Goal: Communication & Community: Answer question/provide support

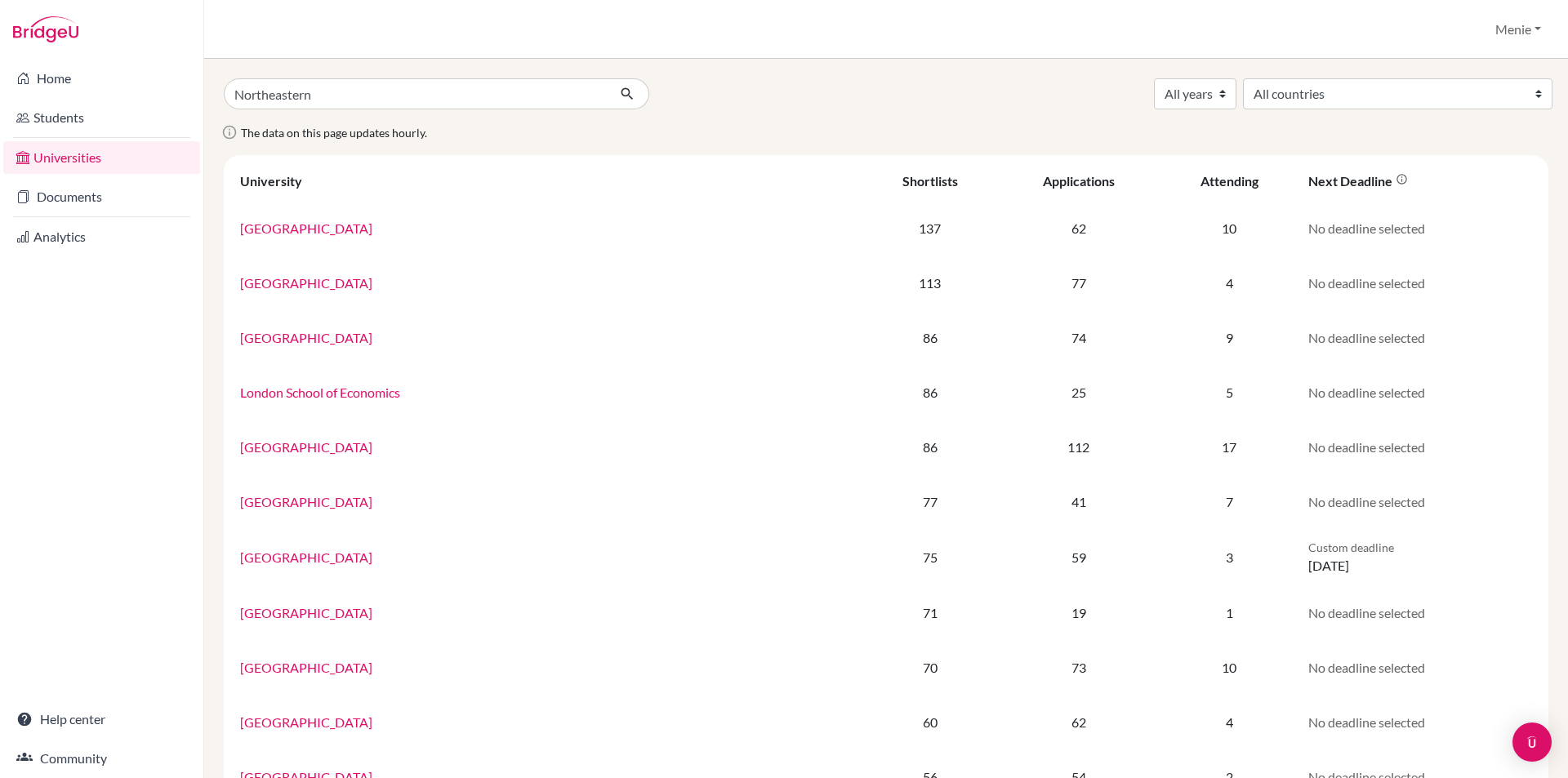
type input "Northeastern"
click at [606, 78] on button "submit" at bounding box center [627, 93] width 43 height 31
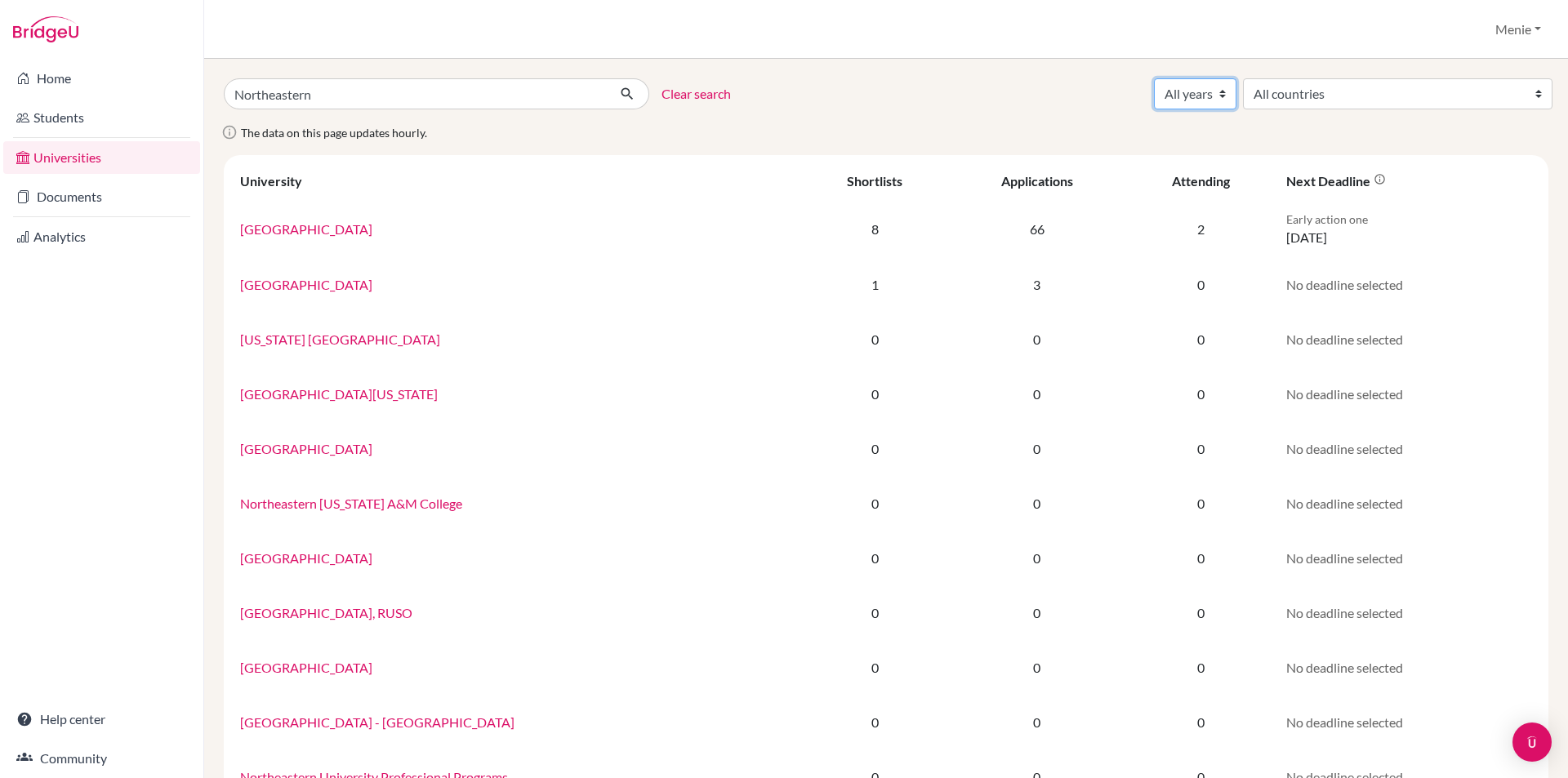
click at [1237, 97] on select "All years 2027 2026 2025 2024 2023 2022 2021 2020" at bounding box center [1195, 93] width 83 height 31
select select "2025"
click at [1237, 78] on select "All years 2027 2026 2025 2024 2023 2022 2021 2020" at bounding box center [1195, 93] width 83 height 31
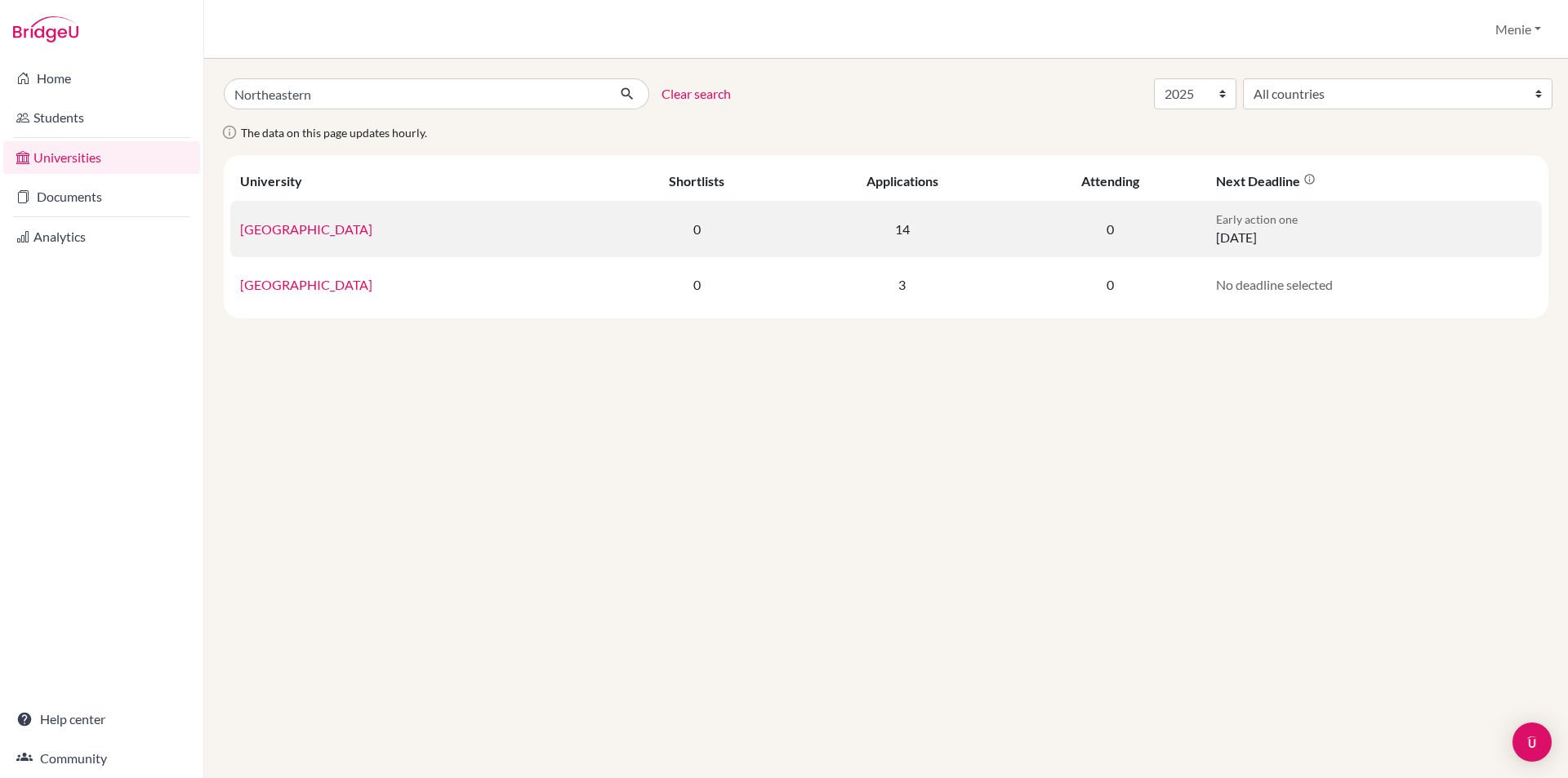
click at [346, 227] on link "[GEOGRAPHIC_DATA]" at bounding box center [306, 229] width 132 height 16
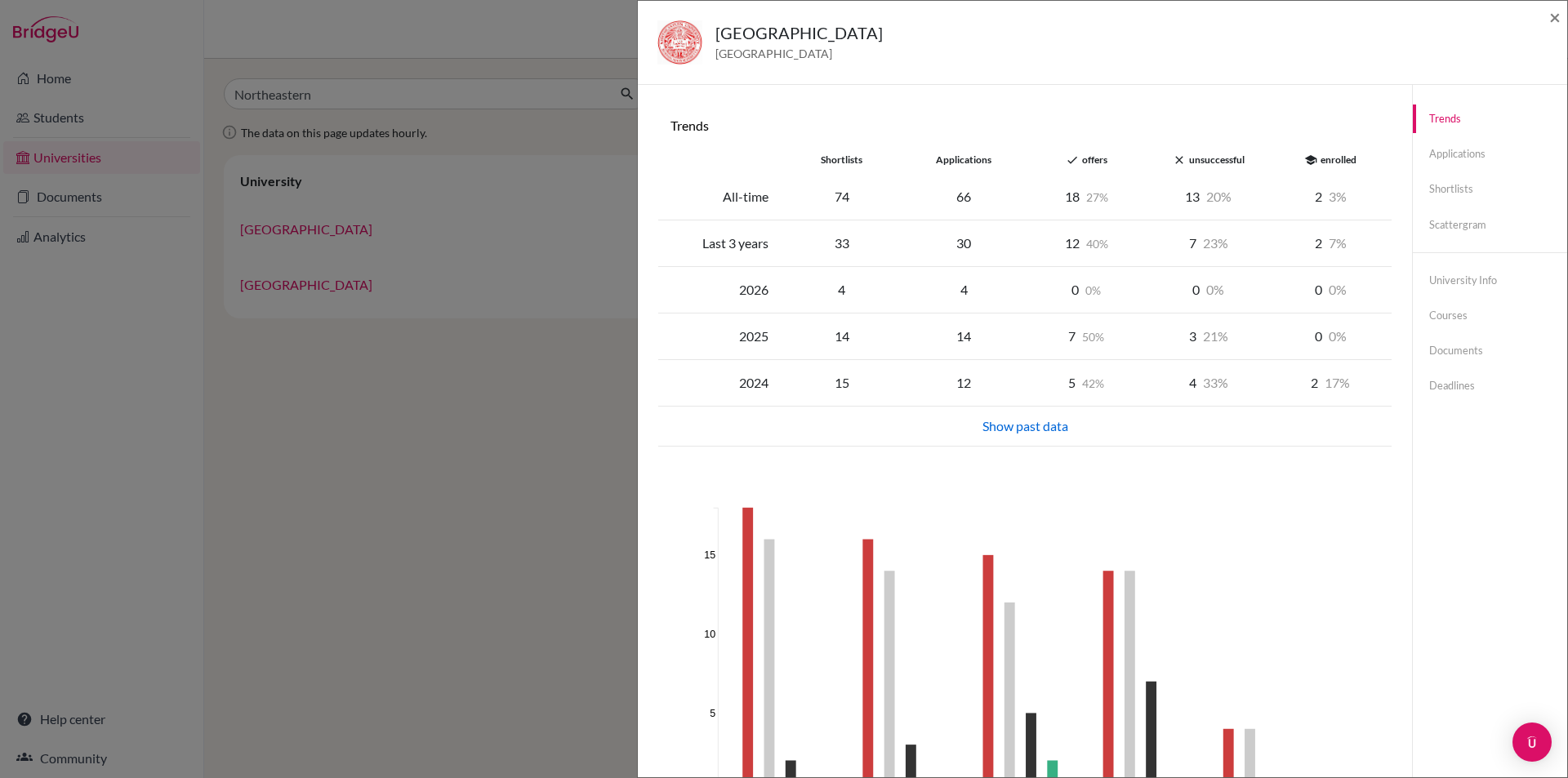
click at [1560, 21] on div "Northeastern University United States of America ×" at bounding box center [1102, 43] width 930 height 84
click at [1551, 15] on span "×" at bounding box center [1555, 16] width 11 height 23
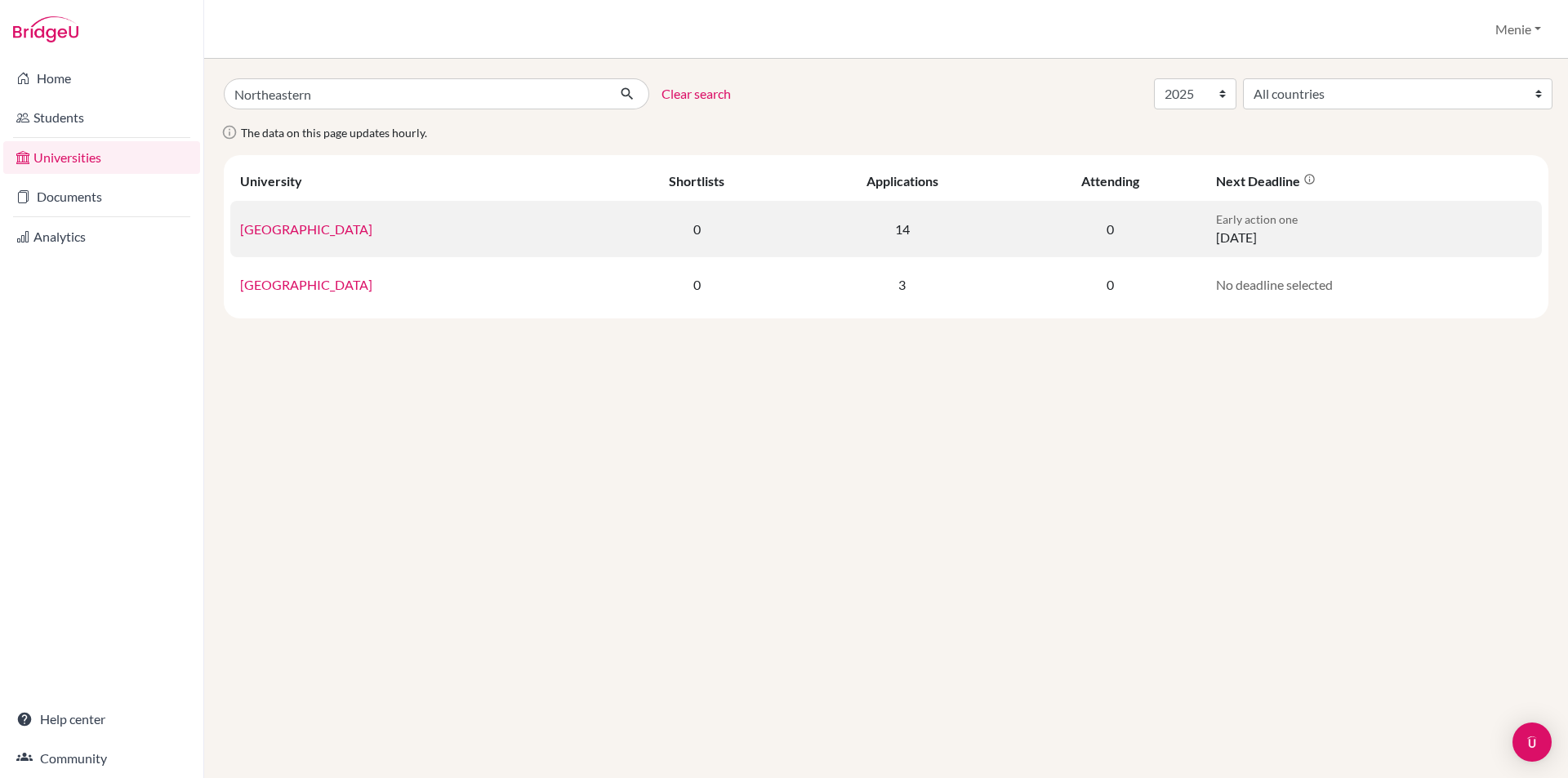
click at [953, 232] on td "14" at bounding box center [902, 229] width 225 height 56
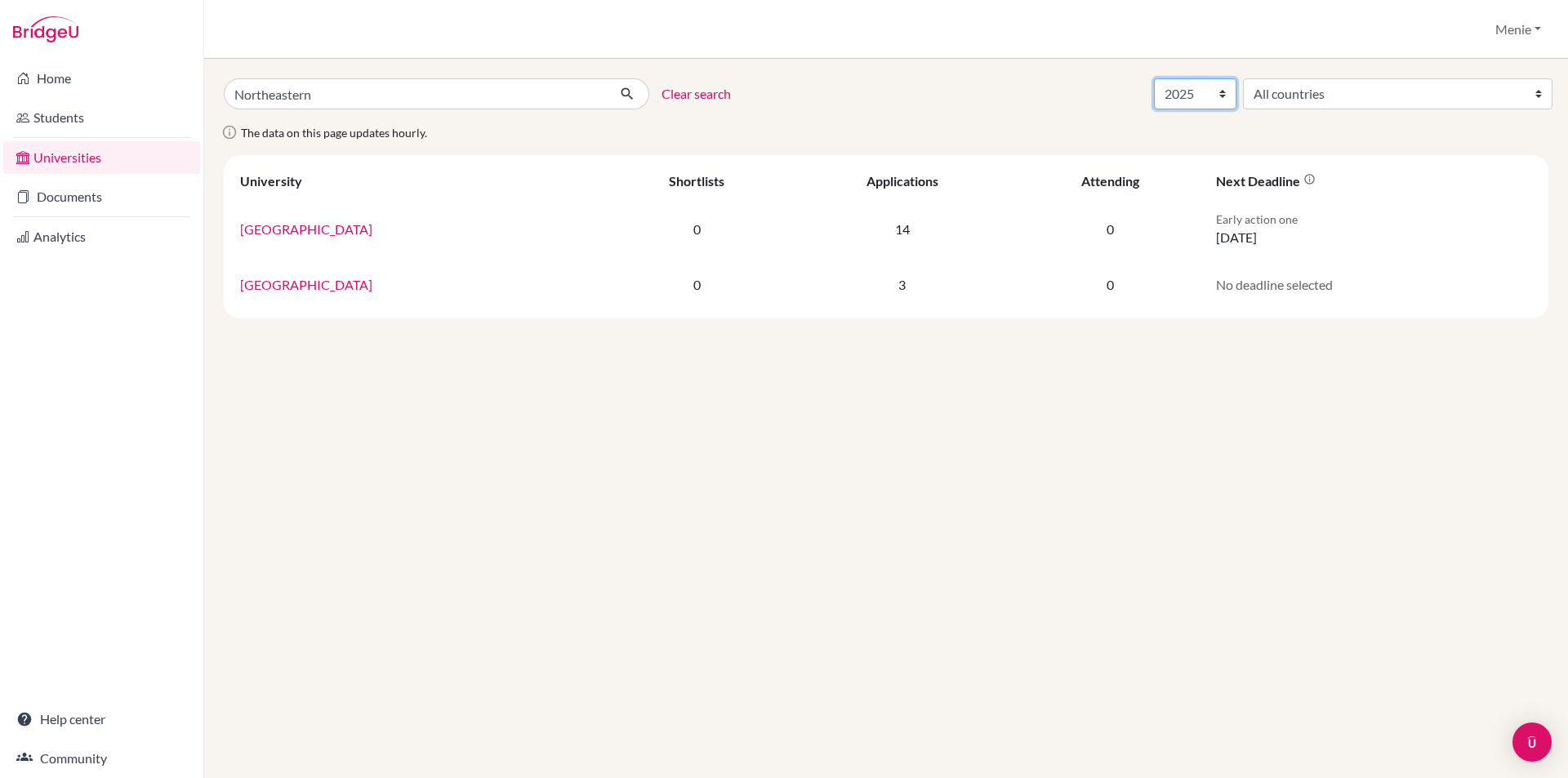
drag, startPoint x: 1357, startPoint y: 94, endPoint x: 1348, endPoint y: 93, distance: 9.1
click at [1237, 94] on select "All years 2027 2026 2025 2024 2023 2022 2021 2020" at bounding box center [1195, 93] width 83 height 31
select select "2024"
click at [1237, 78] on select "All years 2027 2026 2025 2024 2023 2022 2021 2020" at bounding box center [1195, 93] width 83 height 31
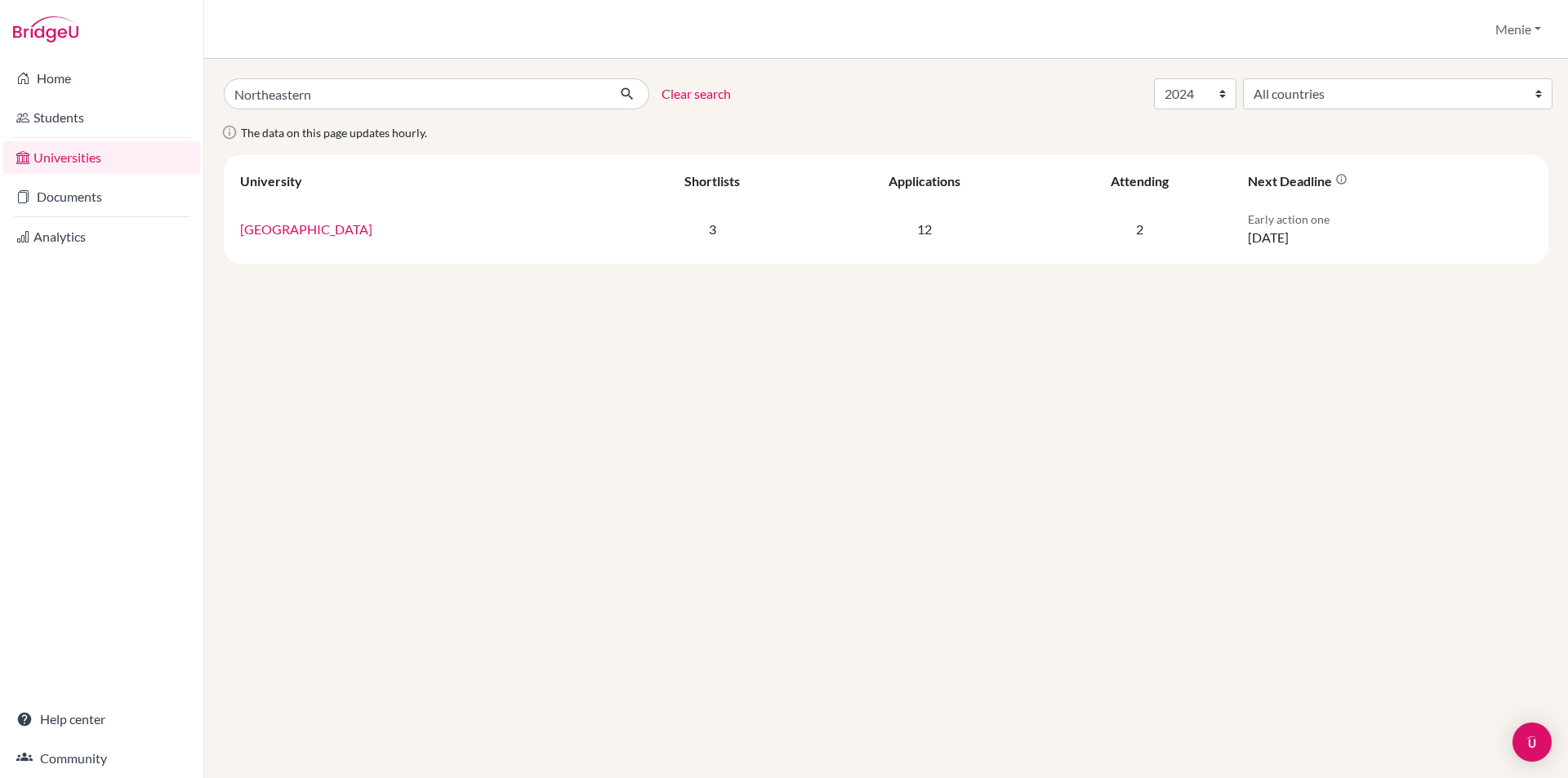
click at [373, 231] on link "[GEOGRAPHIC_DATA]" at bounding box center [306, 229] width 132 height 16
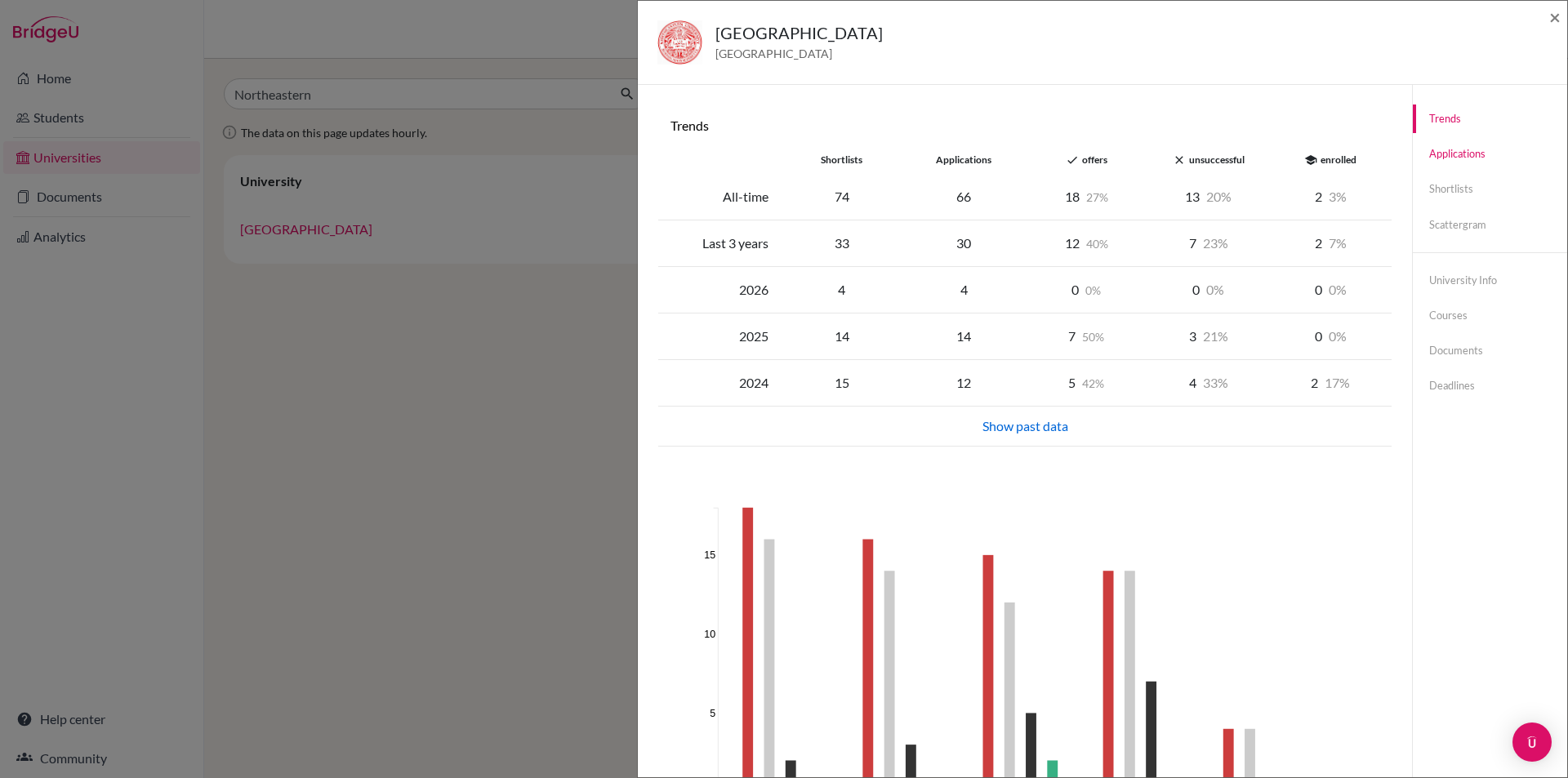
click at [1462, 146] on link "Applications" at bounding box center [1489, 154] width 154 height 28
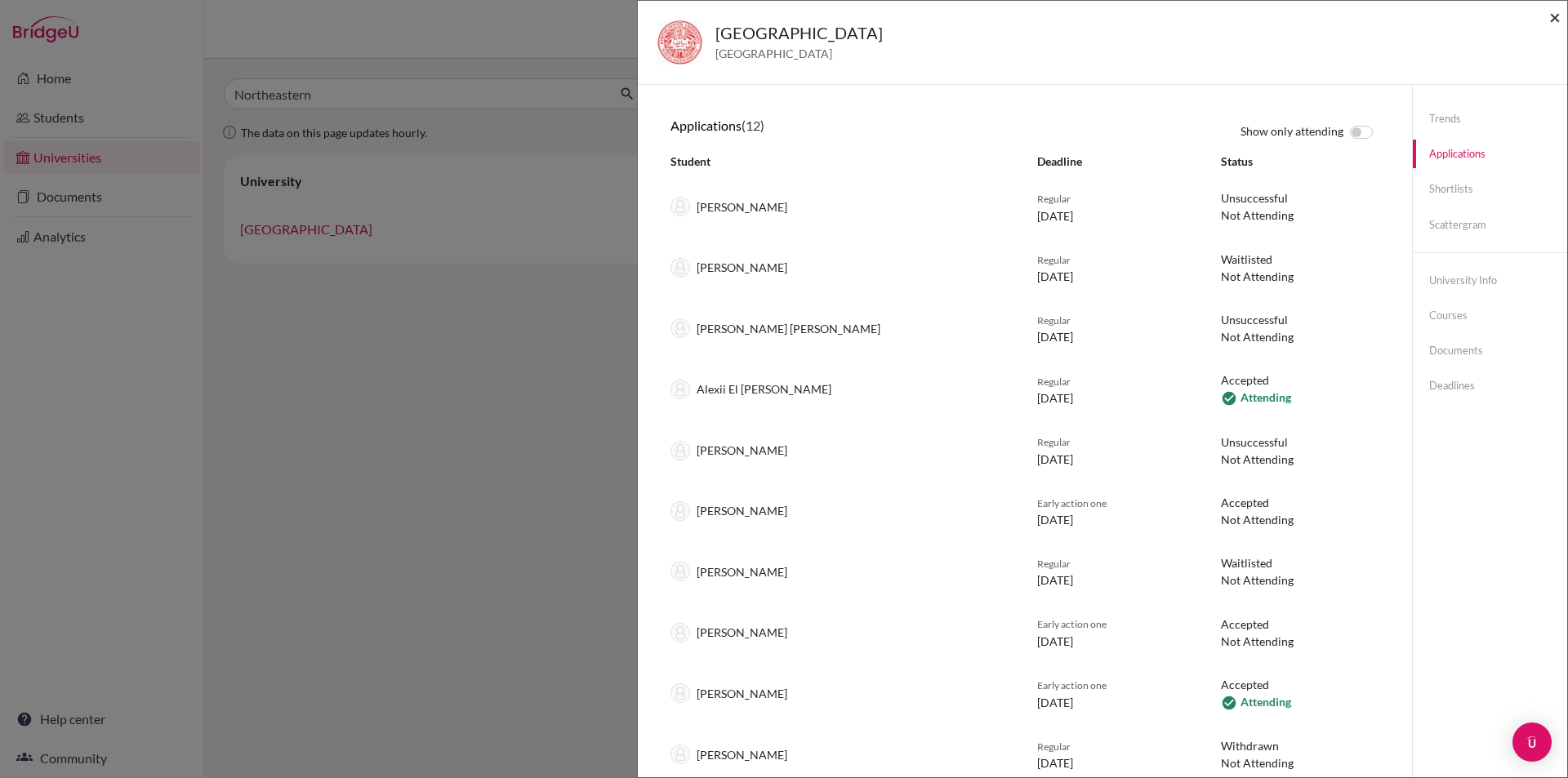
click at [1559, 17] on span "×" at bounding box center [1555, 16] width 11 height 23
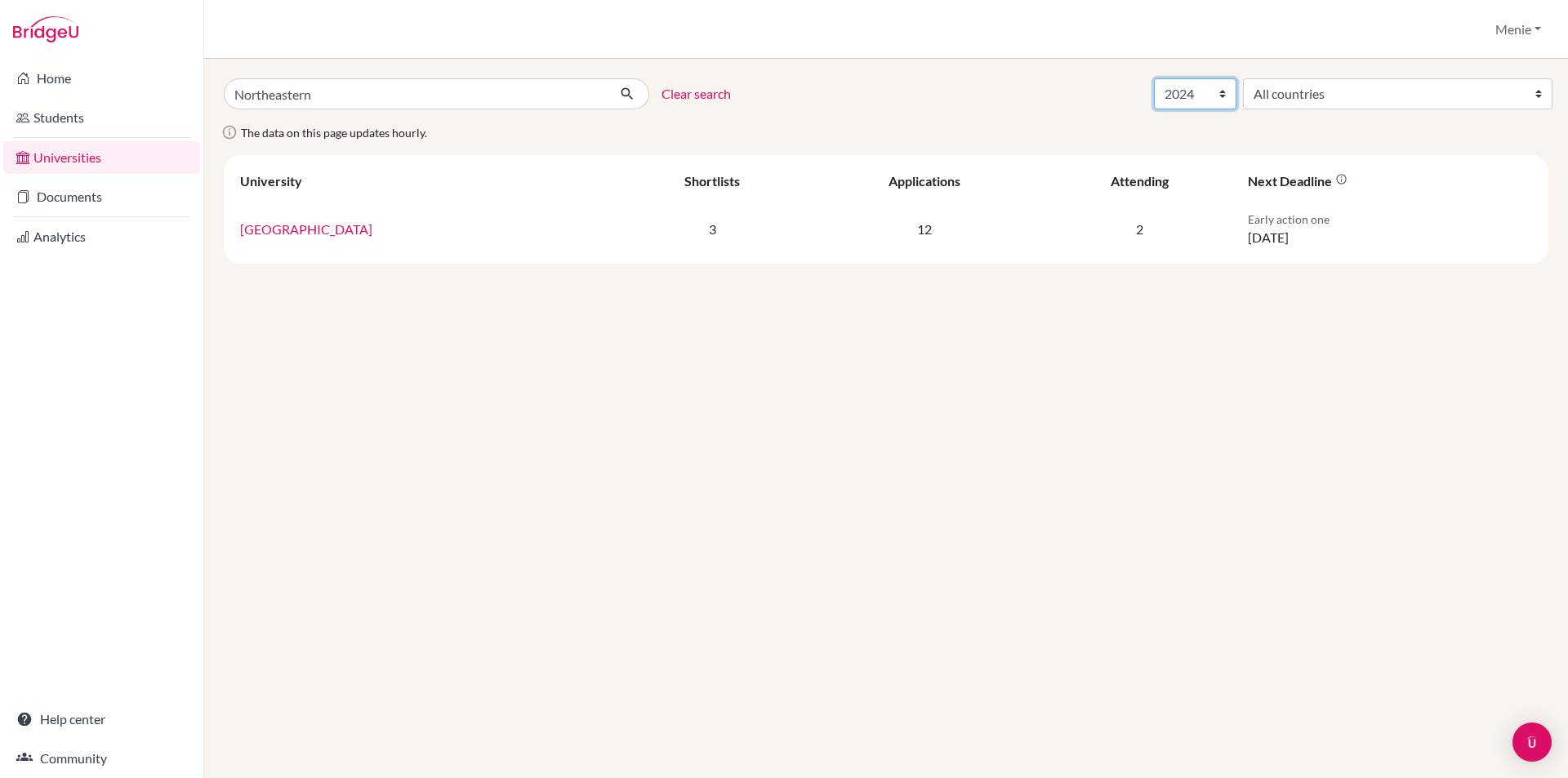
click at [1237, 95] on select "All years 2027 2026 2025 2024 2023 2022 2021 2020" at bounding box center [1195, 93] width 83 height 31
select select "2025"
click at [1237, 78] on select "All years 2027 2026 2025 2024 2023 2022 2021 2020" at bounding box center [1195, 93] width 83 height 31
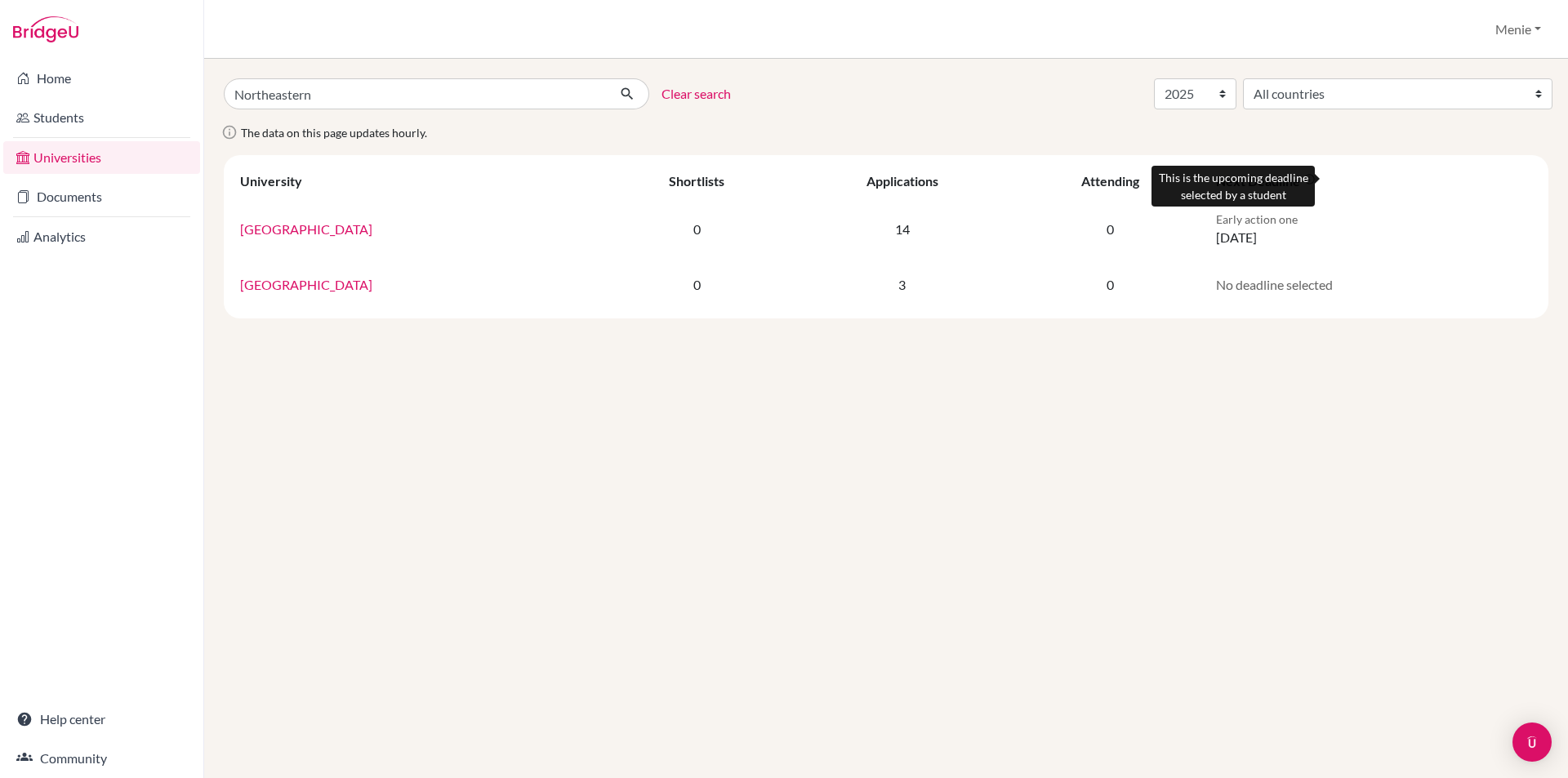
select select "2025"
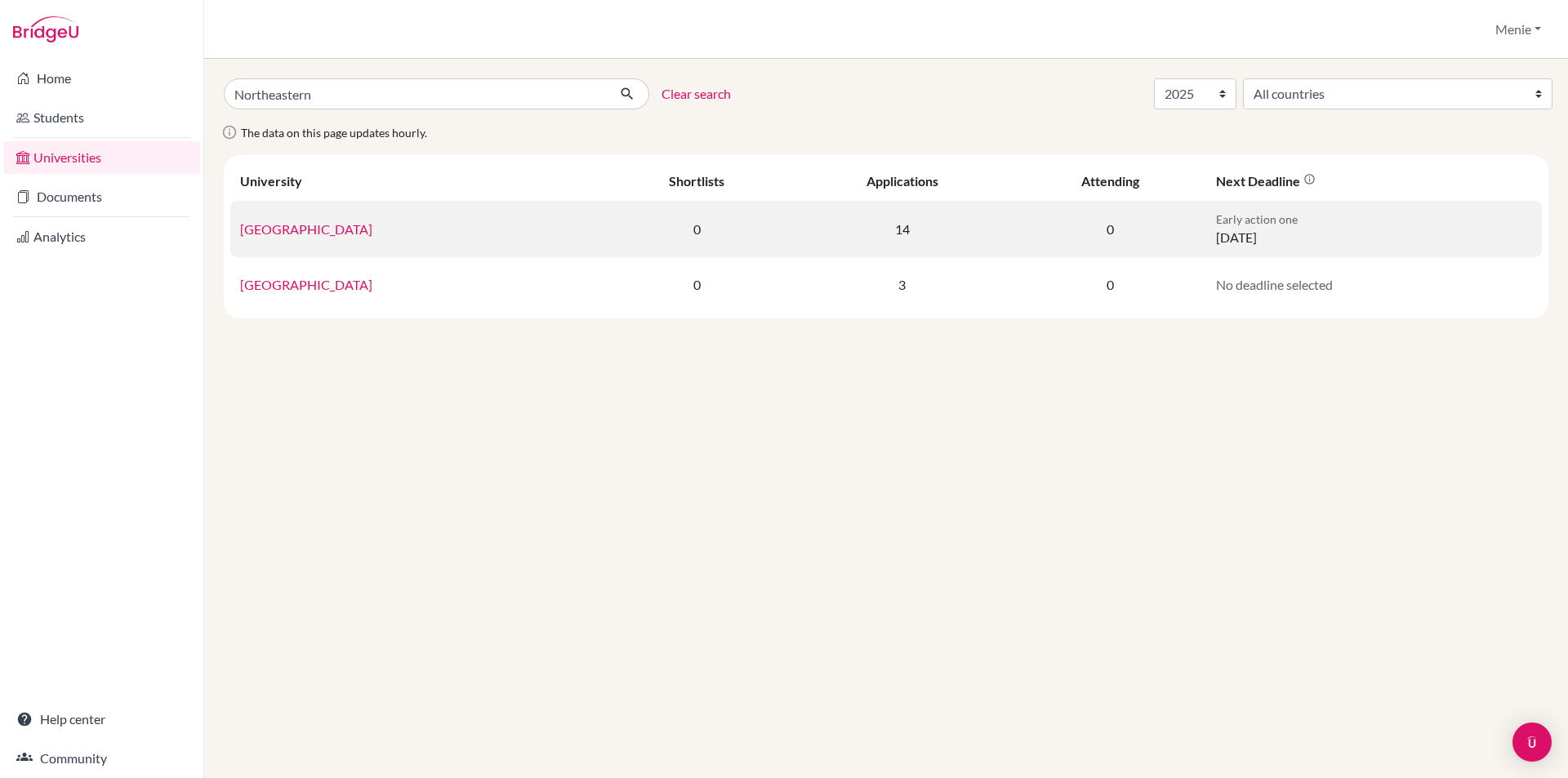
click at [357, 228] on link "[GEOGRAPHIC_DATA]" at bounding box center [306, 229] width 132 height 16
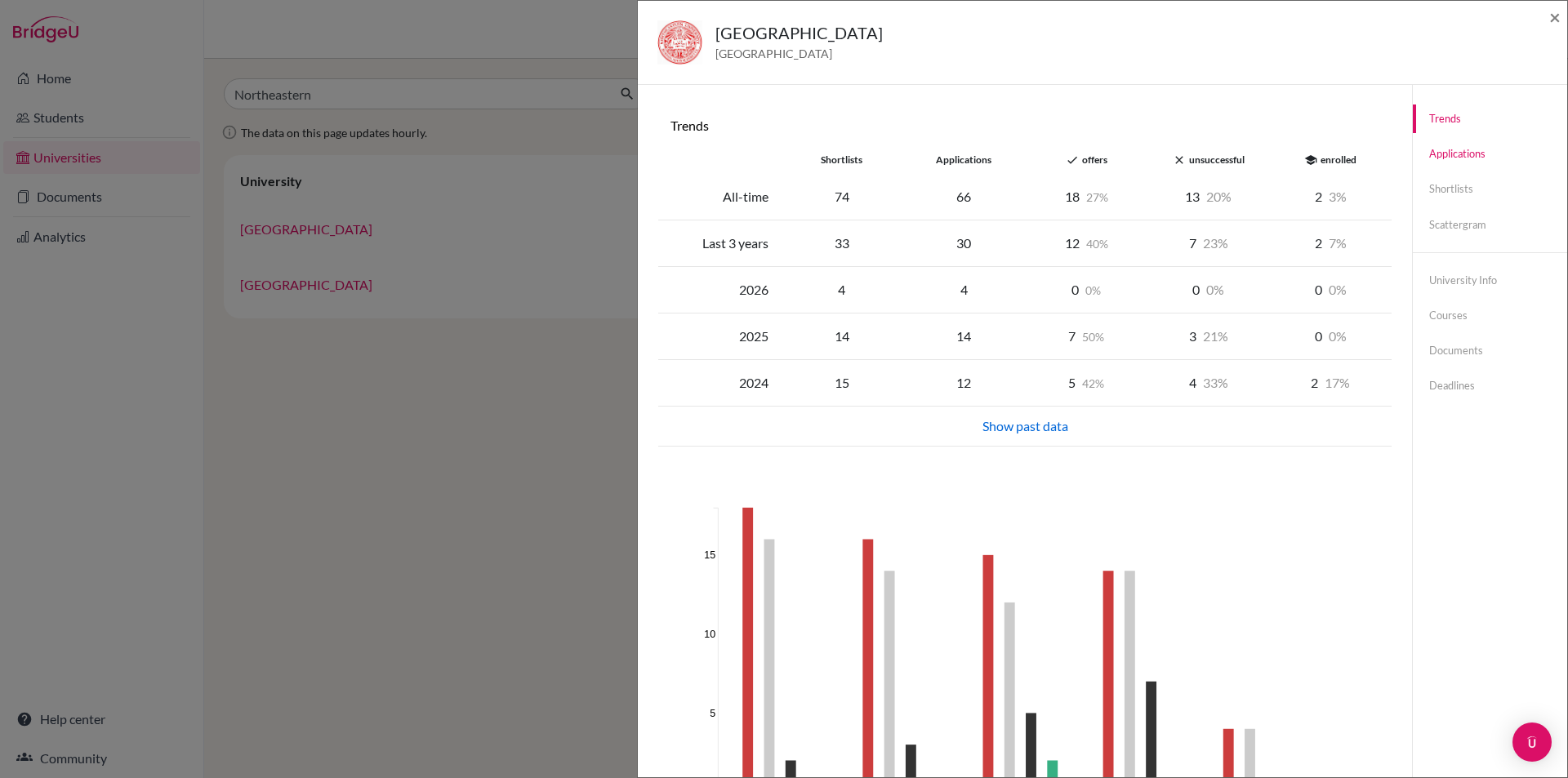
click at [1453, 155] on link "Applications" at bounding box center [1489, 154] width 154 height 28
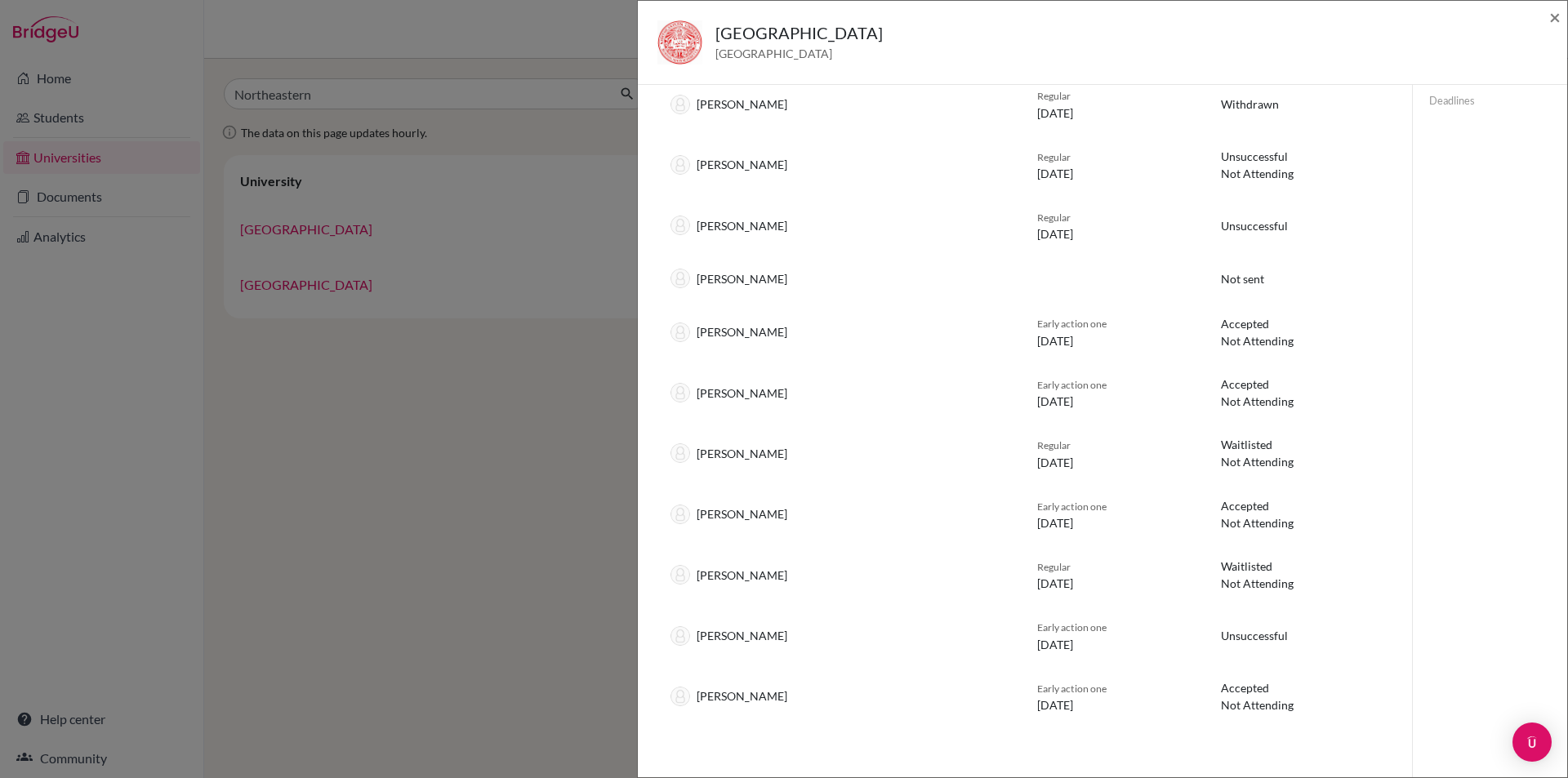
scroll to position [306, 0]
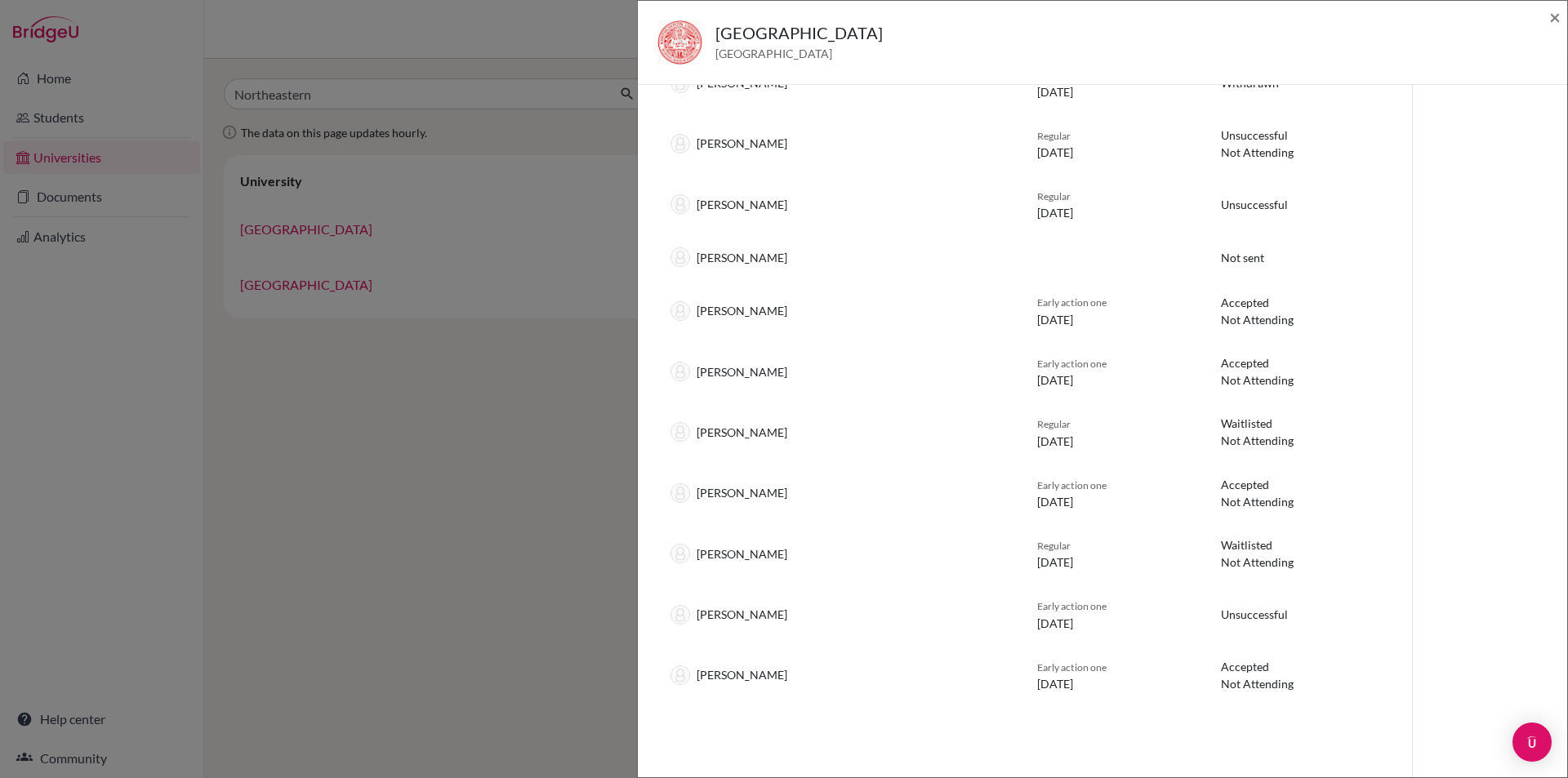
click at [358, 540] on div "Northeastern University United States of America × Trends shortlists applicatio…" at bounding box center [784, 389] width 1568 height 778
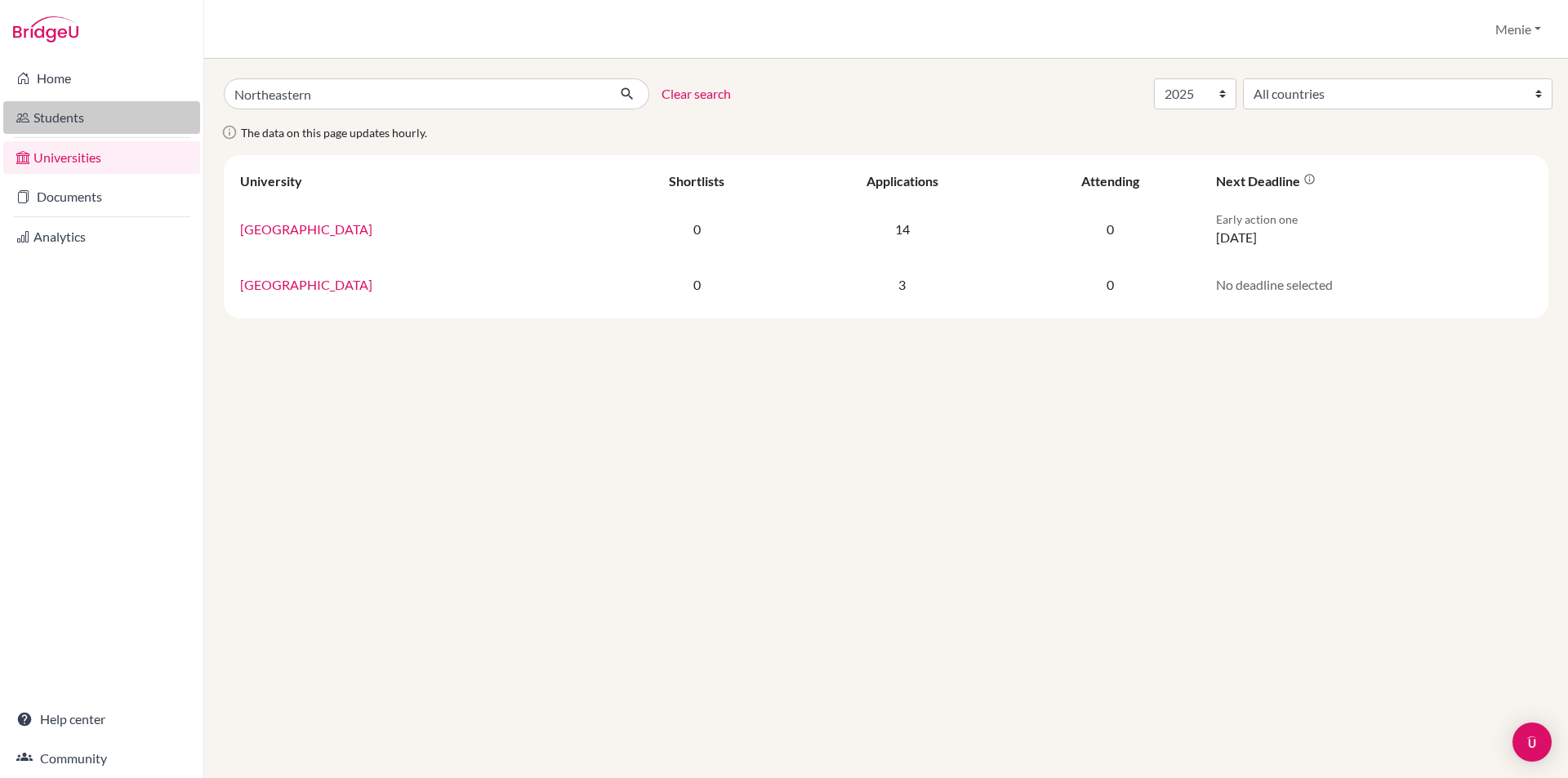
click at [59, 115] on link "Students" at bounding box center [101, 117] width 197 height 33
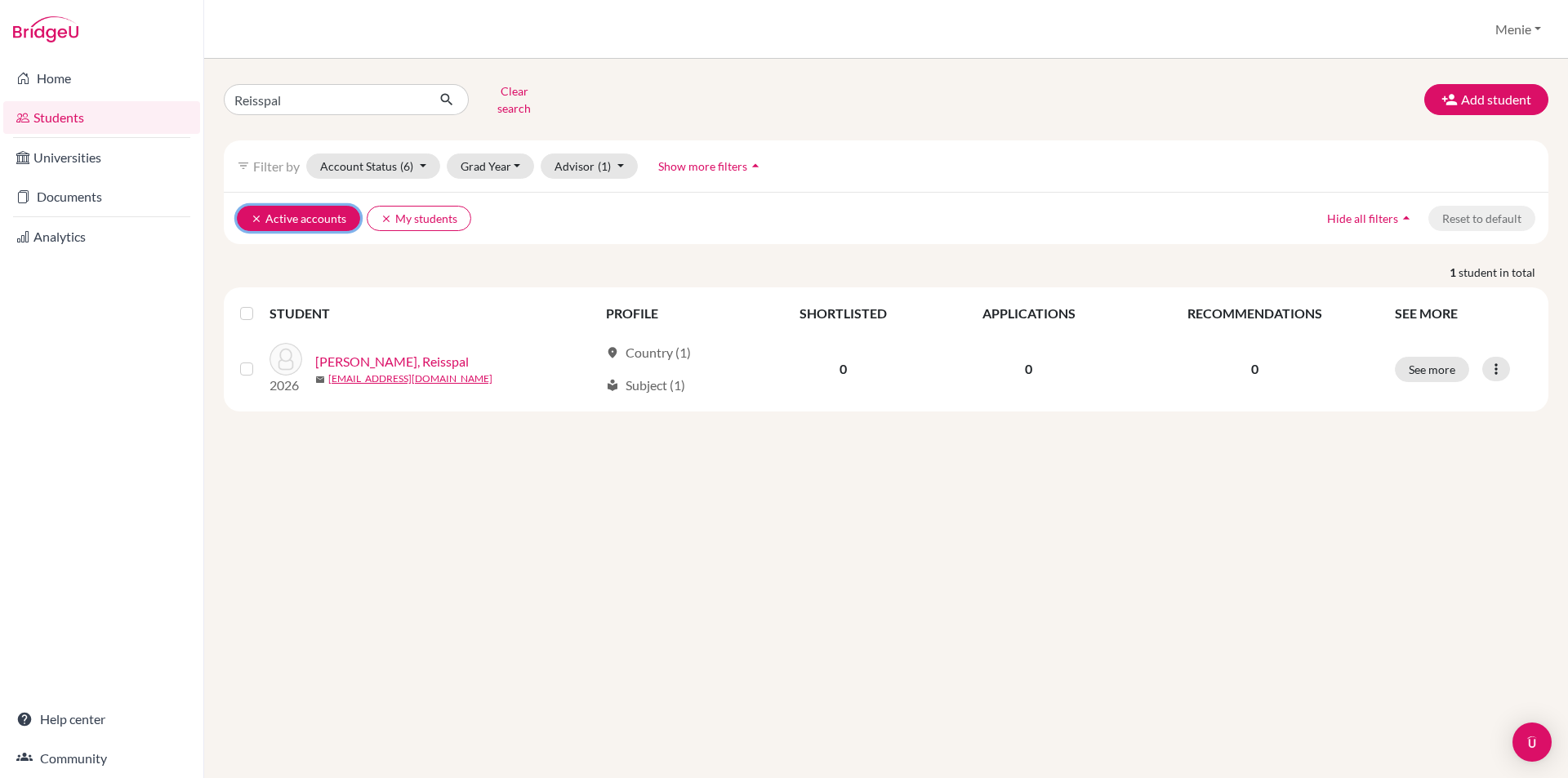
click at [253, 213] on icon "clear" at bounding box center [256, 219] width 11 height 11
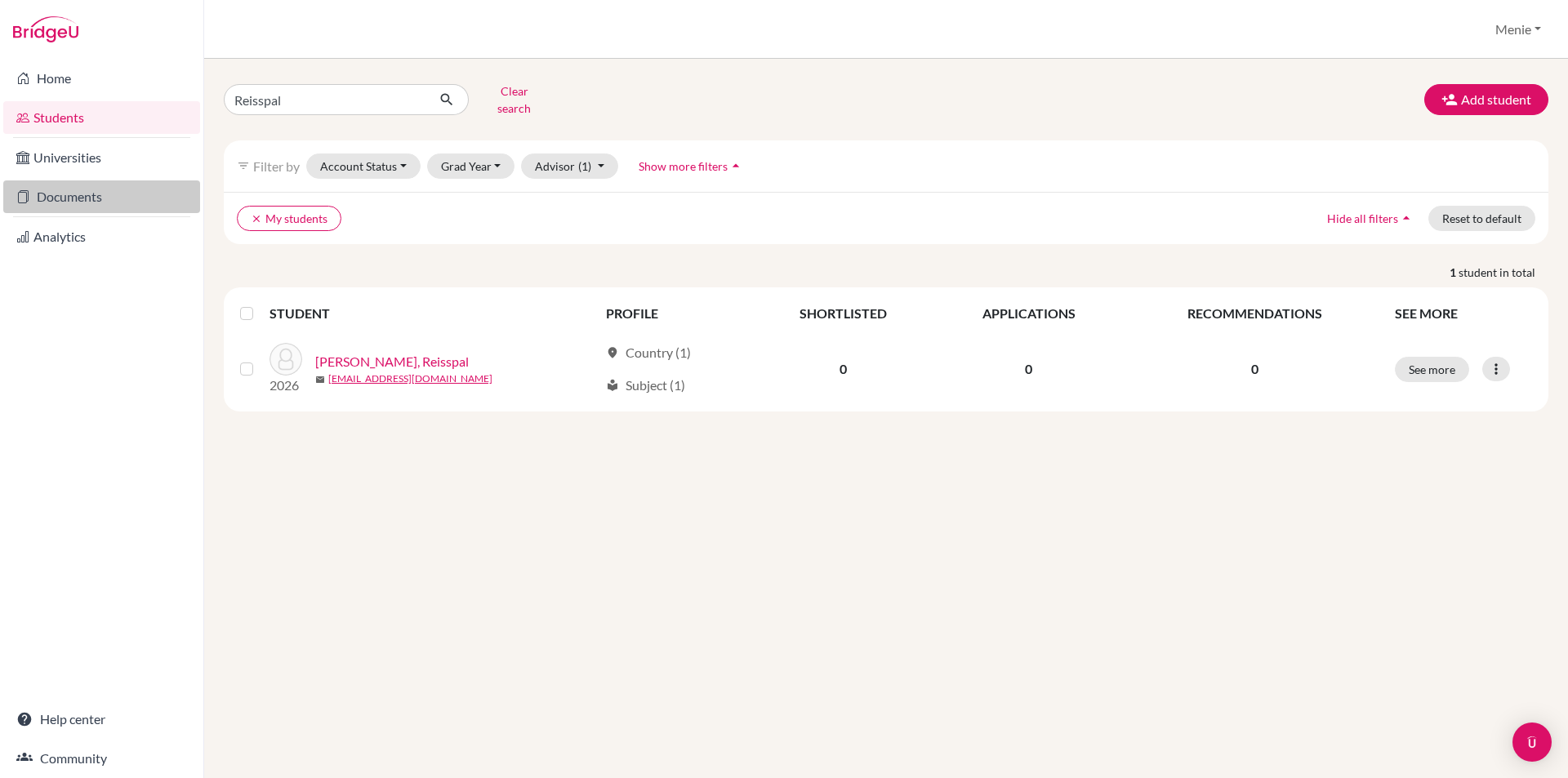
click at [76, 198] on link "Documents" at bounding box center [101, 196] width 197 height 33
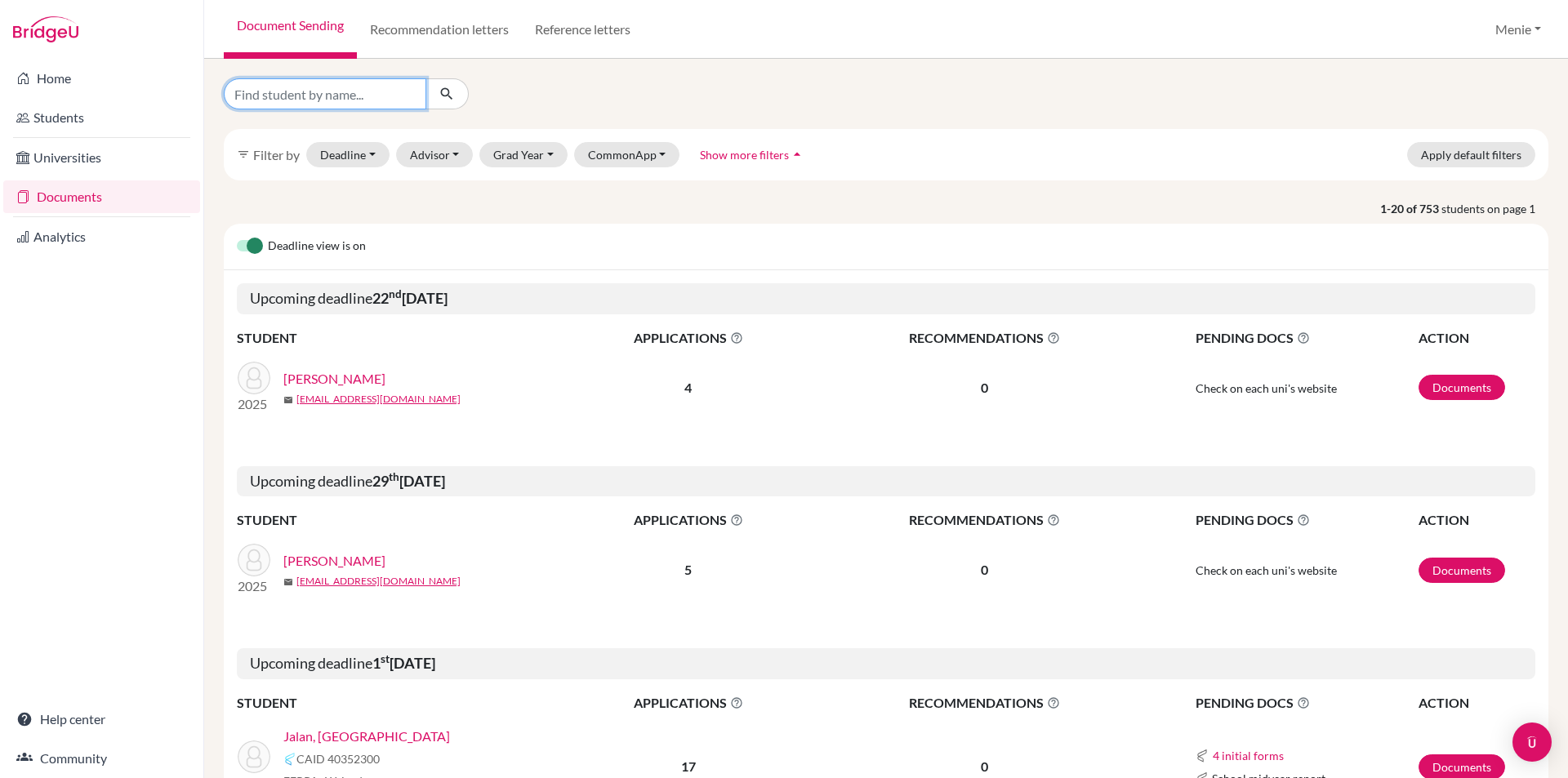
click at [360, 98] on input "Find student by name..." at bounding box center [325, 93] width 203 height 31
type input "#"
type input "Steven Killian"
click at [443, 91] on icon "submit" at bounding box center [446, 93] width 16 height 16
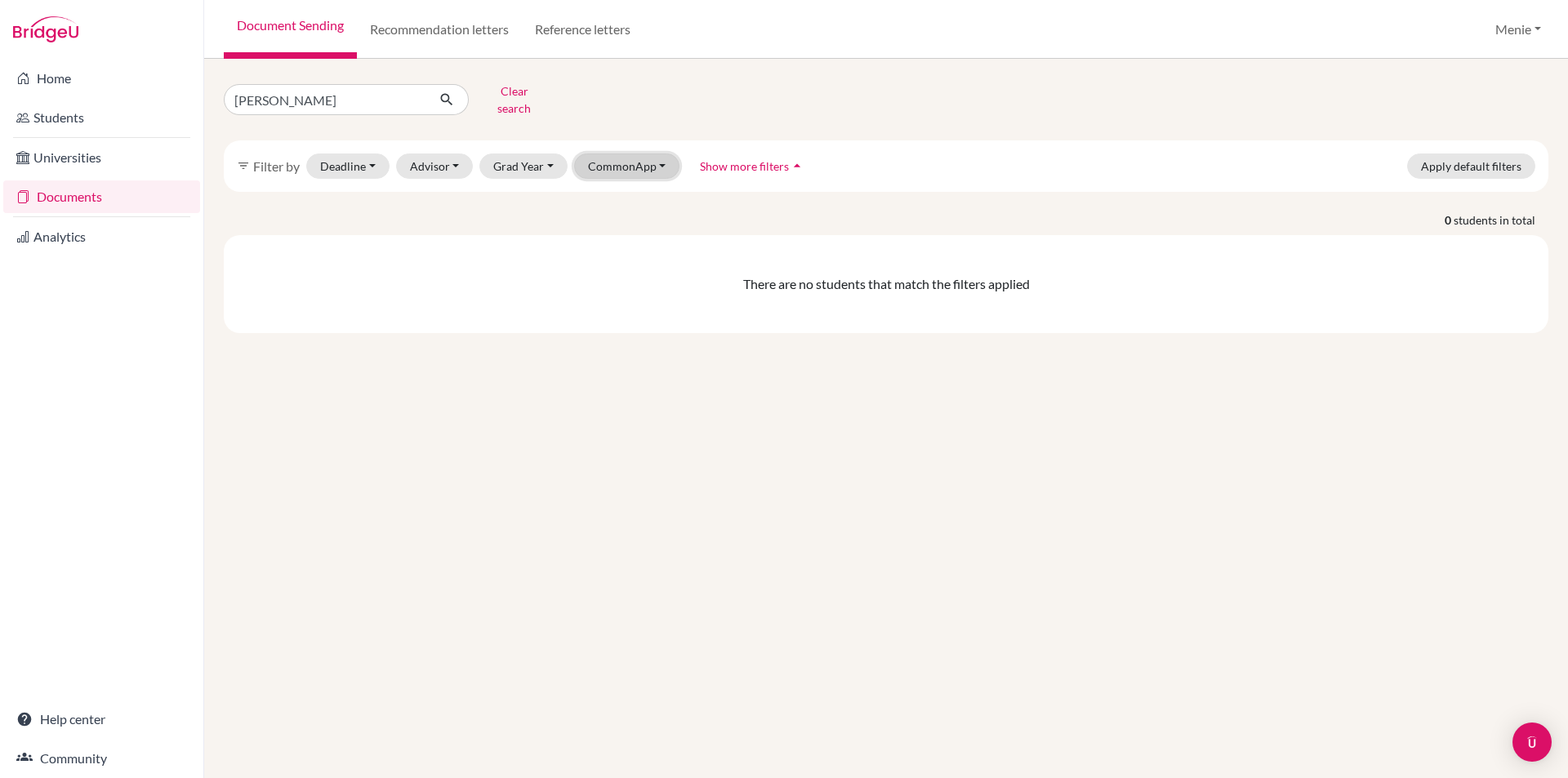
click at [627, 154] on button "CommonApp" at bounding box center [626, 165] width 106 height 25
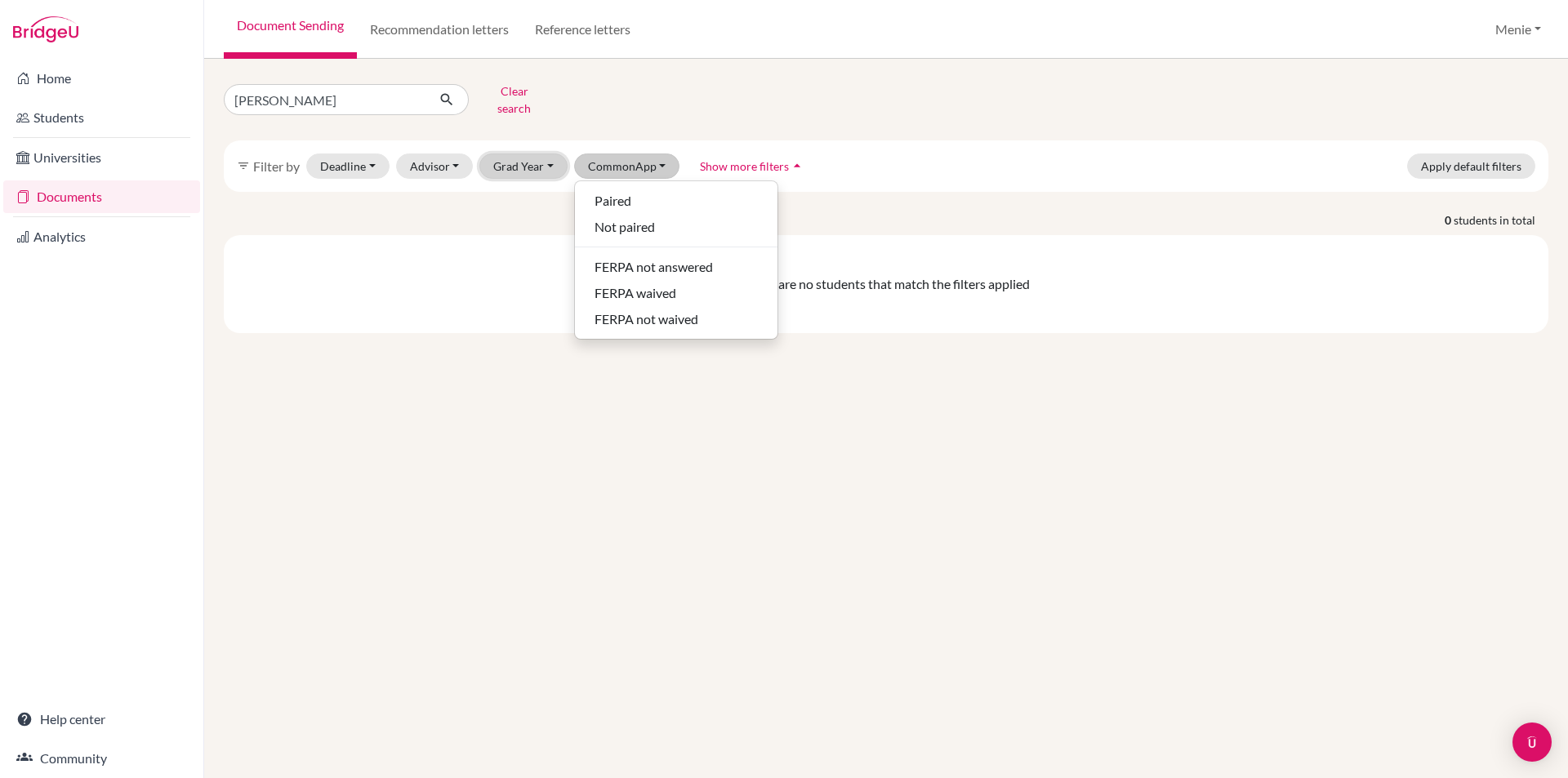
click at [536, 157] on button "Grad Year" at bounding box center [523, 165] width 88 height 25
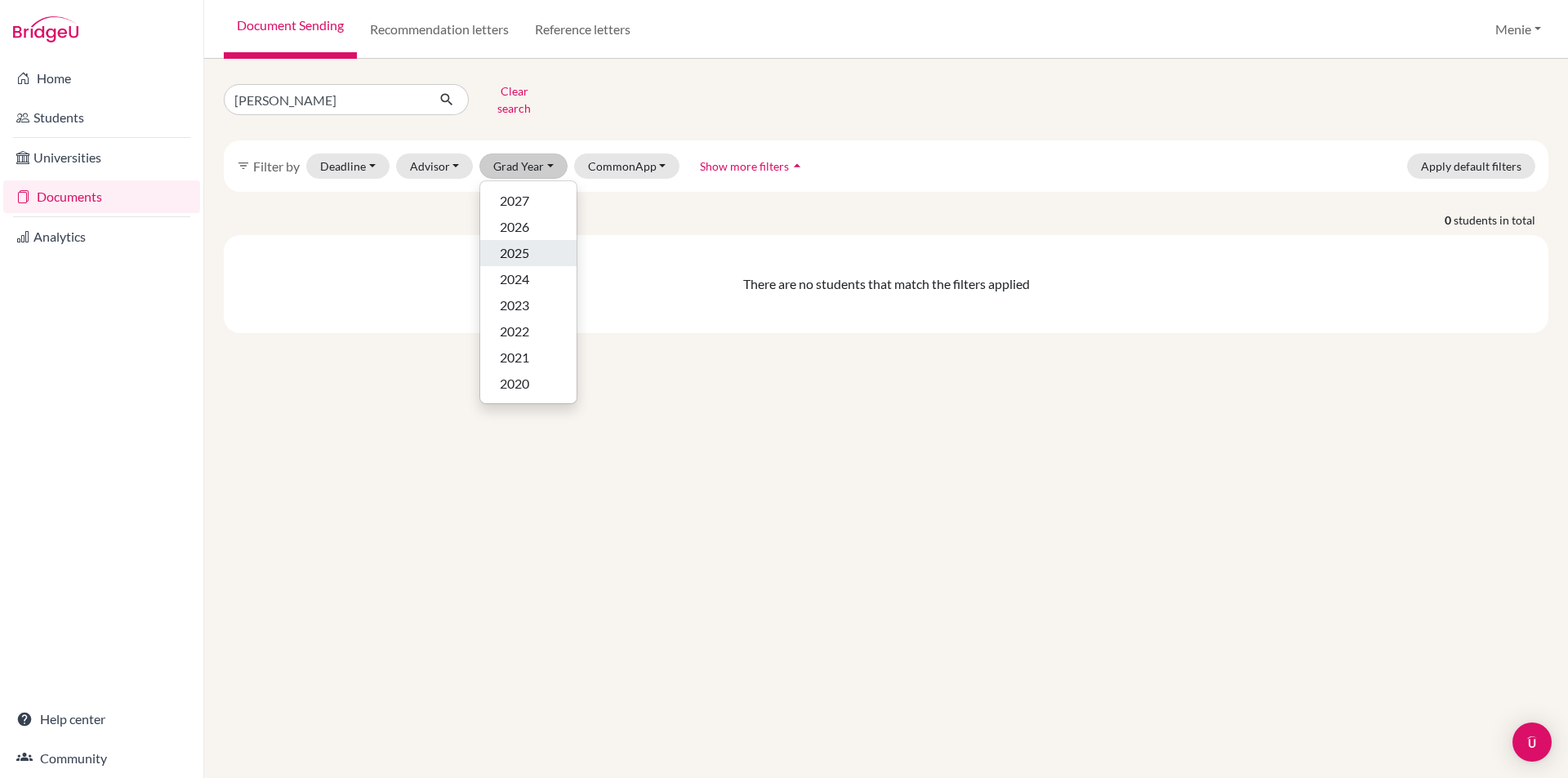
click at [524, 243] on span "2025" at bounding box center [514, 252] width 29 height 20
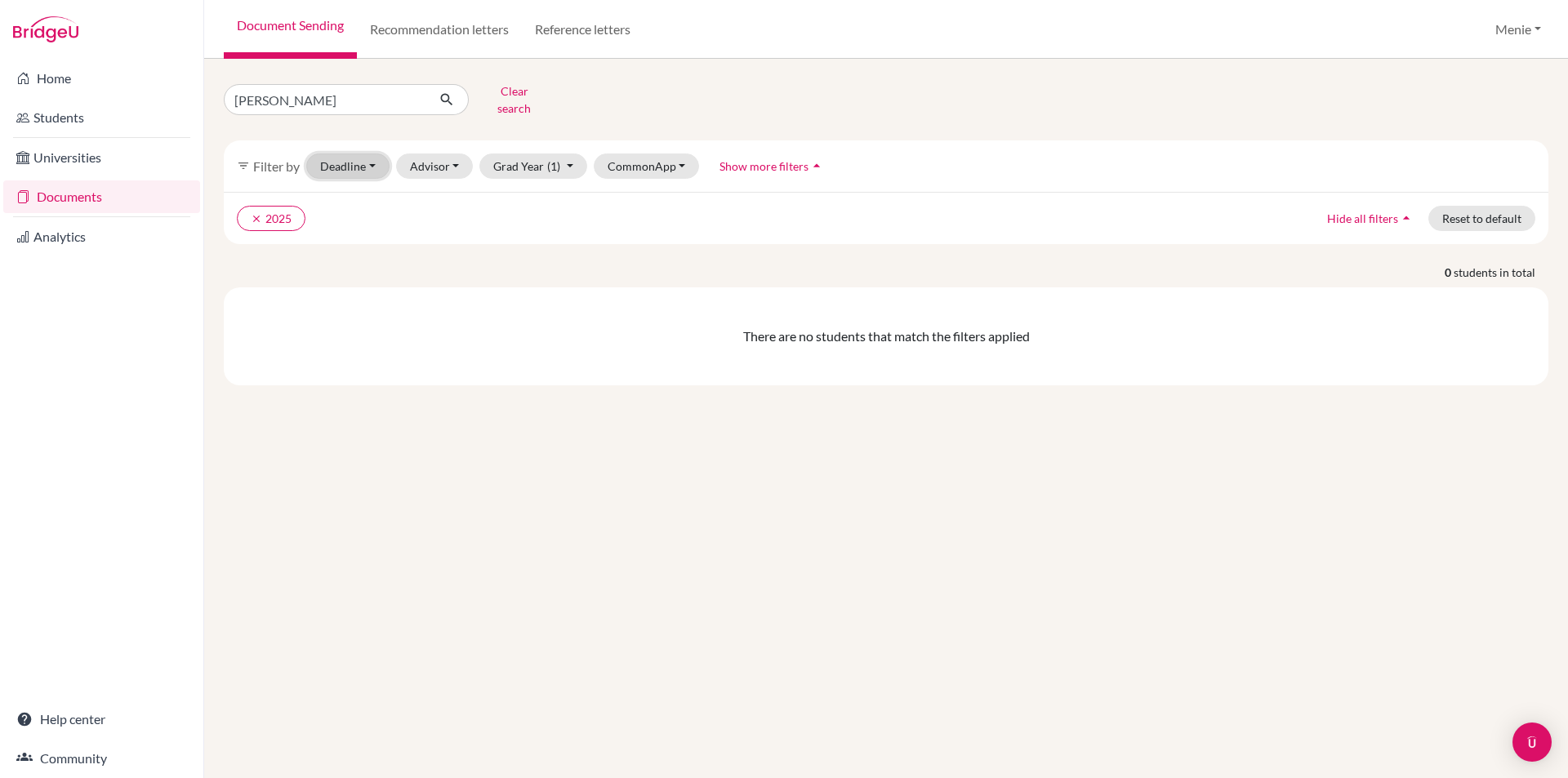
click at [353, 155] on button "Deadline - Select a date range Or double click for a single date selection Toda…" at bounding box center [347, 165] width 84 height 25
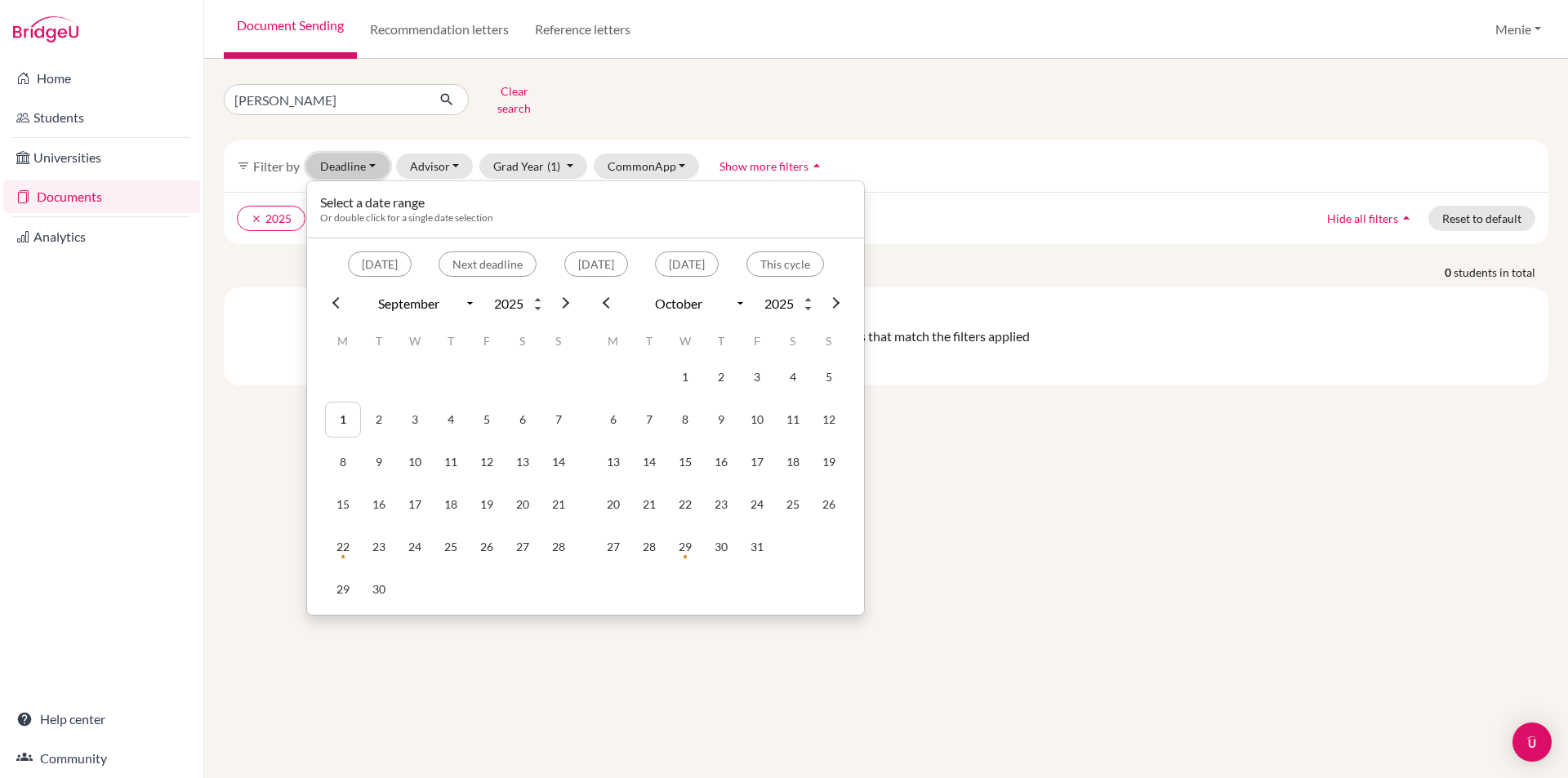
click at [354, 153] on button "Deadline - Select a date range Or double click for a single date selection Toda…" at bounding box center [347, 165] width 84 height 25
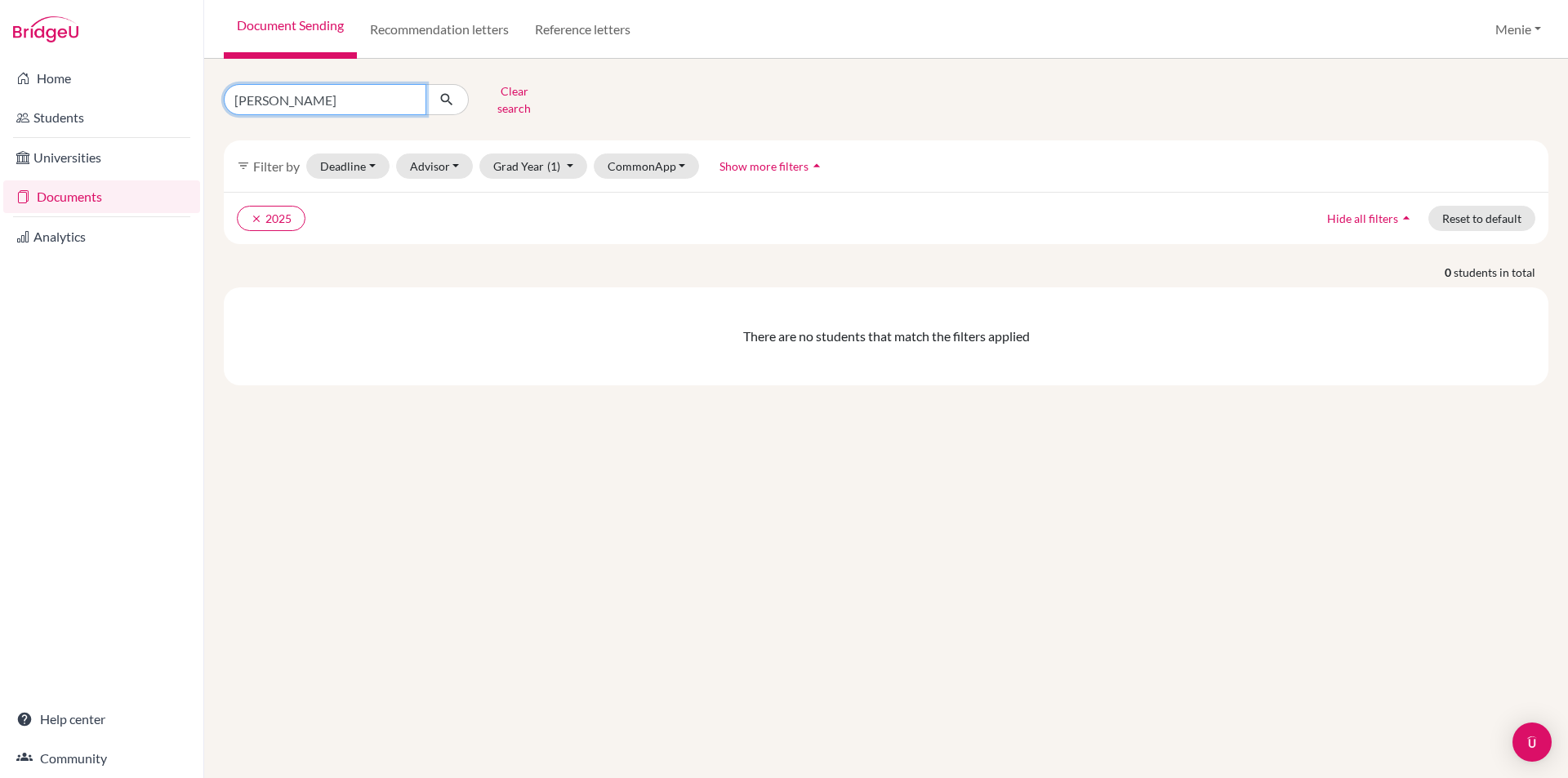
click at [363, 96] on input "Steven Killian" at bounding box center [325, 99] width 203 height 31
type input "[PERSON_NAME]"
click button "submit" at bounding box center [447, 99] width 43 height 31
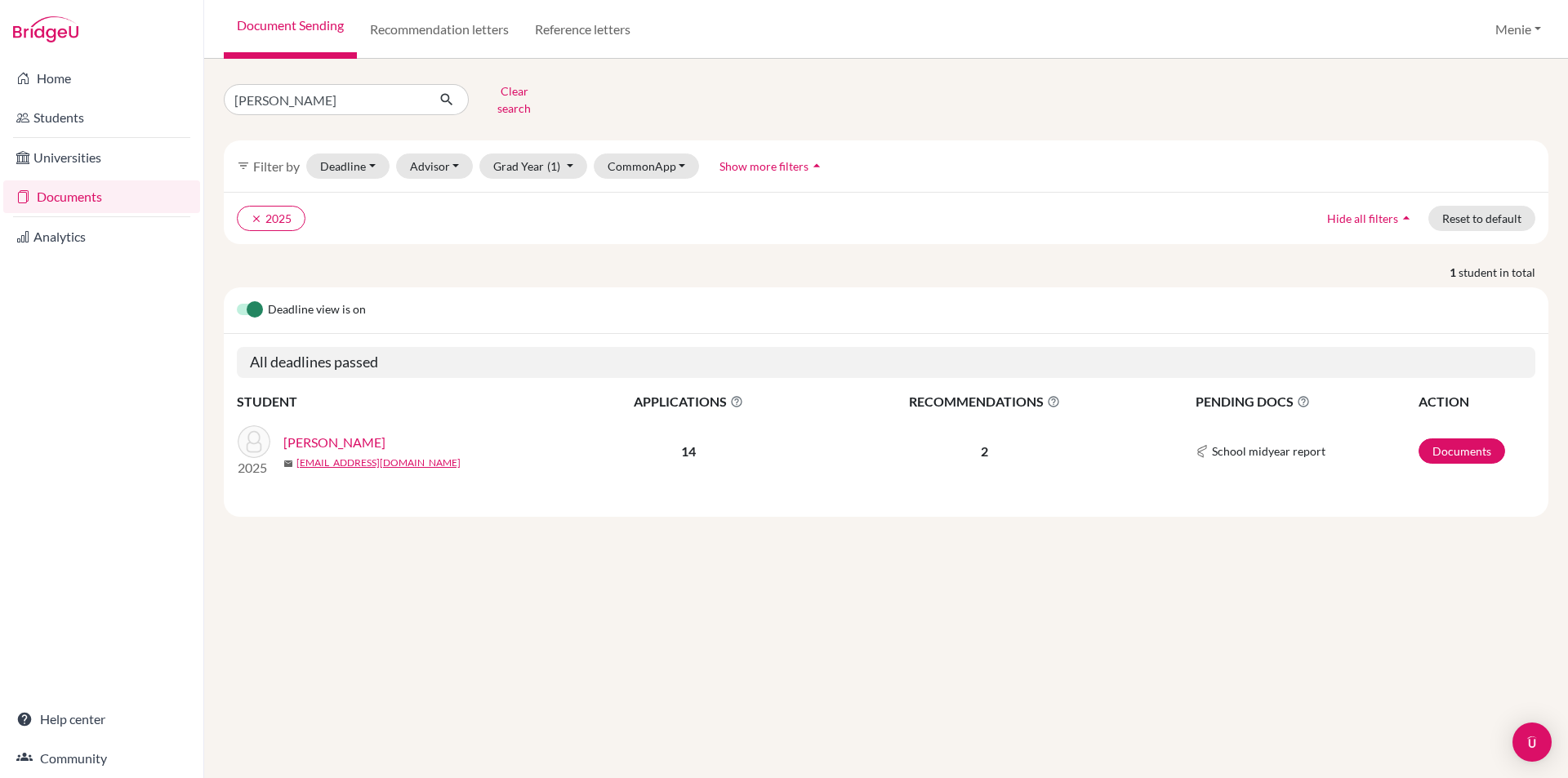
click at [342, 433] on link "[PERSON_NAME]" at bounding box center [334, 442] width 102 height 20
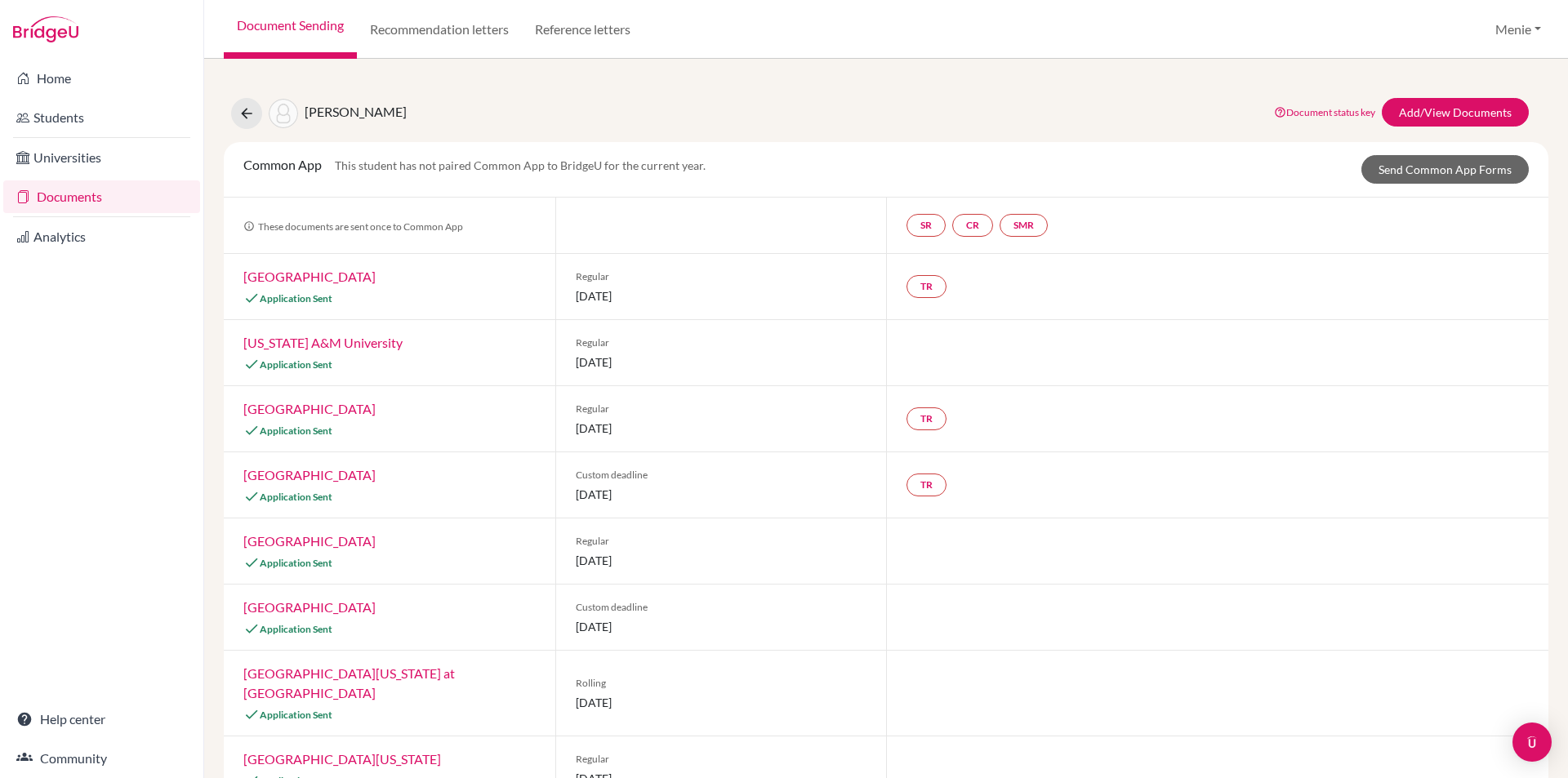
click at [325, 274] on link "Northeastern University" at bounding box center [309, 276] width 132 height 16
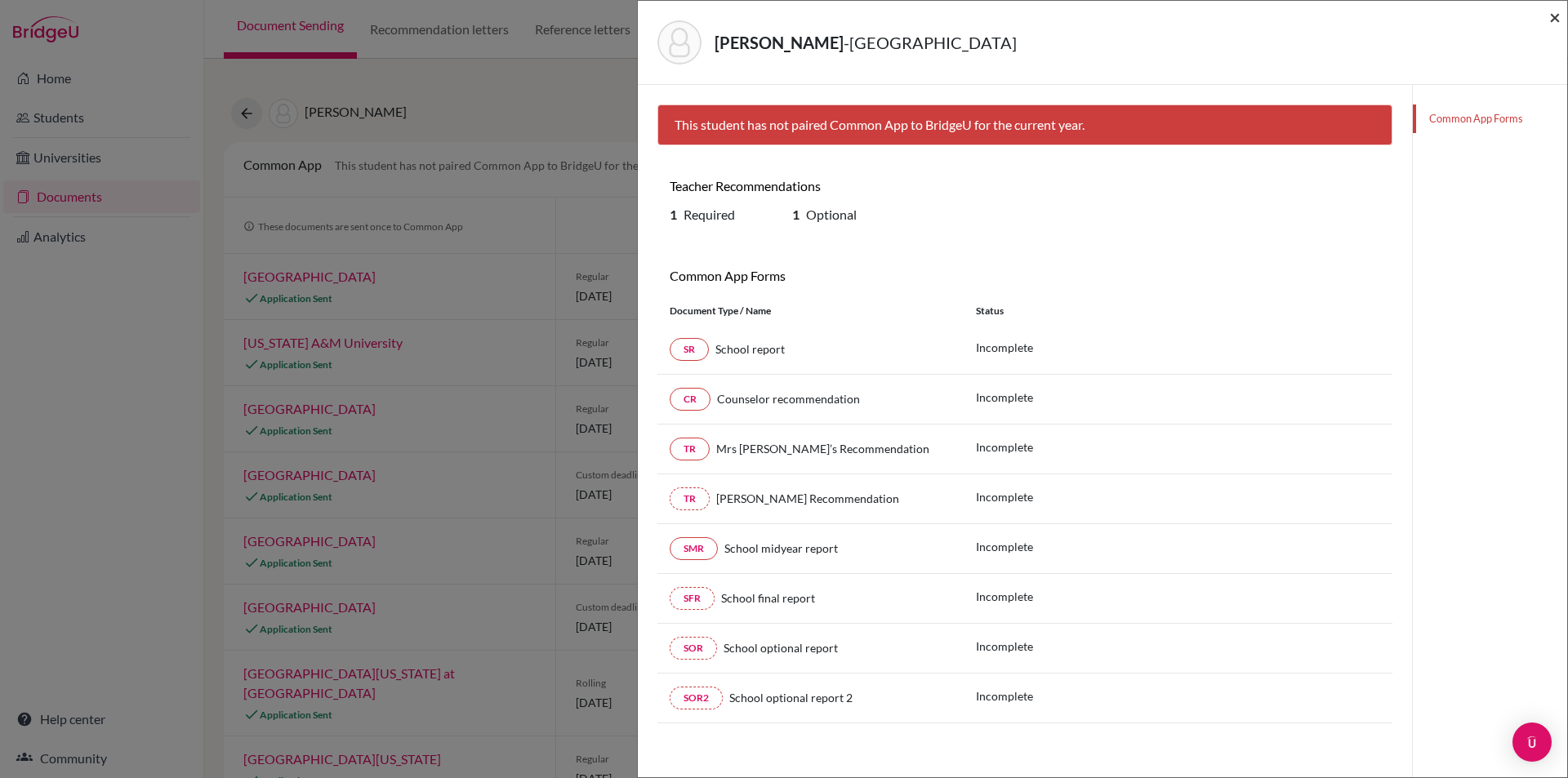
click at [1549, 16] on span "×" at bounding box center [1555, 16] width 11 height 23
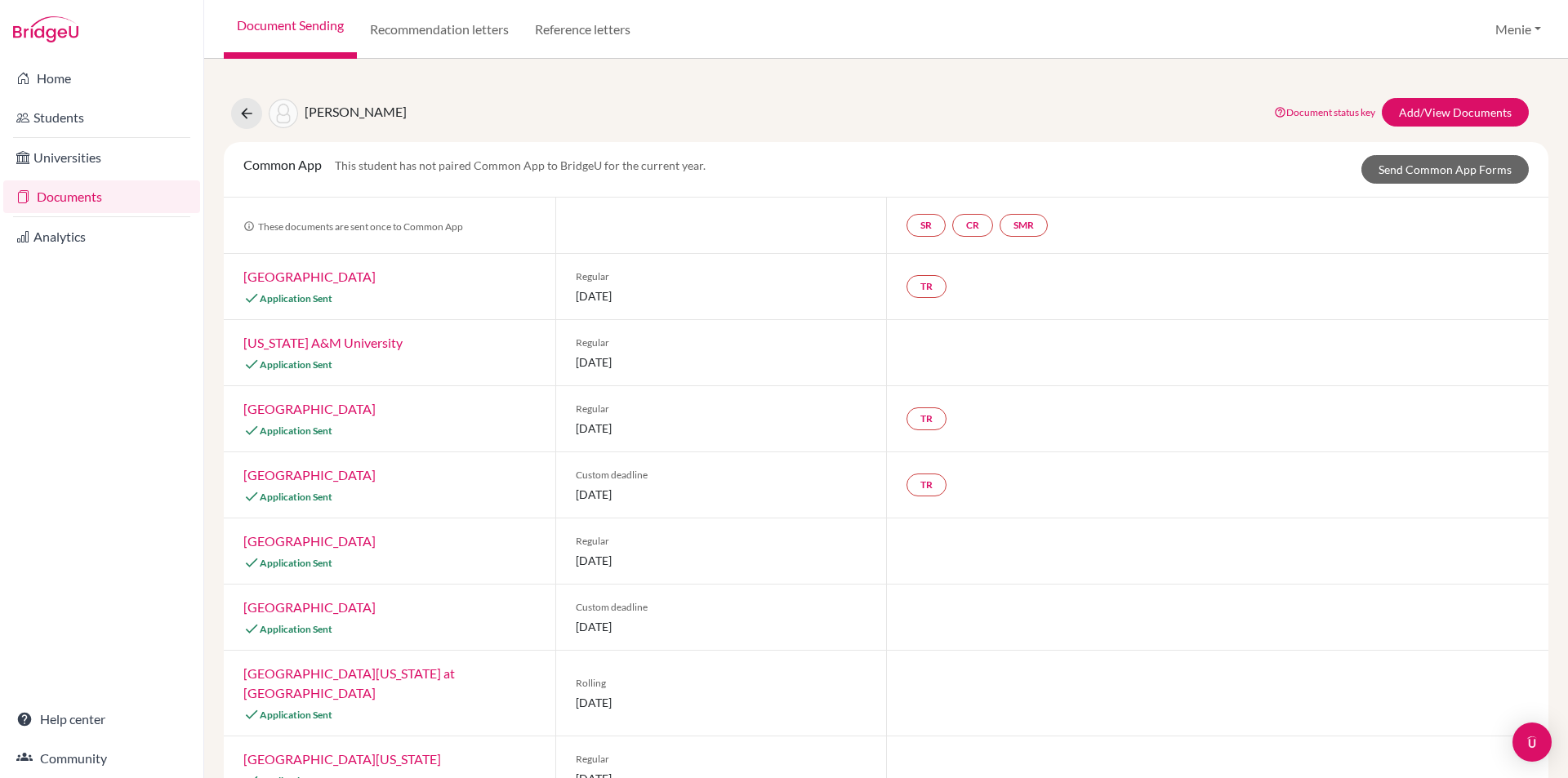
click at [316, 341] on link "Texas A&M University" at bounding box center [323, 343] width 160 height 16
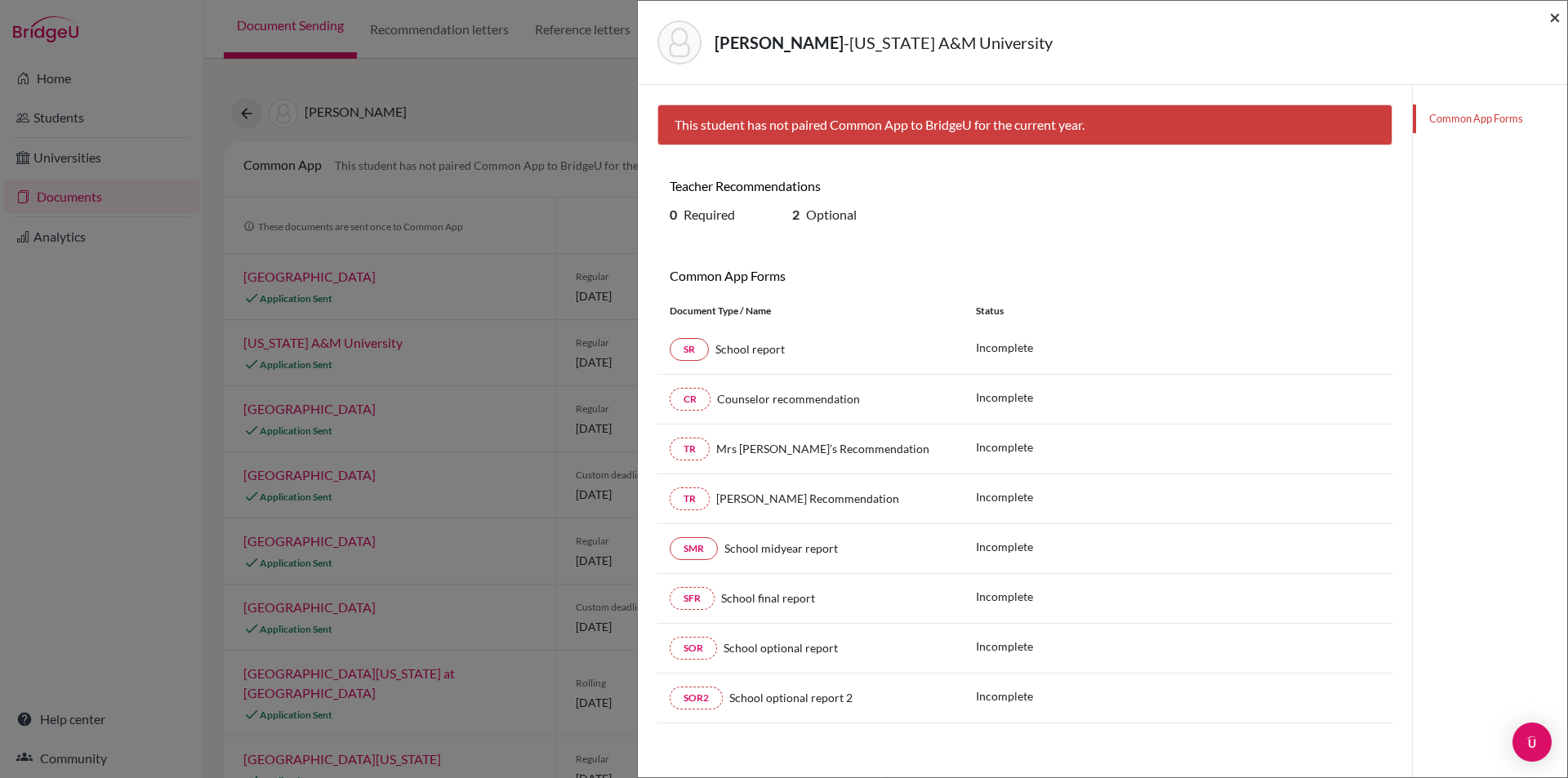
click at [1556, 14] on span "×" at bounding box center [1555, 16] width 11 height 23
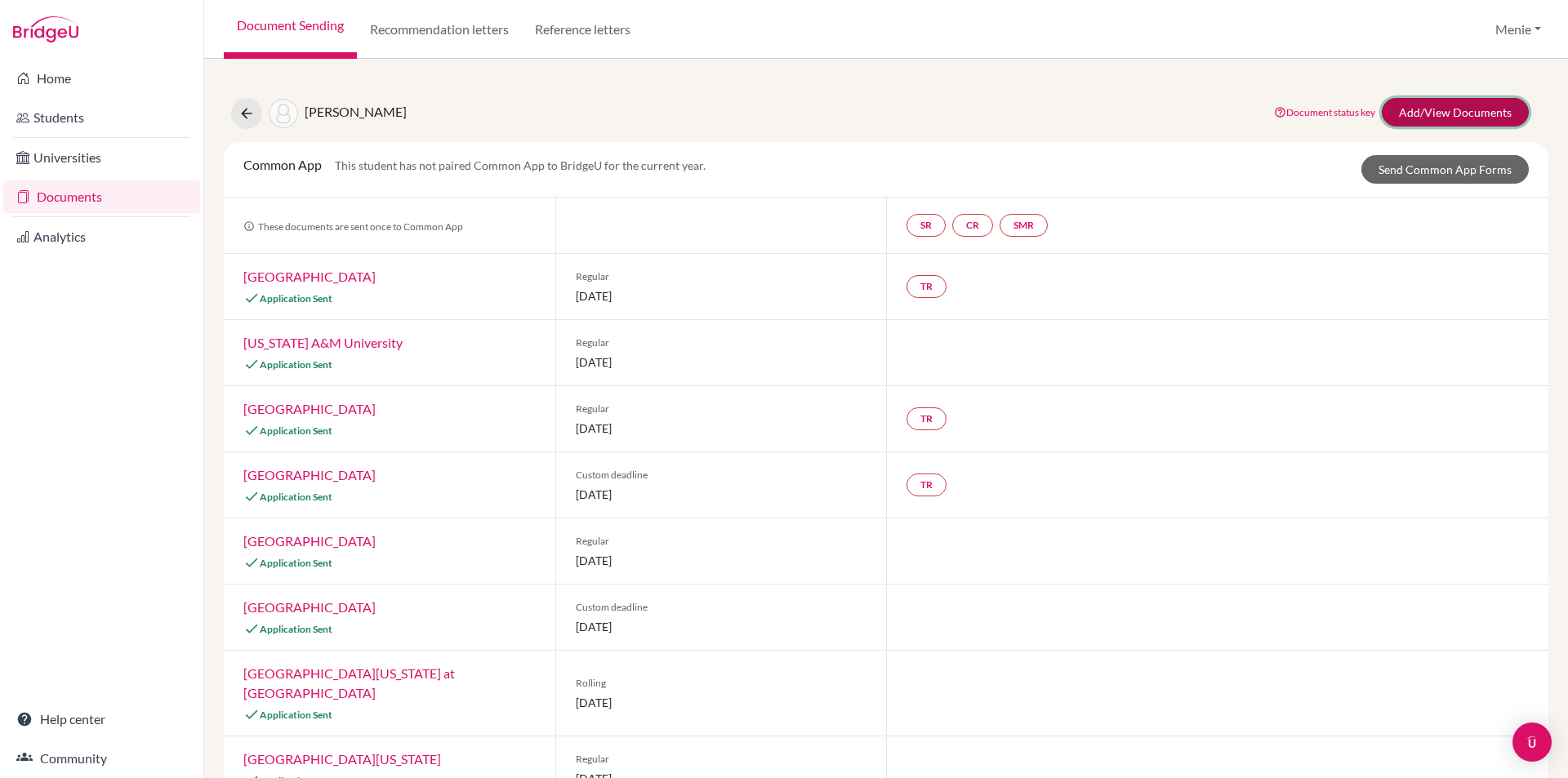
click at [1394, 110] on link "Add/View Documents" at bounding box center [1454, 112] width 147 height 28
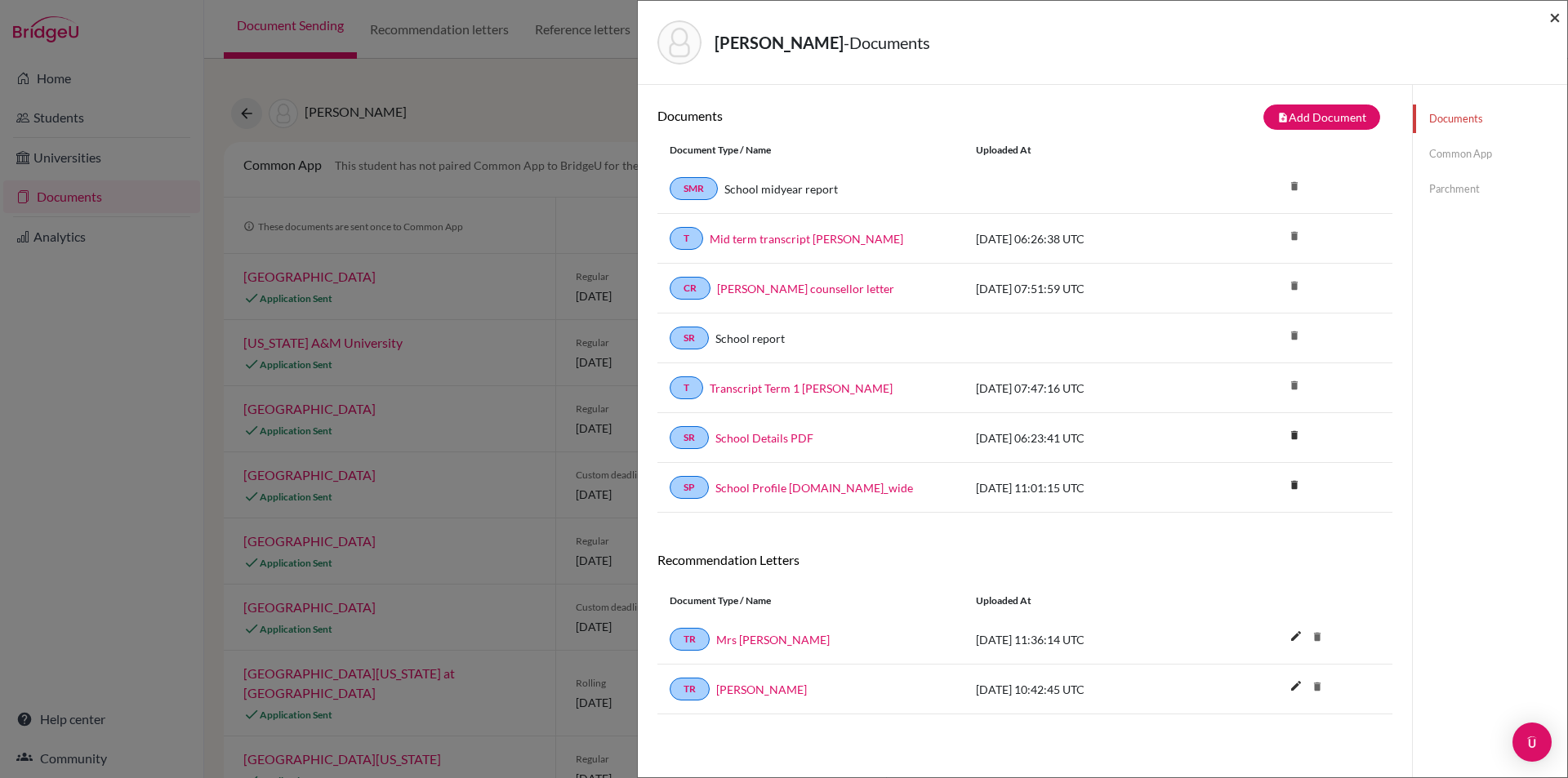
click at [1559, 16] on span "×" at bounding box center [1555, 16] width 11 height 23
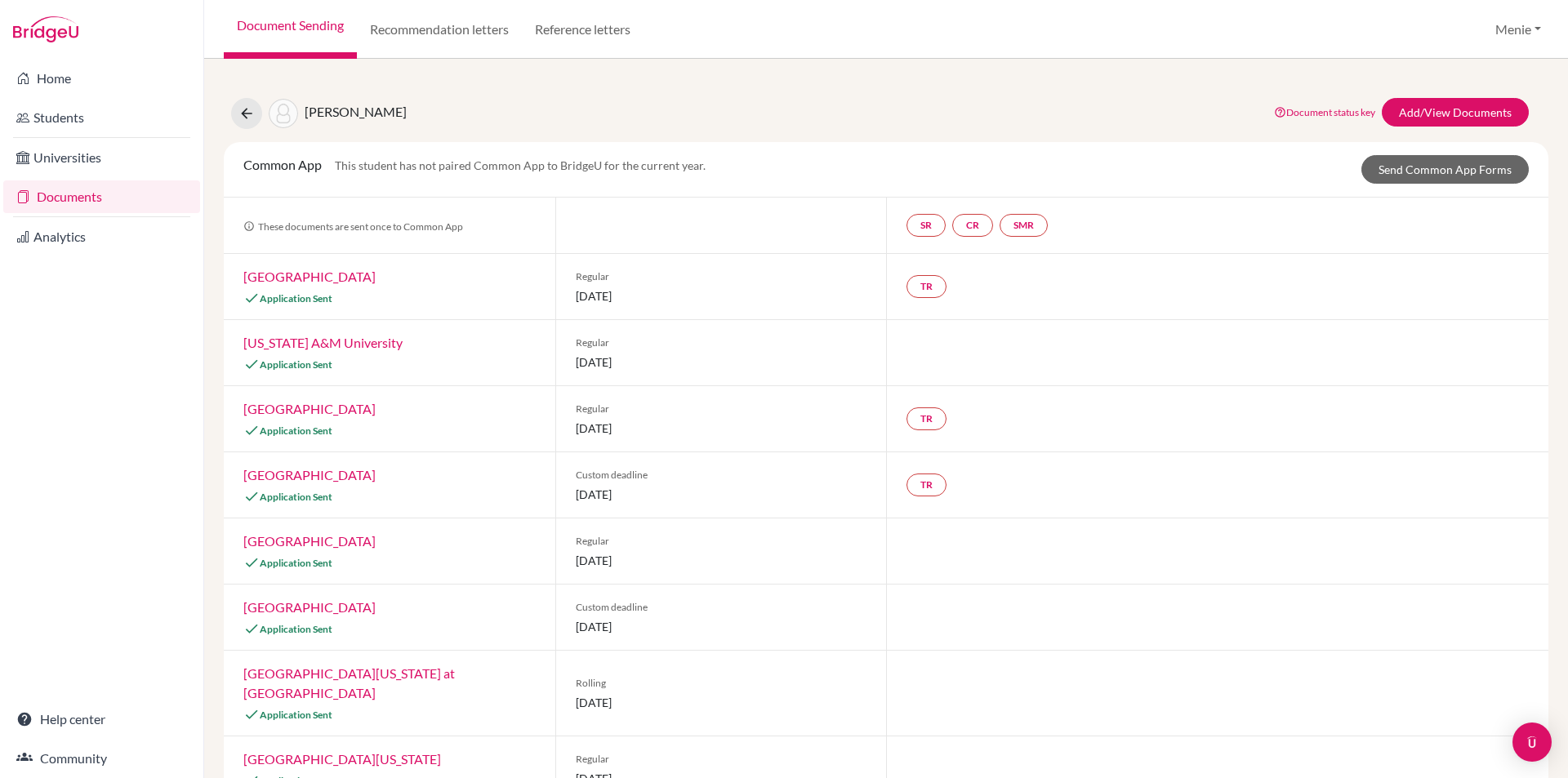
click at [329, 275] on link "Northeastern University" at bounding box center [309, 276] width 132 height 16
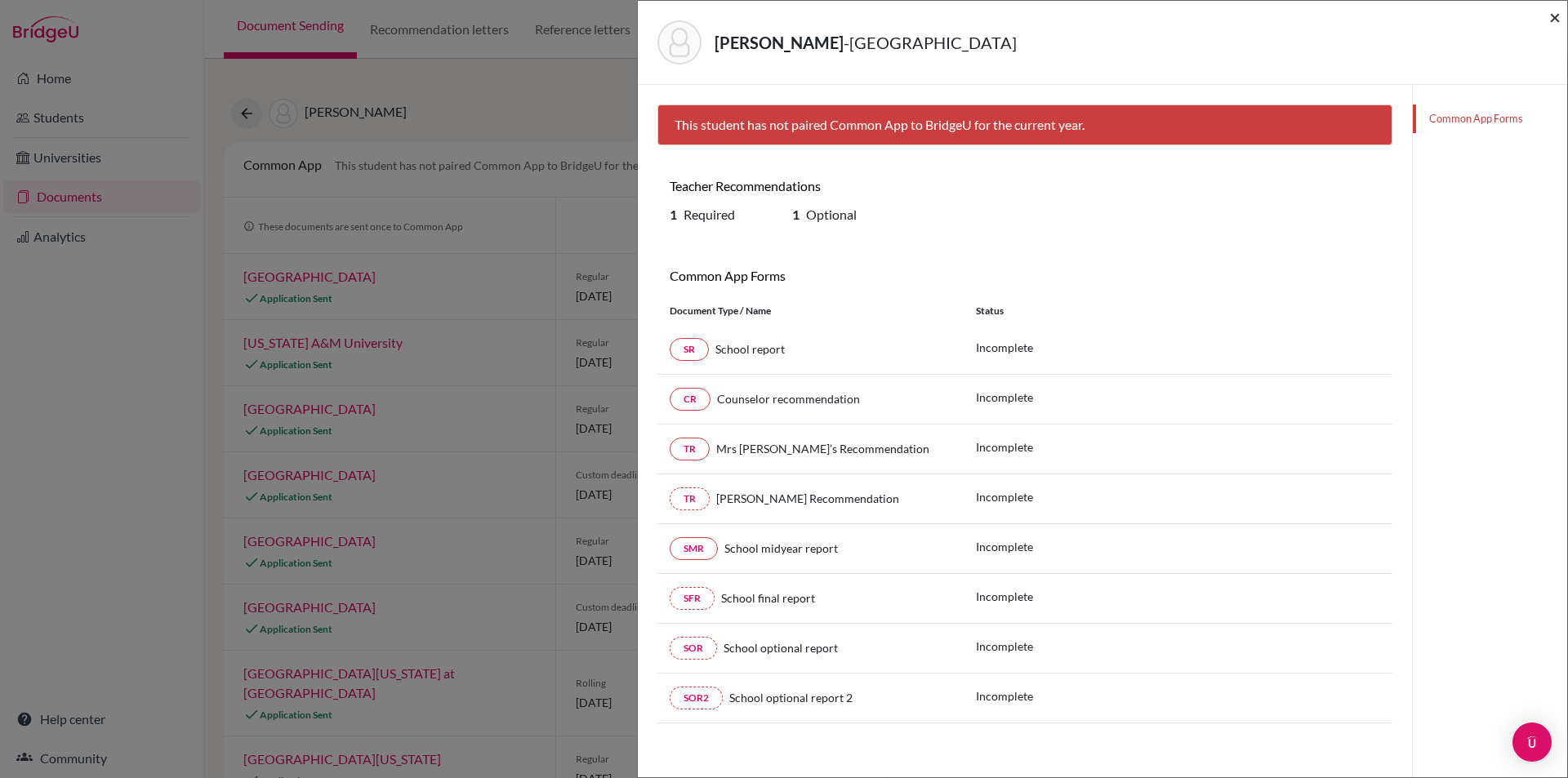
drag, startPoint x: 1560, startPoint y: 14, endPoint x: 1424, endPoint y: 9, distance: 136.1
click at [1559, 15] on span "×" at bounding box center [1555, 16] width 11 height 23
click at [1563, 18] on div "Kilian, Steven - Northeastern University ×" at bounding box center [1102, 43] width 930 height 84
click at [1553, 14] on span "×" at bounding box center [1555, 16] width 11 height 23
click at [1557, 14] on span "×" at bounding box center [1555, 16] width 11 height 23
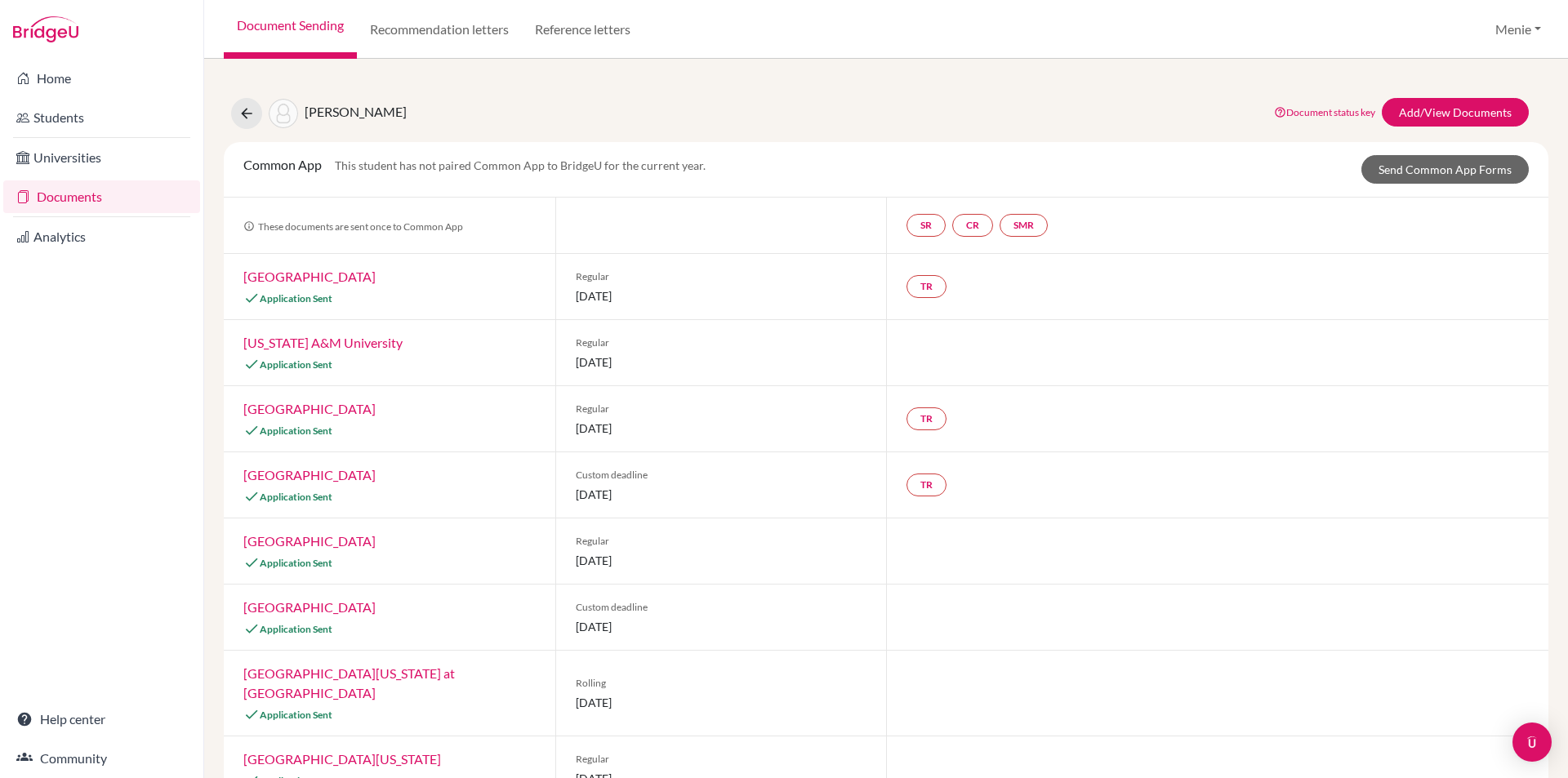
click at [69, 194] on link "Documents" at bounding box center [101, 196] width 197 height 33
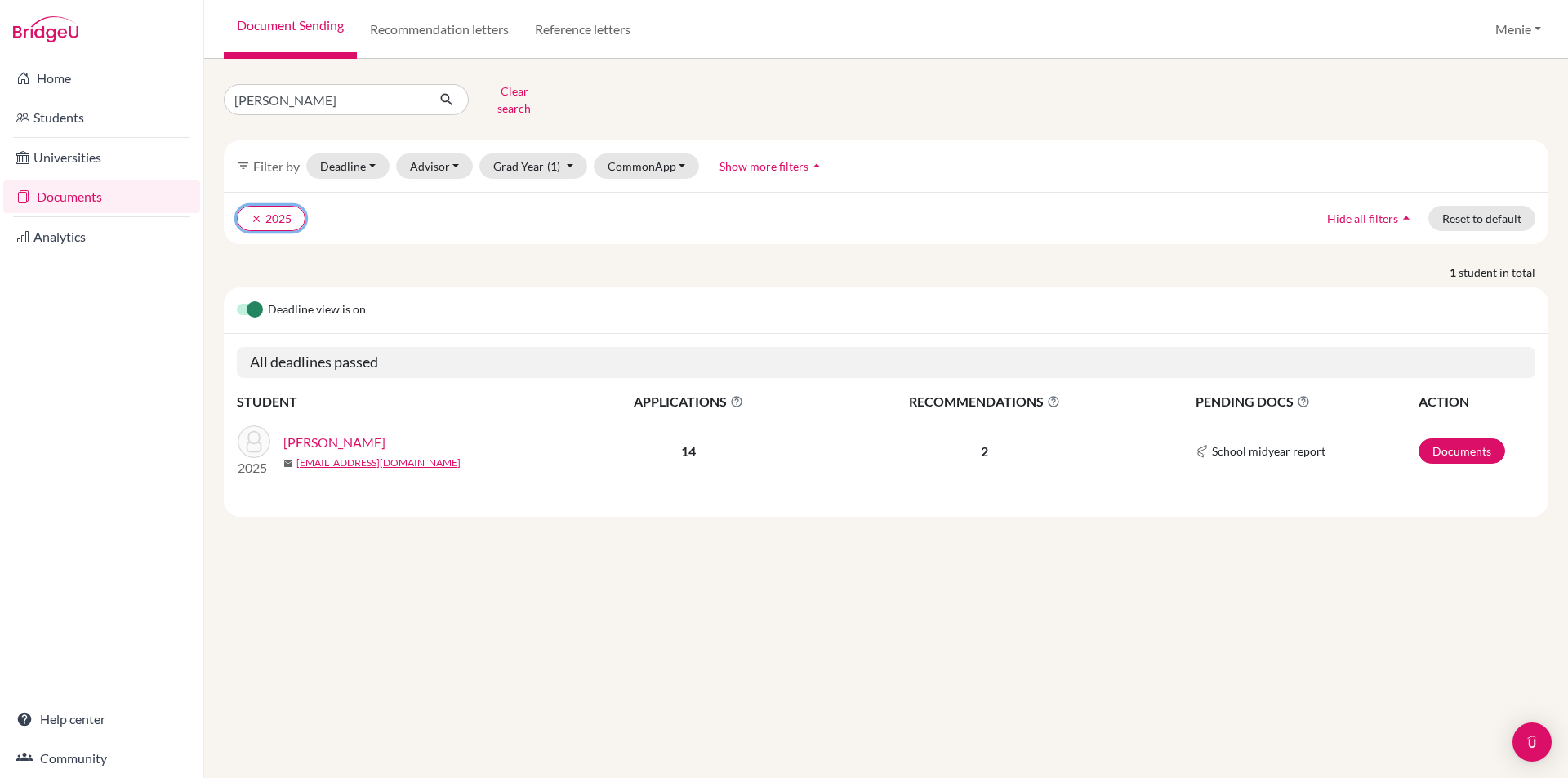
click at [253, 213] on icon "clear" at bounding box center [256, 219] width 11 height 11
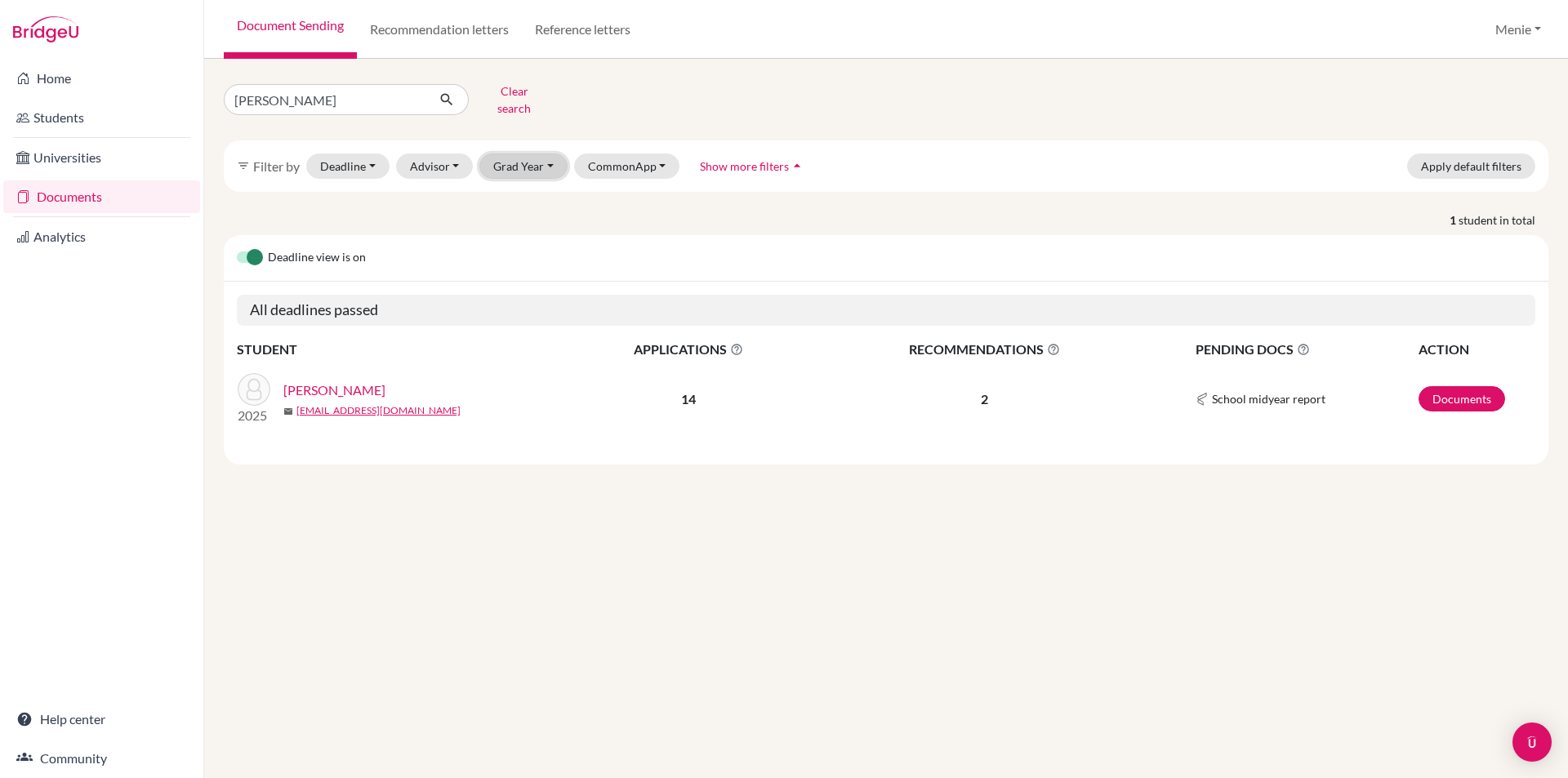
click at [542, 157] on button "Grad Year" at bounding box center [523, 165] width 88 height 25
click at [512, 243] on span "2025" at bounding box center [514, 252] width 29 height 20
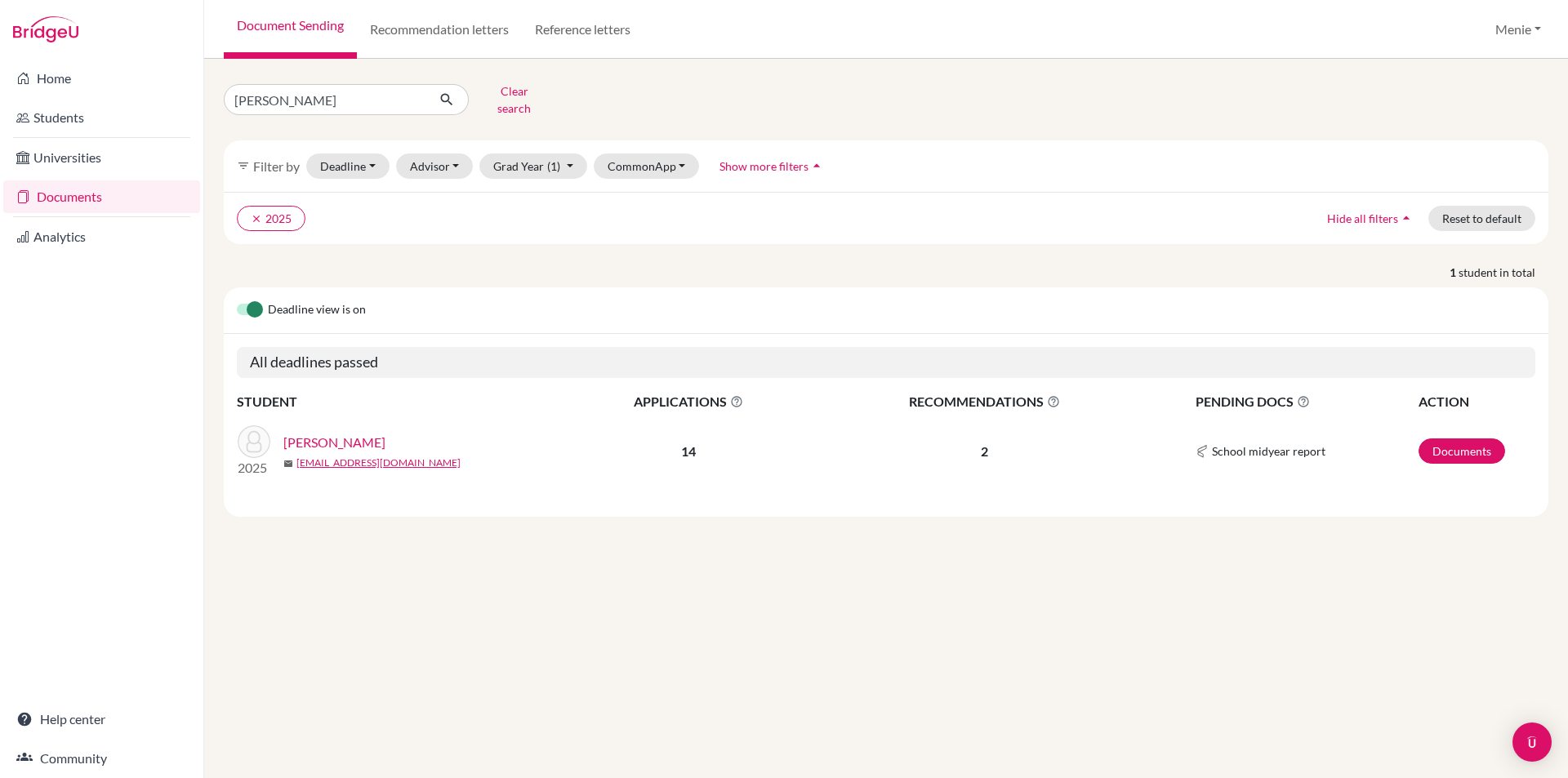
click at [333, 433] on link "[PERSON_NAME]" at bounding box center [334, 442] width 102 height 20
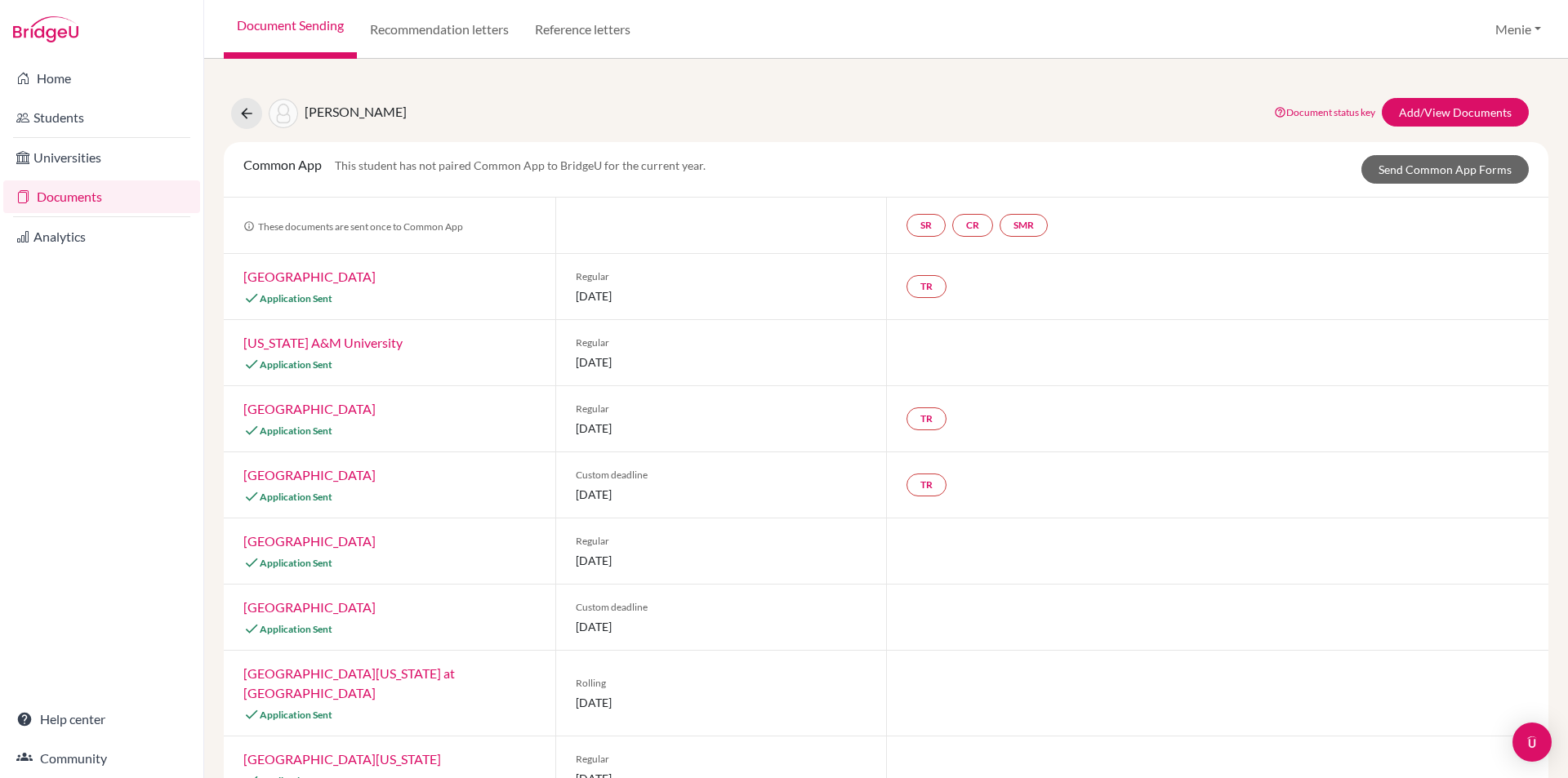
click at [345, 275] on link "[GEOGRAPHIC_DATA]" at bounding box center [309, 276] width 132 height 16
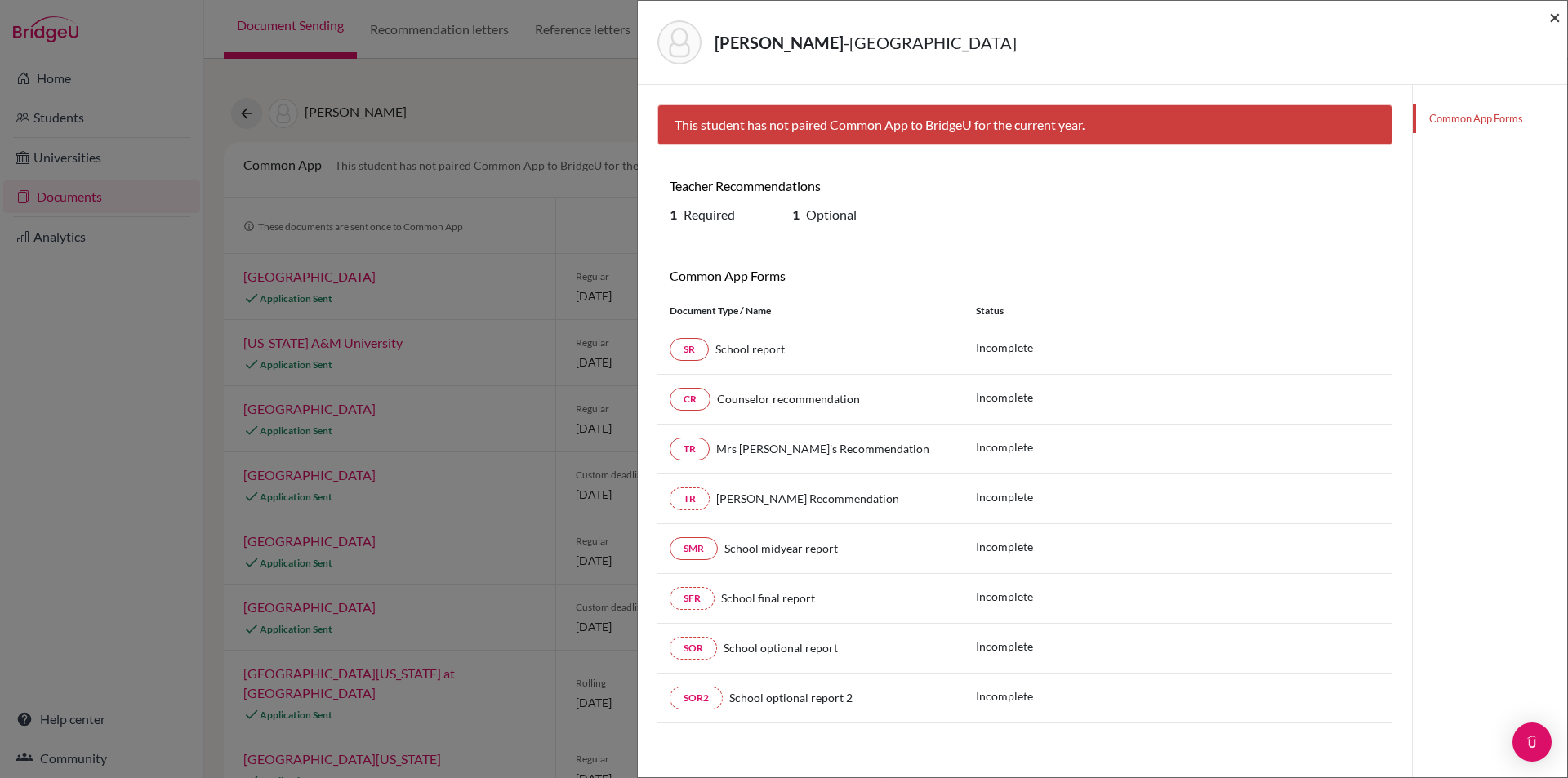
click at [1553, 21] on span "×" at bounding box center [1555, 16] width 11 height 23
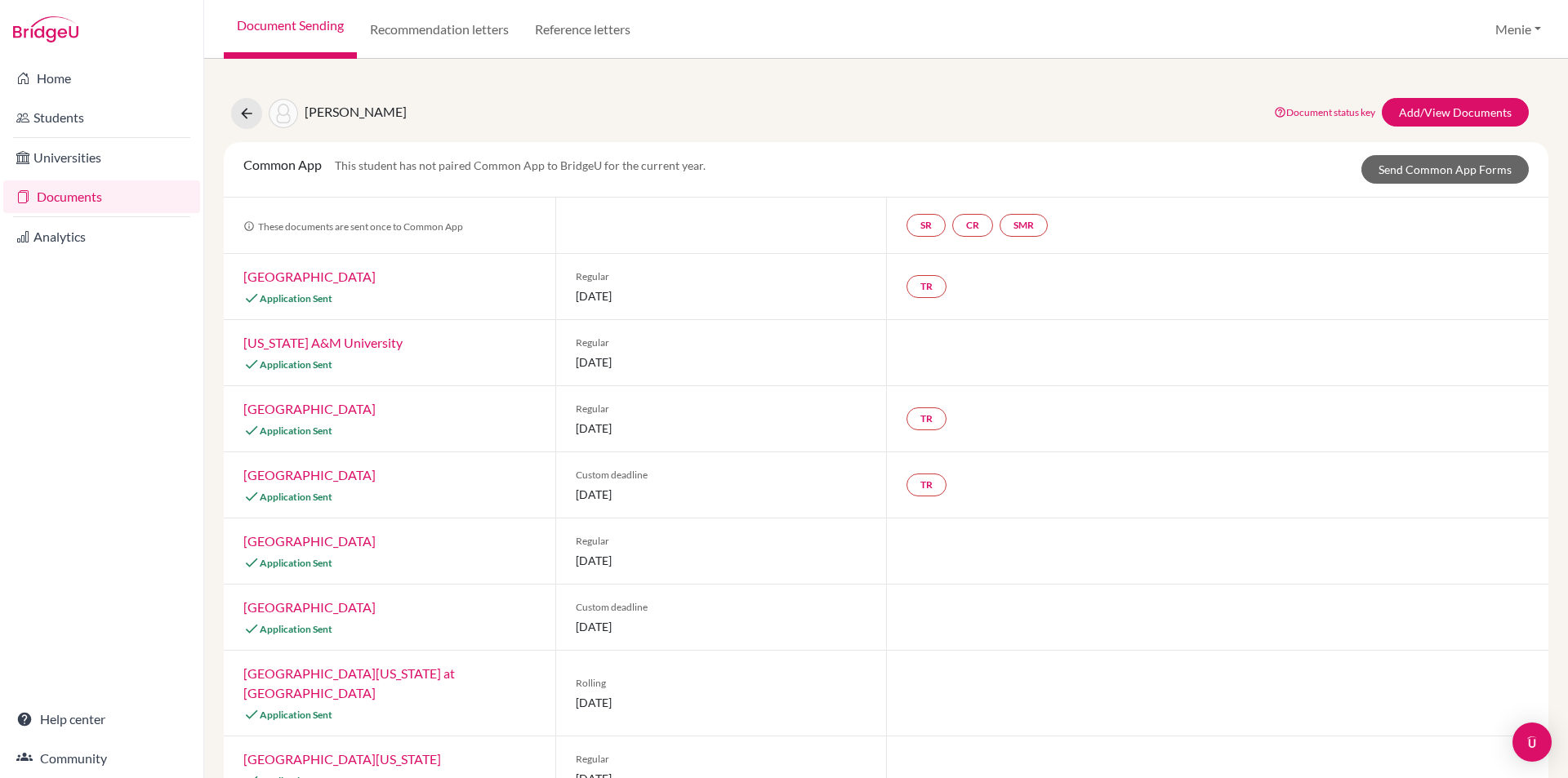
click at [348, 281] on link "[GEOGRAPHIC_DATA]" at bounding box center [309, 276] width 132 height 16
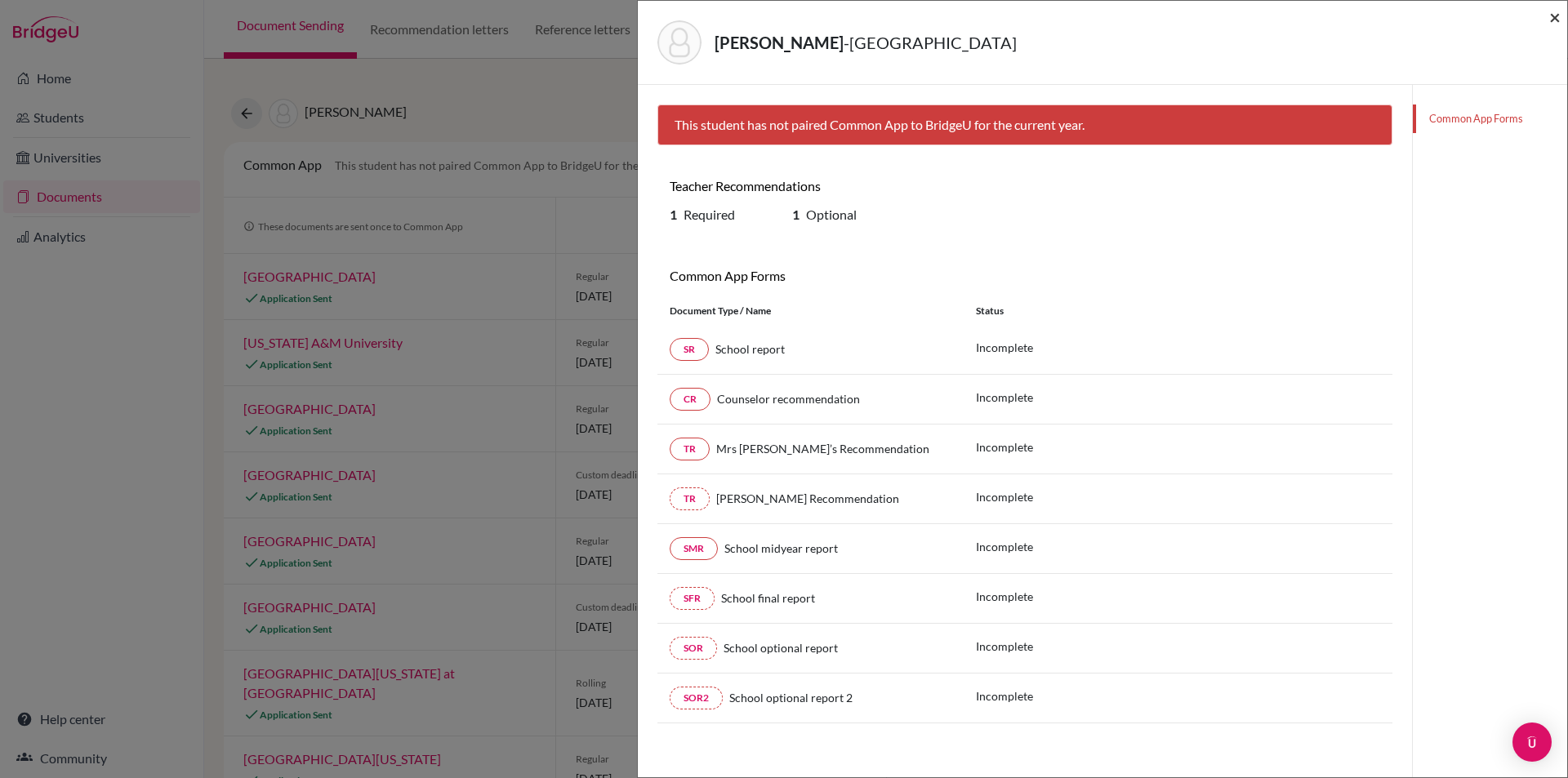
click at [1551, 17] on span "×" at bounding box center [1555, 16] width 11 height 23
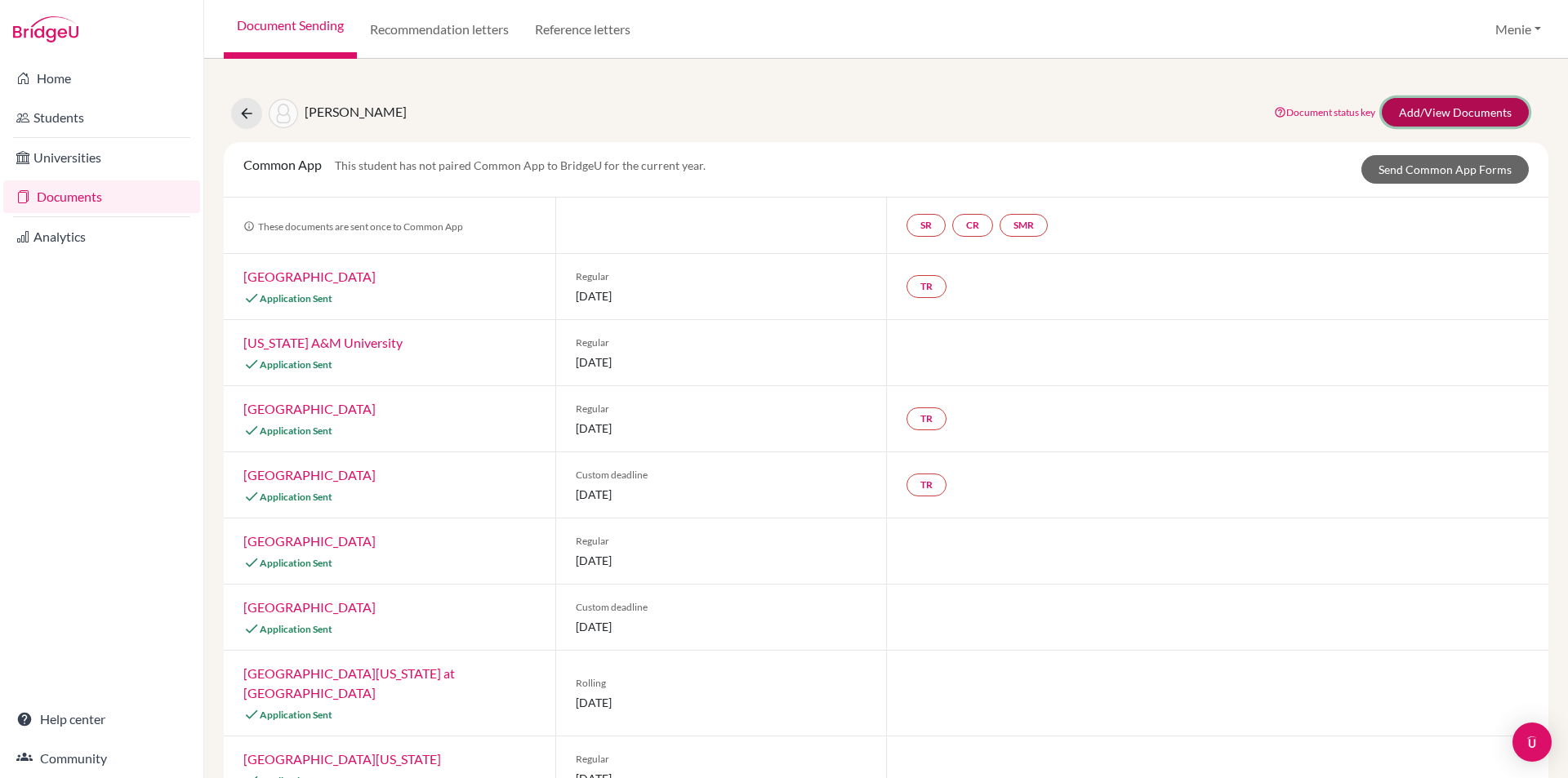
click at [1429, 110] on link "Add/View Documents" at bounding box center [1454, 112] width 147 height 28
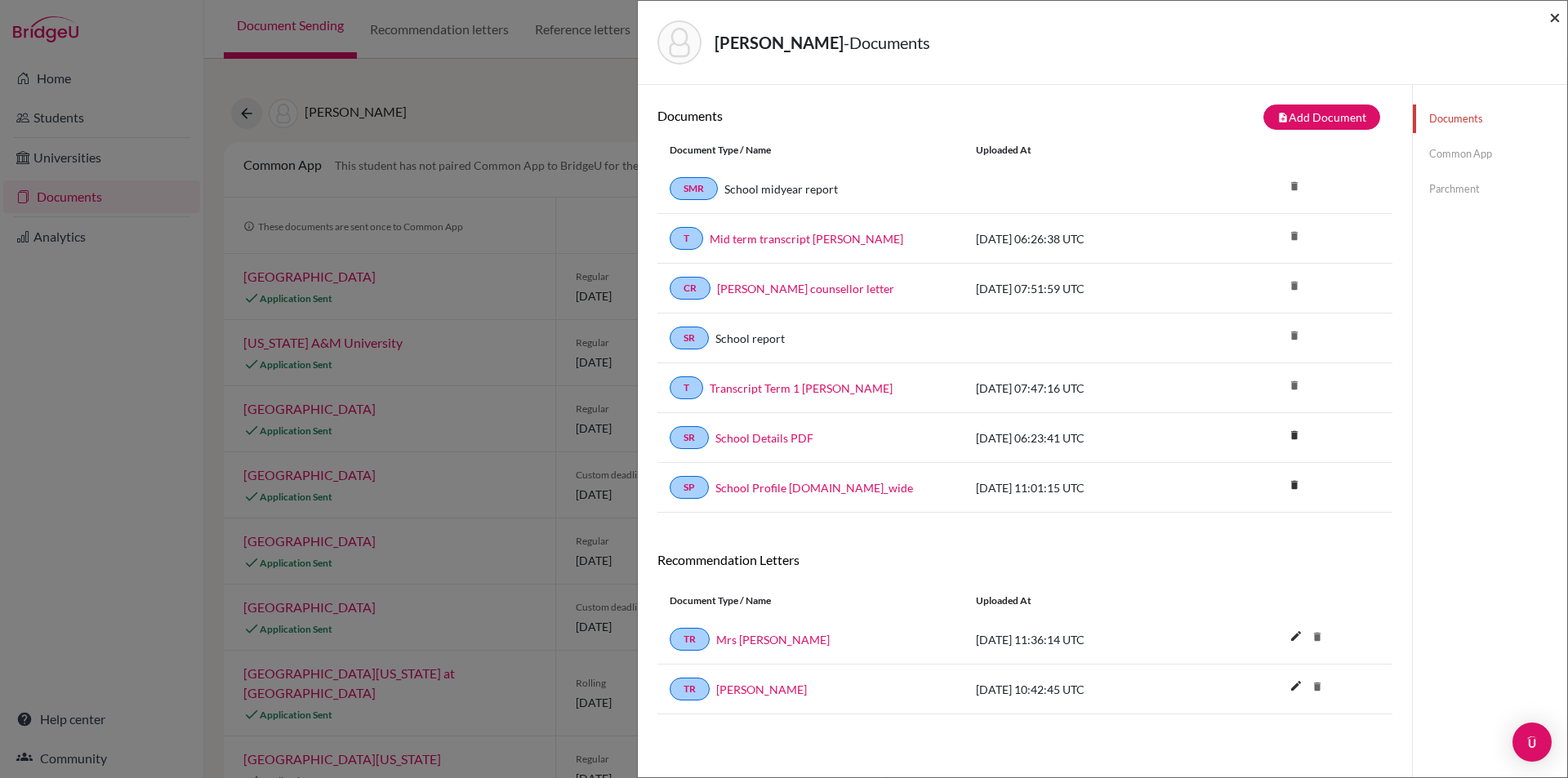
click at [1556, 18] on span "×" at bounding box center [1555, 16] width 11 height 23
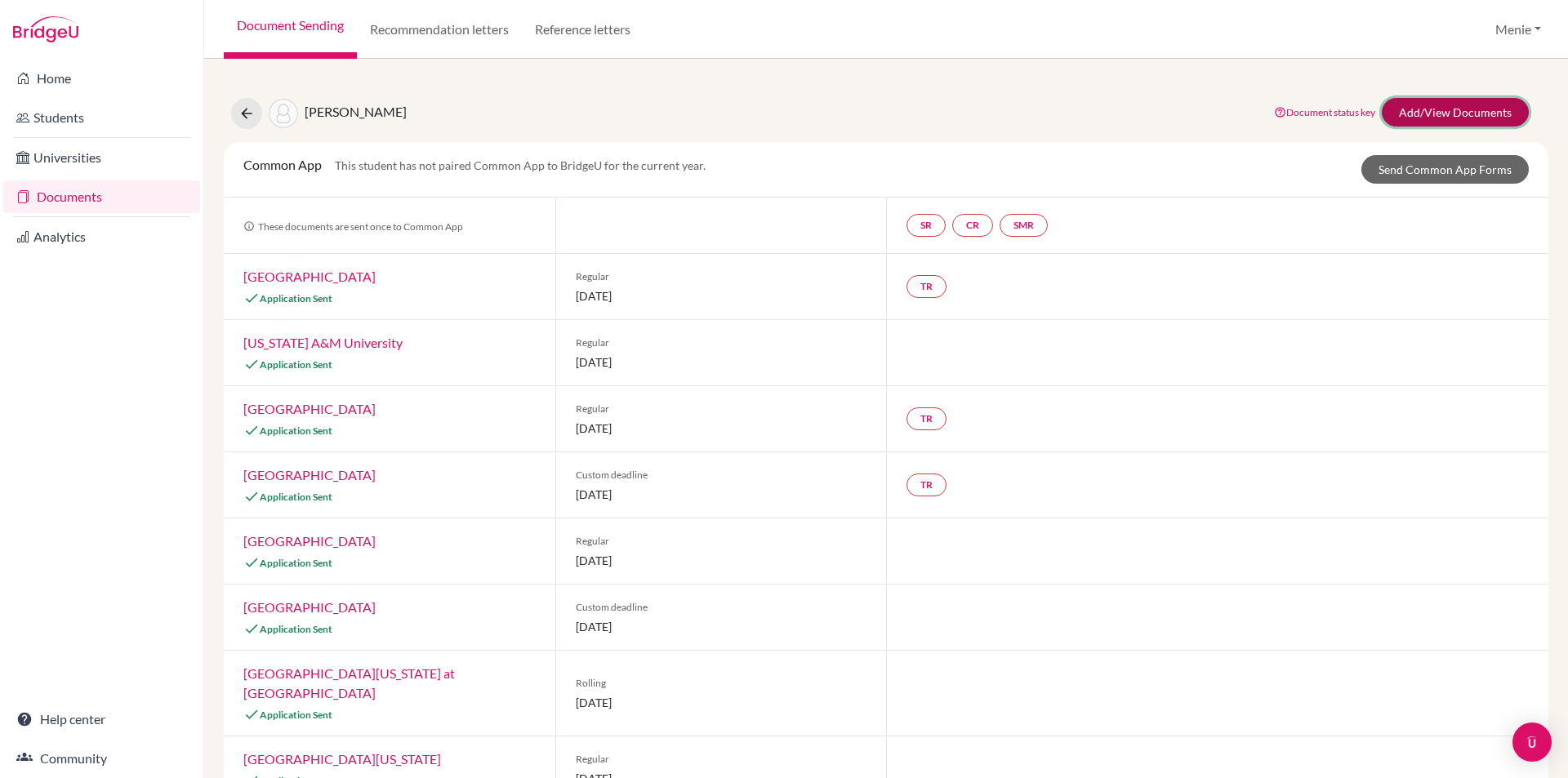
click at [1465, 107] on link "Add/View Documents" at bounding box center [1454, 112] width 147 height 28
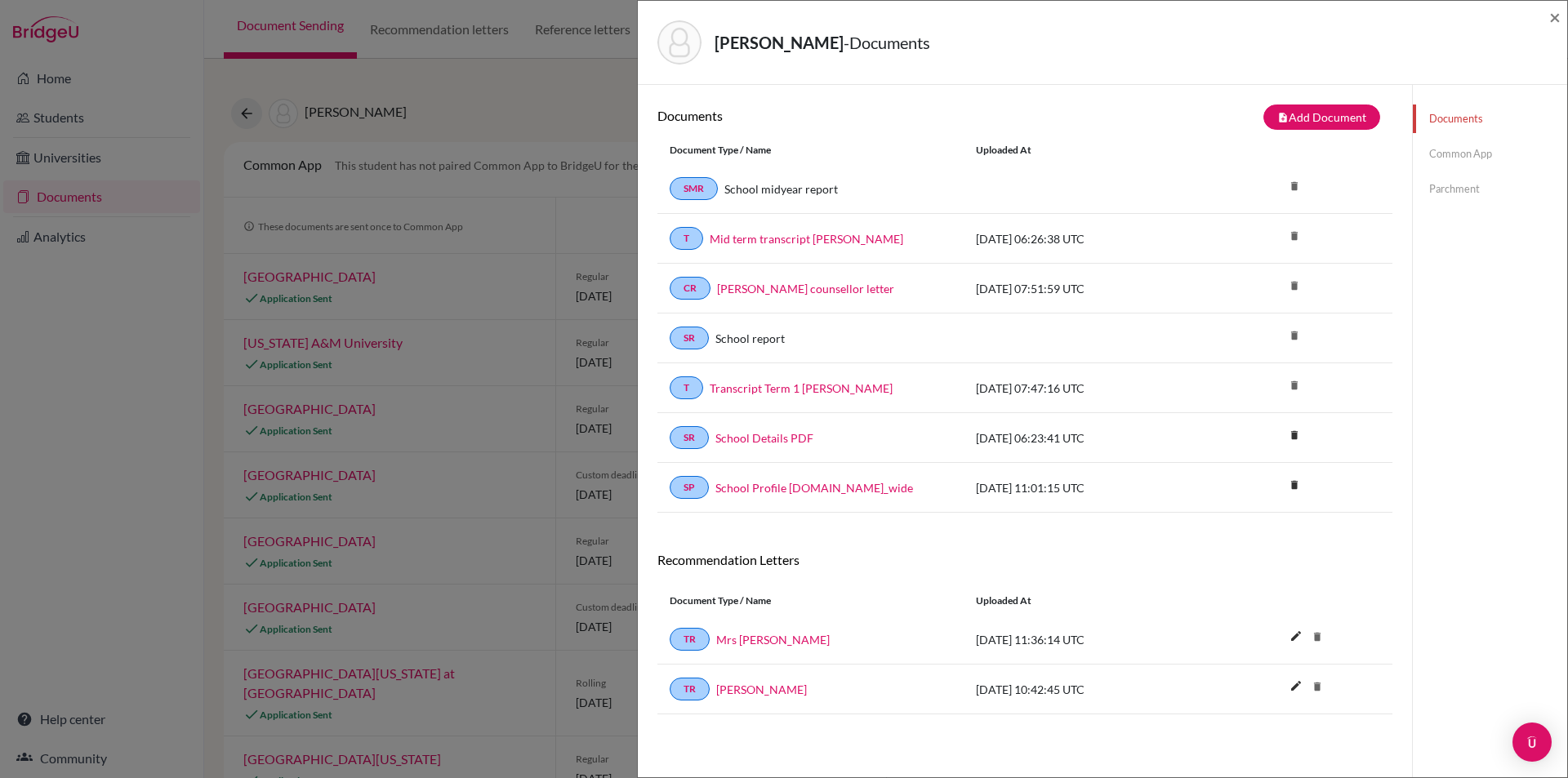
click at [1468, 151] on link "Common App" at bounding box center [1489, 154] width 154 height 28
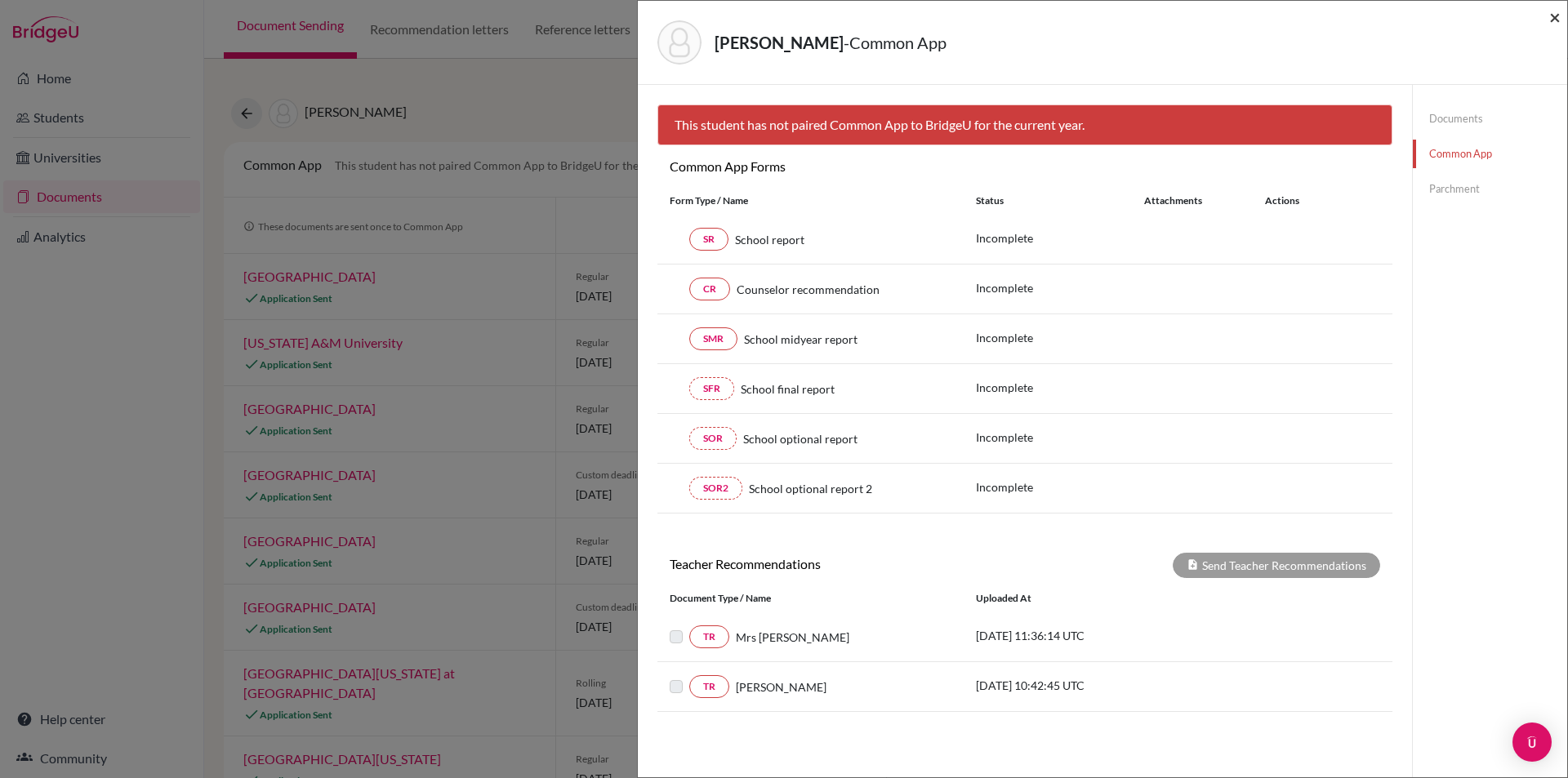
click at [1560, 15] on span "×" at bounding box center [1555, 16] width 11 height 23
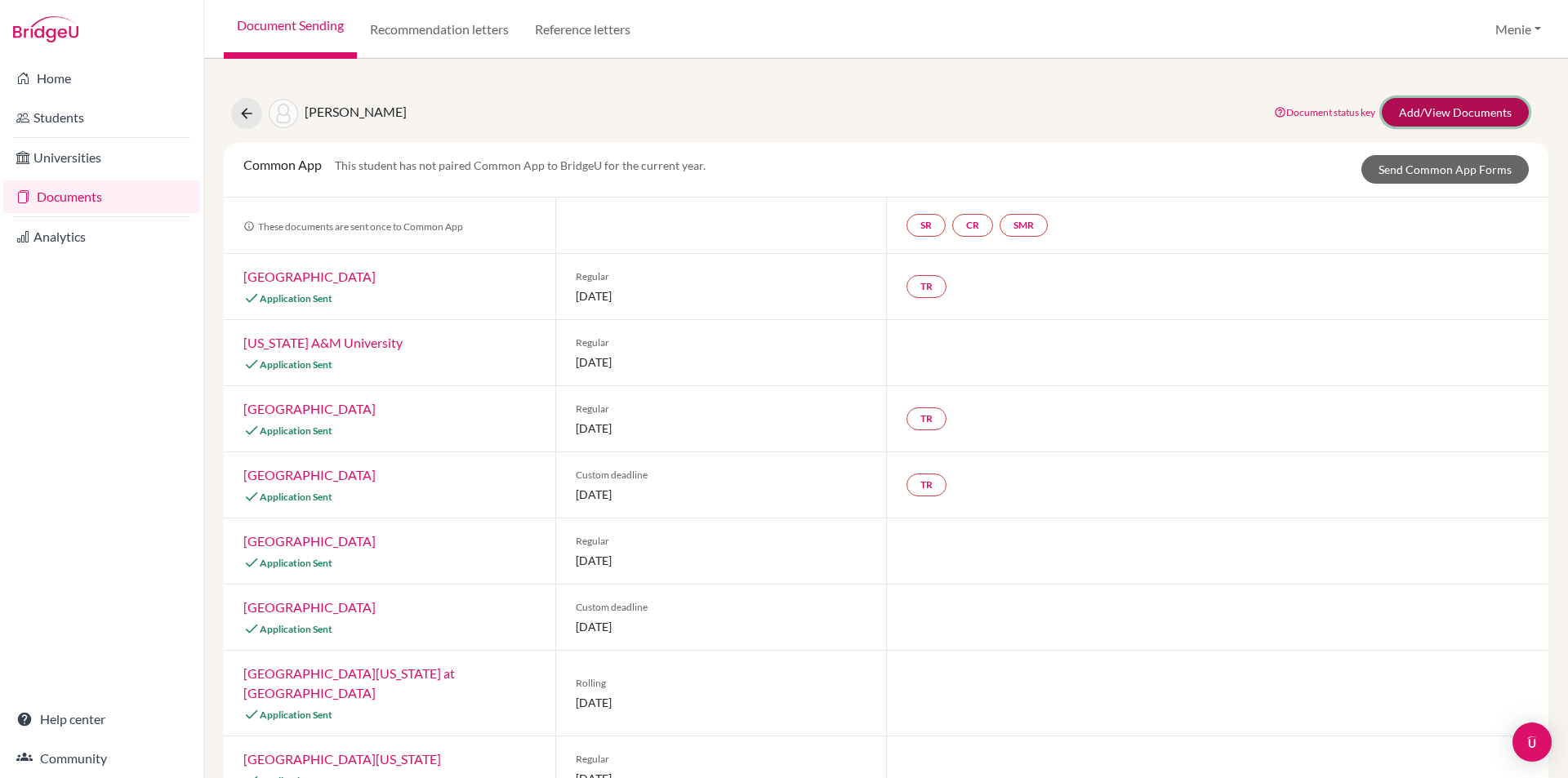
click at [1446, 108] on link "Add/View Documents" at bounding box center [1454, 112] width 147 height 28
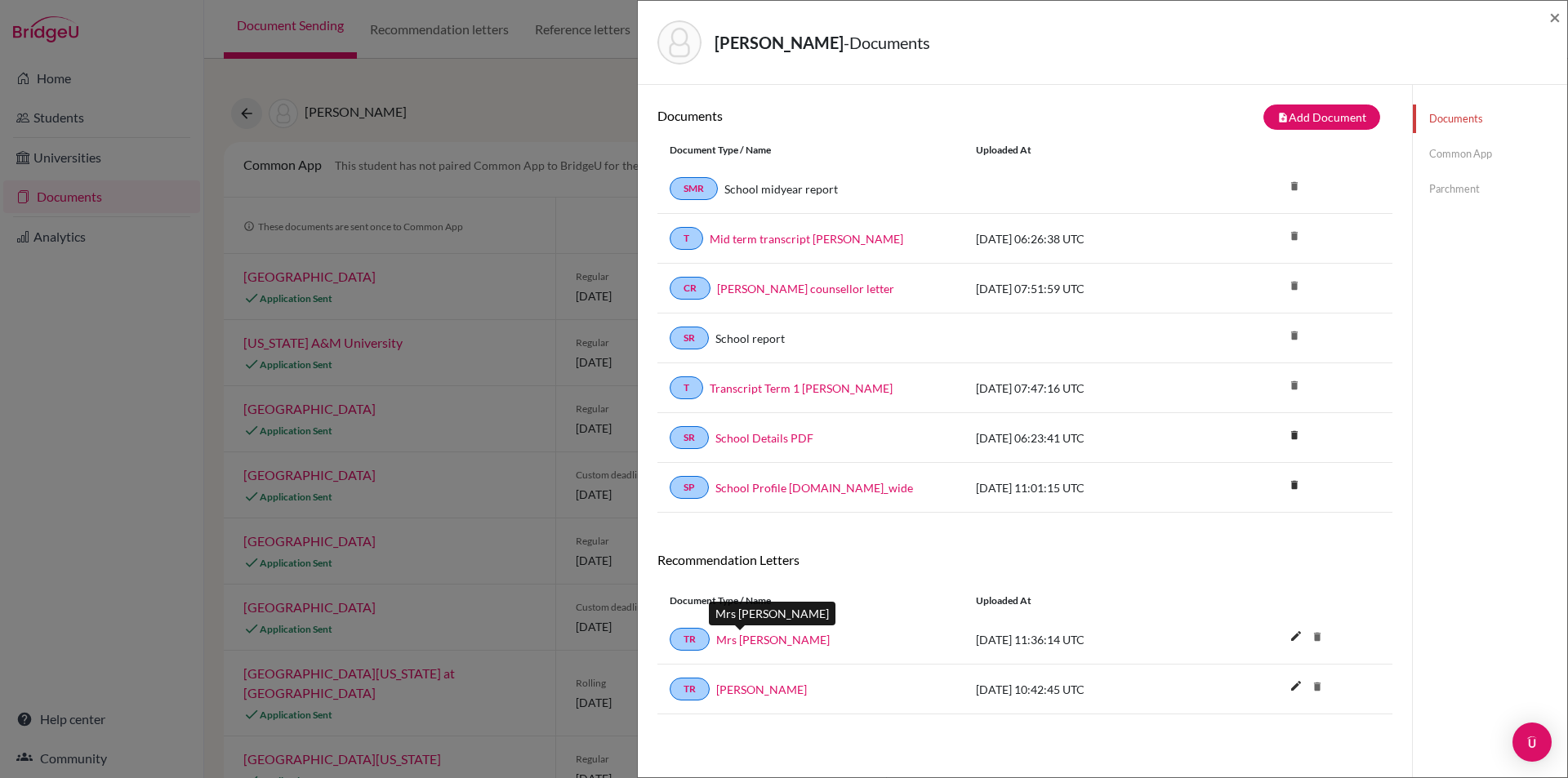
click at [755, 638] on link "Mrs Hand" at bounding box center [773, 639] width 114 height 17
click at [786, 241] on link "Mid term transcript Steven Kilian" at bounding box center [807, 238] width 193 height 17
click at [1552, 16] on span "×" at bounding box center [1555, 16] width 11 height 23
click at [1552, 15] on span "×" at bounding box center [1555, 16] width 11 height 23
click at [1557, 16] on span "×" at bounding box center [1555, 16] width 11 height 23
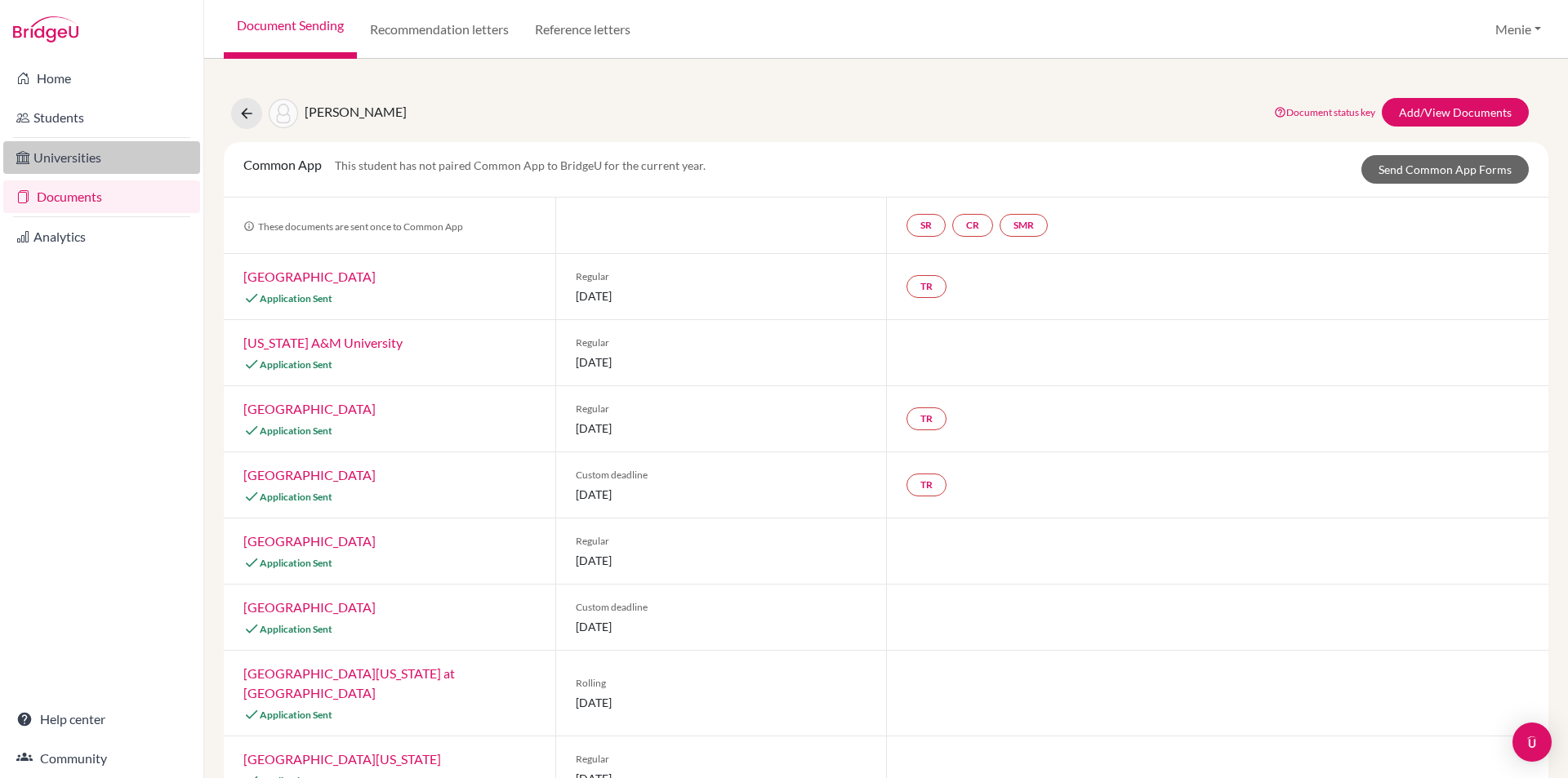
click at [69, 155] on link "Universities" at bounding box center [101, 157] width 197 height 33
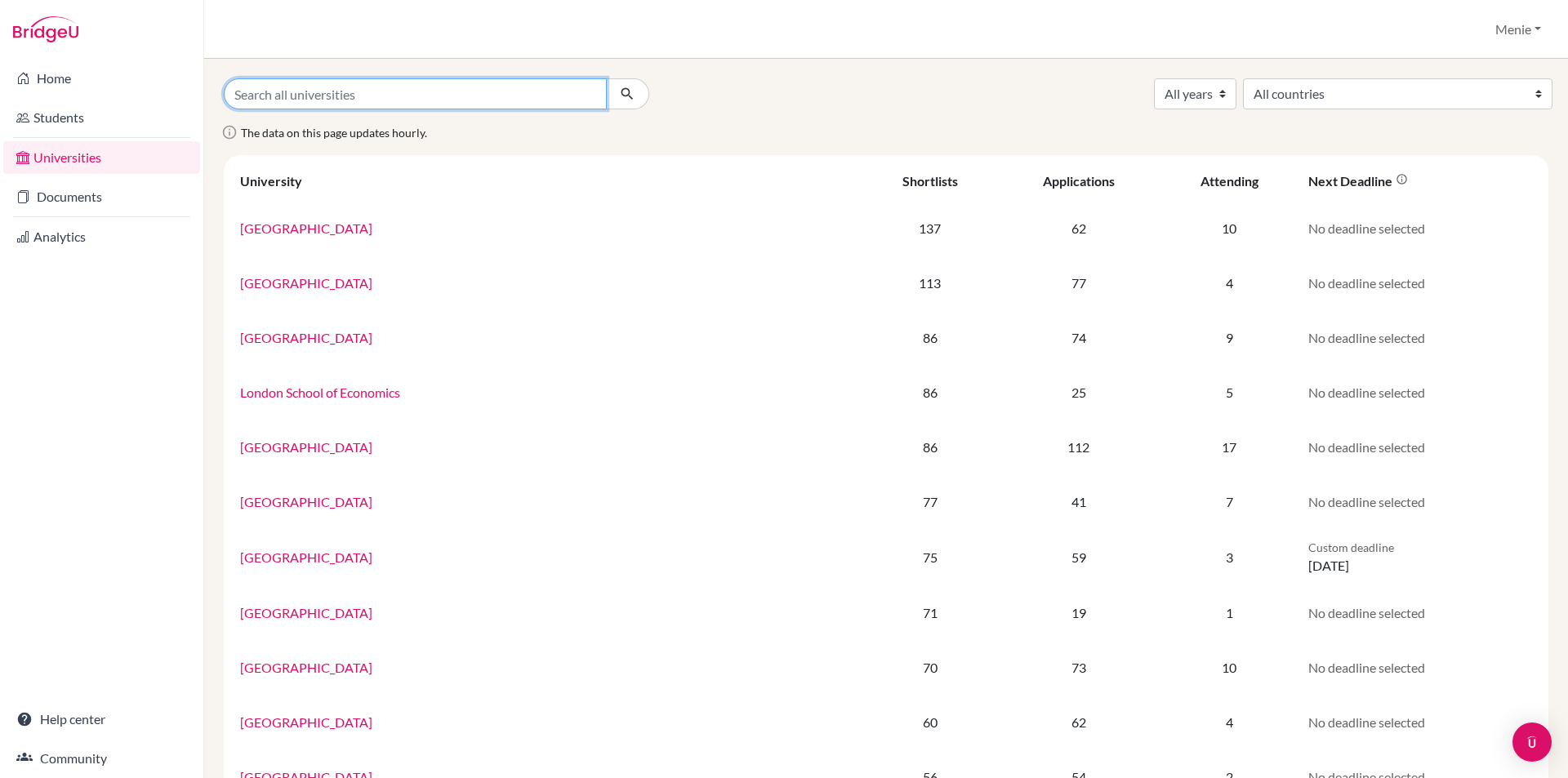
drag, startPoint x: 0, startPoint y: 0, endPoint x: 335, endPoint y: 96, distance: 348.5
click at [335, 95] on input "Search all universities" at bounding box center [415, 93] width 383 height 31
type input "M"
type input "Northeastern"
click at [629, 87] on icon "submit" at bounding box center [626, 93] width 16 height 16
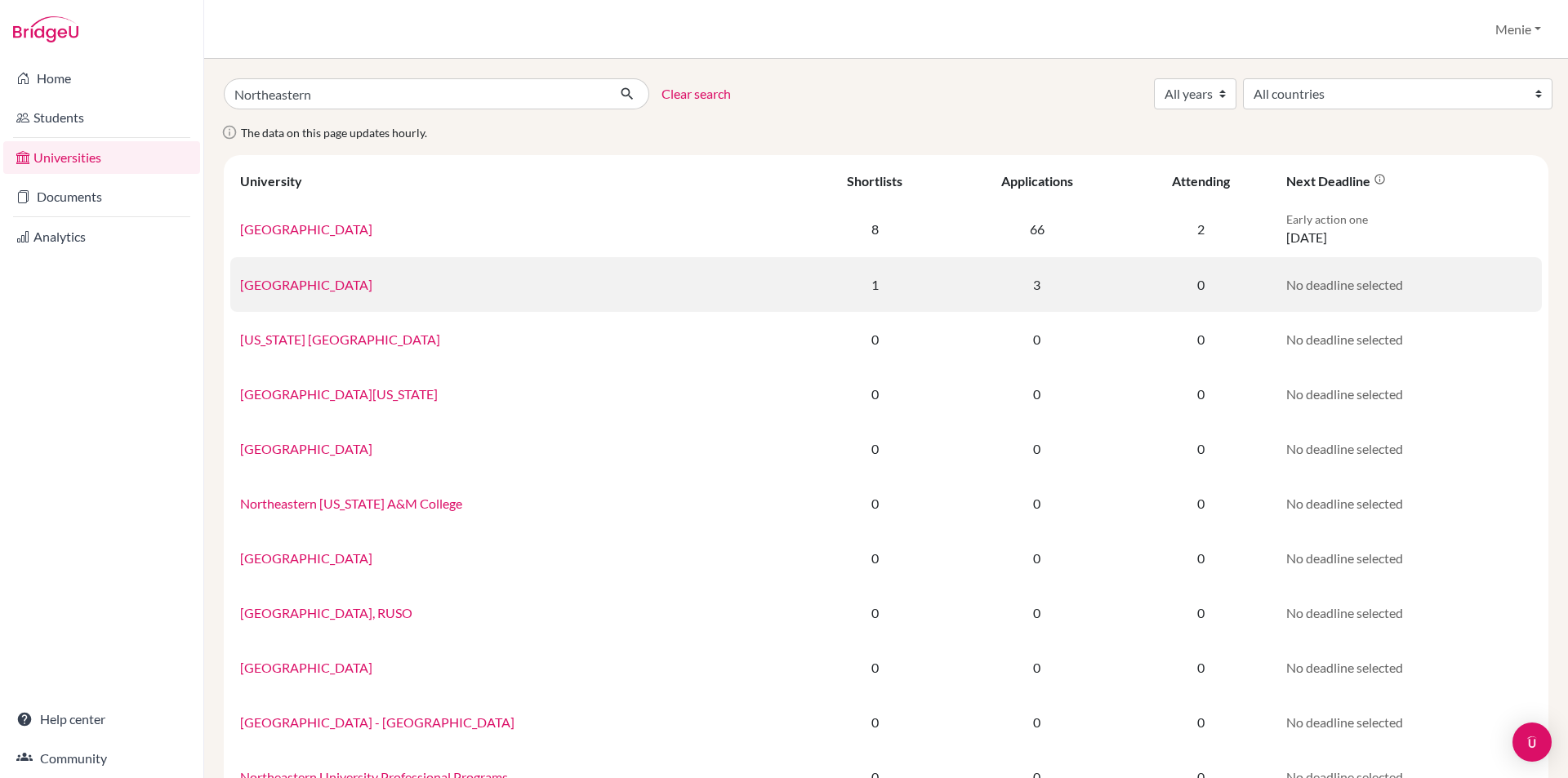
click at [373, 290] on link "[GEOGRAPHIC_DATA]" at bounding box center [306, 284] width 132 height 16
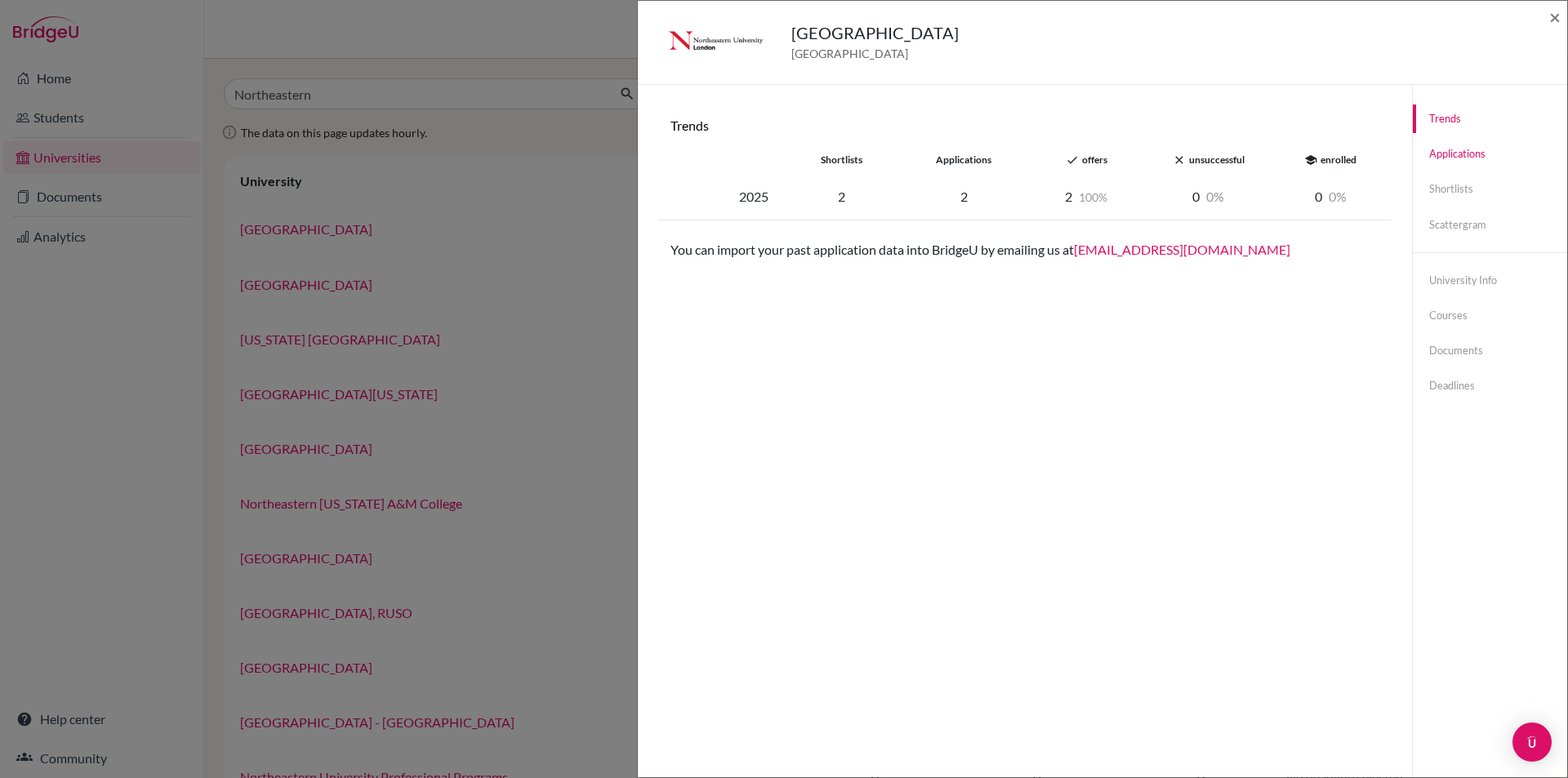
click at [1455, 153] on link "Applications" at bounding box center [1489, 154] width 154 height 28
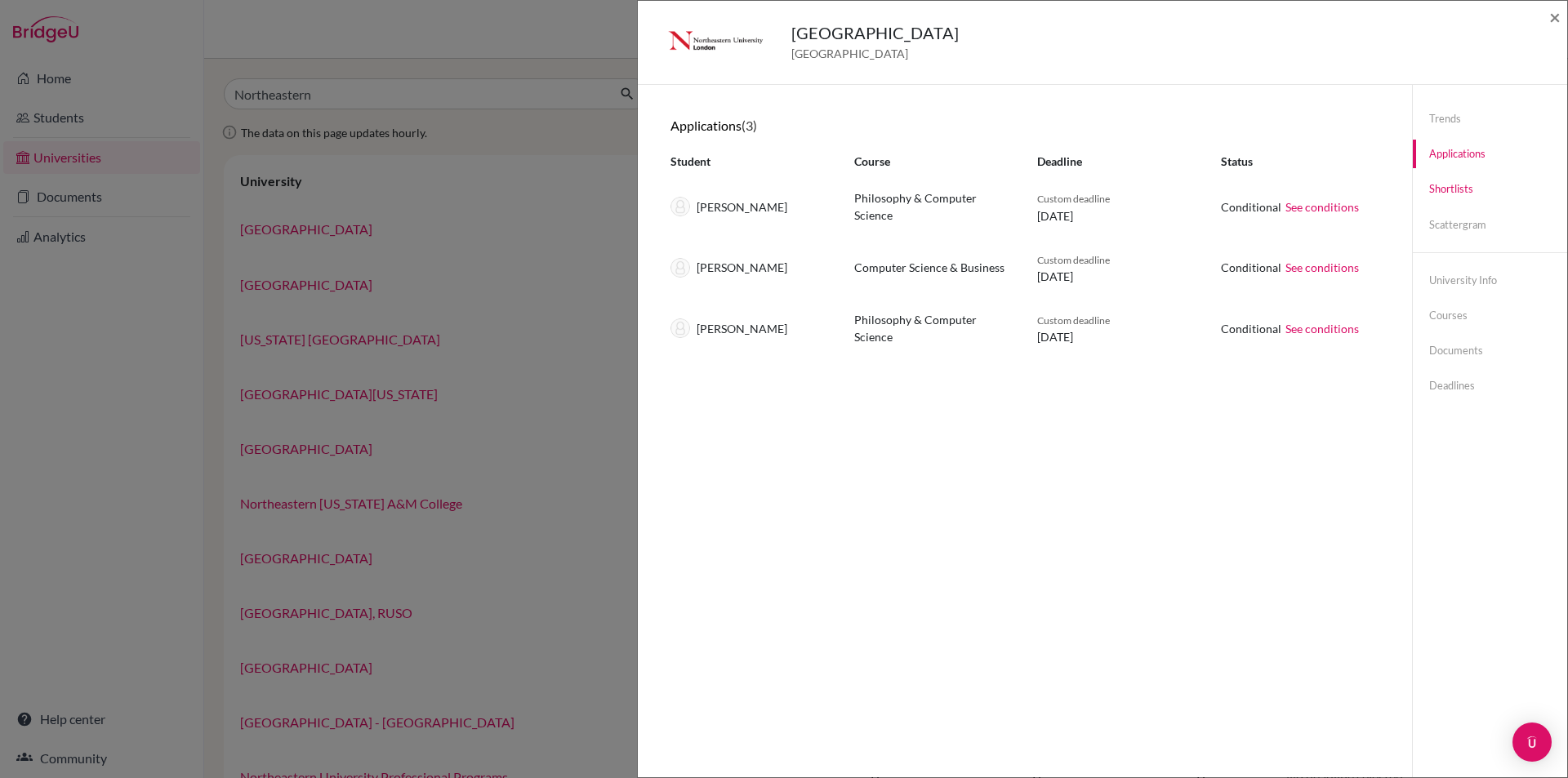
click at [1446, 183] on link "Shortlists" at bounding box center [1489, 189] width 154 height 28
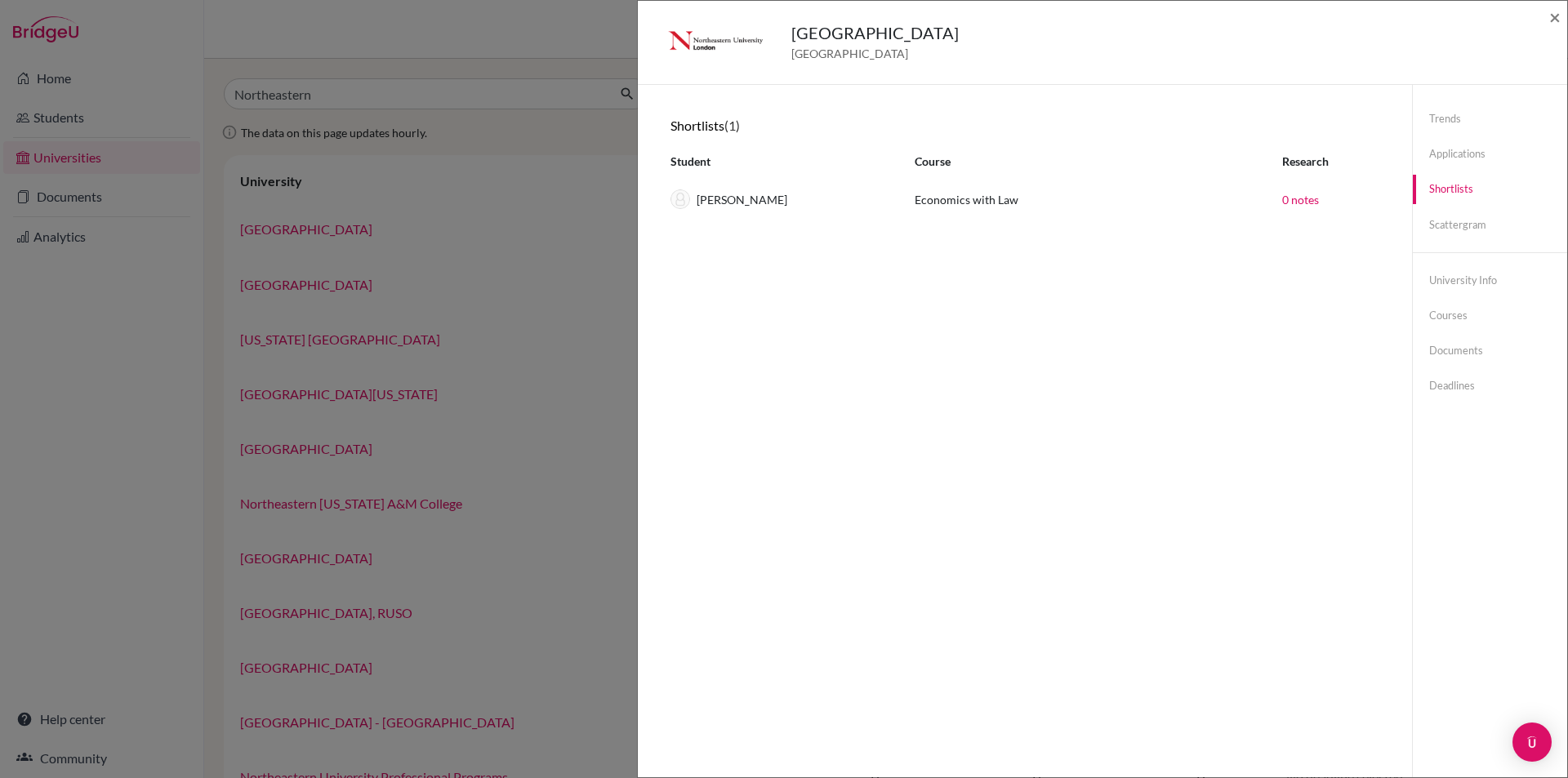
drag, startPoint x: 1446, startPoint y: 226, endPoint x: 1323, endPoint y: 230, distance: 123.1
click at [1445, 226] on link "Scattergram" at bounding box center [1489, 224] width 154 height 28
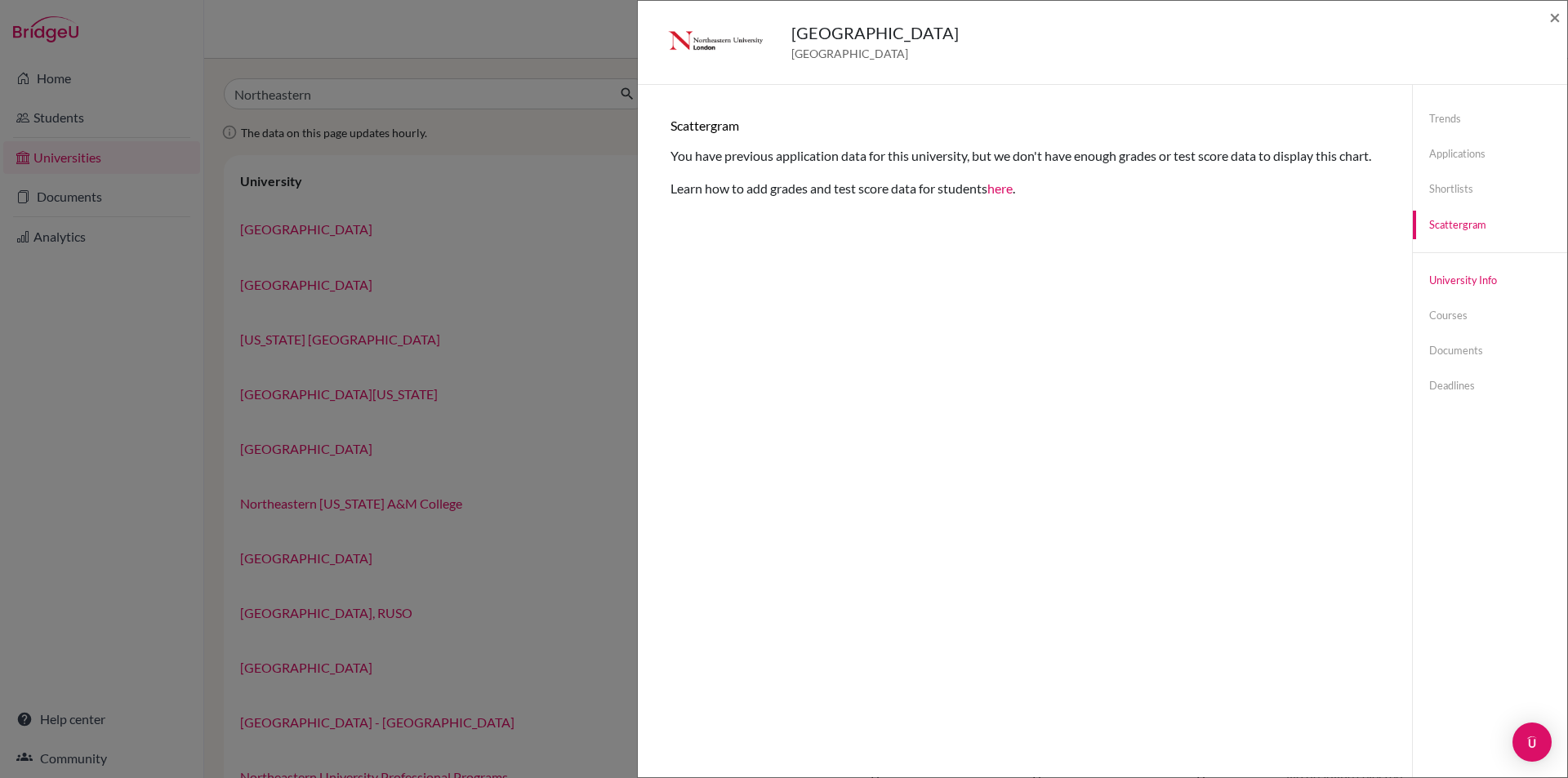
click at [1451, 277] on link "University info" at bounding box center [1489, 280] width 154 height 28
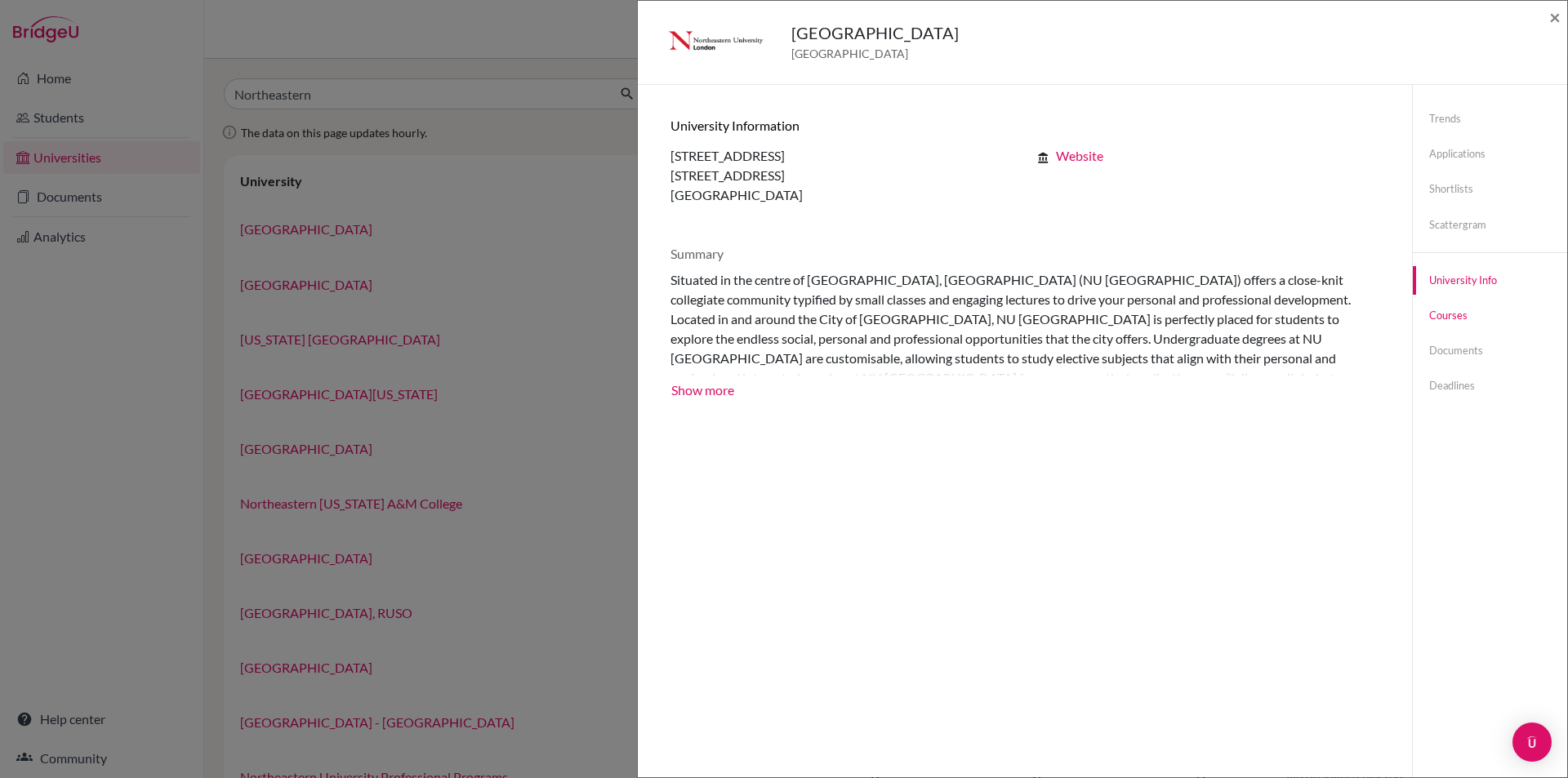
click at [1431, 306] on link "Courses" at bounding box center [1489, 315] width 154 height 28
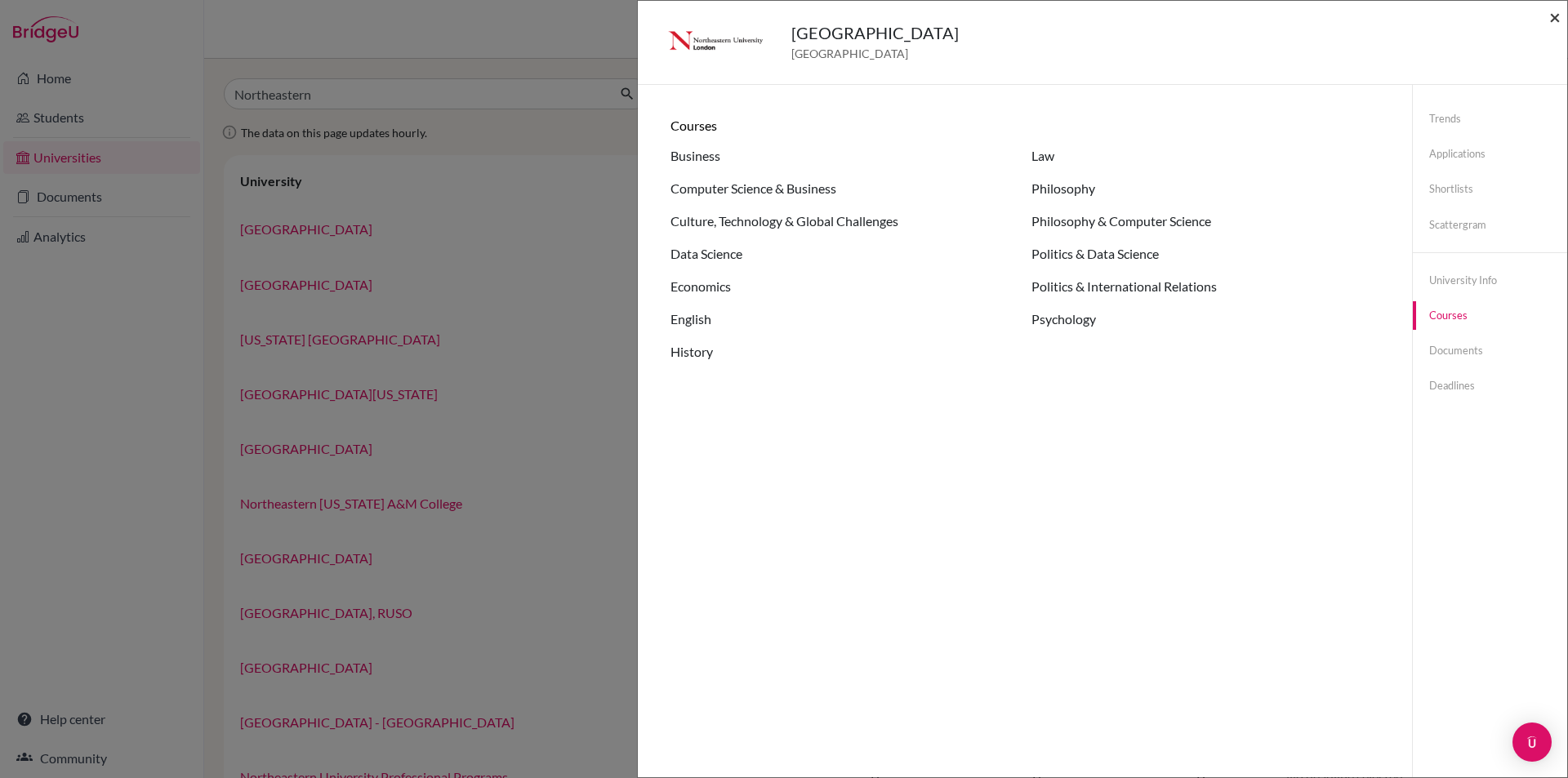
click at [1552, 16] on span "×" at bounding box center [1555, 16] width 11 height 23
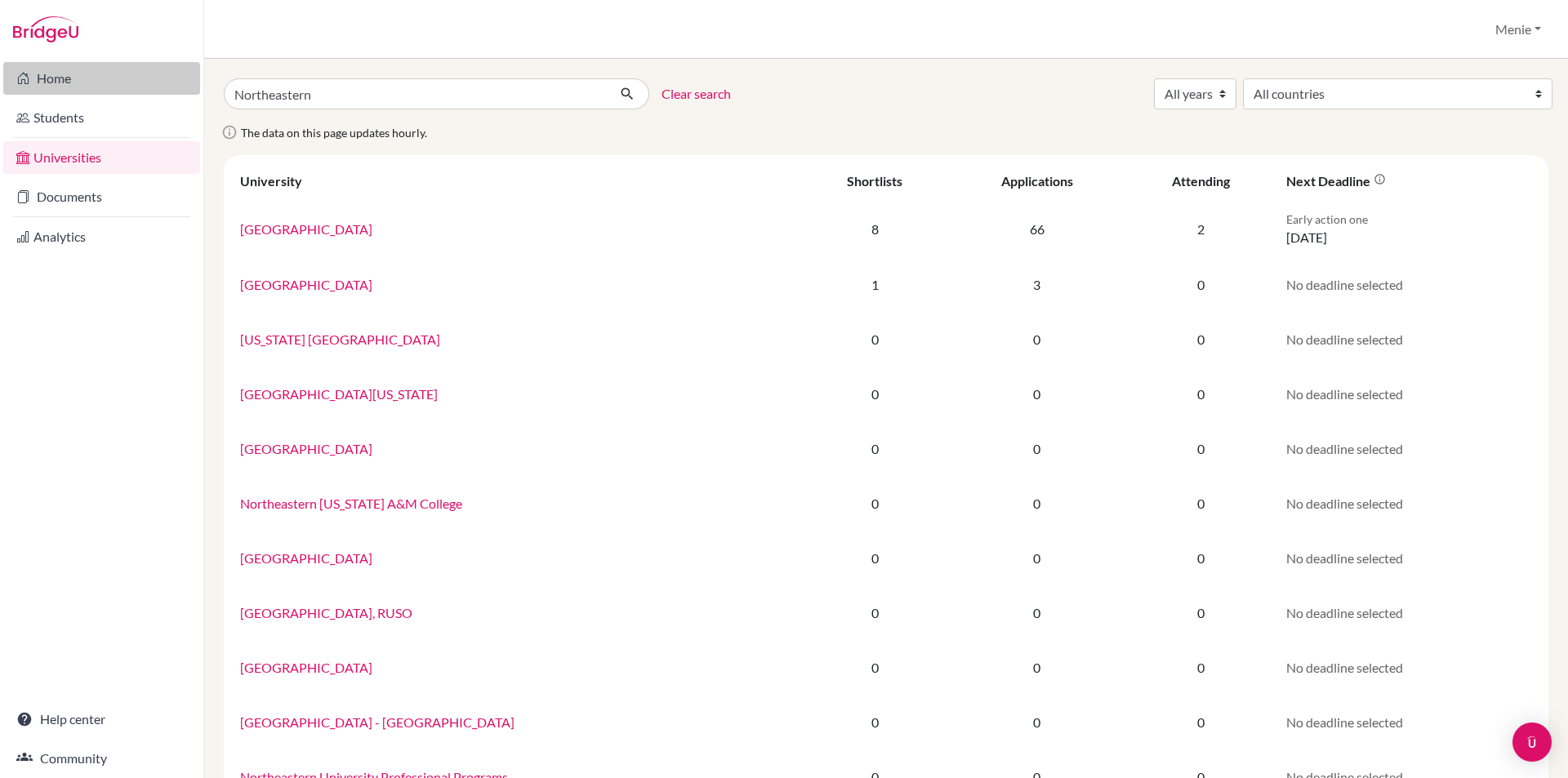
click at [59, 84] on link "Home" at bounding box center [101, 78] width 197 height 33
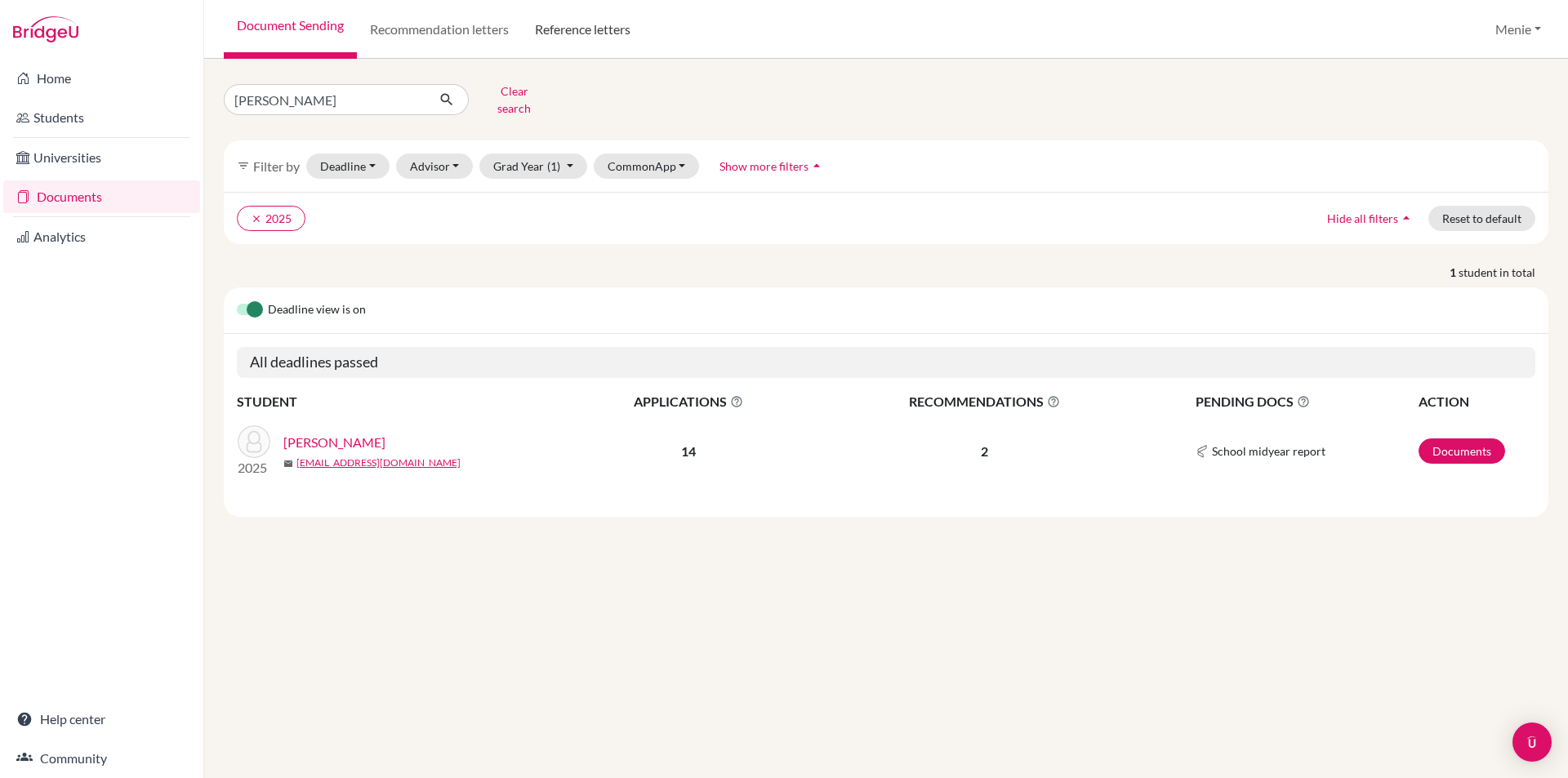
click at [620, 28] on link "Reference letters" at bounding box center [583, 29] width 122 height 59
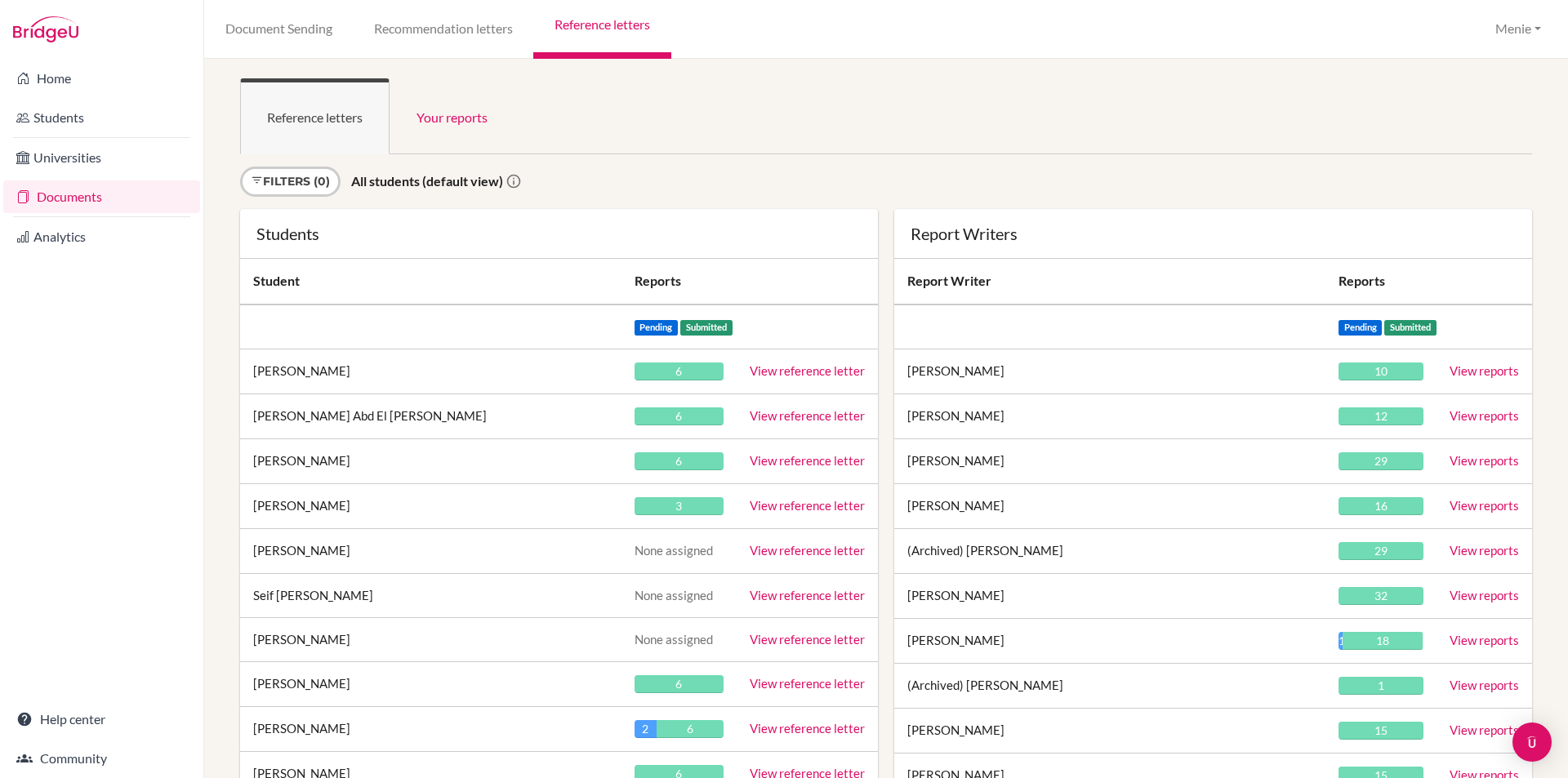
click at [773, 456] on link "View reference letter" at bounding box center [807, 461] width 115 height 15
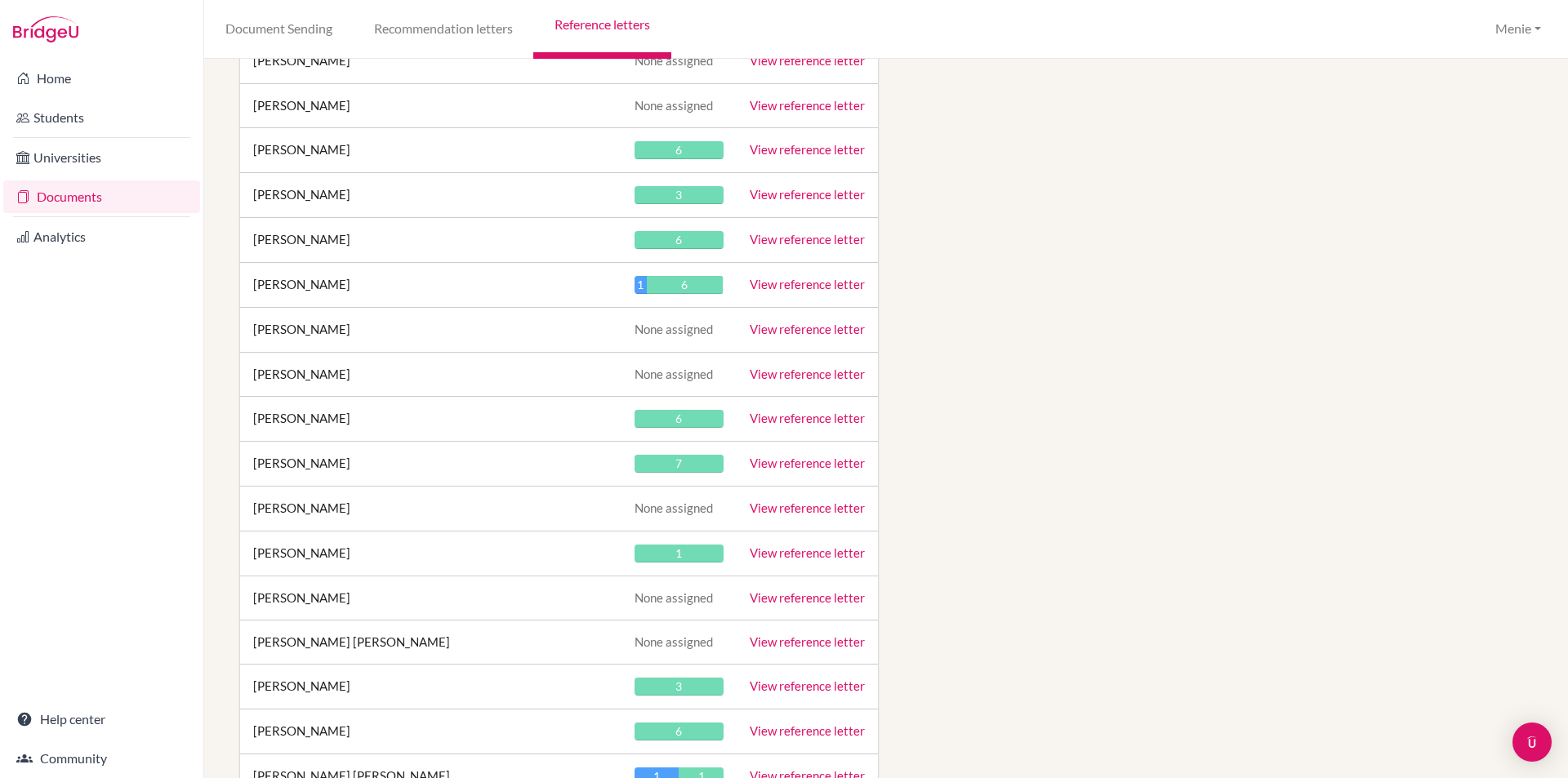
scroll to position [17494, 0]
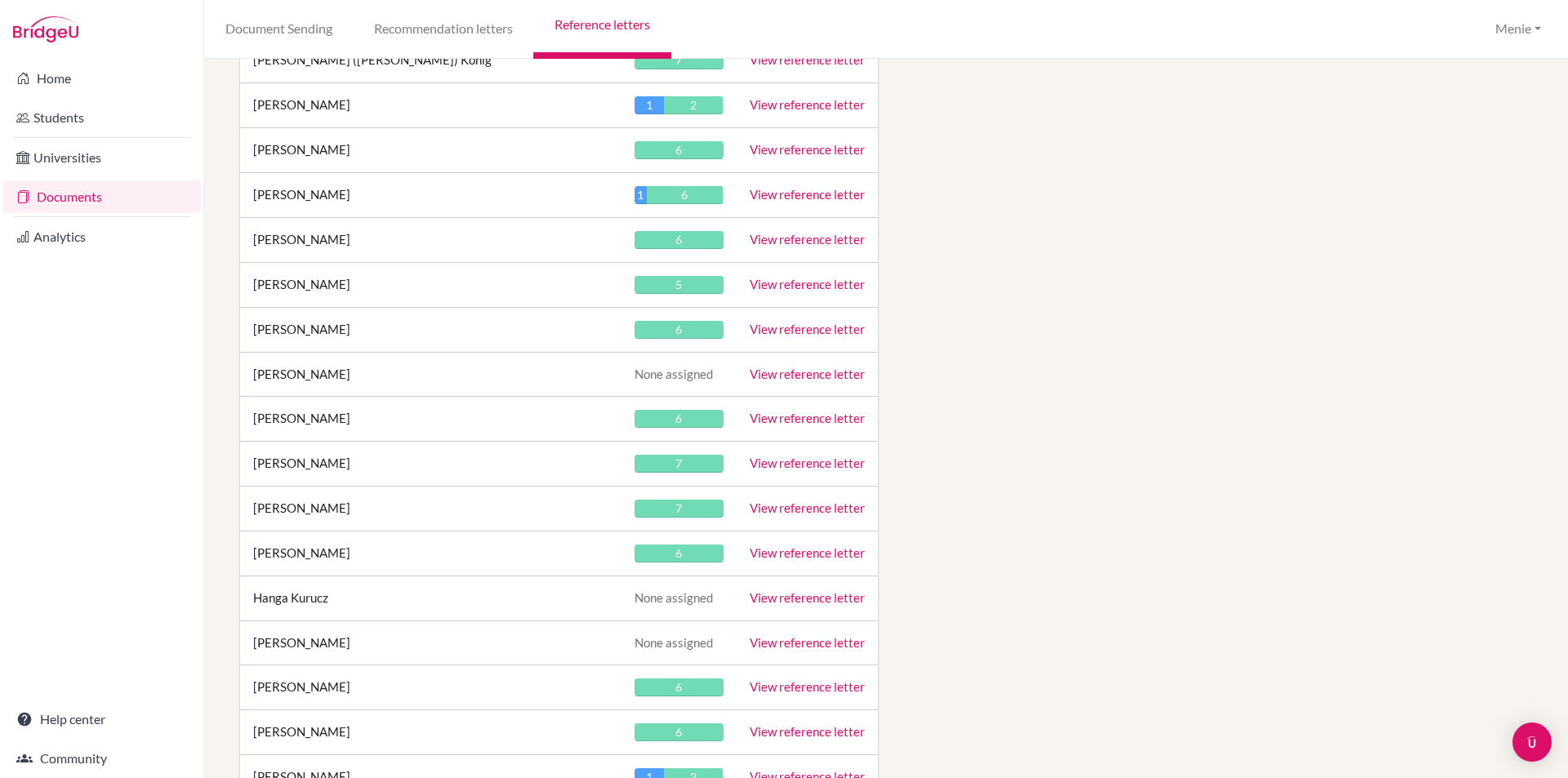
click at [788, 418] on link "View reference letter" at bounding box center [807, 418] width 115 height 15
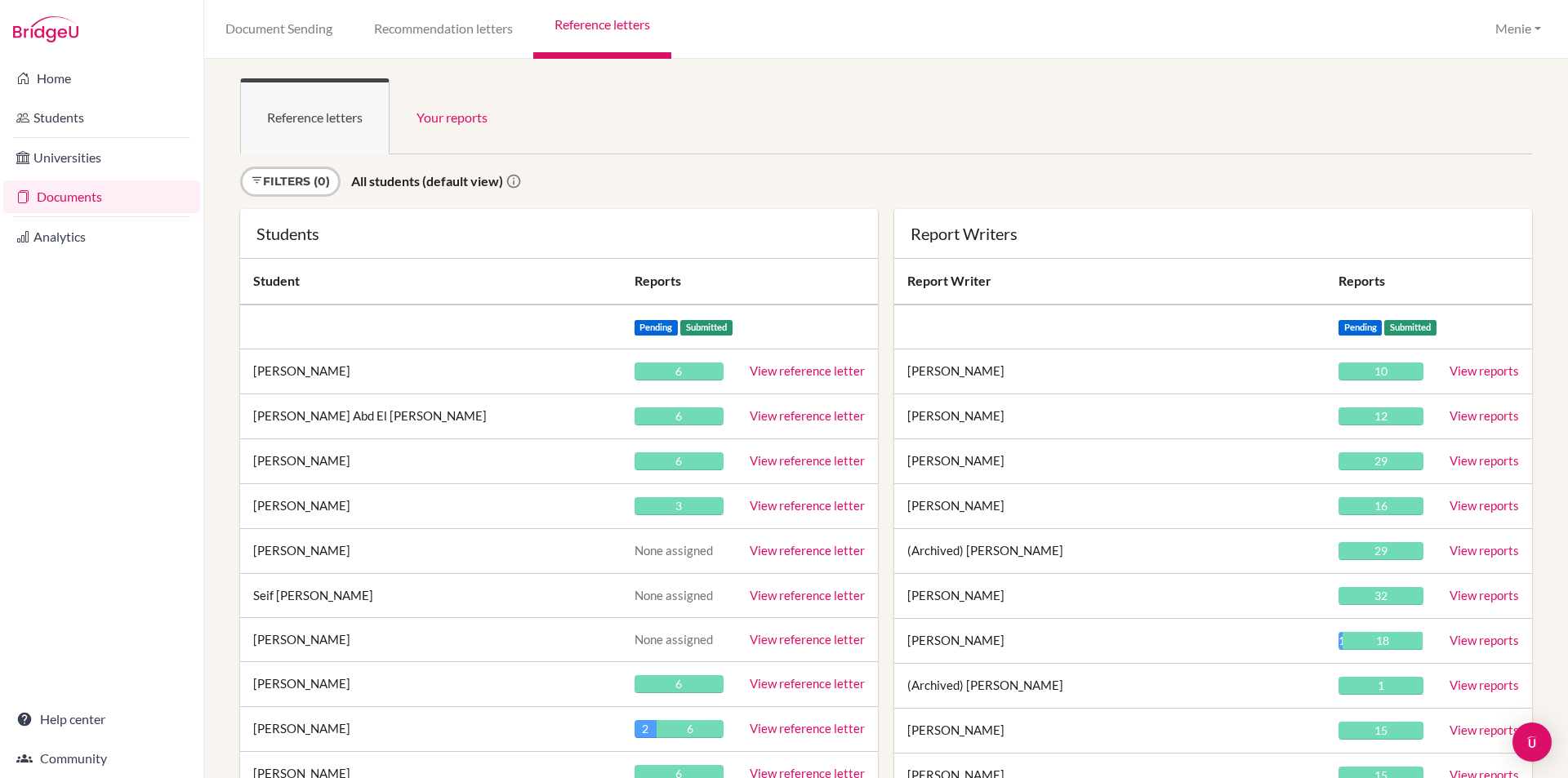
click at [1109, 66] on div "Reference letters Your reports Sign in as an advisor to view reports here Filte…" at bounding box center [885, 419] width 1363 height 719
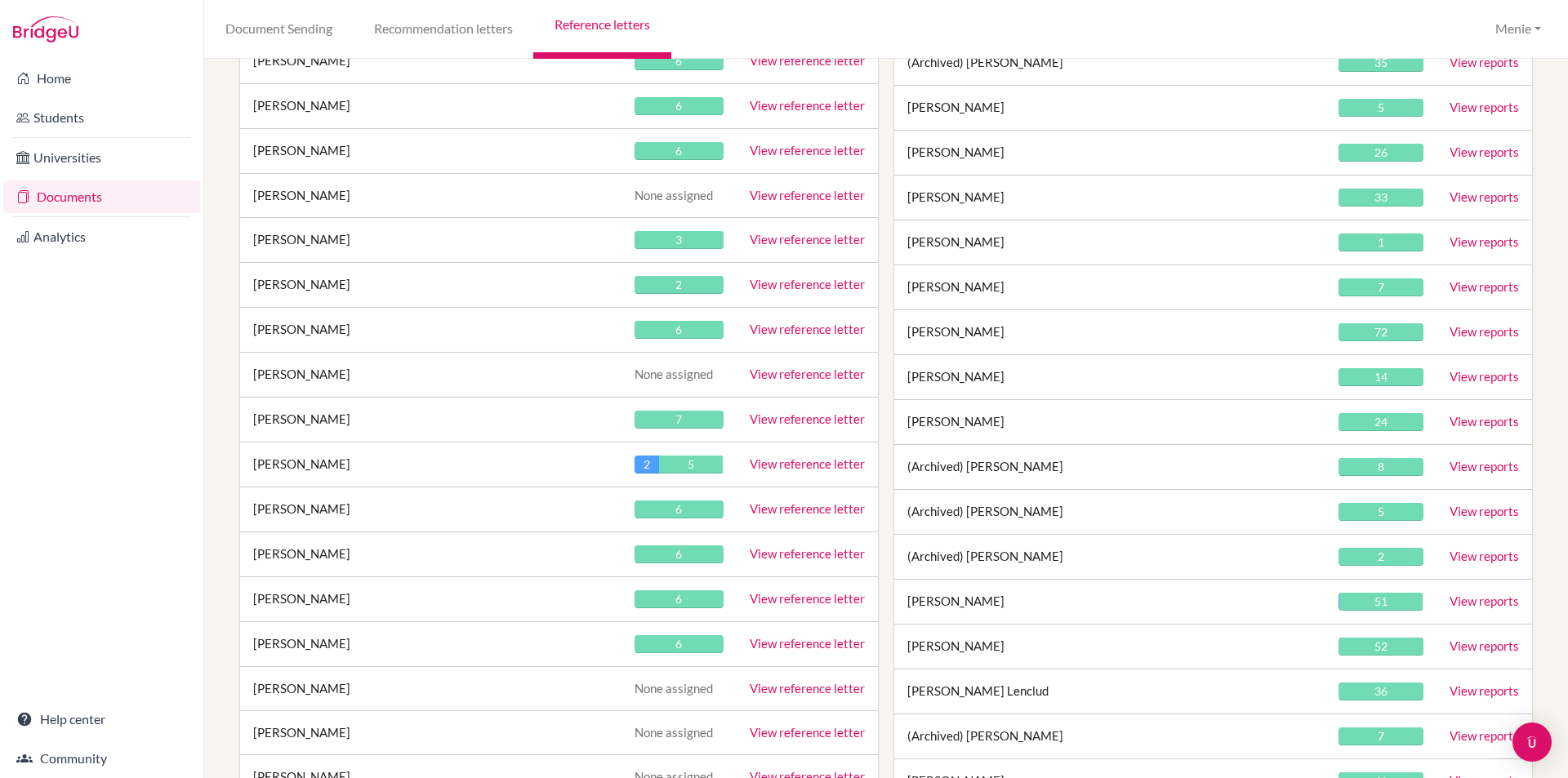
scroll to position [2953, 0]
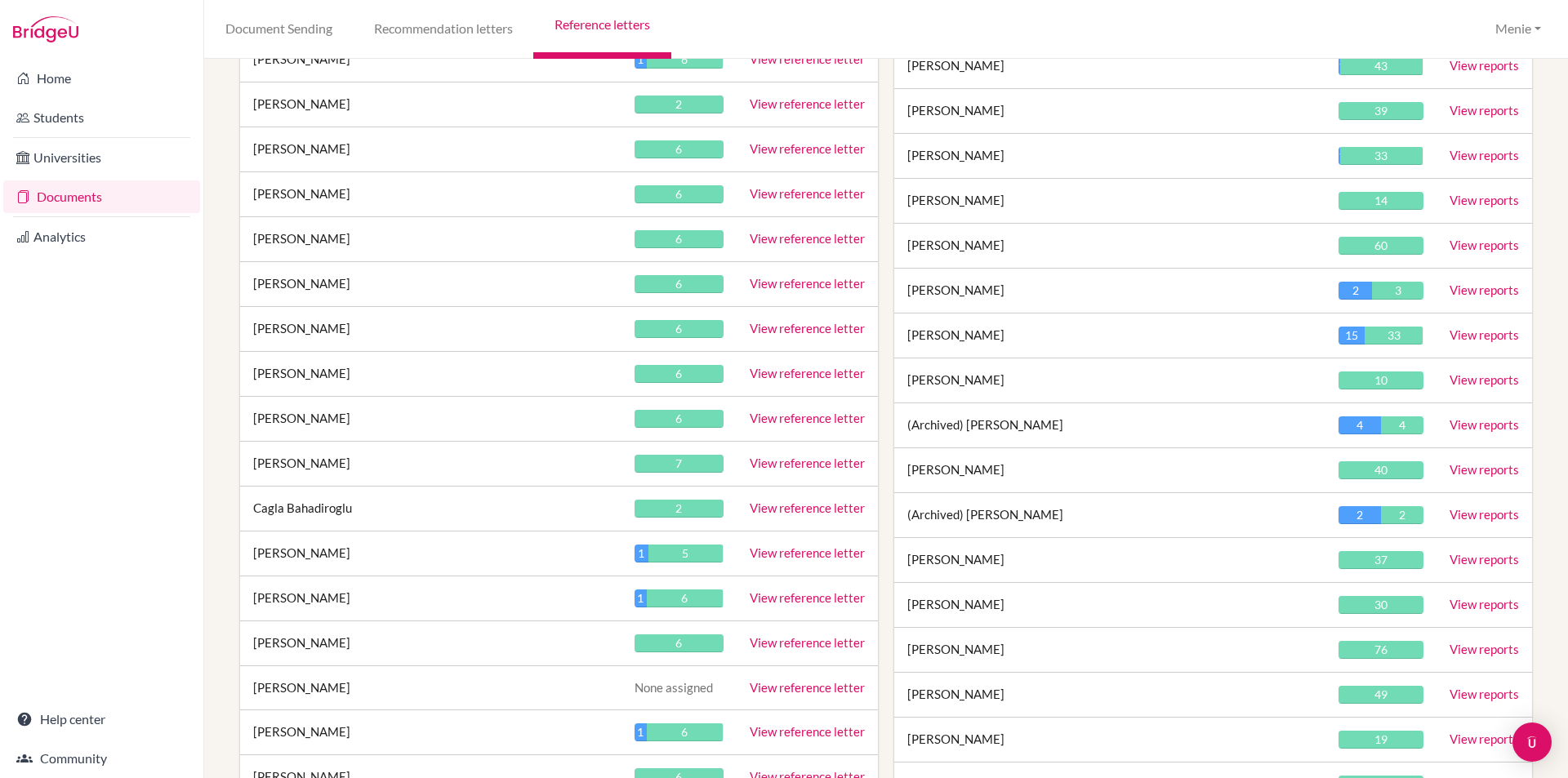
drag, startPoint x: 797, startPoint y: 404, endPoint x: 797, endPoint y: 412, distance: 8.0
click at [797, 405] on td "View reference letter" at bounding box center [807, 420] width 141 height 45
click at [808, 417] on link "View reference letter" at bounding box center [807, 418] width 115 height 15
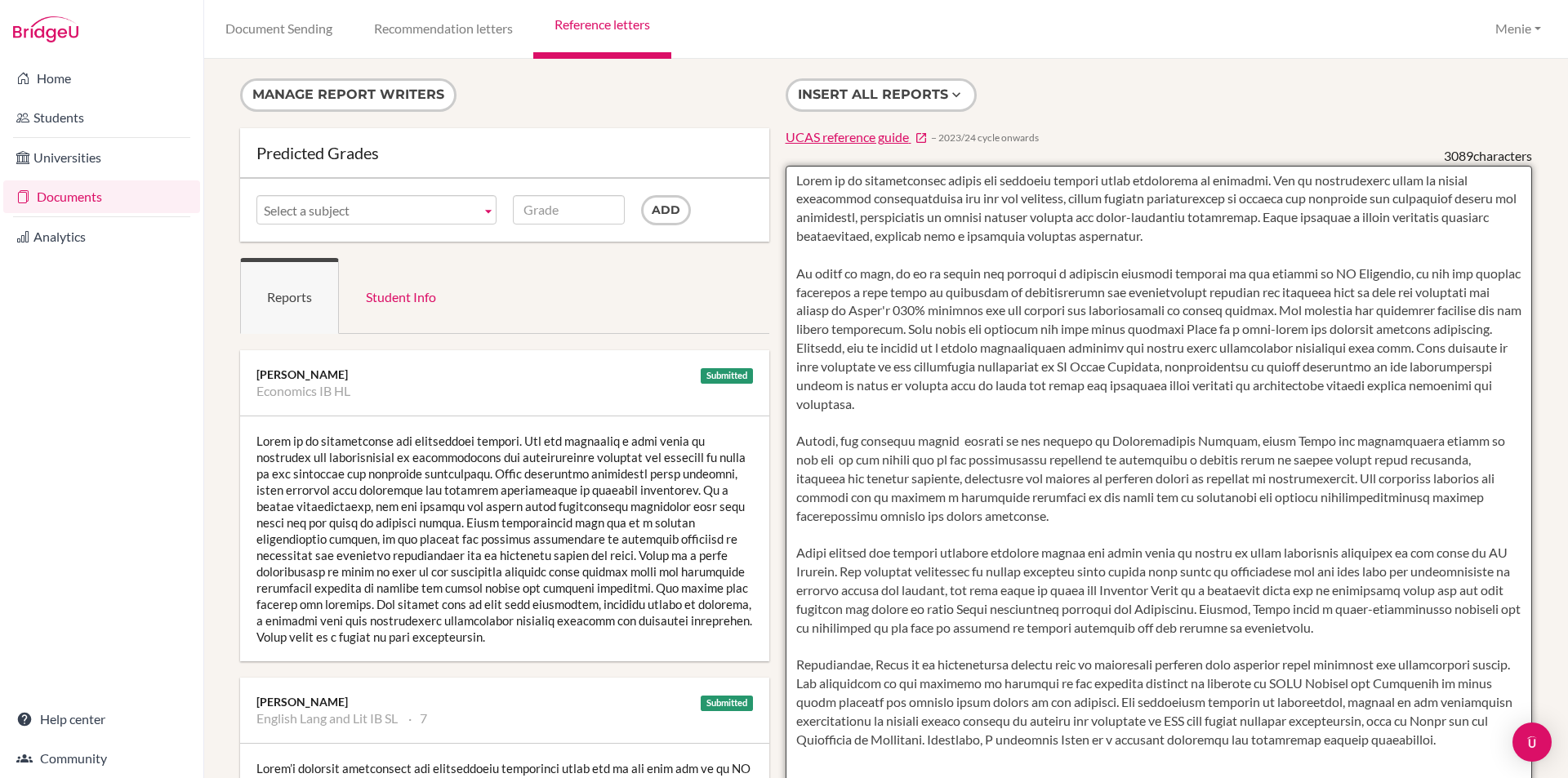
click at [842, 744] on textarea at bounding box center [1160, 637] width 747 height 943
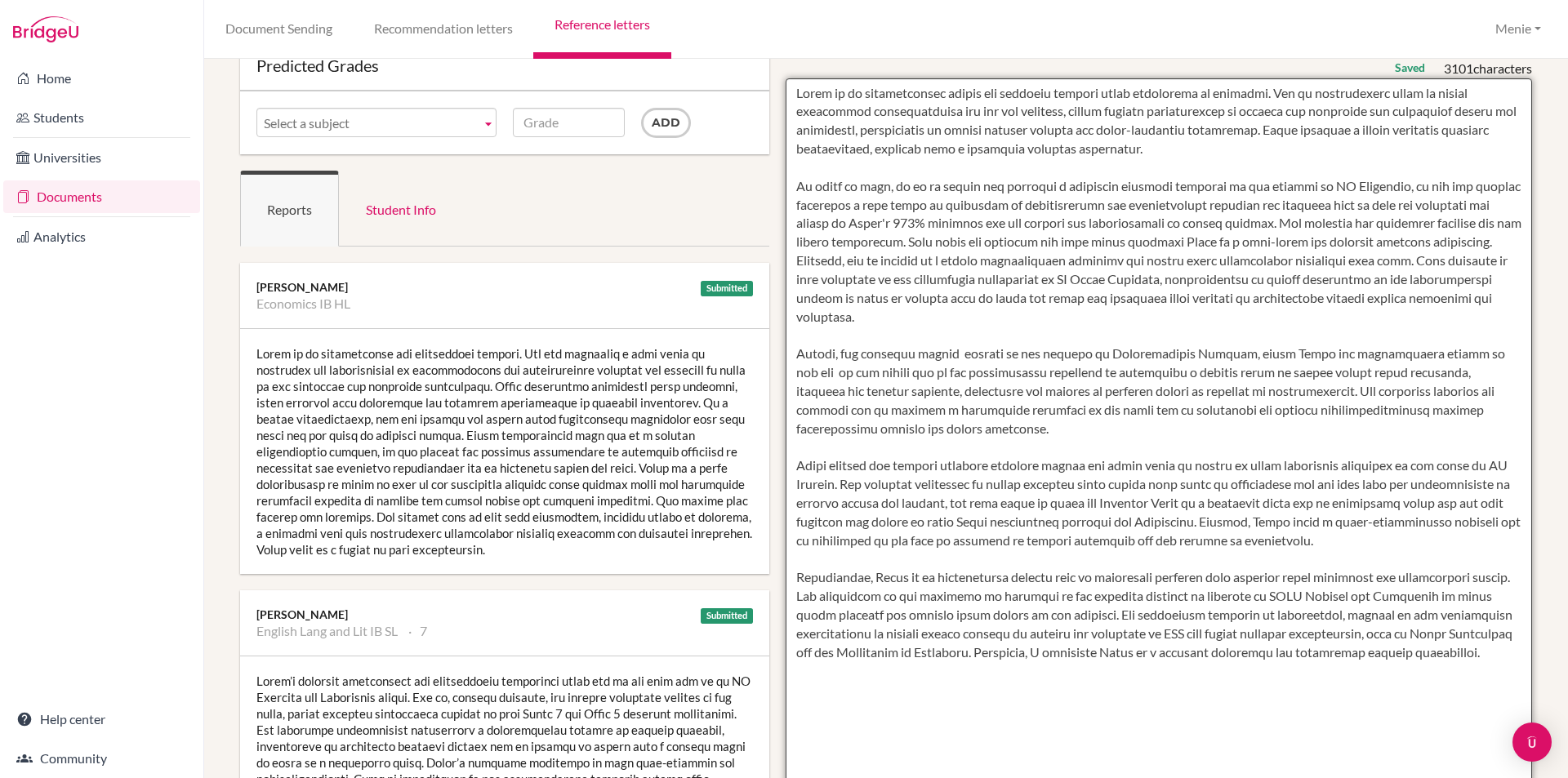
scroll to position [245, 0]
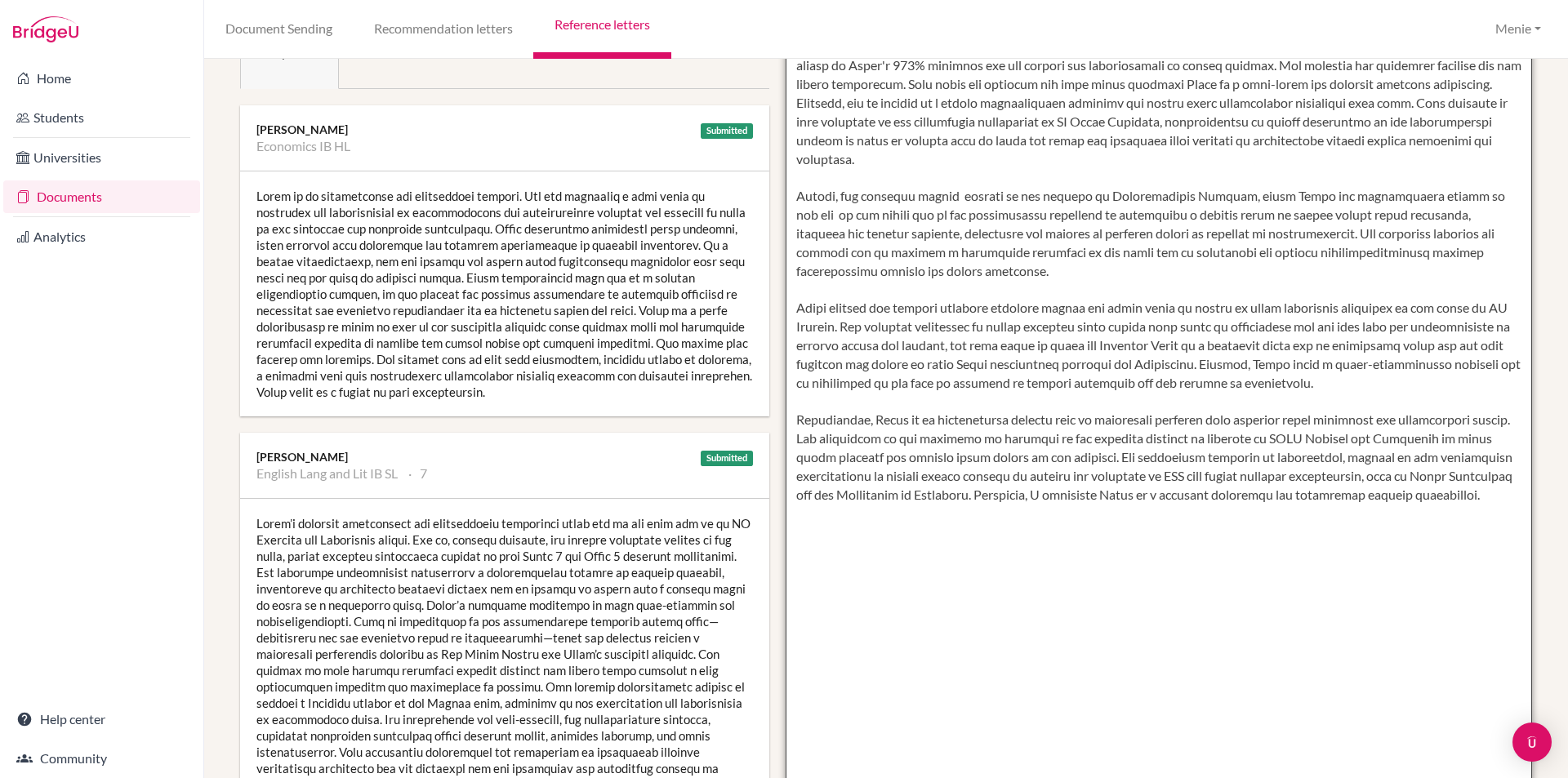
click at [1153, 498] on textarea at bounding box center [1160, 392] width 747 height 943
drag, startPoint x: 1156, startPoint y: 496, endPoint x: 1155, endPoint y: 516, distance: 20.0
click at [1158, 498] on textarea at bounding box center [1160, 392] width 747 height 943
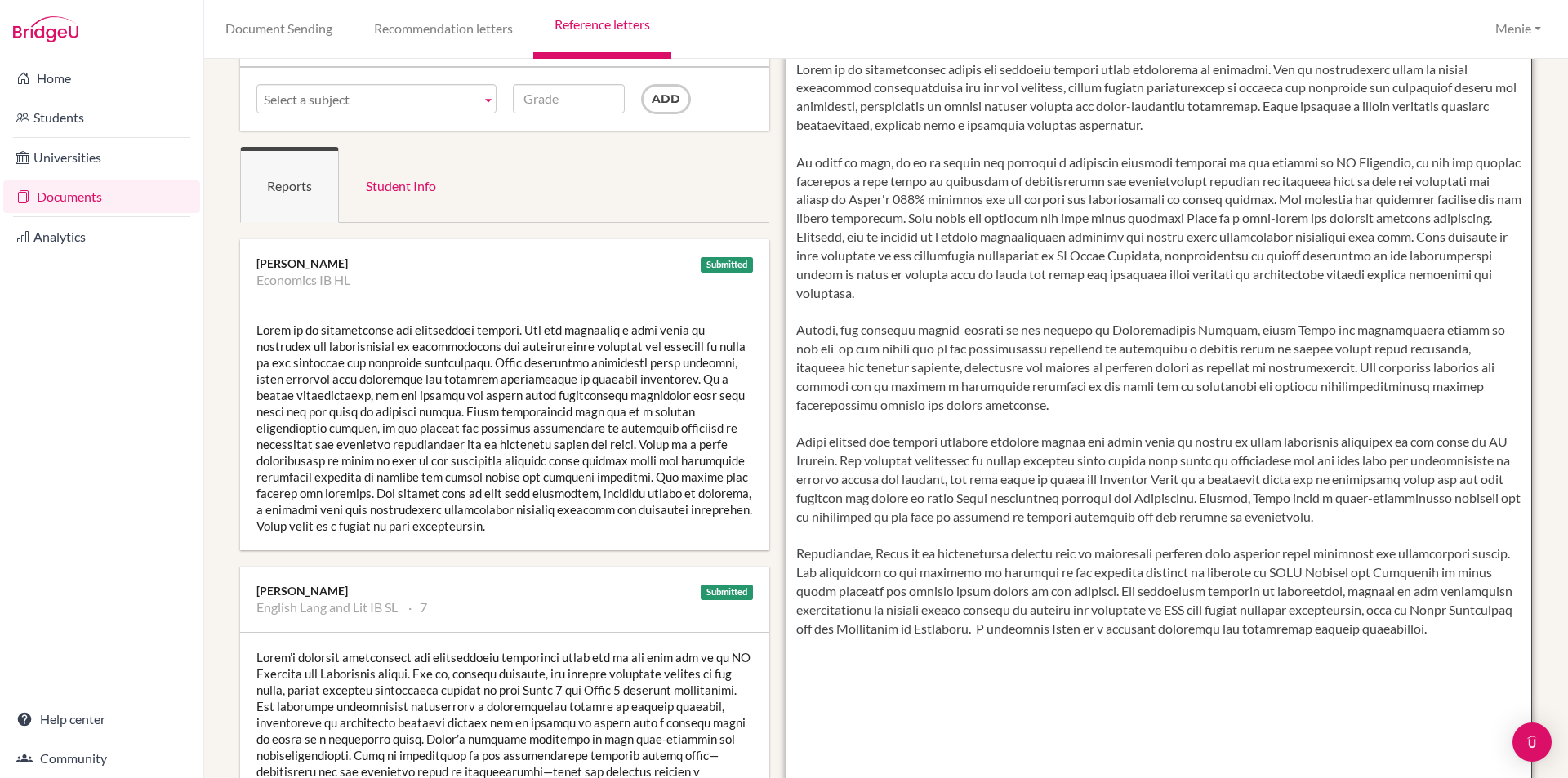
scroll to position [0, 0]
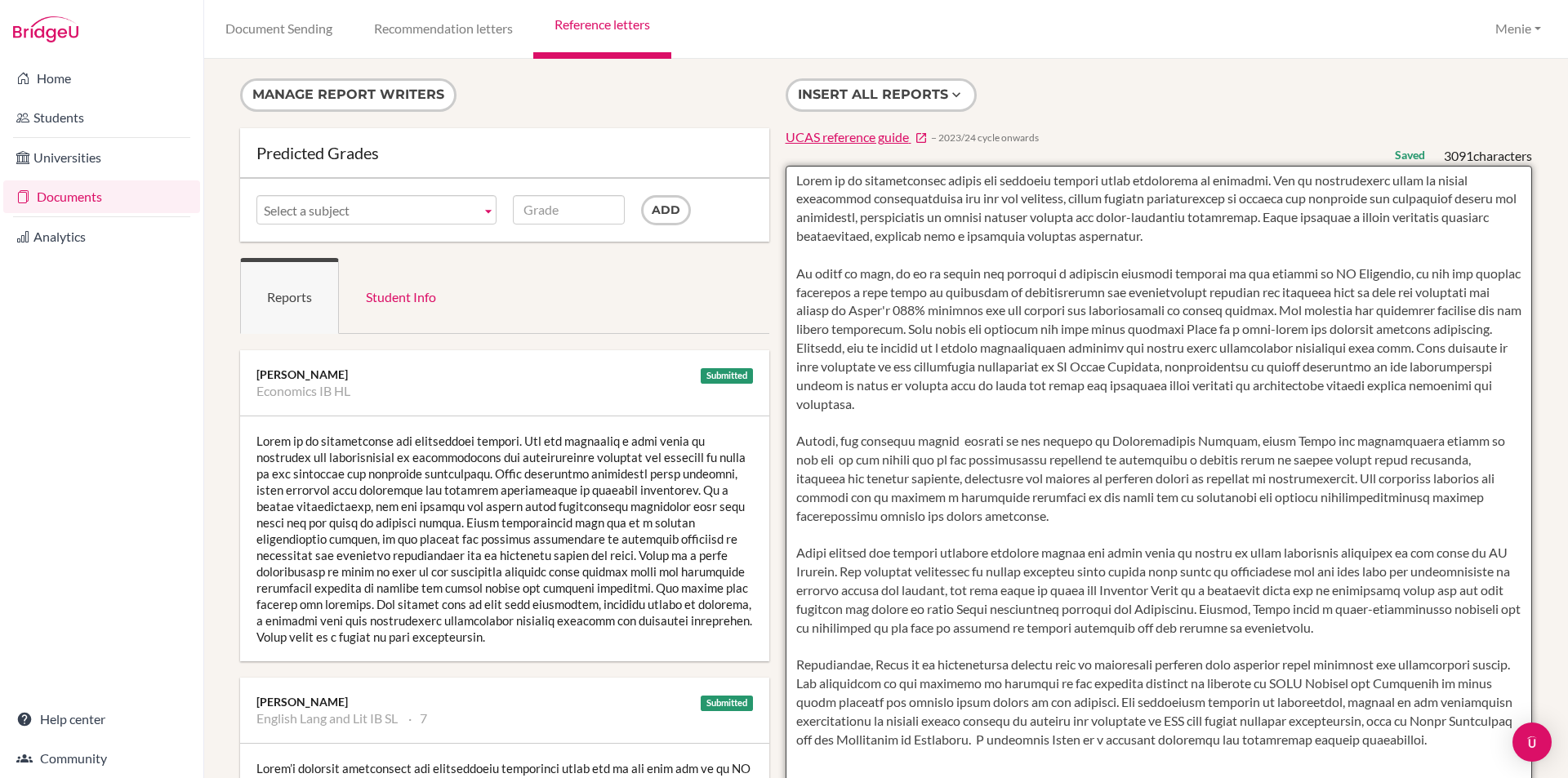
type textarea "Begum is an exceptionally mature and diligent student whose motivation is palpa…"
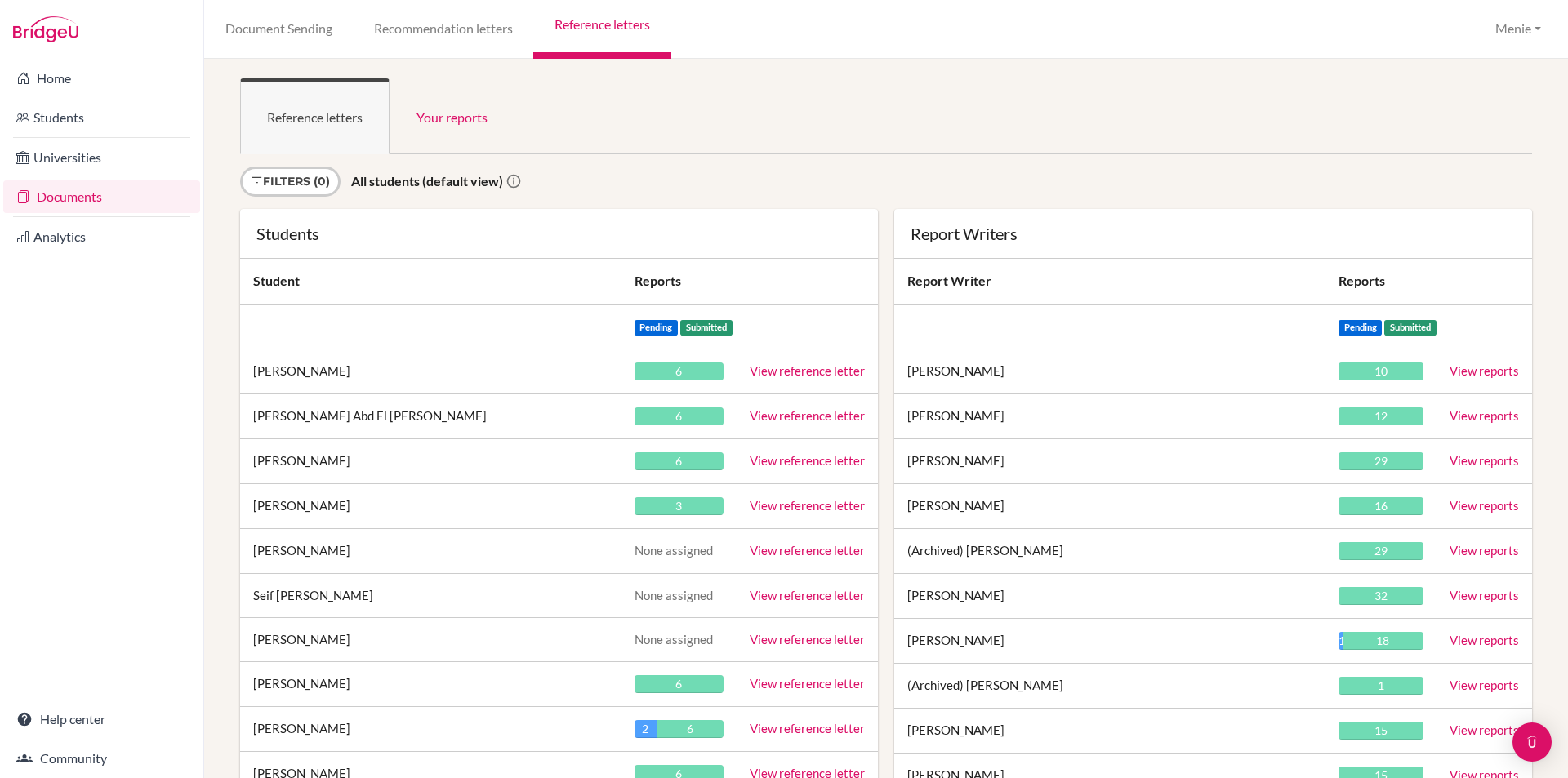
scroll to position [32710, 0]
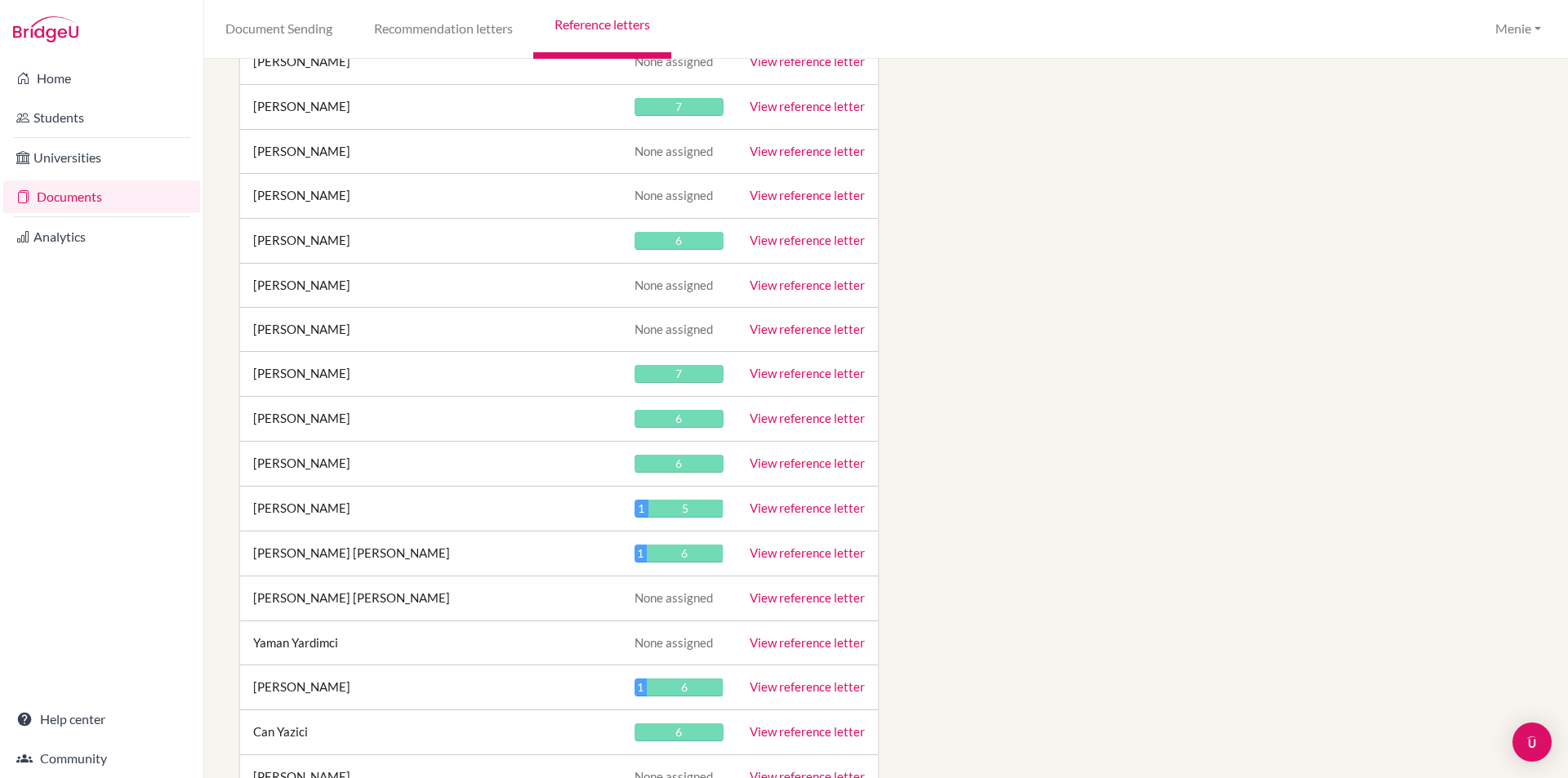
click at [800, 420] on link "View reference letter" at bounding box center [807, 418] width 115 height 15
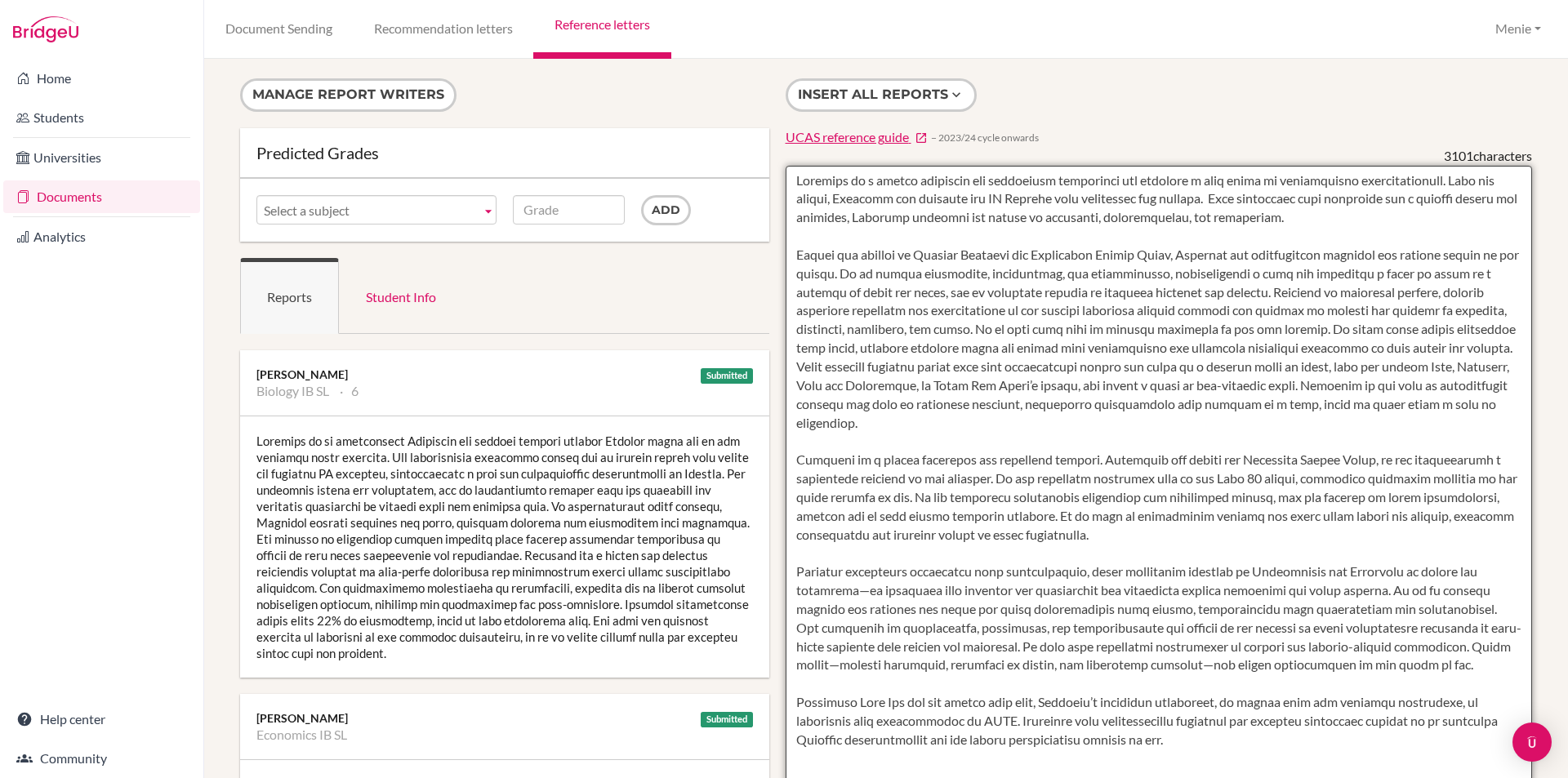
drag, startPoint x: 1097, startPoint y: 182, endPoint x: 1040, endPoint y: 191, distance: 57.7
click at [1039, 182] on textarea at bounding box center [1160, 637] width 747 height 943
click at [1088, 183] on textarea at bounding box center [1160, 637] width 747 height 943
drag, startPoint x: 1398, startPoint y: 179, endPoint x: 1111, endPoint y: 179, distance: 287.0
click at [1111, 179] on textarea at bounding box center [1160, 637] width 747 height 943
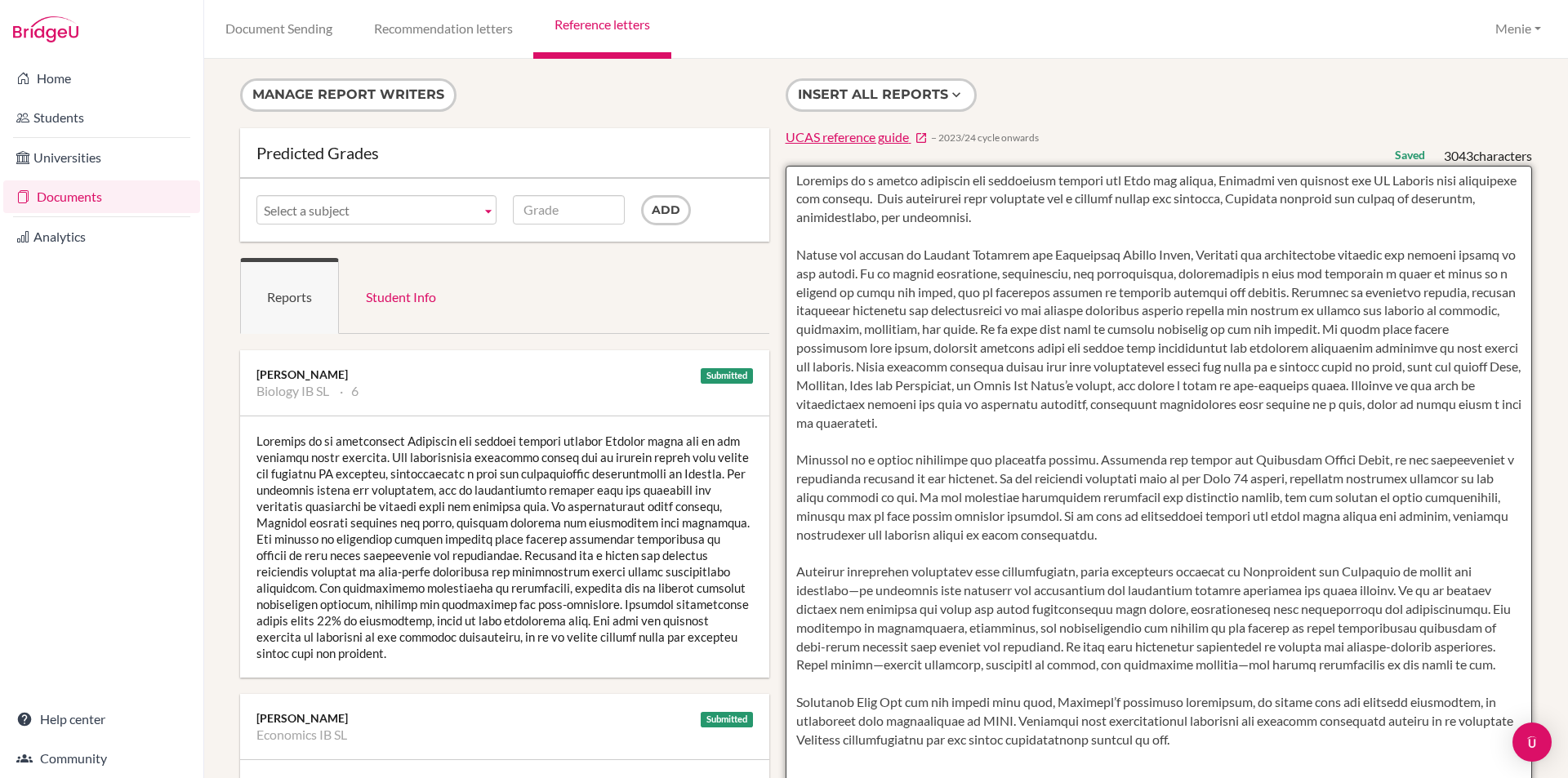
drag, startPoint x: 1117, startPoint y: 178, endPoint x: 1287, endPoint y: 182, distance: 170.0
click at [1287, 182] on textarea at bounding box center [1160, 637] width 747 height 943
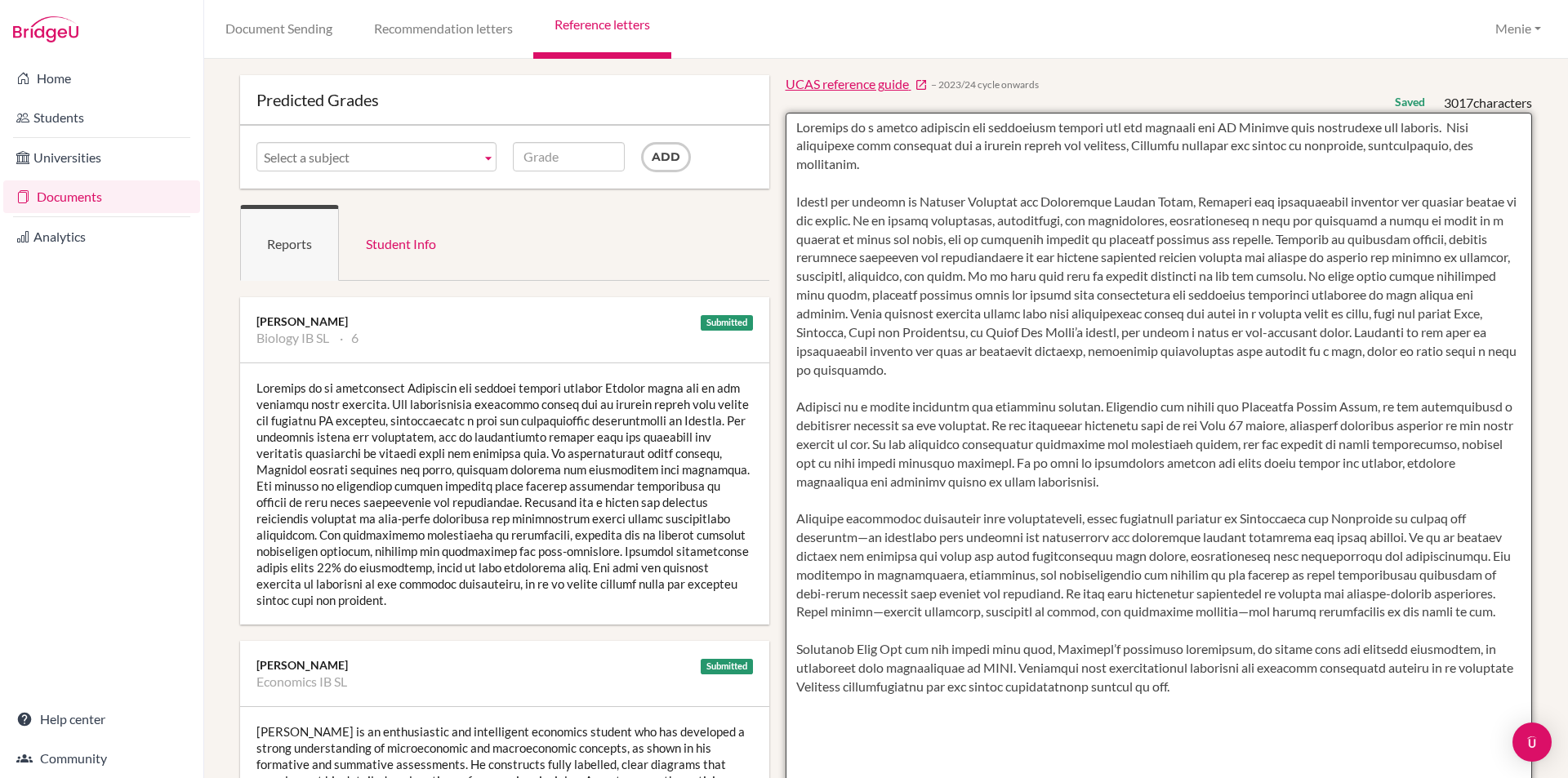
scroll to position [82, 0]
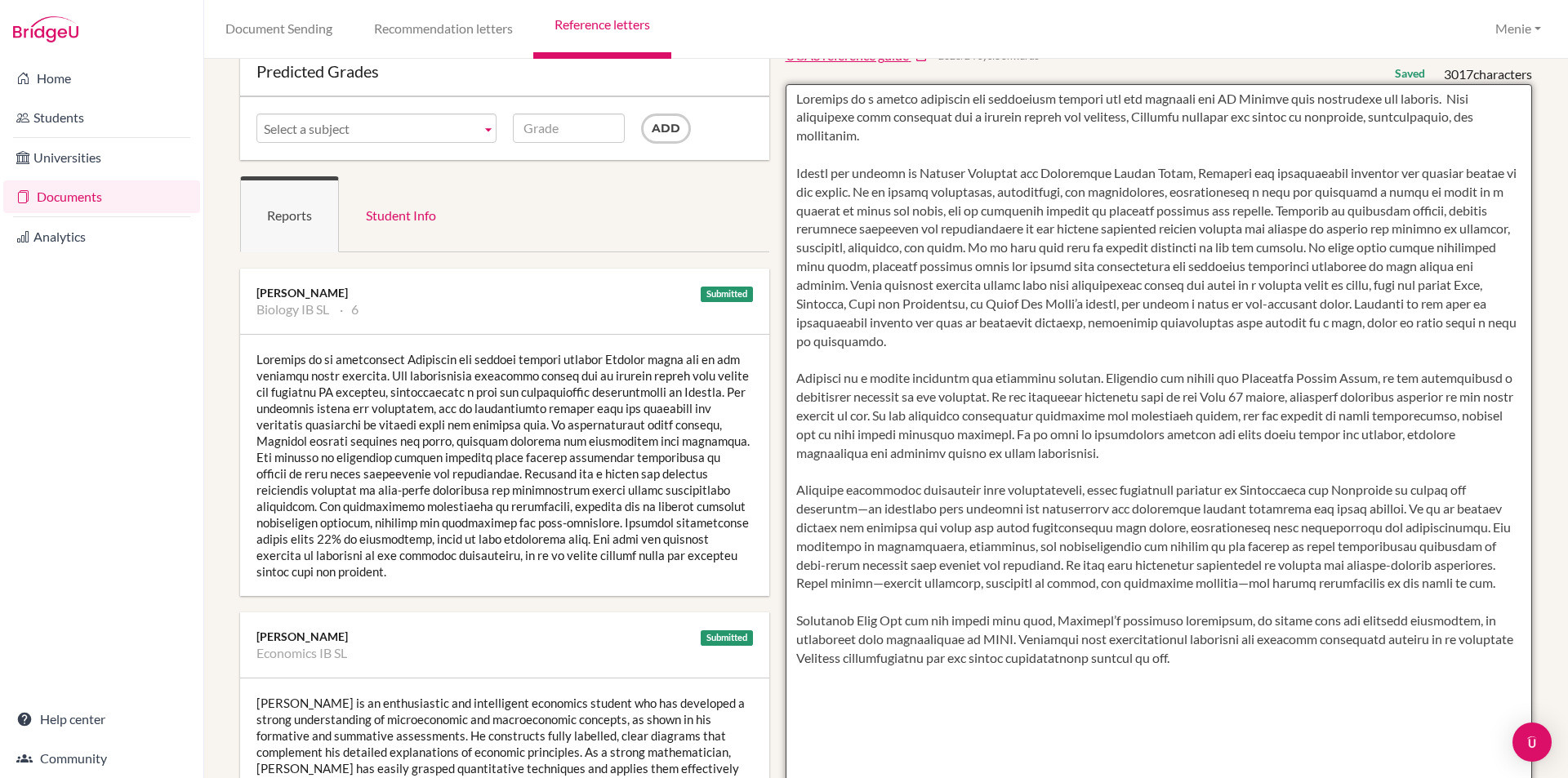
click at [1171, 172] on textarea at bounding box center [1160, 556] width 747 height 943
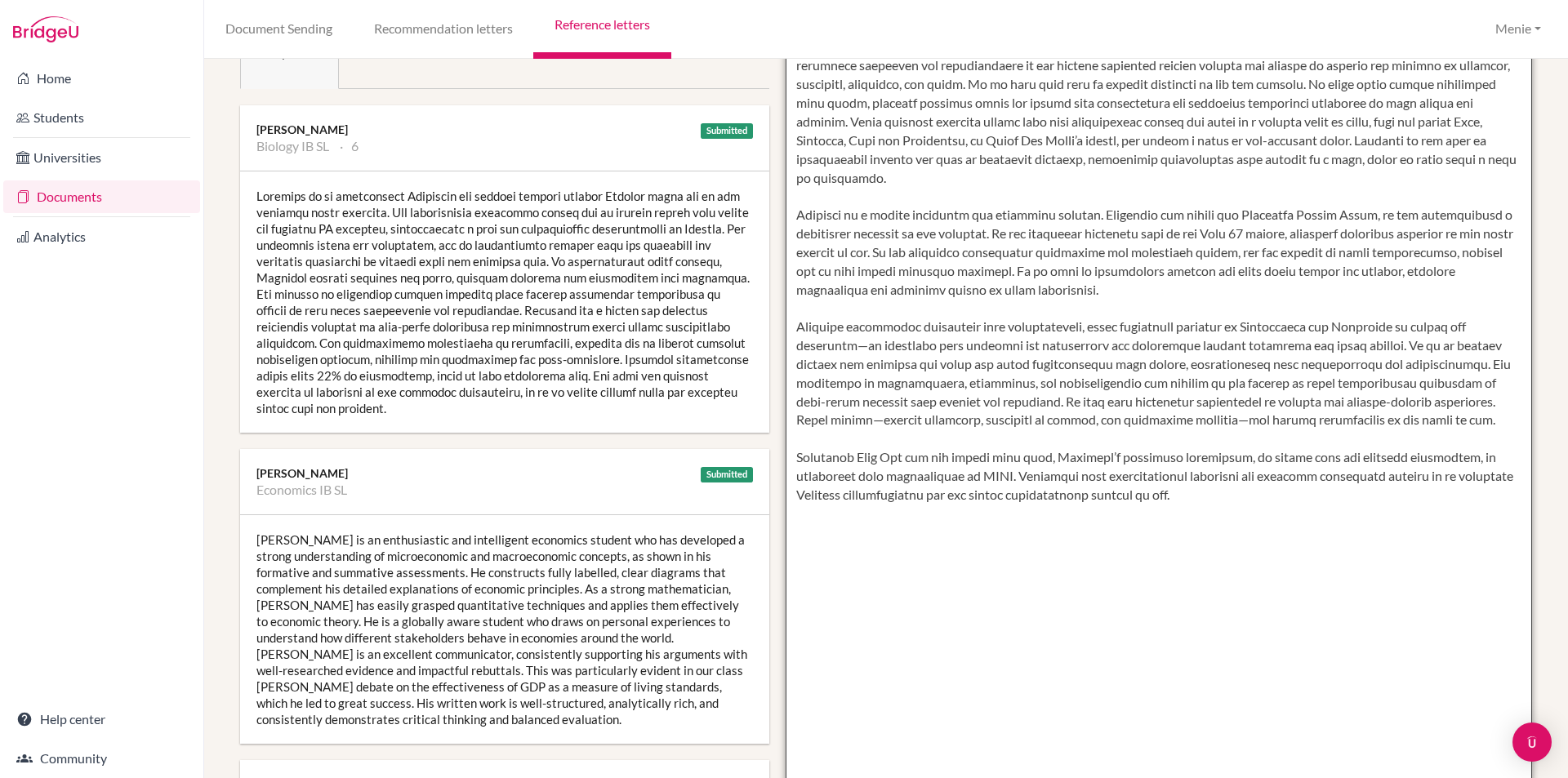
scroll to position [0, 0]
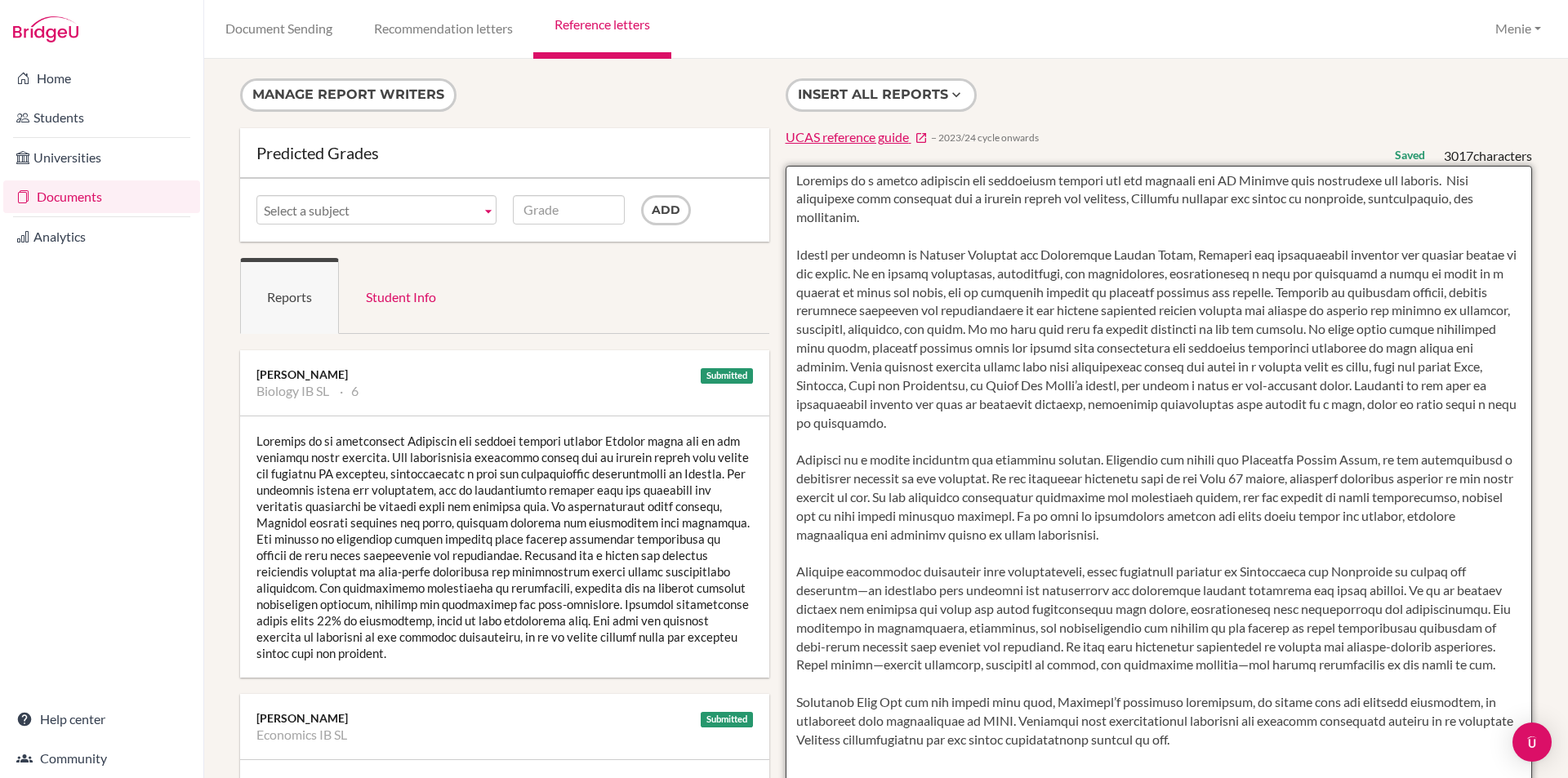
click at [930, 294] on textarea at bounding box center [1160, 637] width 747 height 943
click at [967, 328] on textarea at bounding box center [1160, 637] width 747 height 943
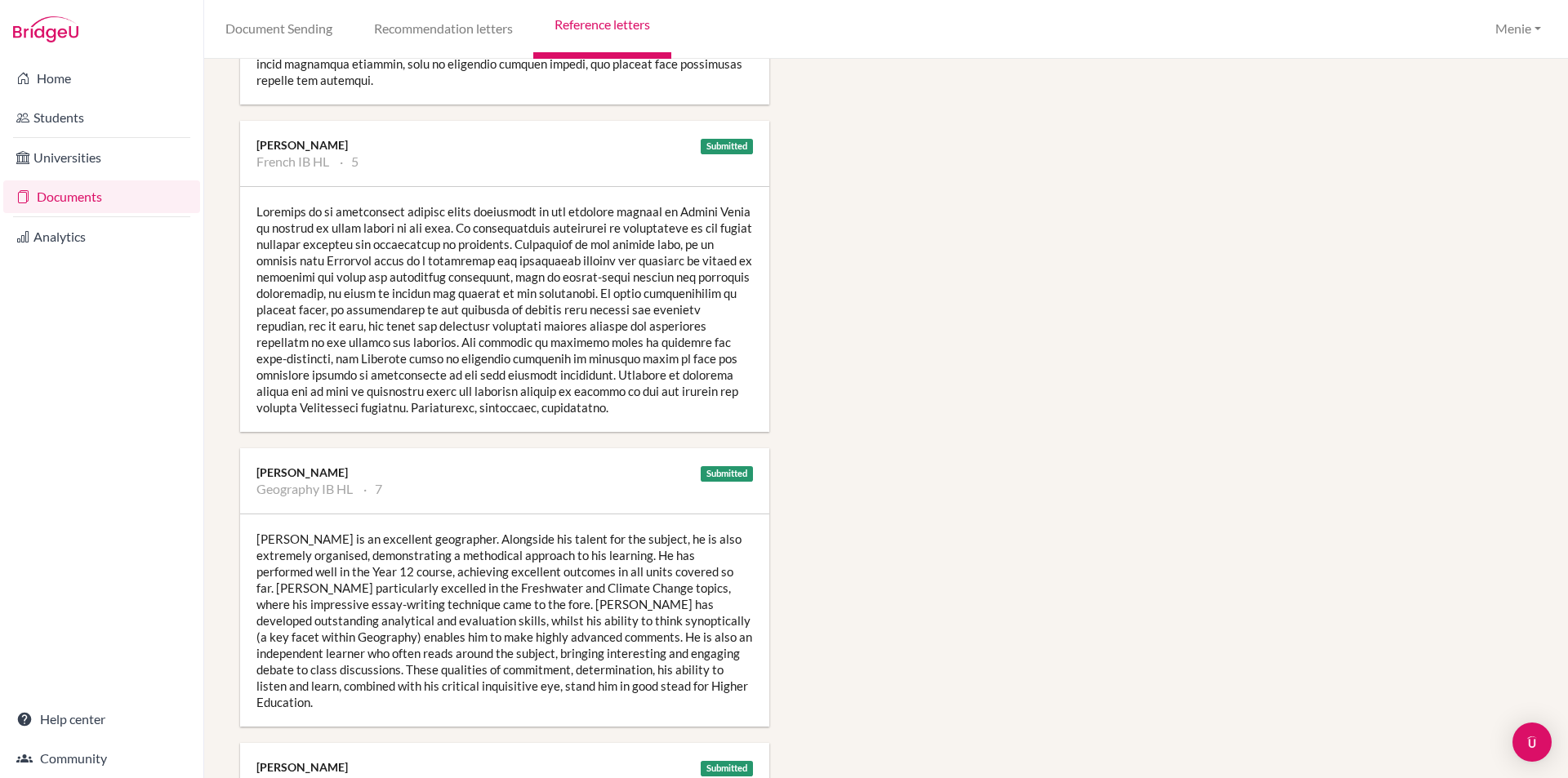
scroll to position [1469, 0]
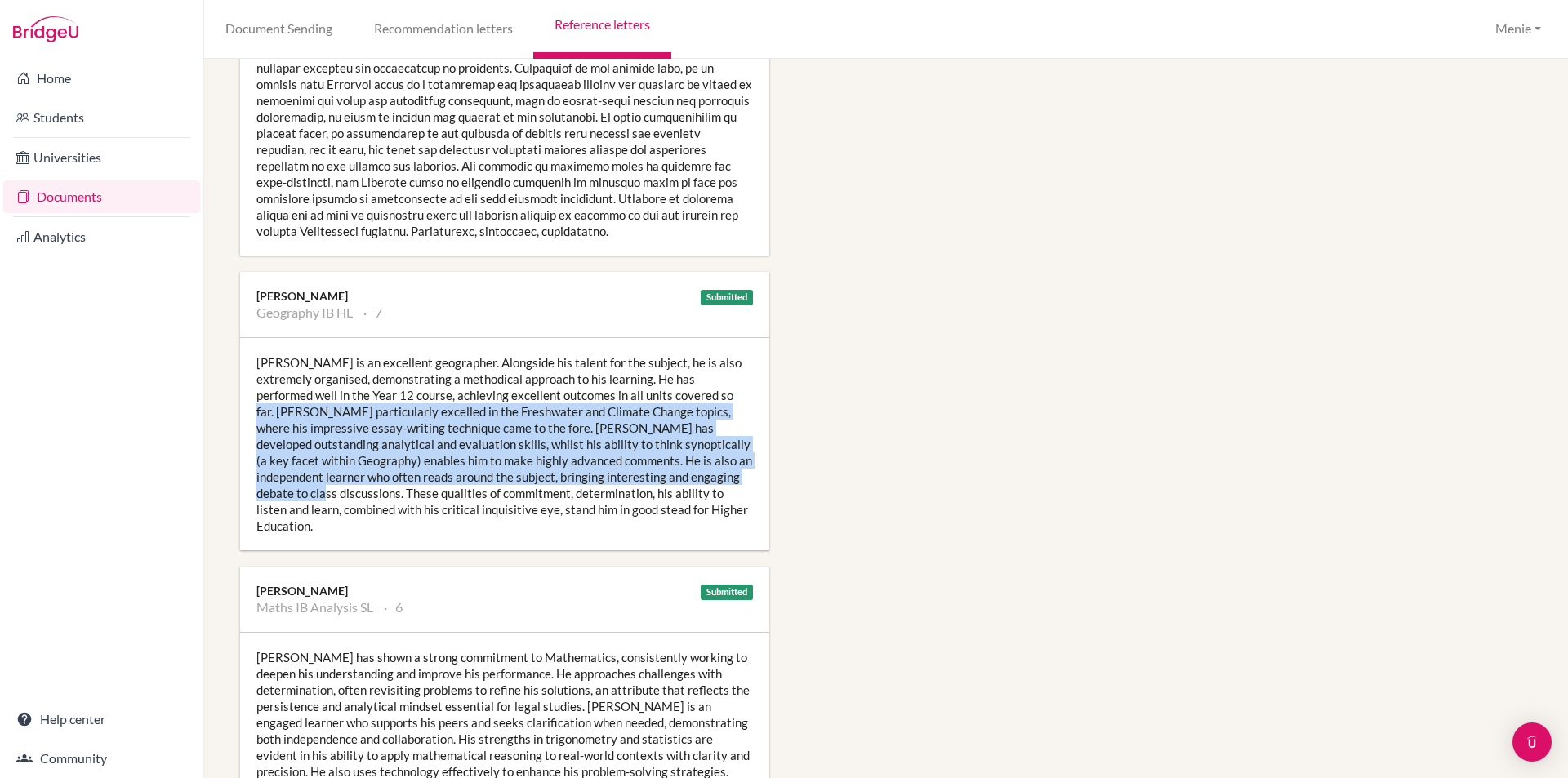
drag, startPoint x: 657, startPoint y: 377, endPoint x: 297, endPoint y: 465, distance: 370.6
click at [319, 479] on div "Mitchell is an excellent geographer. Alongside his talent for the subject, he i…" at bounding box center [504, 444] width 529 height 212
copy div "Mitchell particularly excelled in the Freshwater and Climate Change topics, whe…"
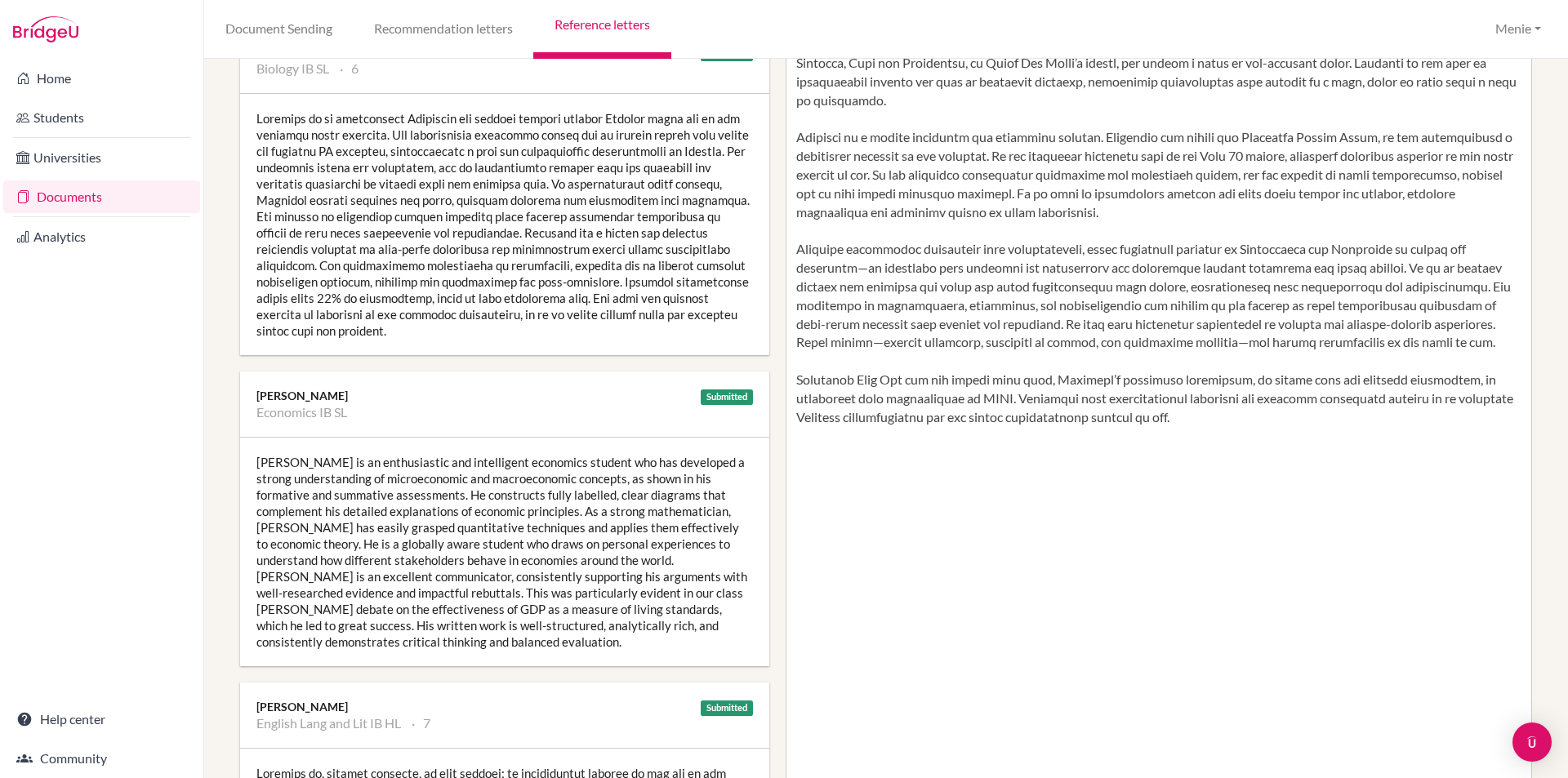
scroll to position [163, 0]
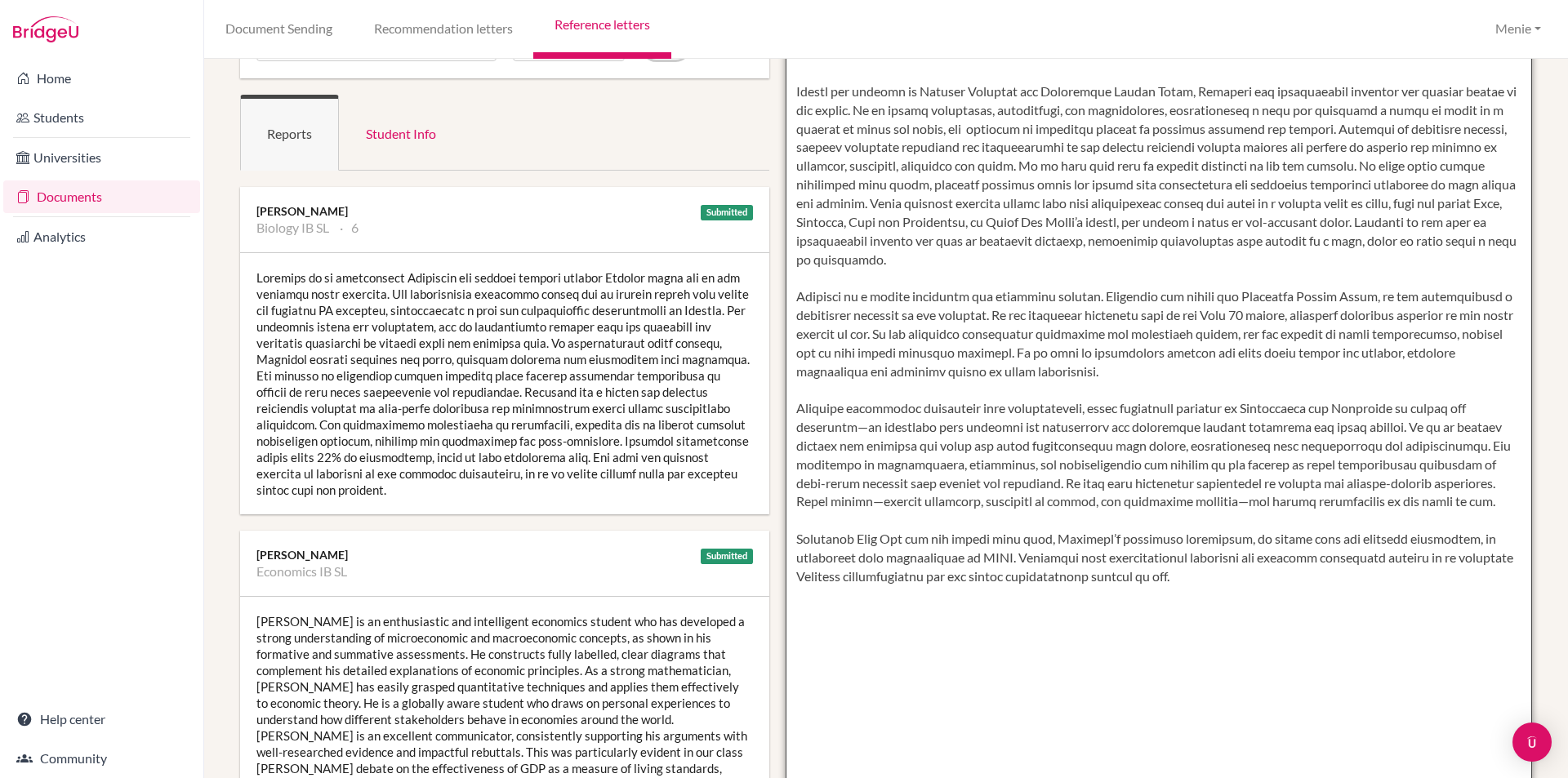
click at [1169, 378] on textarea at bounding box center [1160, 474] width 747 height 943
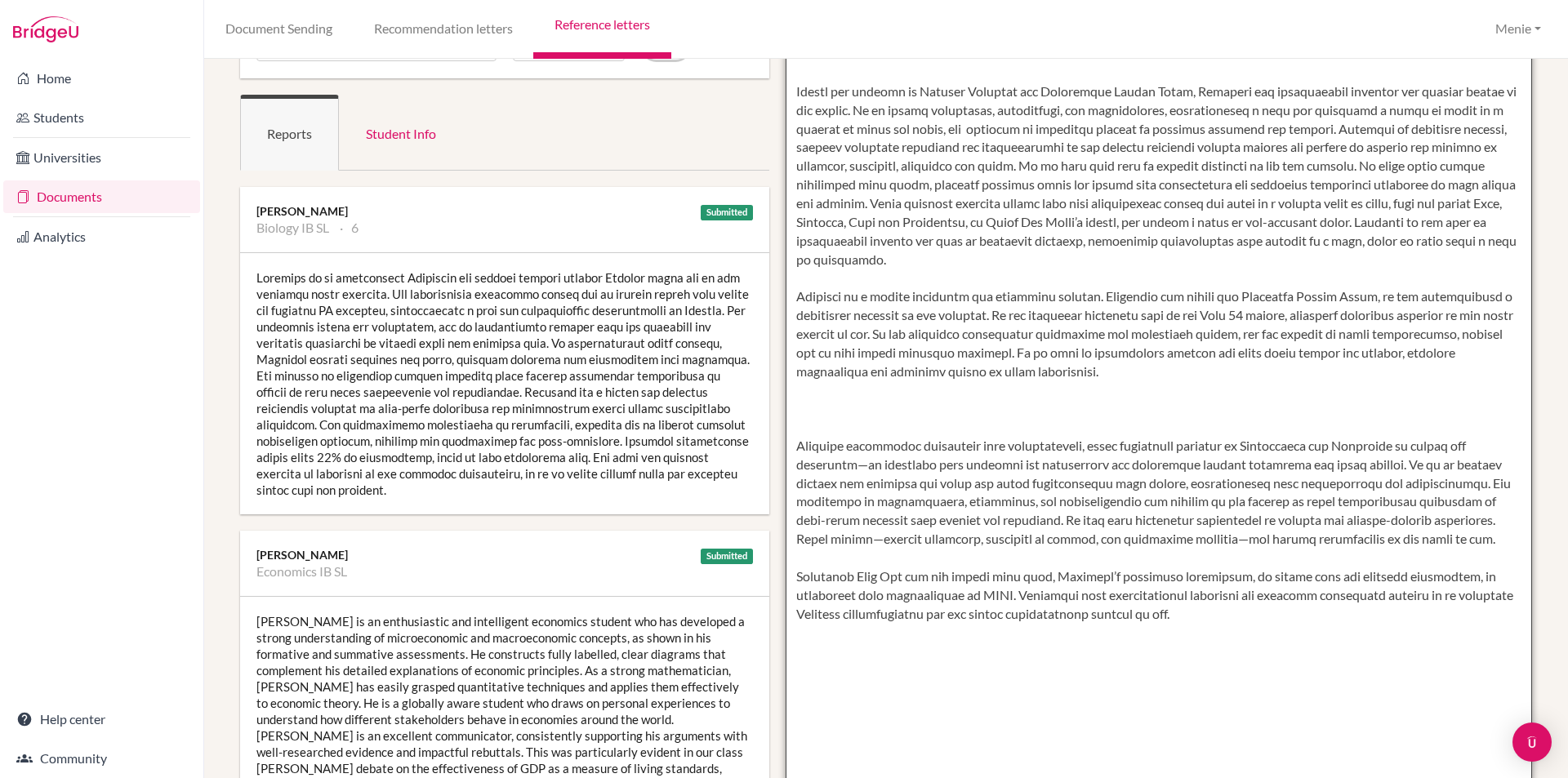
paste textarea "Mitchell particularly excelled in the Freshwater and Climate Change topics, whe…"
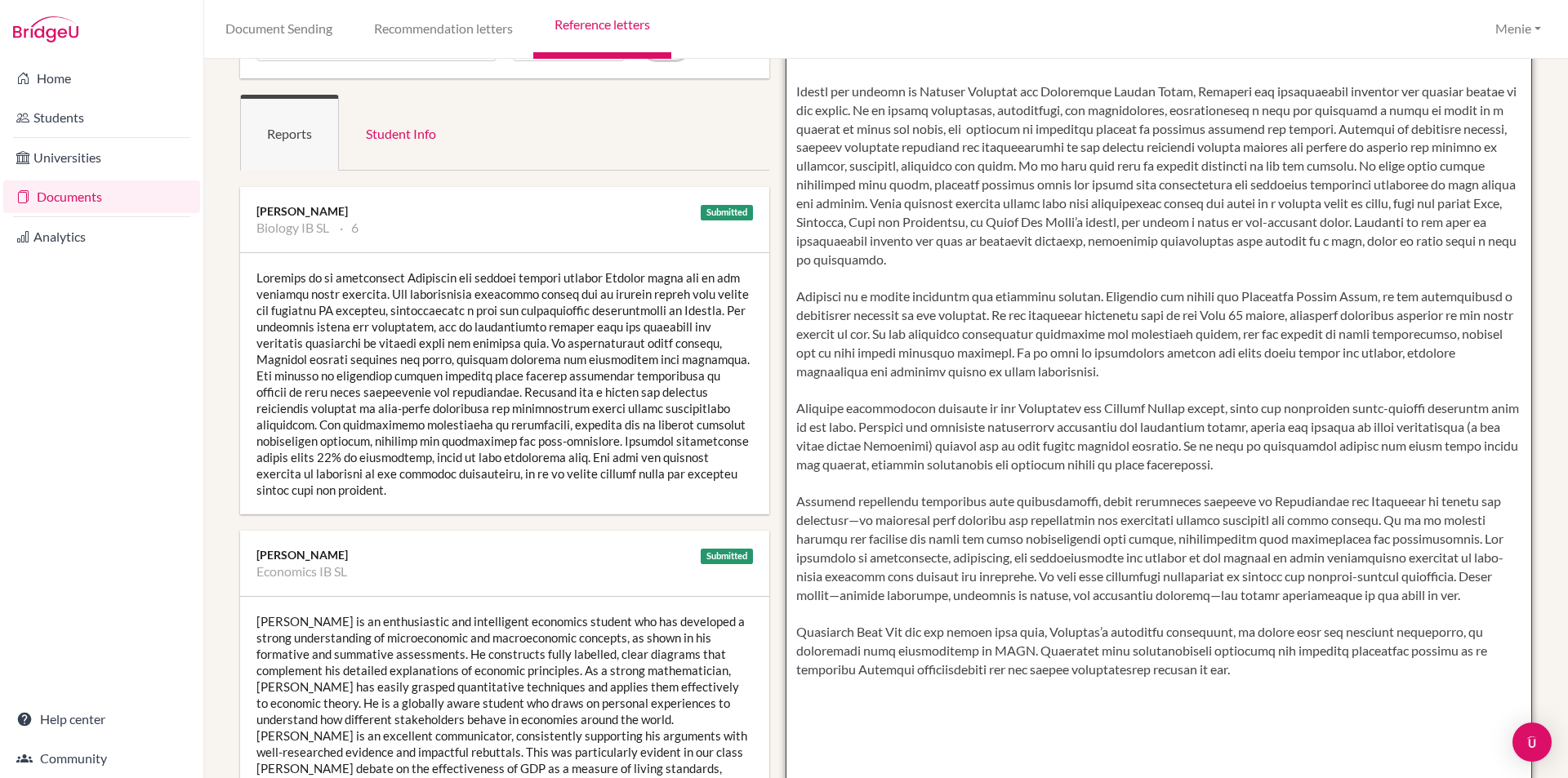
drag, startPoint x: 1004, startPoint y: 315, endPoint x: 1194, endPoint y: 376, distance: 199.6
click at [1194, 376] on textarea at bounding box center [1160, 474] width 747 height 943
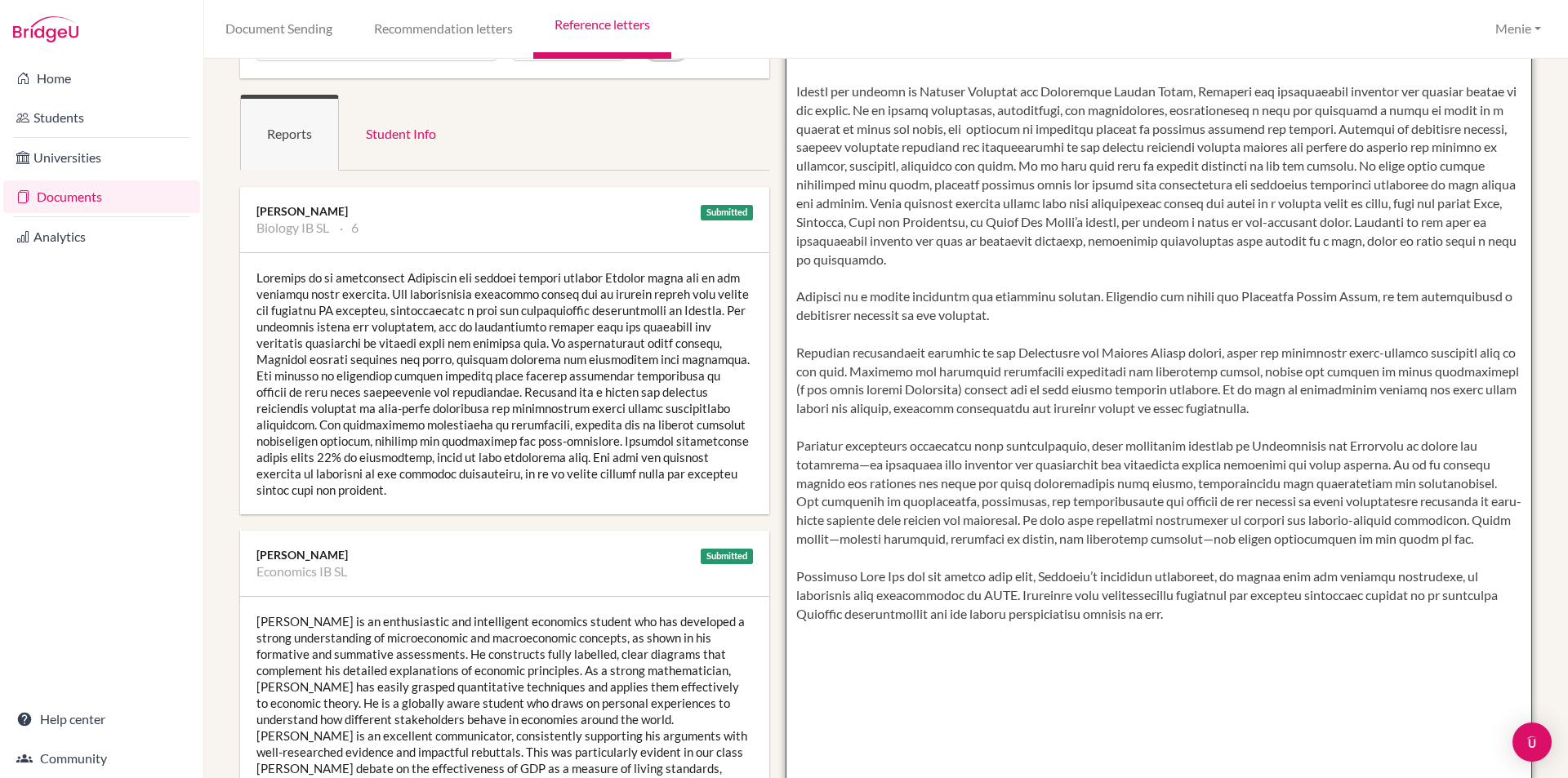
click at [838, 352] on textarea at bounding box center [1160, 474] width 747 height 943
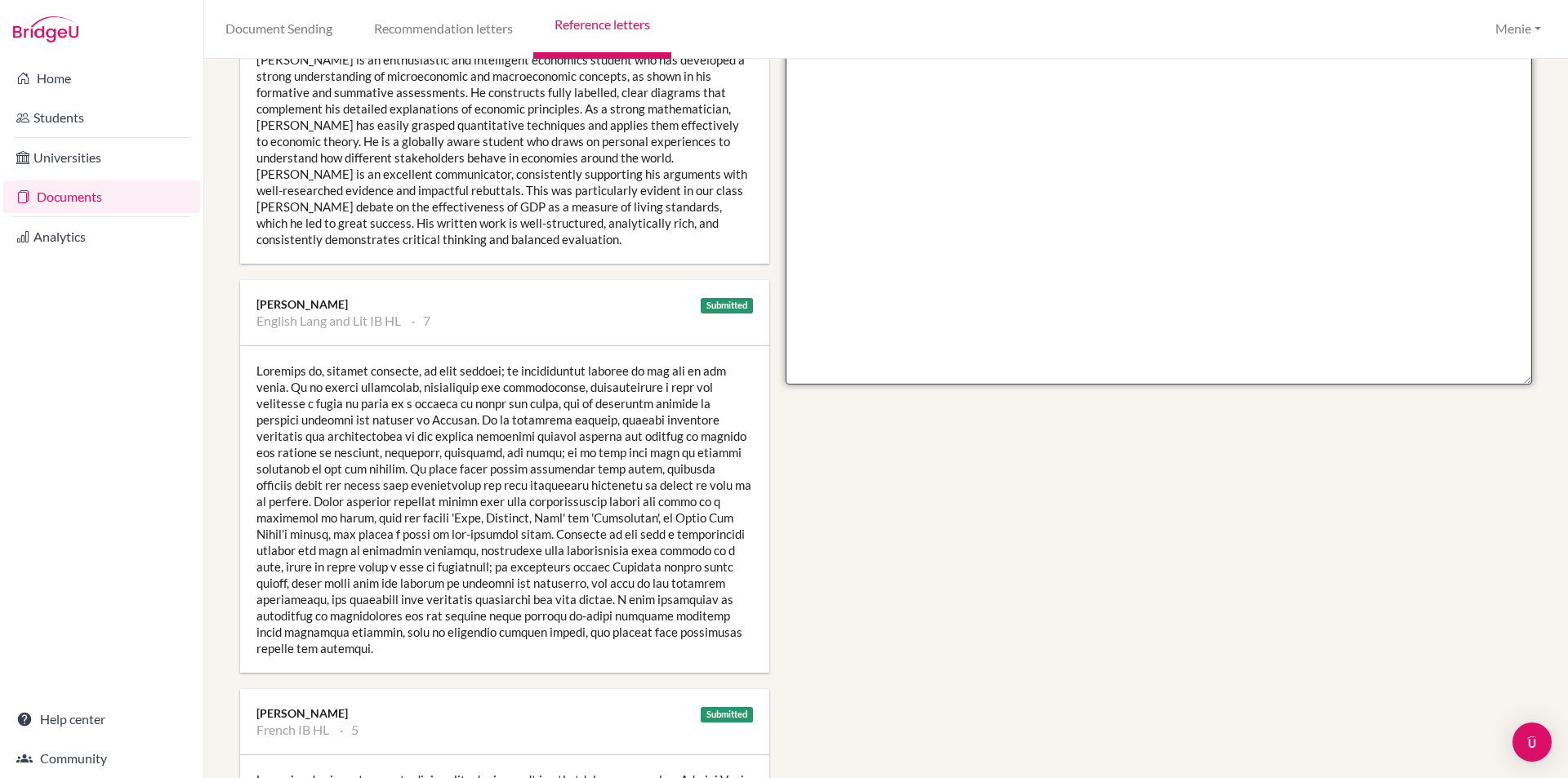
scroll to position [398, 0]
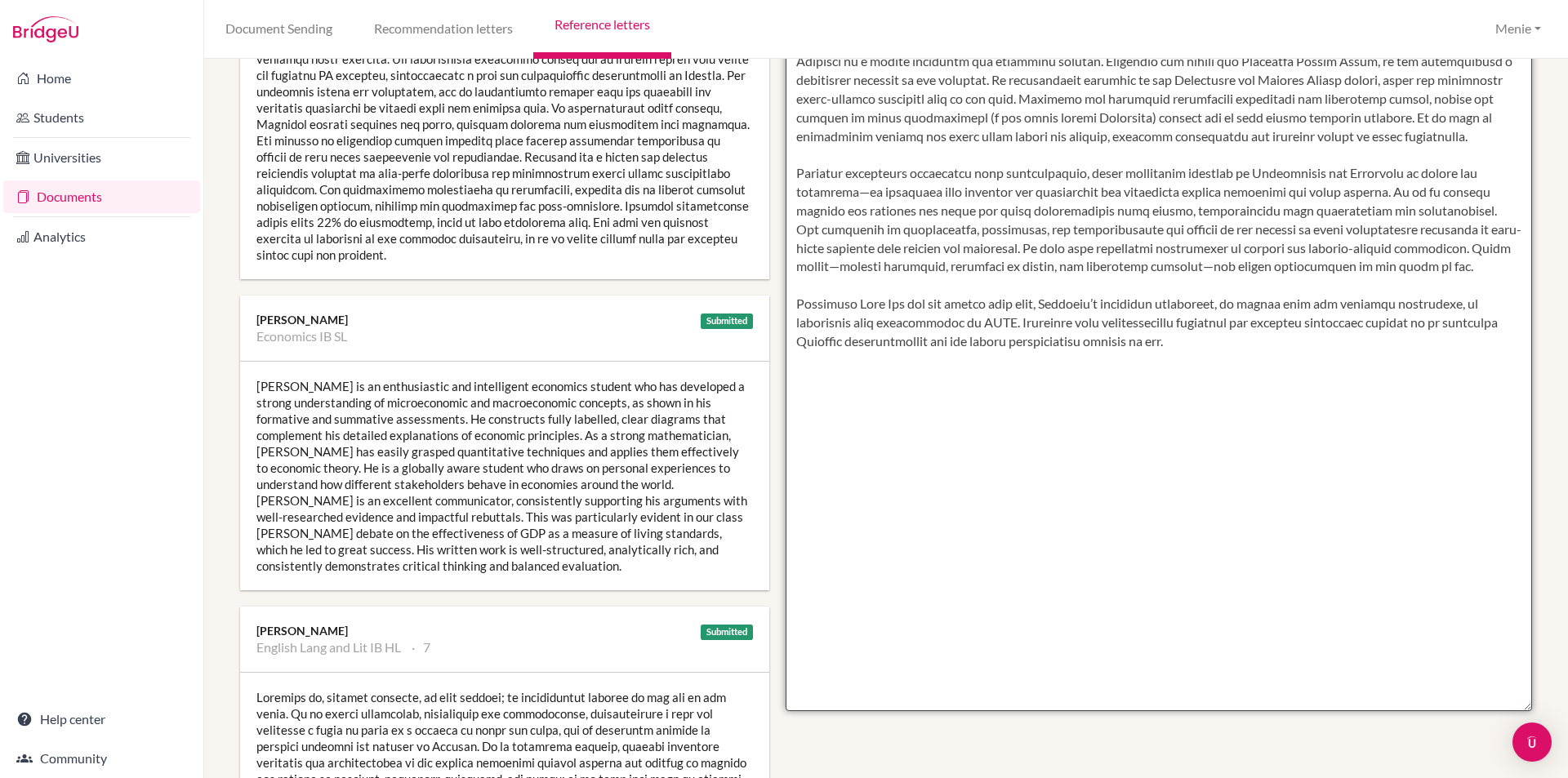
click at [1318, 169] on textarea at bounding box center [1160, 238] width 747 height 943
click at [1424, 175] on textarea at bounding box center [1160, 238] width 747 height 943
click at [869, 194] on textarea at bounding box center [1160, 238] width 747 height 943
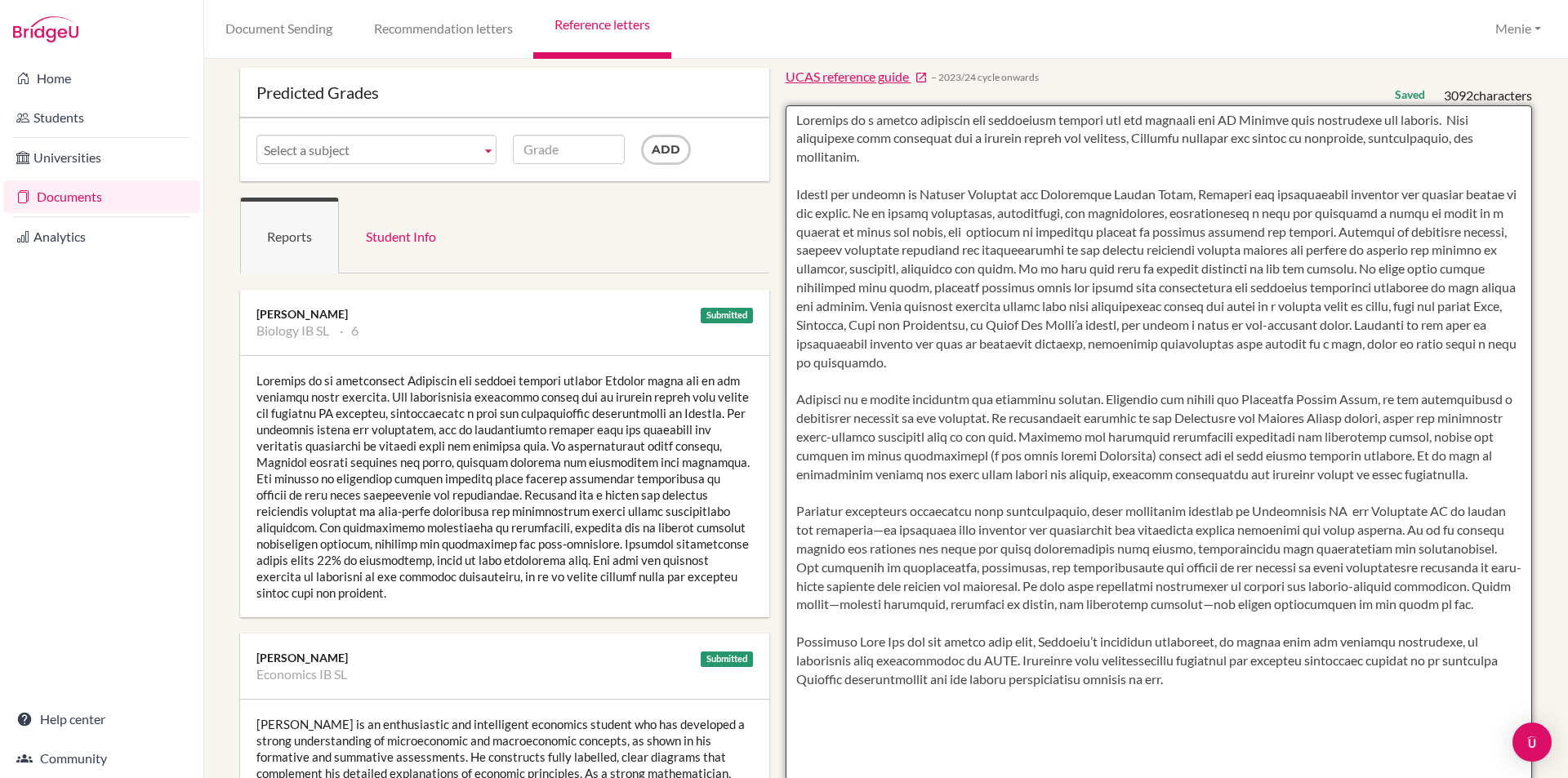
scroll to position [0, 0]
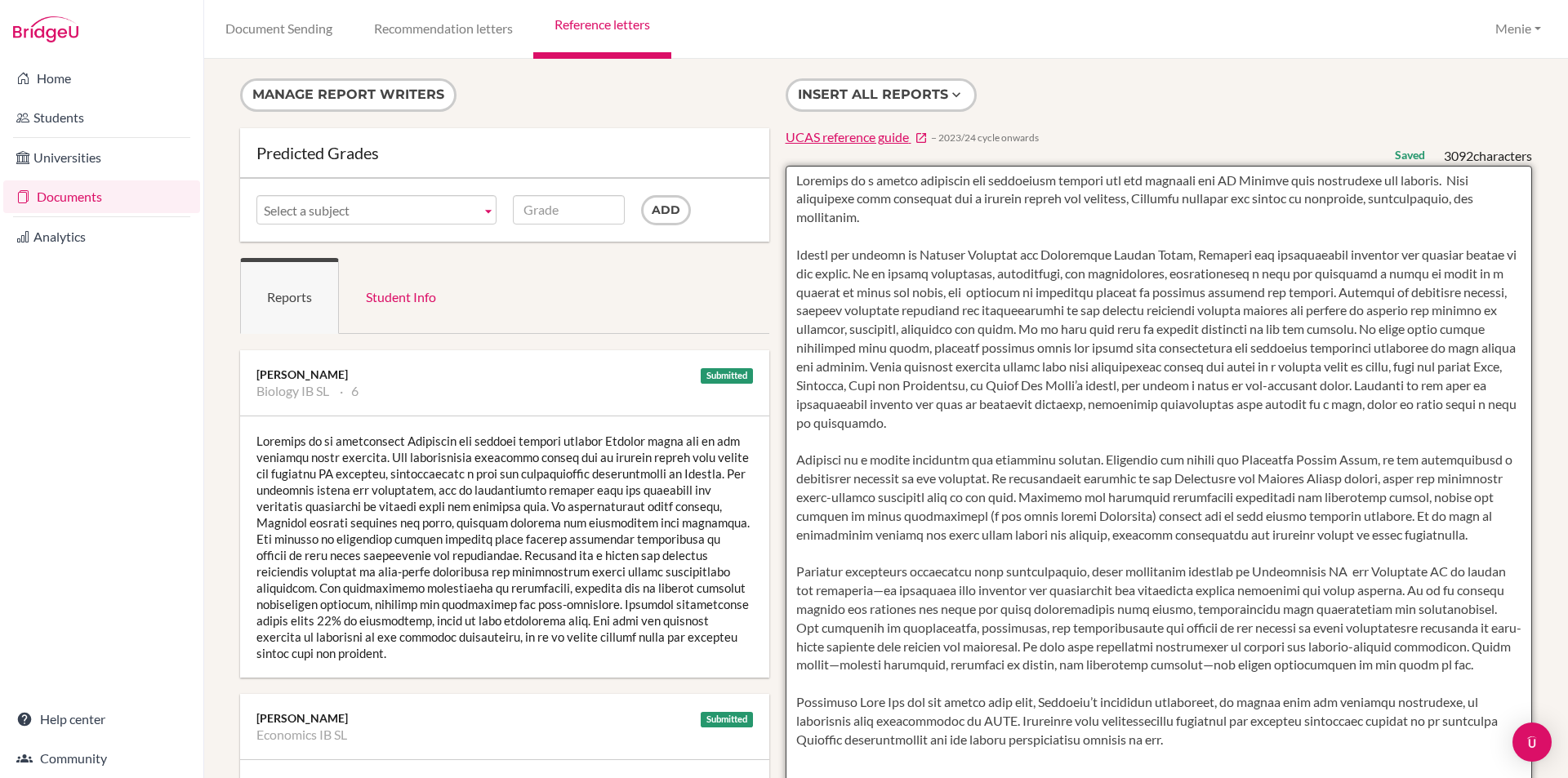
type textarea "Mitchell is a highly motivated and principled student who has embraced the IB D…"
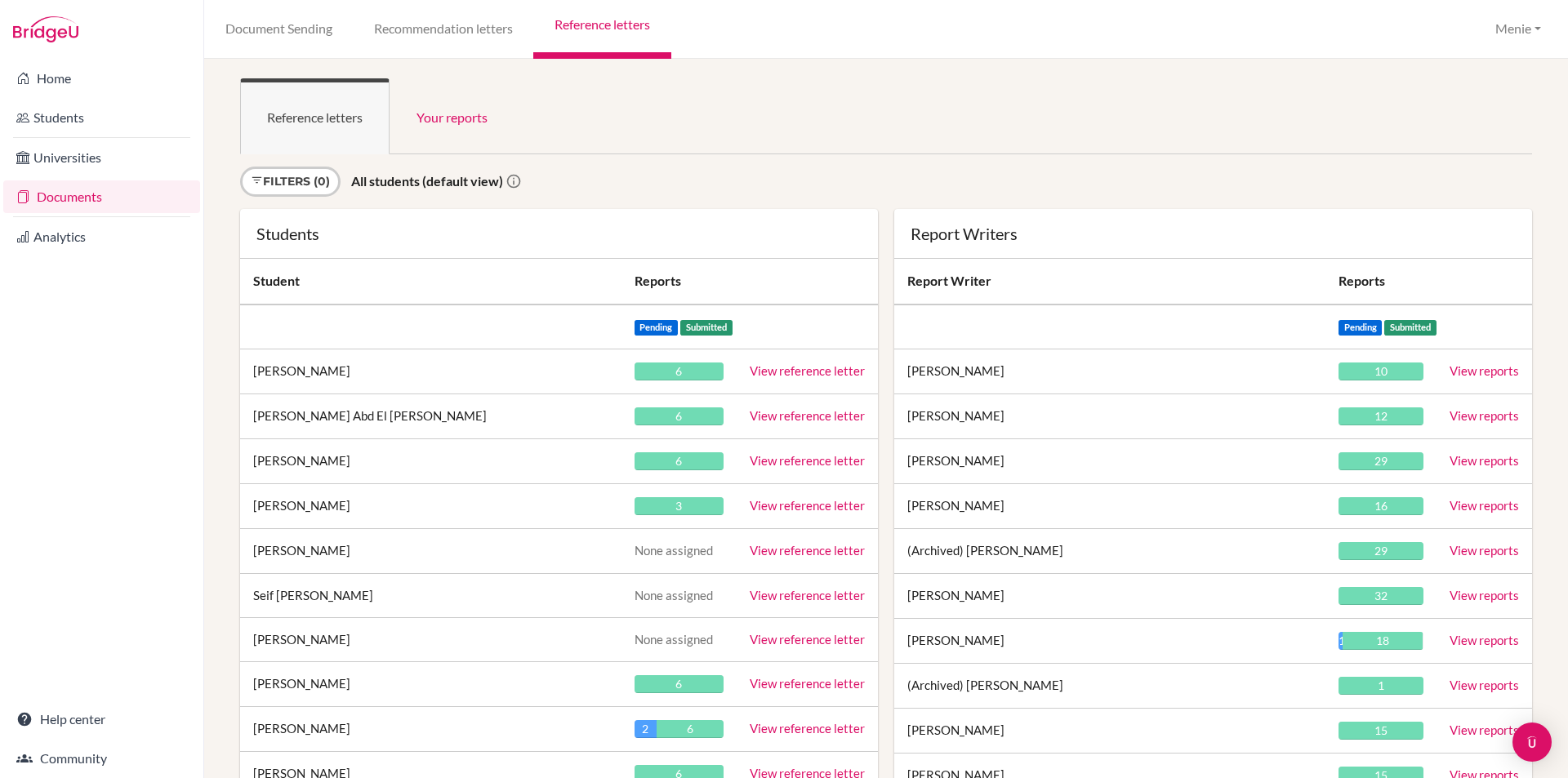
scroll to position [33561, 0]
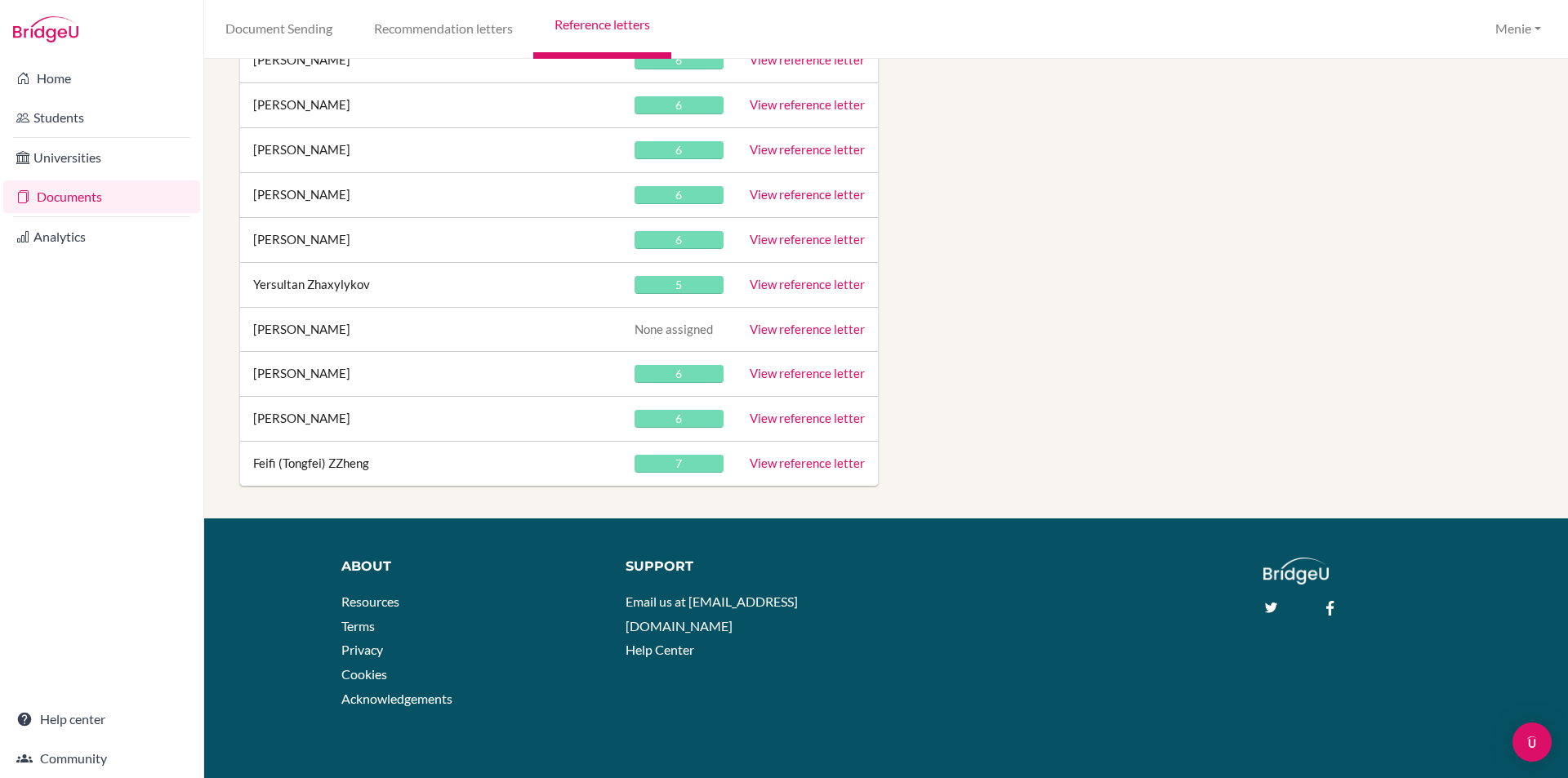
click at [787, 417] on link "View reference letter" at bounding box center [807, 418] width 115 height 15
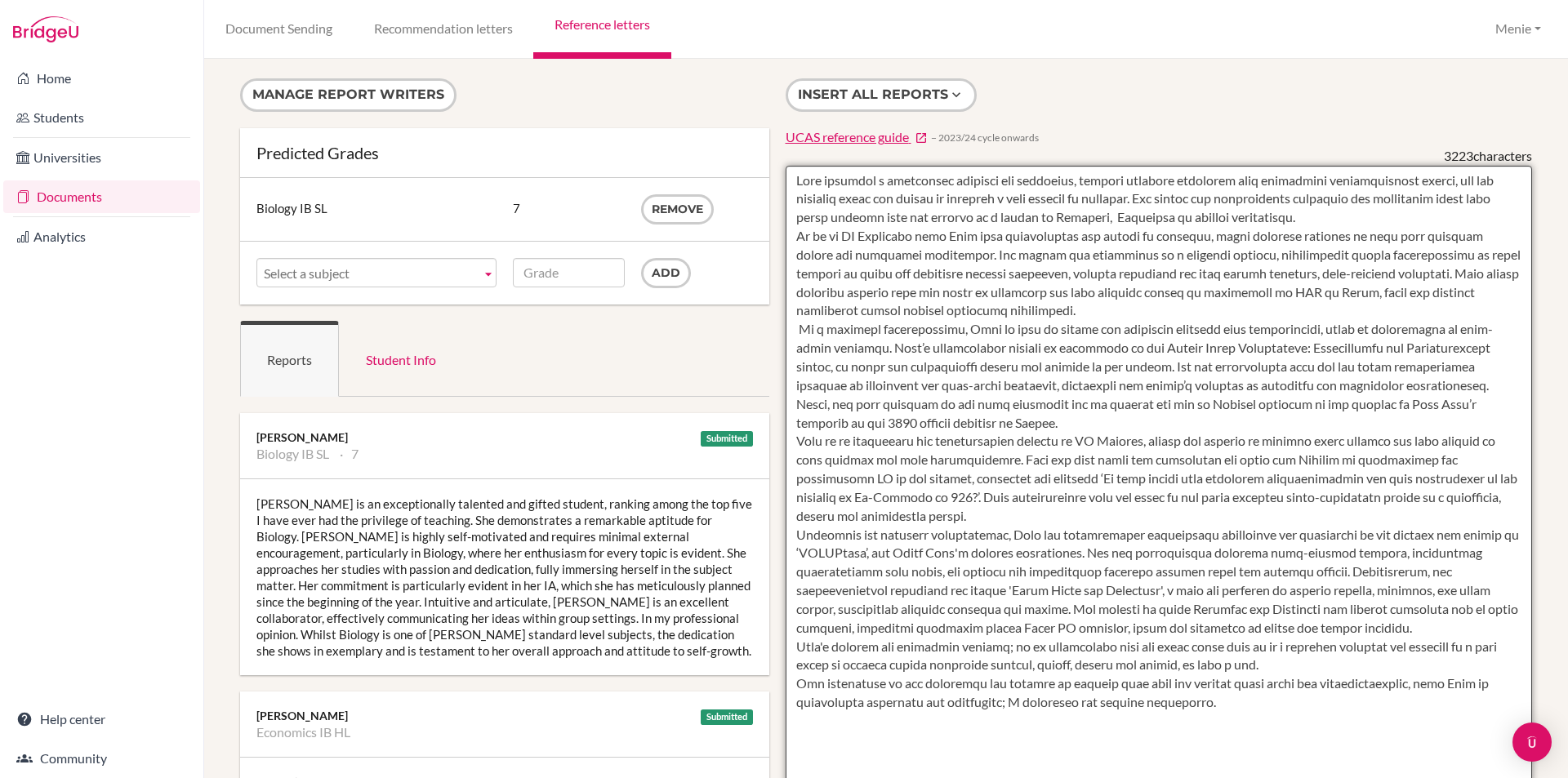
click at [1298, 235] on textarea at bounding box center [1160, 637] width 747 height 943
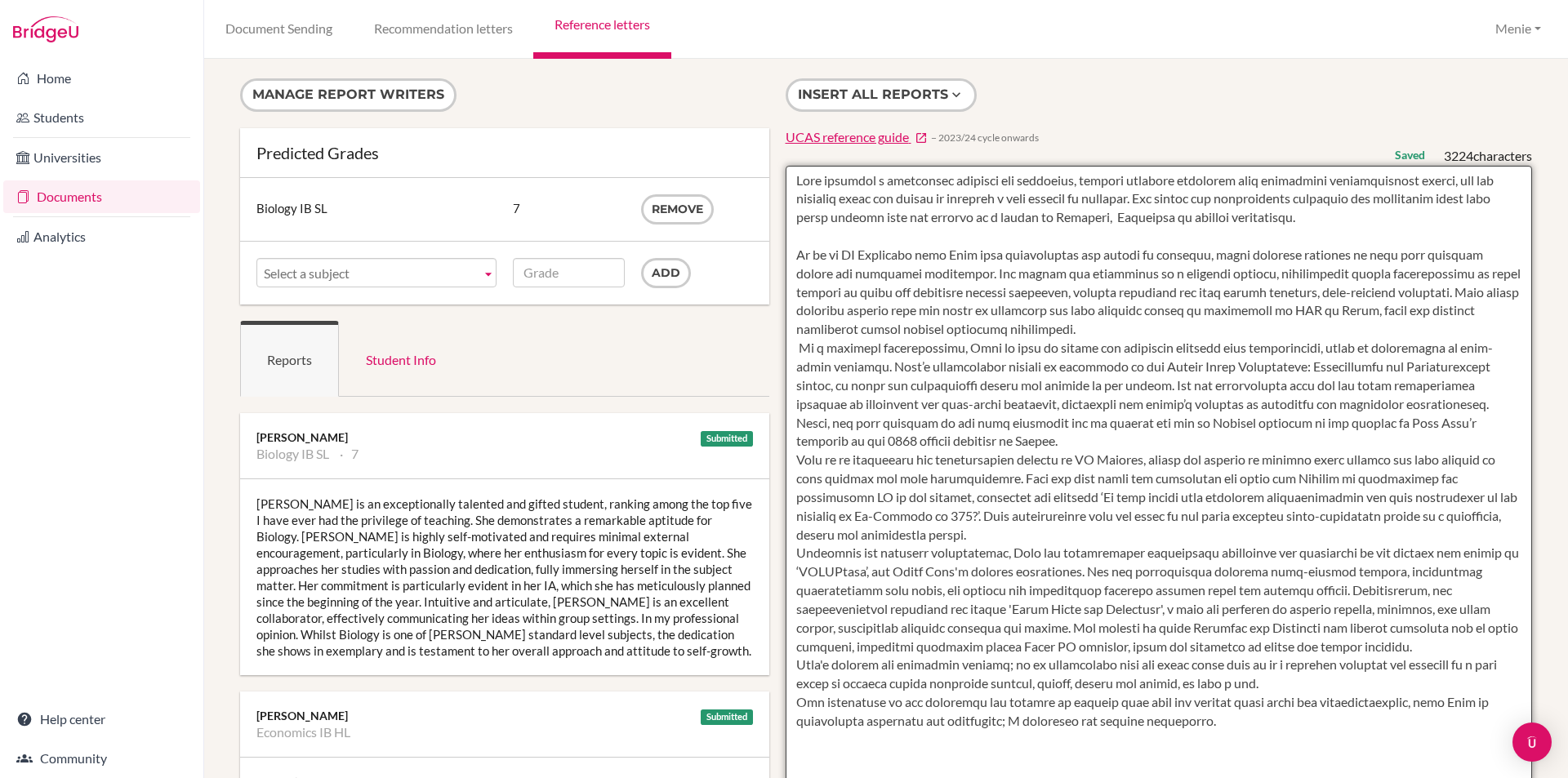
click at [1092, 344] on textarea at bounding box center [1160, 637] width 747 height 943
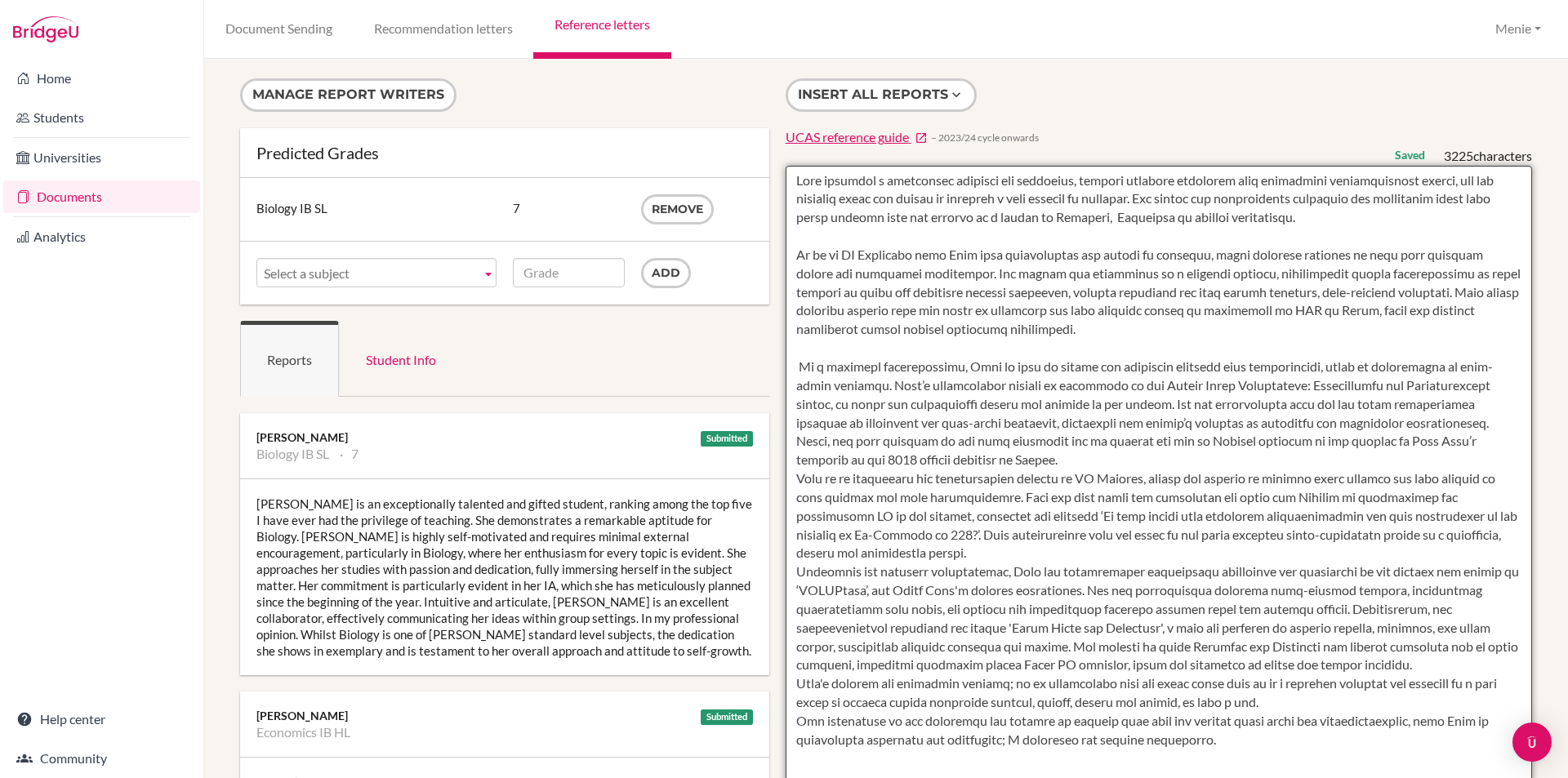
drag, startPoint x: 1393, startPoint y: 311, endPoint x: 1424, endPoint y: 344, distance: 45.3
click at [1424, 344] on textarea at bounding box center [1160, 637] width 747 height 943
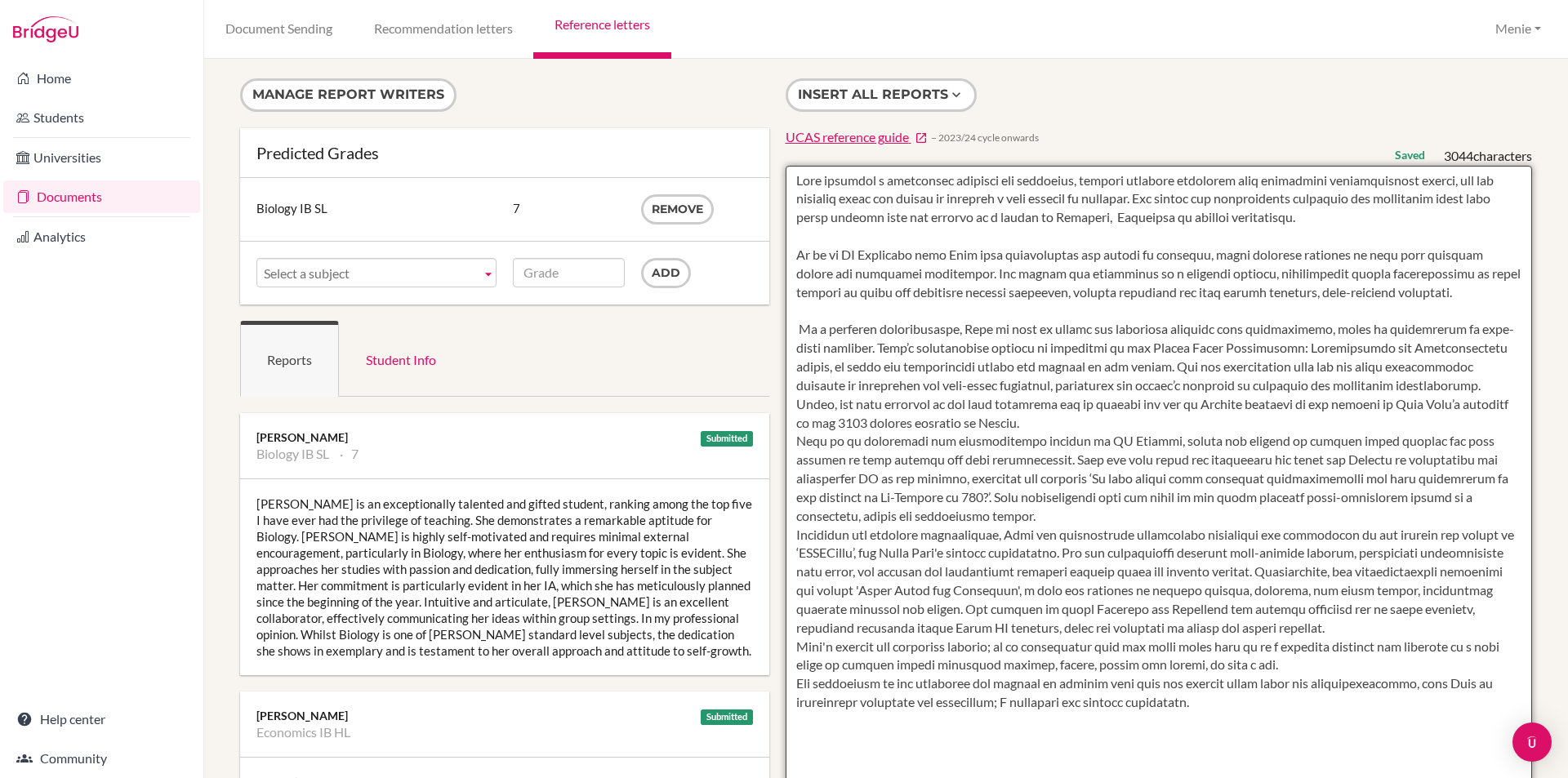
drag, startPoint x: 792, startPoint y: 343, endPoint x: 805, endPoint y: 420, distance: 78.1
click at [792, 343] on textarea at bounding box center [1160, 637] width 747 height 943
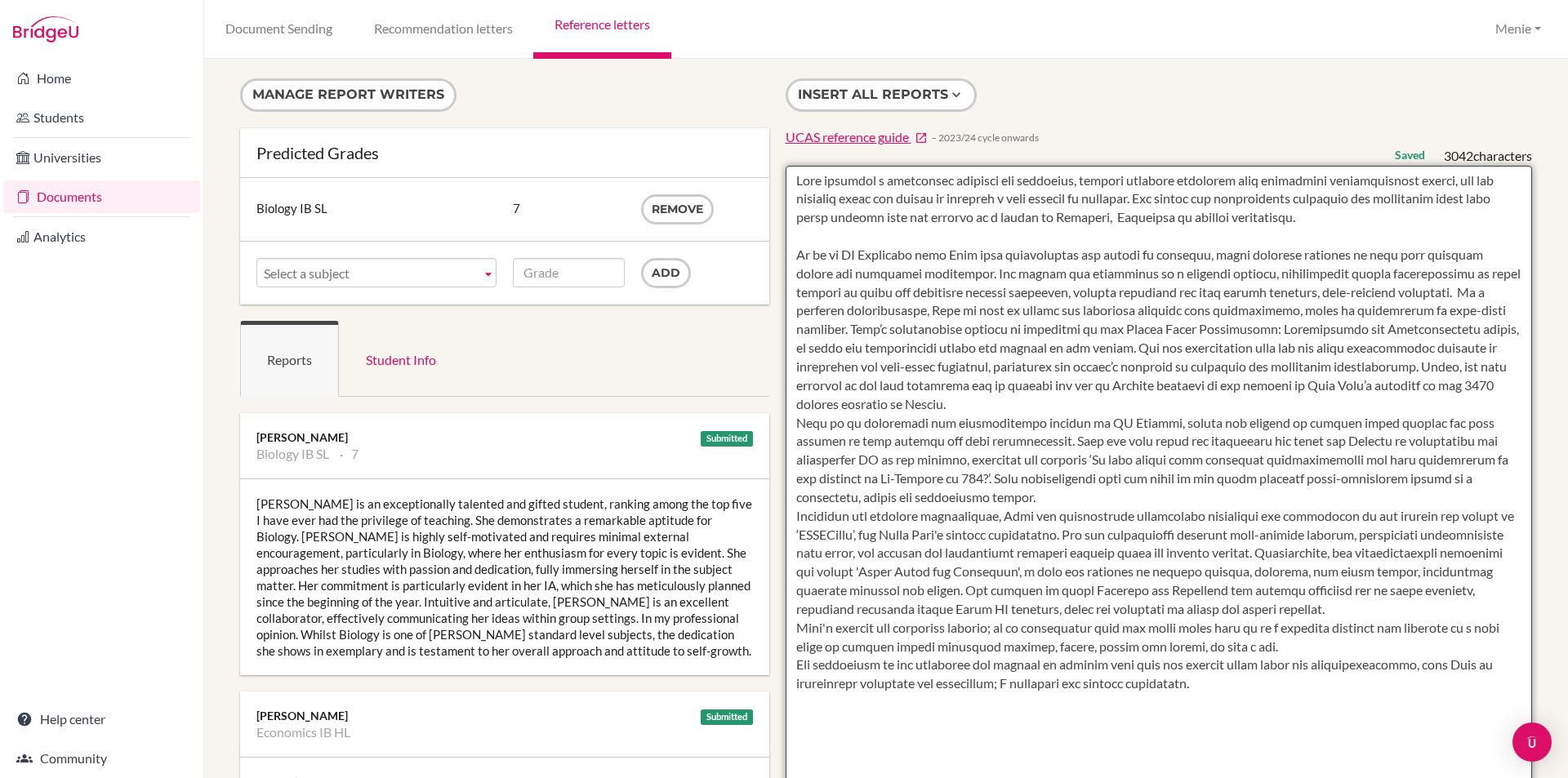
drag, startPoint x: 1449, startPoint y: 347, endPoint x: 1230, endPoint y: 347, distance: 219.0
click at [1230, 347] on textarea at bounding box center [1160, 637] width 747 height 943
click at [1109, 348] on textarea at bounding box center [1160, 637] width 747 height 943
click at [1148, 347] on textarea at bounding box center [1160, 637] width 747 height 943
click at [1220, 347] on textarea at bounding box center [1160, 637] width 747 height 943
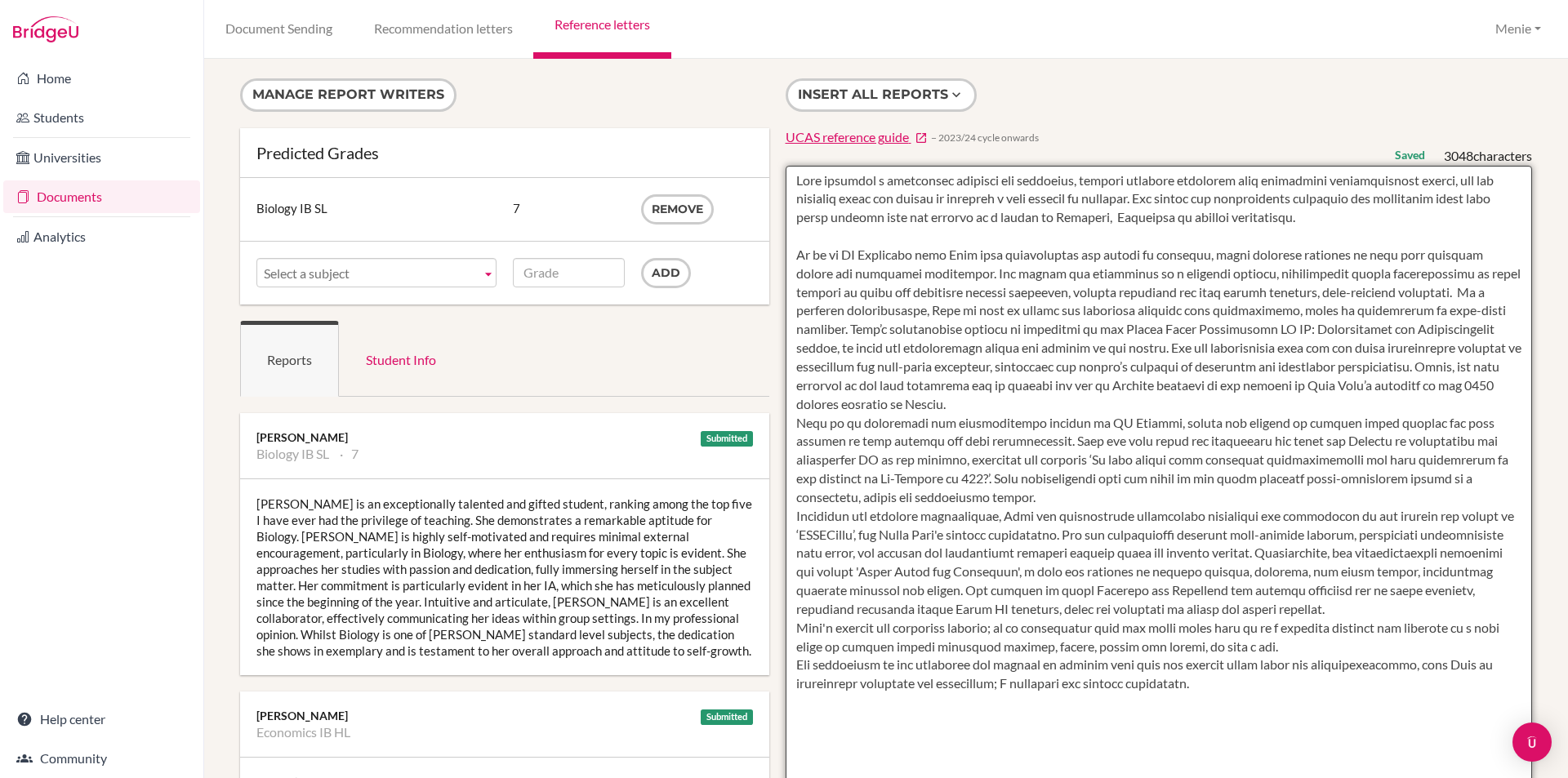
drag, startPoint x: 1036, startPoint y: 347, endPoint x: 1222, endPoint y: 349, distance: 186.0
click at [1222, 349] on textarea at bounding box center [1160, 637] width 747 height 943
click at [1124, 345] on textarea at bounding box center [1160, 637] width 747 height 943
click at [1144, 347] on textarea at bounding box center [1160, 637] width 747 height 943
drag, startPoint x: 1144, startPoint y: 347, endPoint x: 1059, endPoint y: 347, distance: 85.0
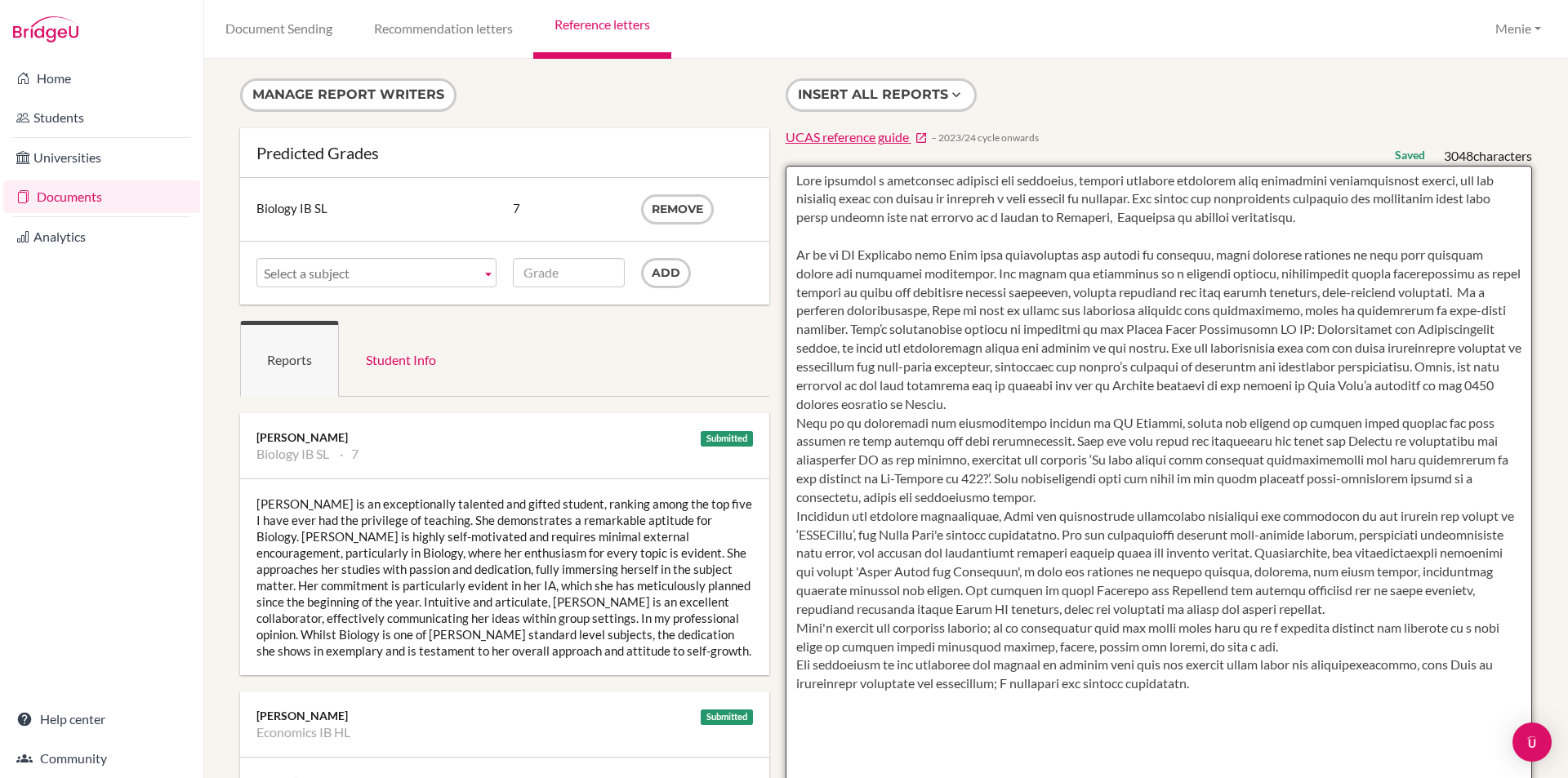
click at [1059, 347] on textarea at bounding box center [1160, 637] width 747 height 943
drag, startPoint x: 1389, startPoint y: 346, endPoint x: 1146, endPoint y: 366, distance: 243.8
click at [1160, 341] on textarea at bounding box center [1160, 637] width 747 height 943
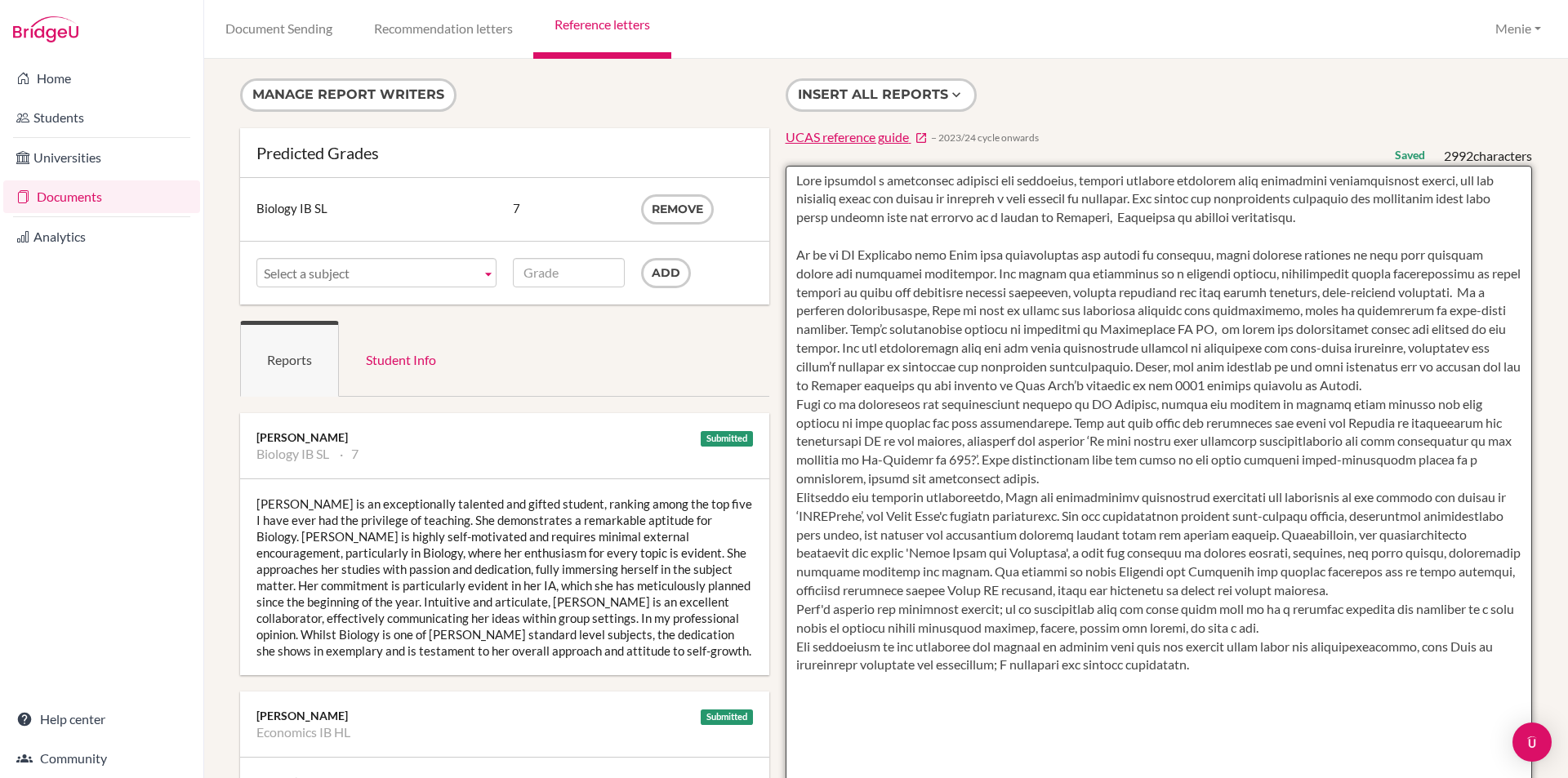
click at [1135, 345] on textarea at bounding box center [1160, 637] width 747 height 943
drag, startPoint x: 1189, startPoint y: 386, endPoint x: 1131, endPoint y: 414, distance: 64.4
click at [1147, 391] on textarea at bounding box center [1160, 637] width 747 height 943
click at [1353, 404] on textarea at bounding box center [1160, 637] width 747 height 943
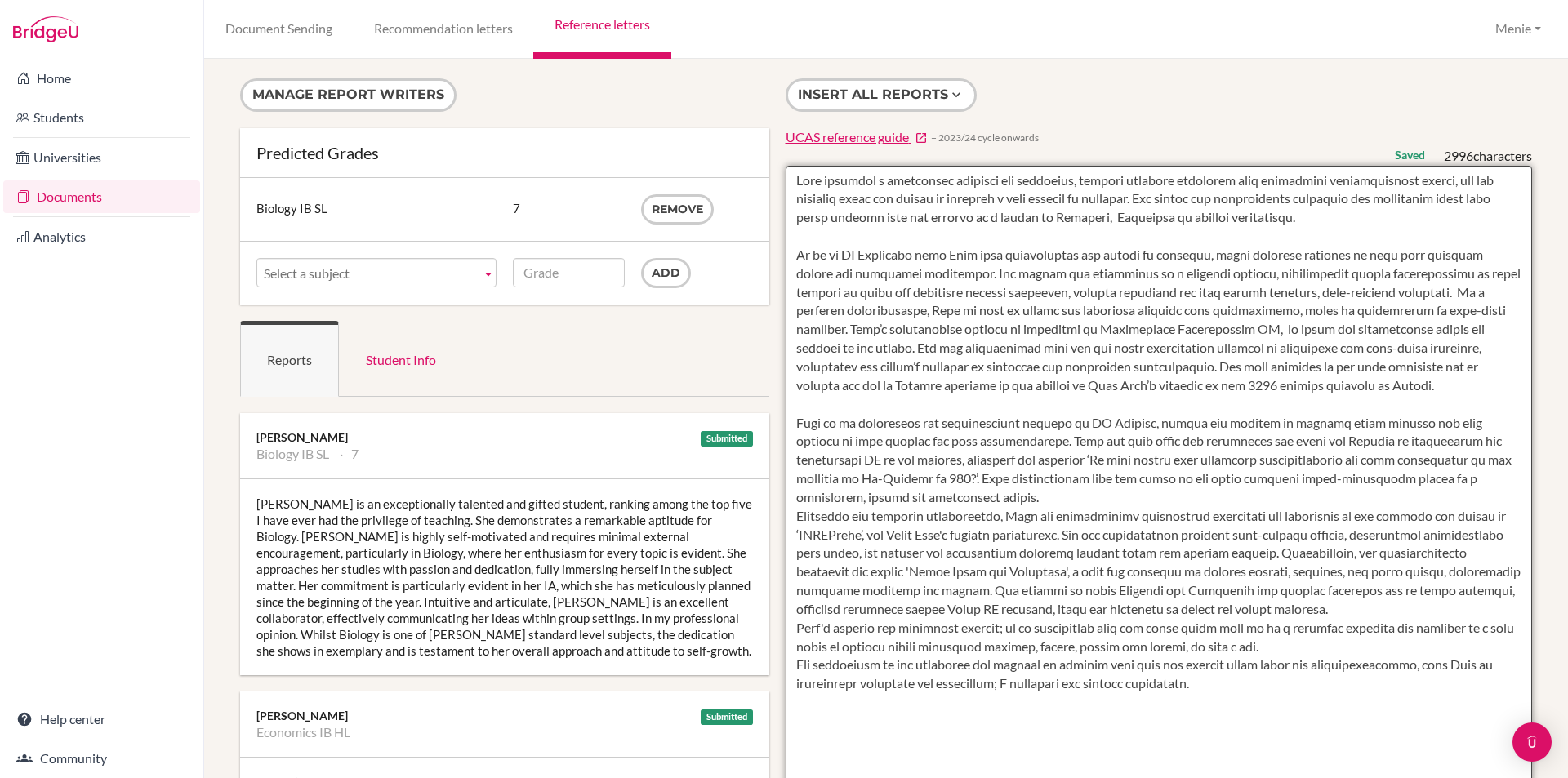
click at [1100, 515] on textarea at bounding box center [1160, 637] width 747 height 943
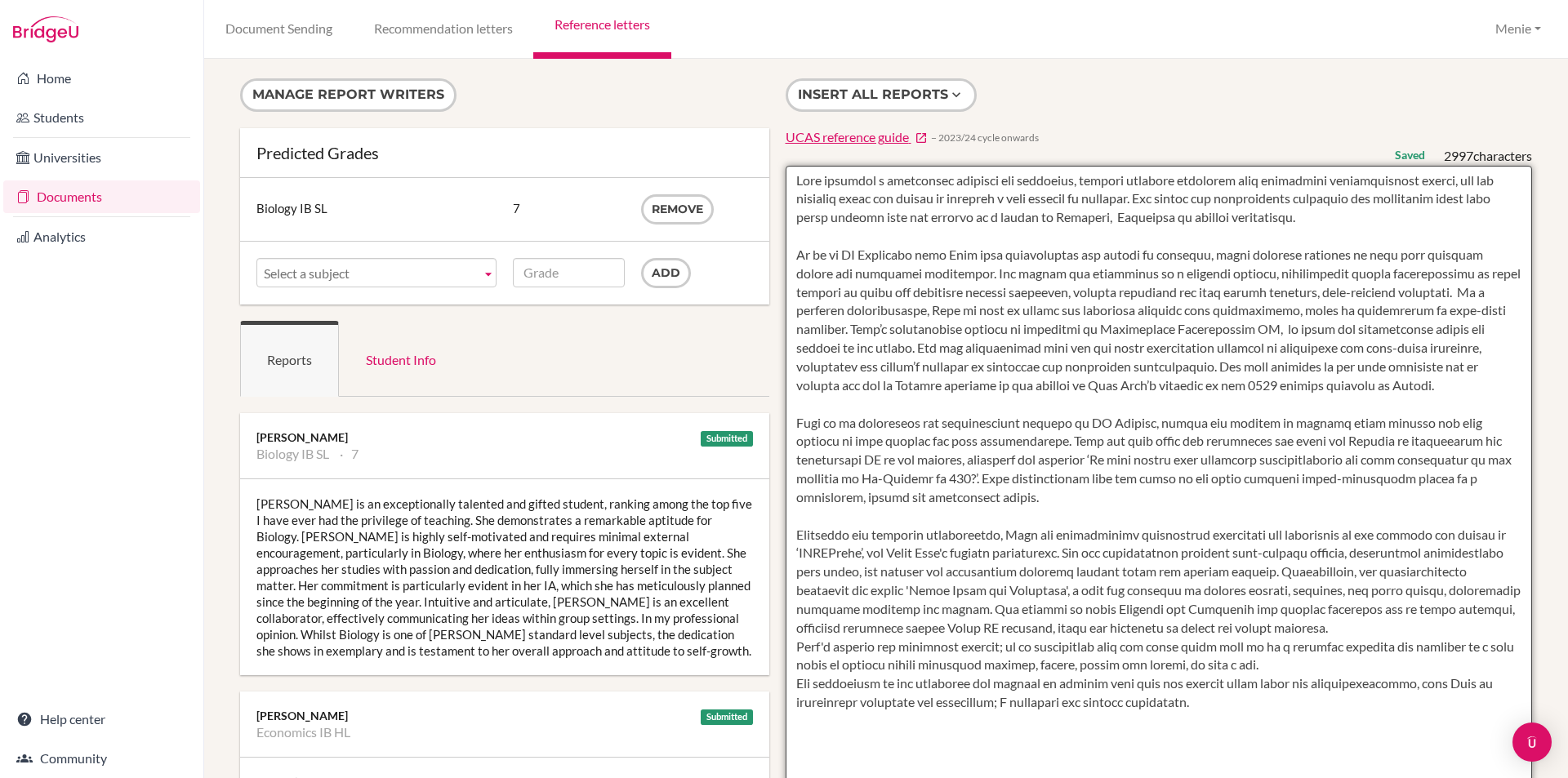
drag, startPoint x: 789, startPoint y: 441, endPoint x: 1060, endPoint y: 515, distance: 280.9
click at [1060, 515] on textarea at bounding box center [1160, 637] width 747 height 943
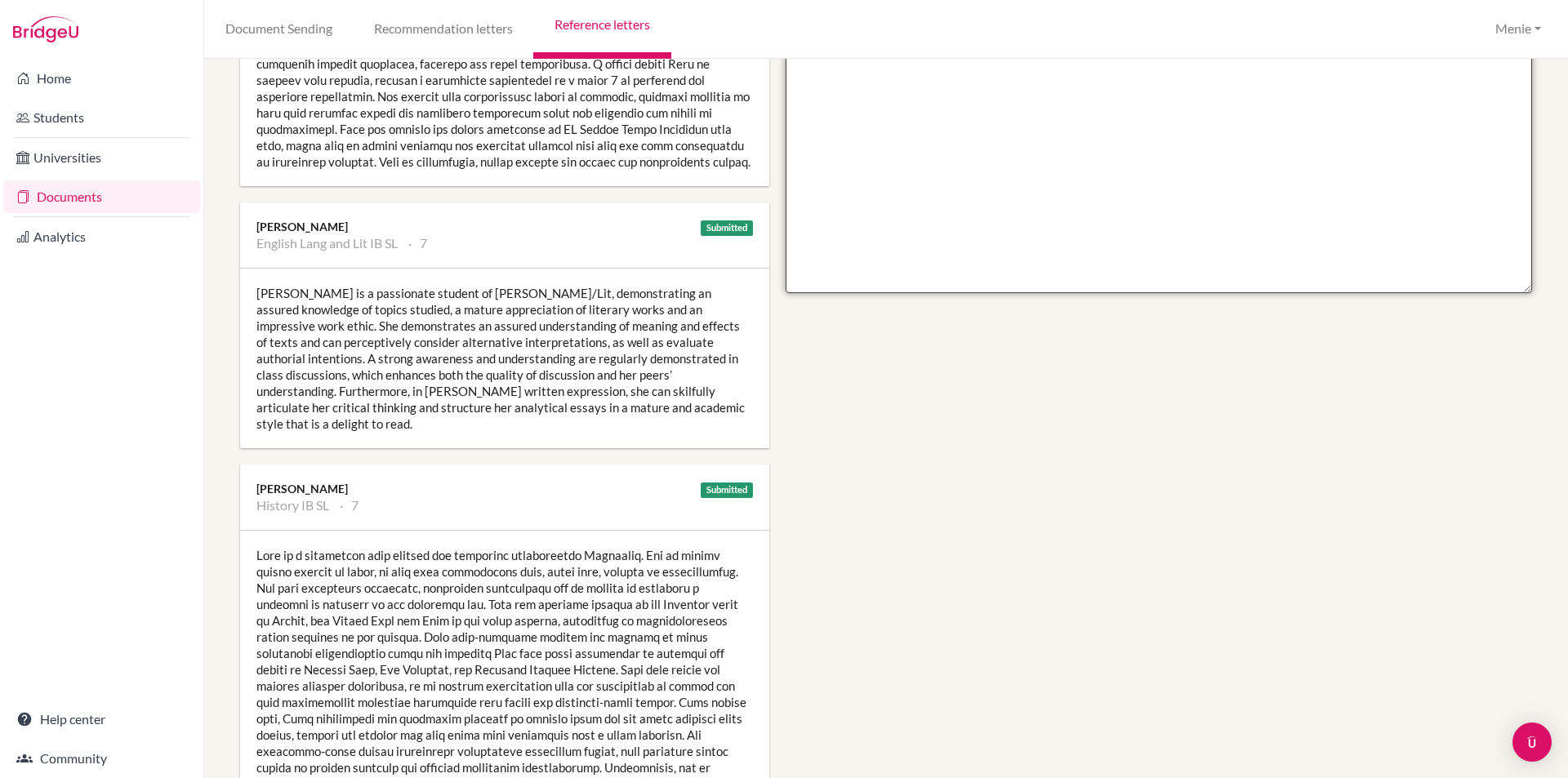
scroll to position [1060, 0]
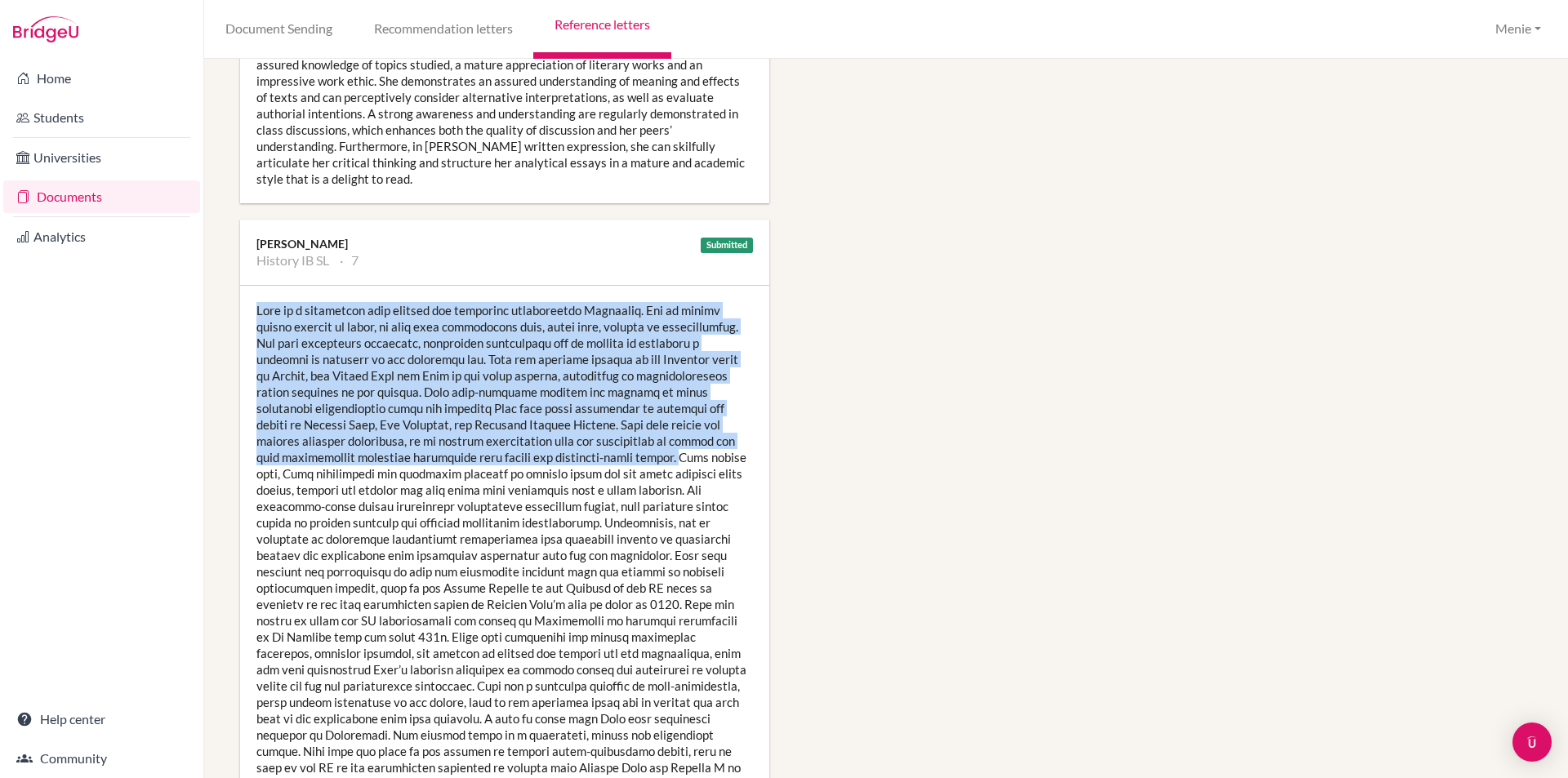
drag, startPoint x: 255, startPoint y: 297, endPoint x: 631, endPoint y: 422, distance: 396.2
click at [659, 447] on div at bounding box center [504, 555] width 529 height 539
copy div "Raya is a splendidly hard working and endlessly enthusiastic Historian. She is …"
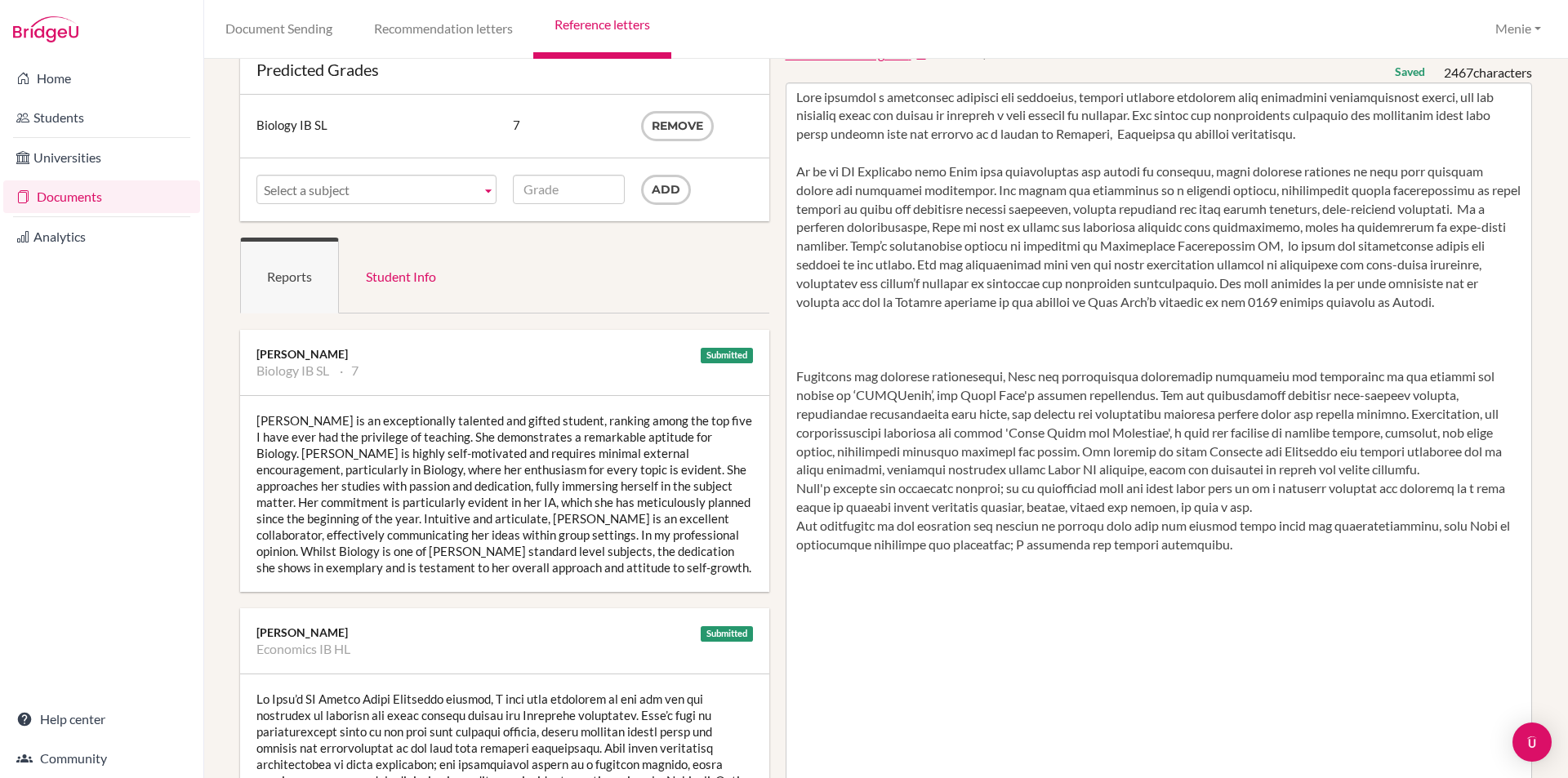
scroll to position [0, 0]
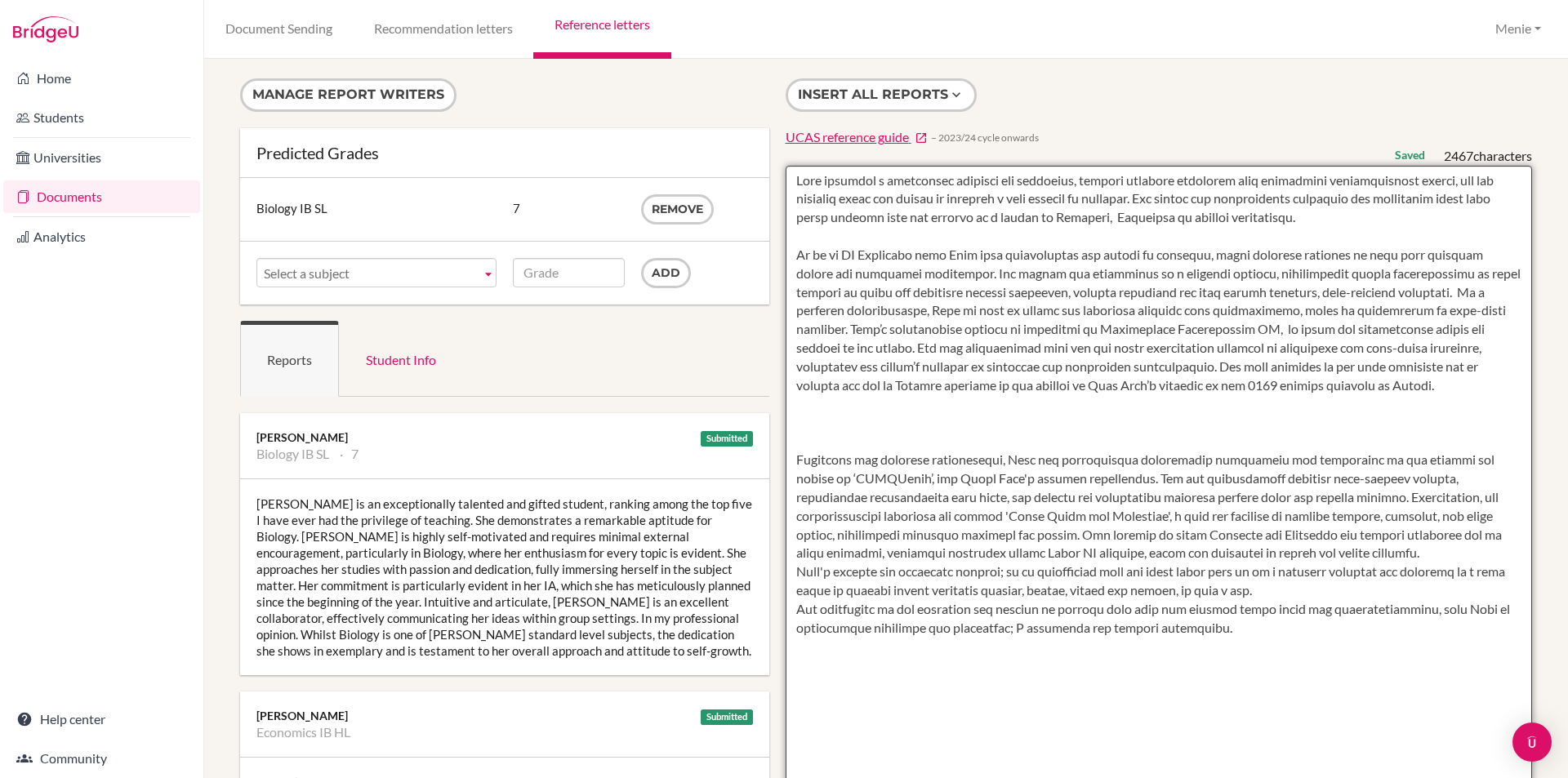
click at [1367, 397] on textarea at bounding box center [1160, 637] width 747 height 943
paste textarea "Raya is a splendidly hard working and endlessly enthusiastic Historian. She is …"
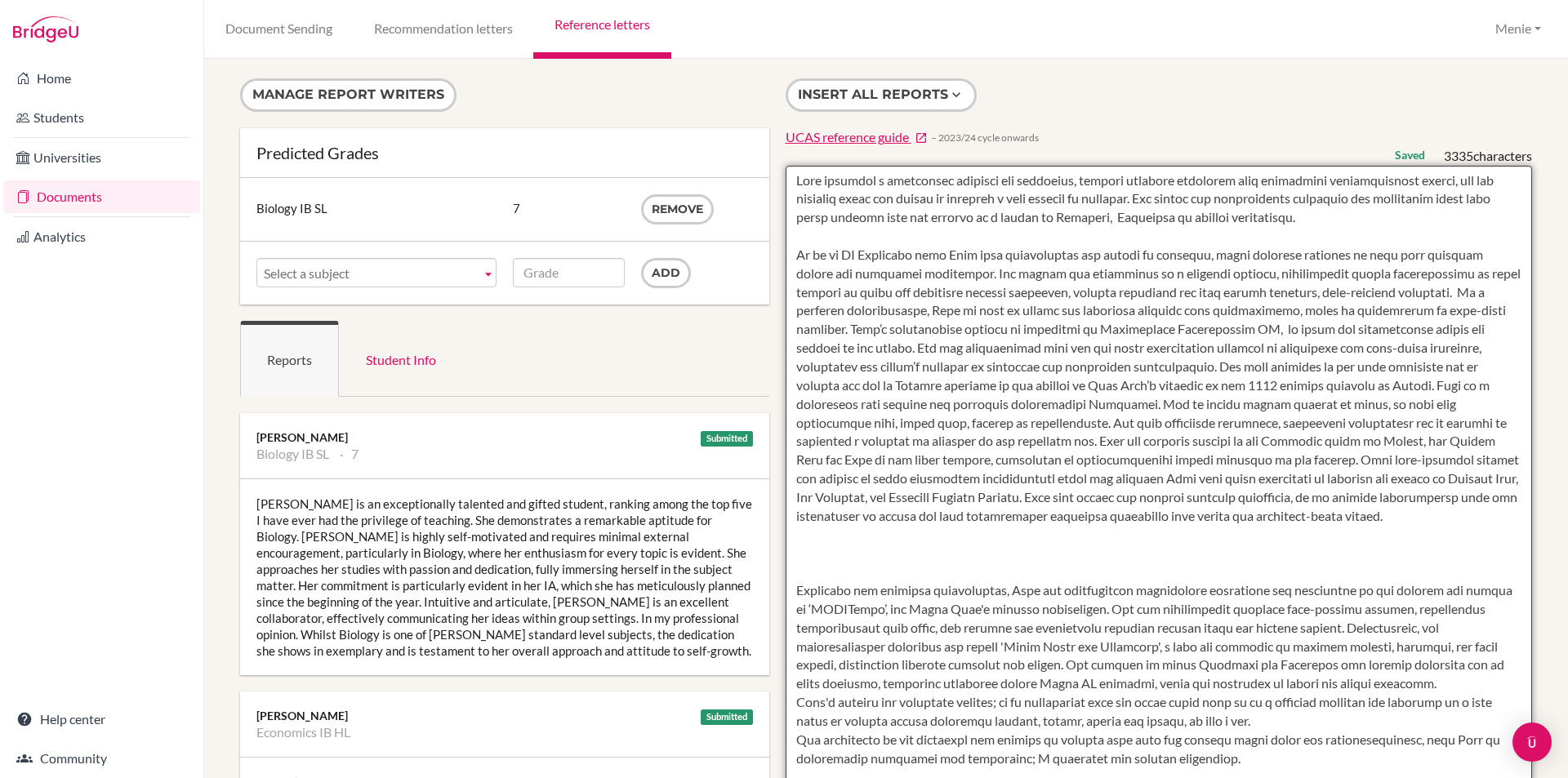
click at [922, 542] on textarea at bounding box center [1160, 637] width 747 height 943
click at [874, 587] on textarea at bounding box center [1160, 637] width 747 height 943
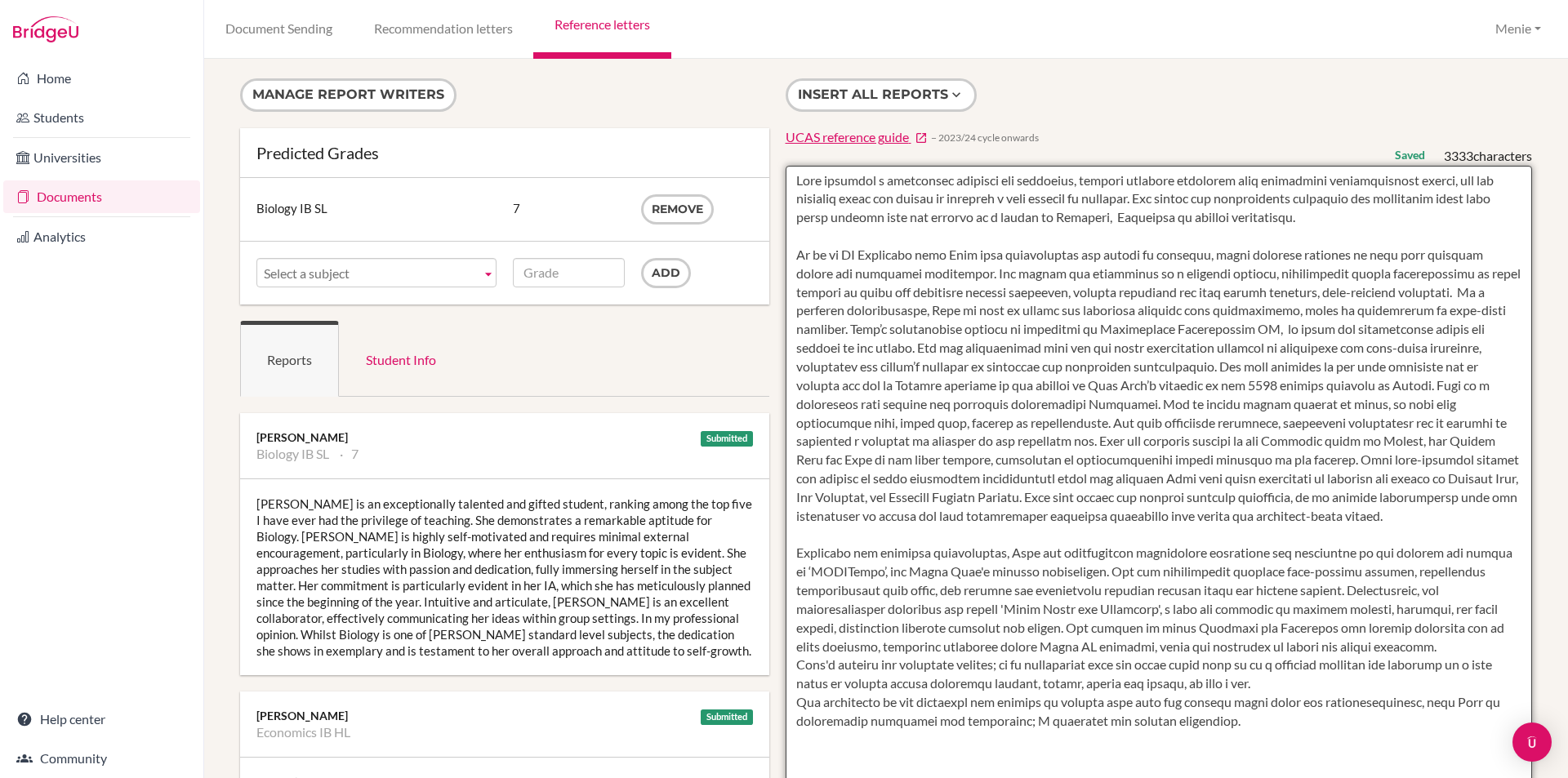
drag, startPoint x: 1008, startPoint y: 573, endPoint x: 828, endPoint y: 587, distance: 180.5
click at [786, 569] on textarea at bounding box center [1160, 637] width 747 height 943
drag, startPoint x: 1164, startPoint y: 572, endPoint x: 826, endPoint y: 572, distance: 338.0
click at [826, 572] on textarea at bounding box center [1160, 637] width 747 height 943
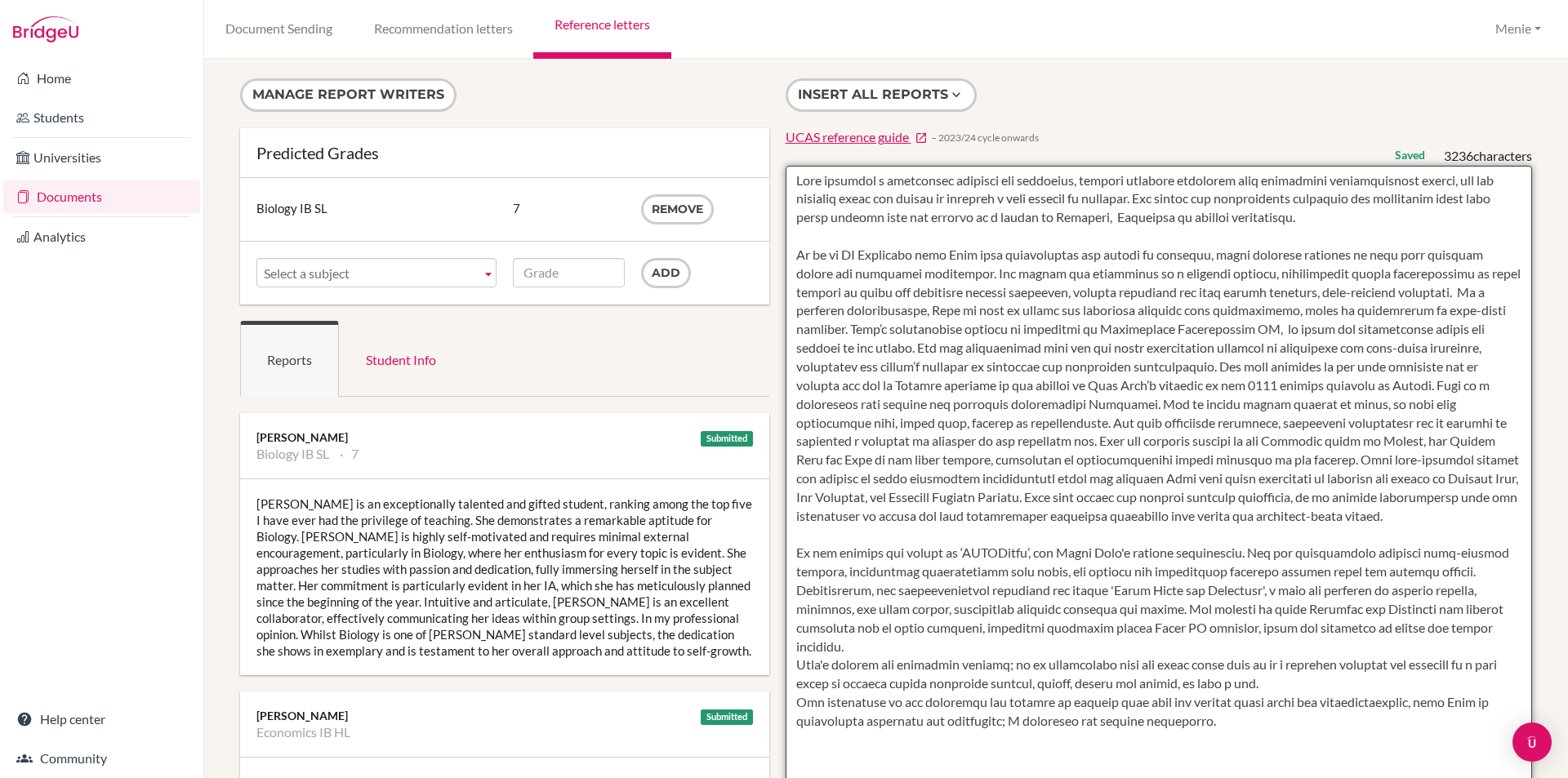
click at [1228, 572] on textarea at bounding box center [1160, 637] width 747 height 943
click at [1252, 572] on textarea at bounding box center [1160, 637] width 747 height 943
click at [1237, 571] on textarea at bounding box center [1160, 637] width 747 height 943
click at [877, 667] on textarea at bounding box center [1160, 637] width 747 height 943
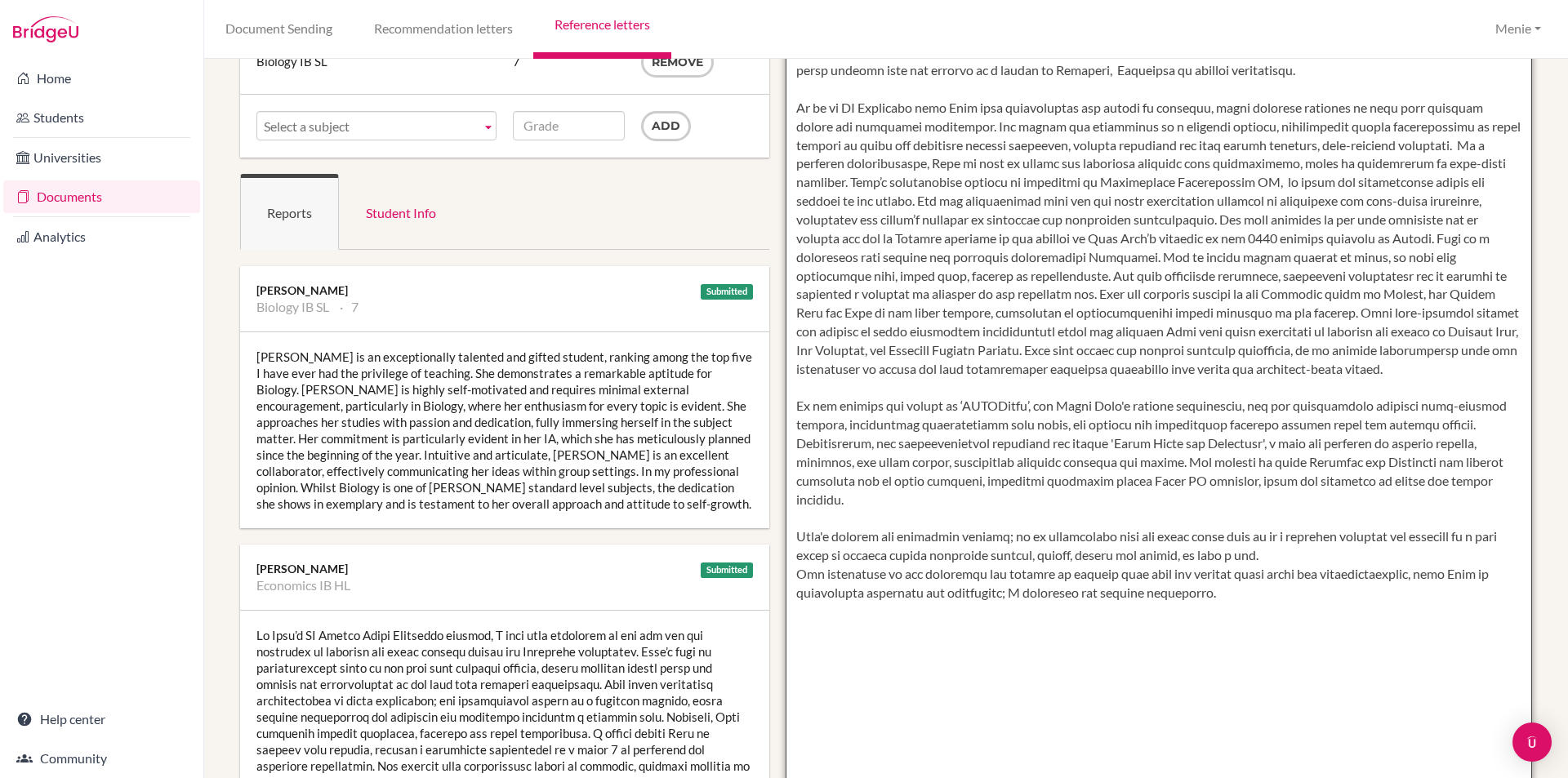
scroll to position [163, 0]
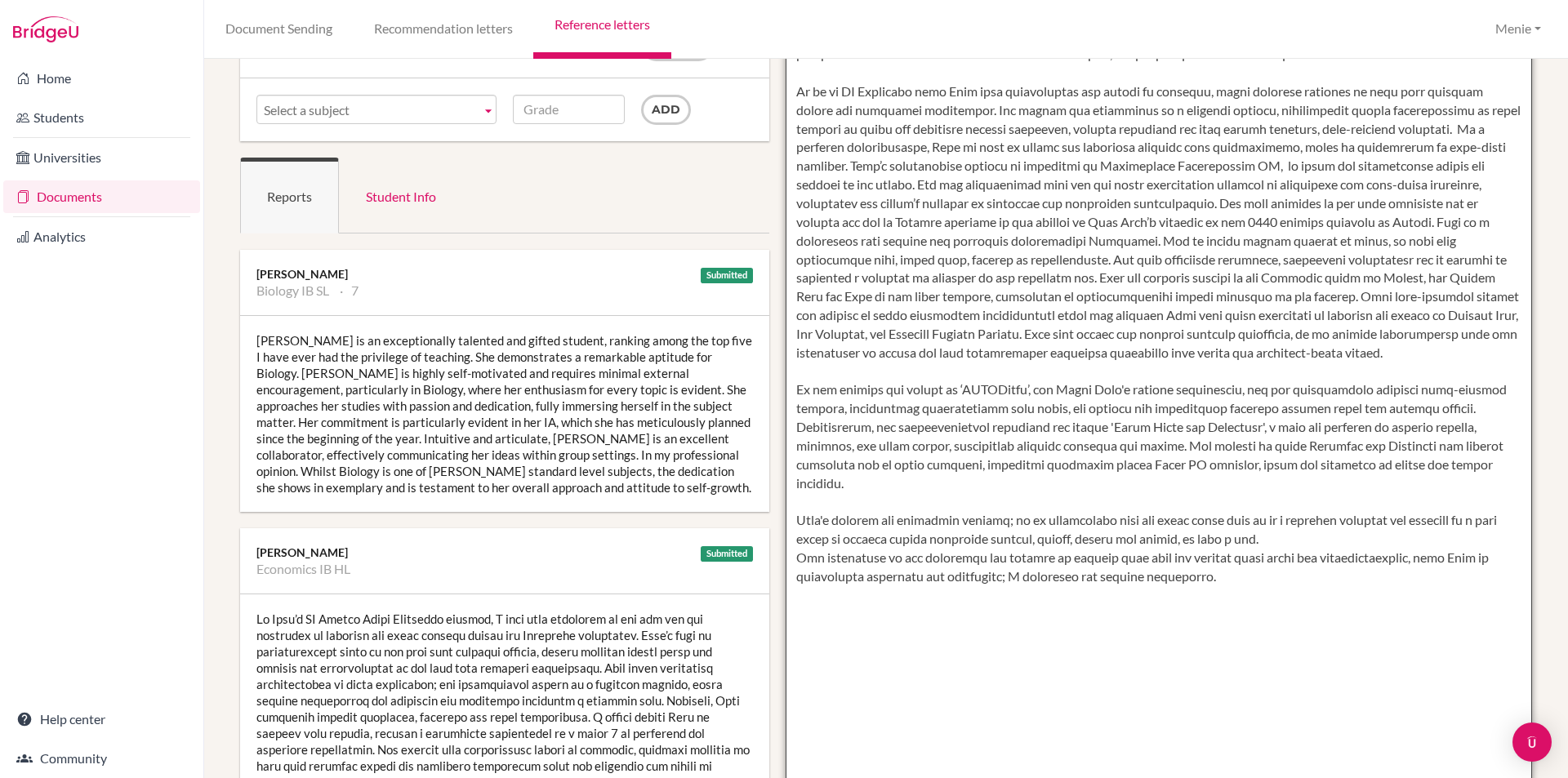
click at [1258, 559] on textarea at bounding box center [1160, 474] width 747 height 943
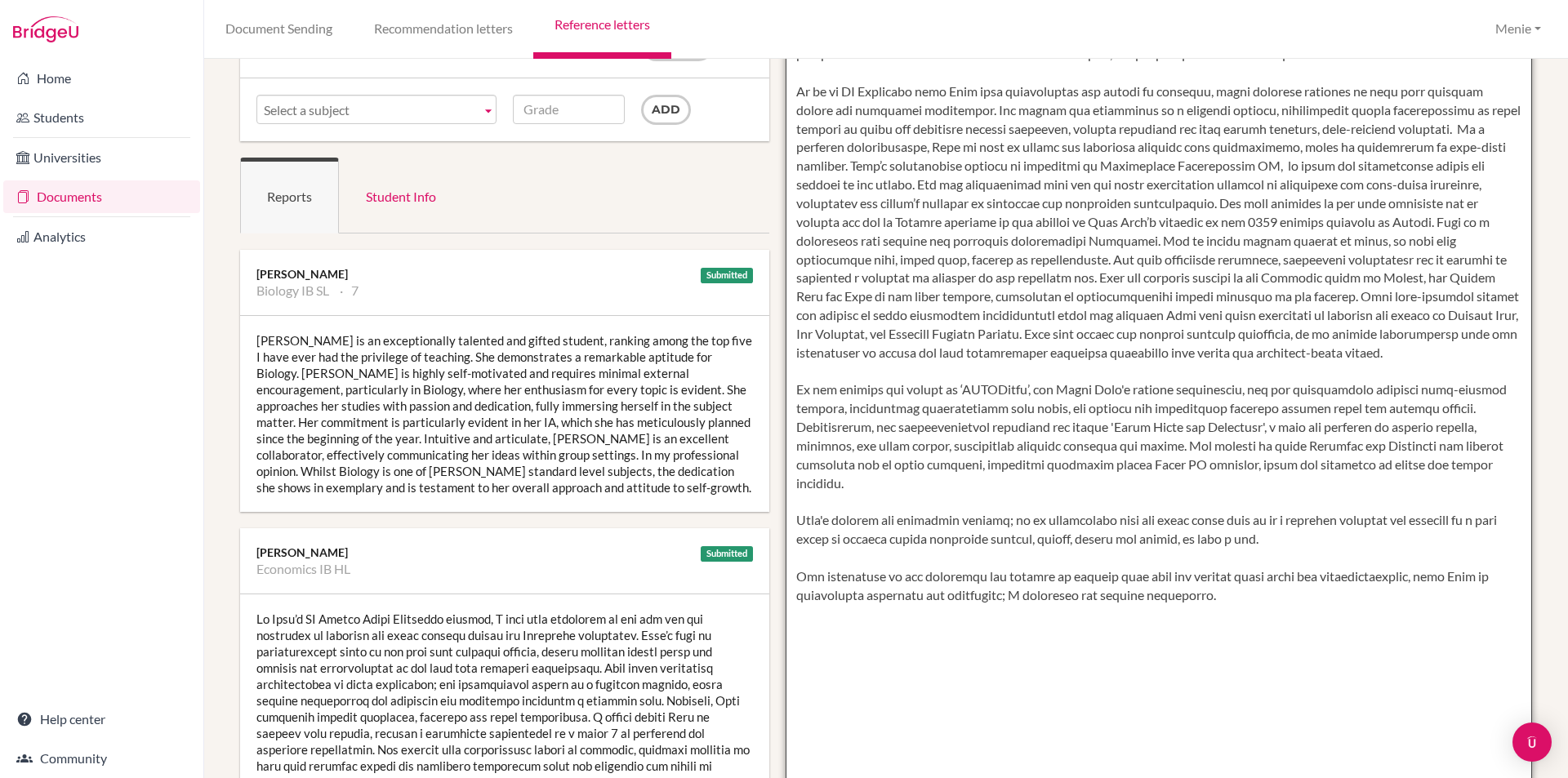
click at [1406, 598] on textarea at bounding box center [1160, 474] width 747 height 943
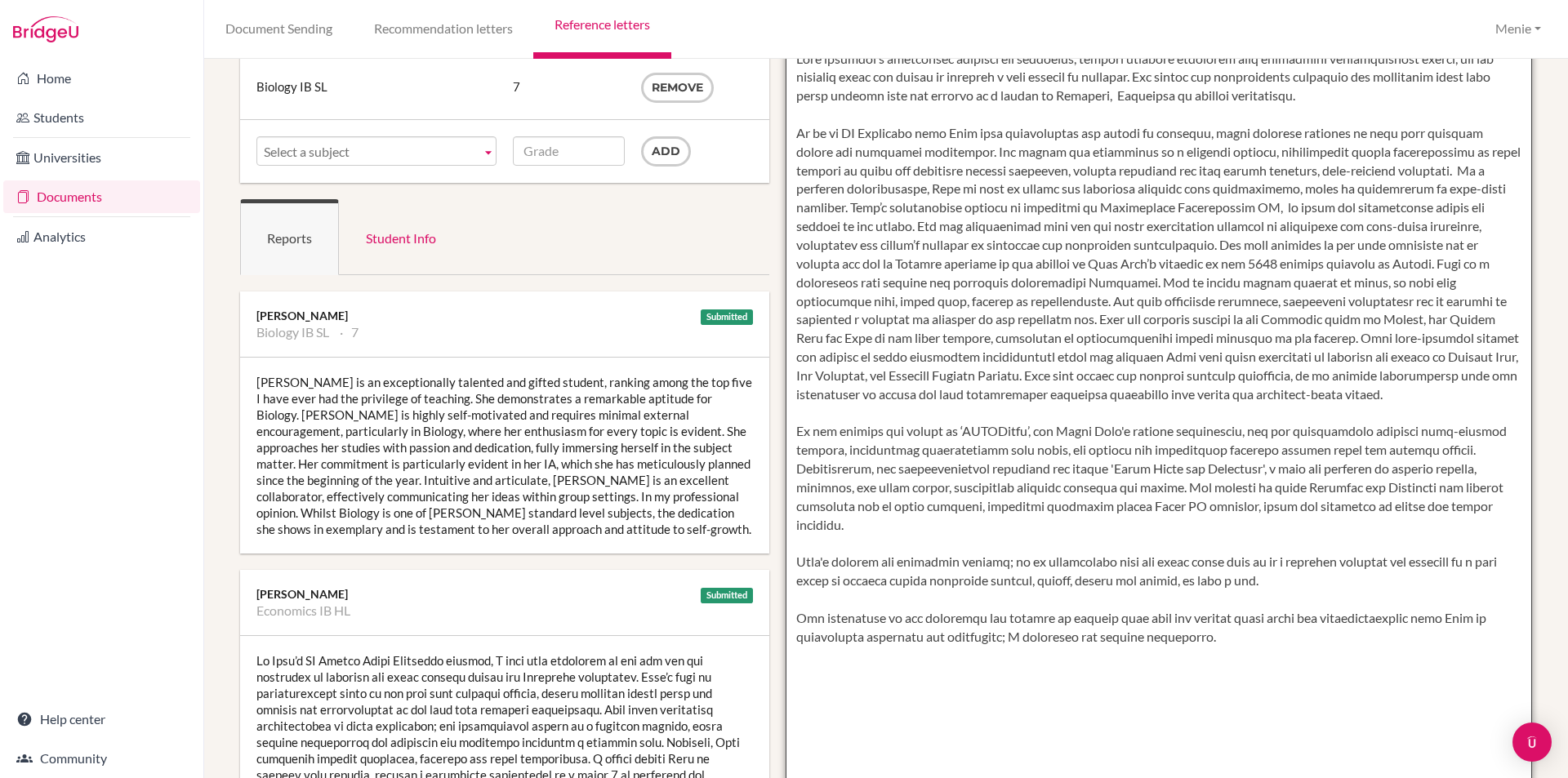
scroll to position [0, 0]
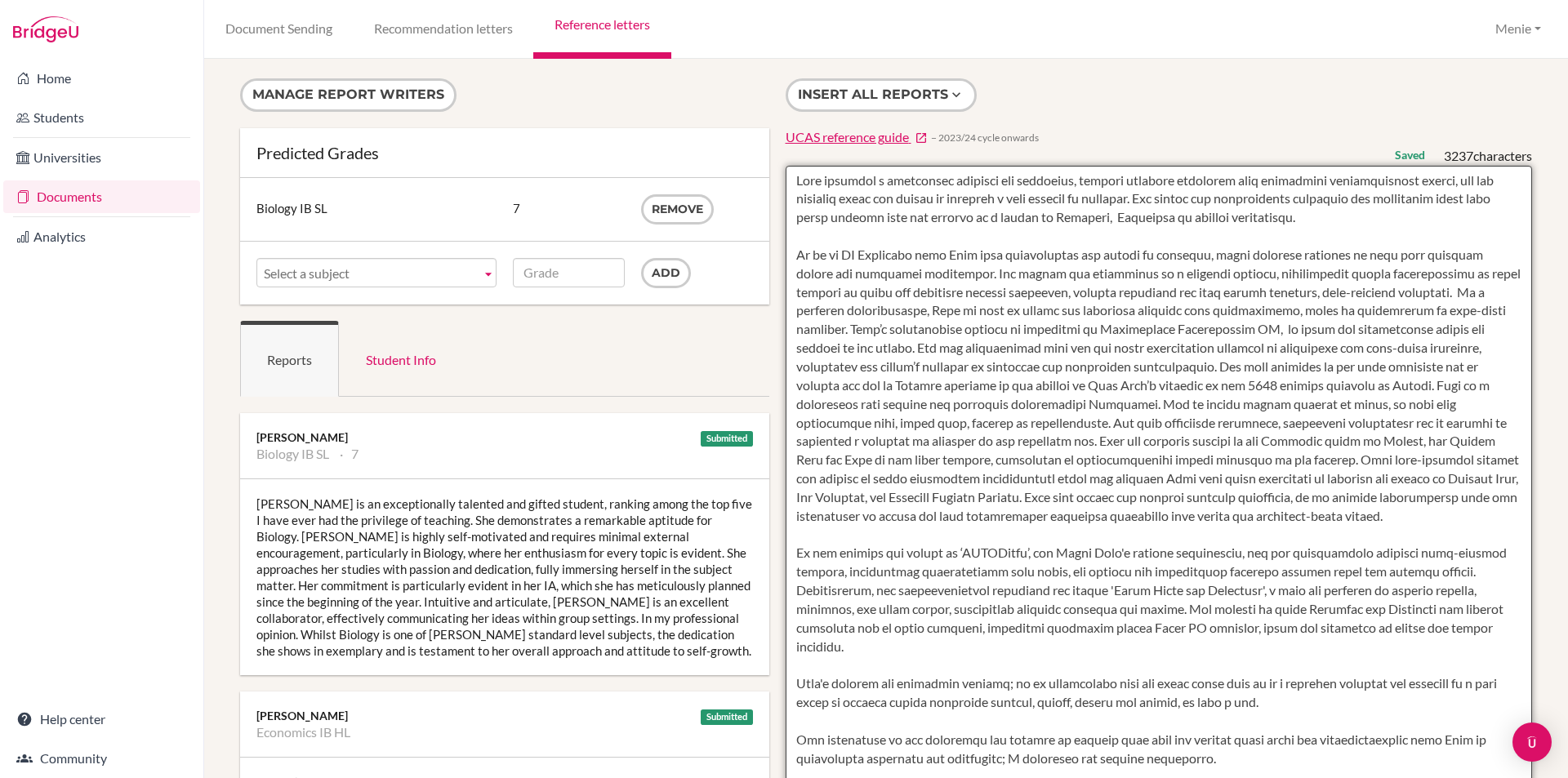
drag, startPoint x: 1155, startPoint y: 217, endPoint x: 1250, endPoint y: 226, distance: 95.4
click at [1286, 237] on textarea at bounding box center [1160, 637] width 747 height 943
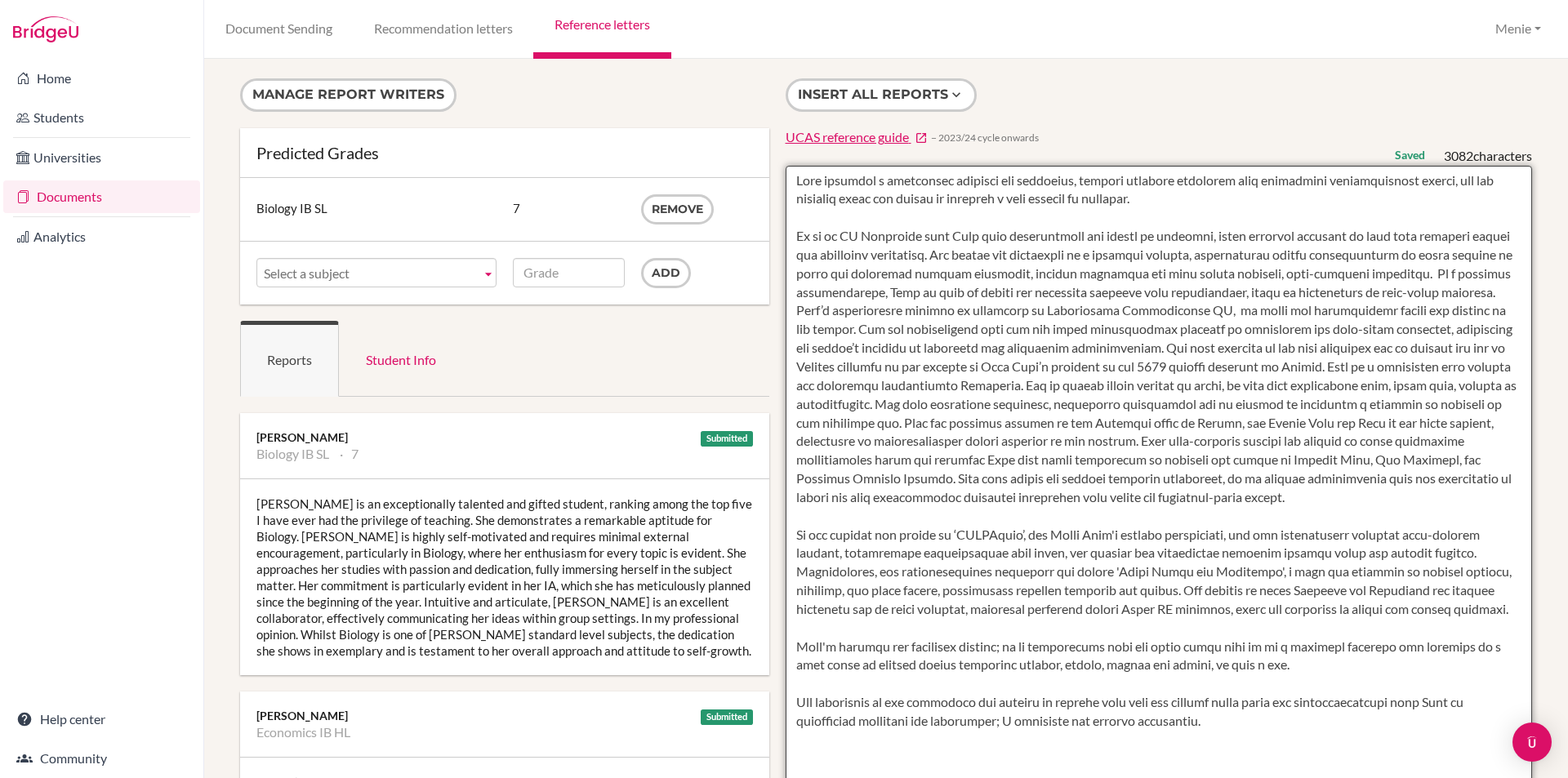
type textarea "Raya combines a remarkable capacity for dedicated, focused academic endeavour w…"
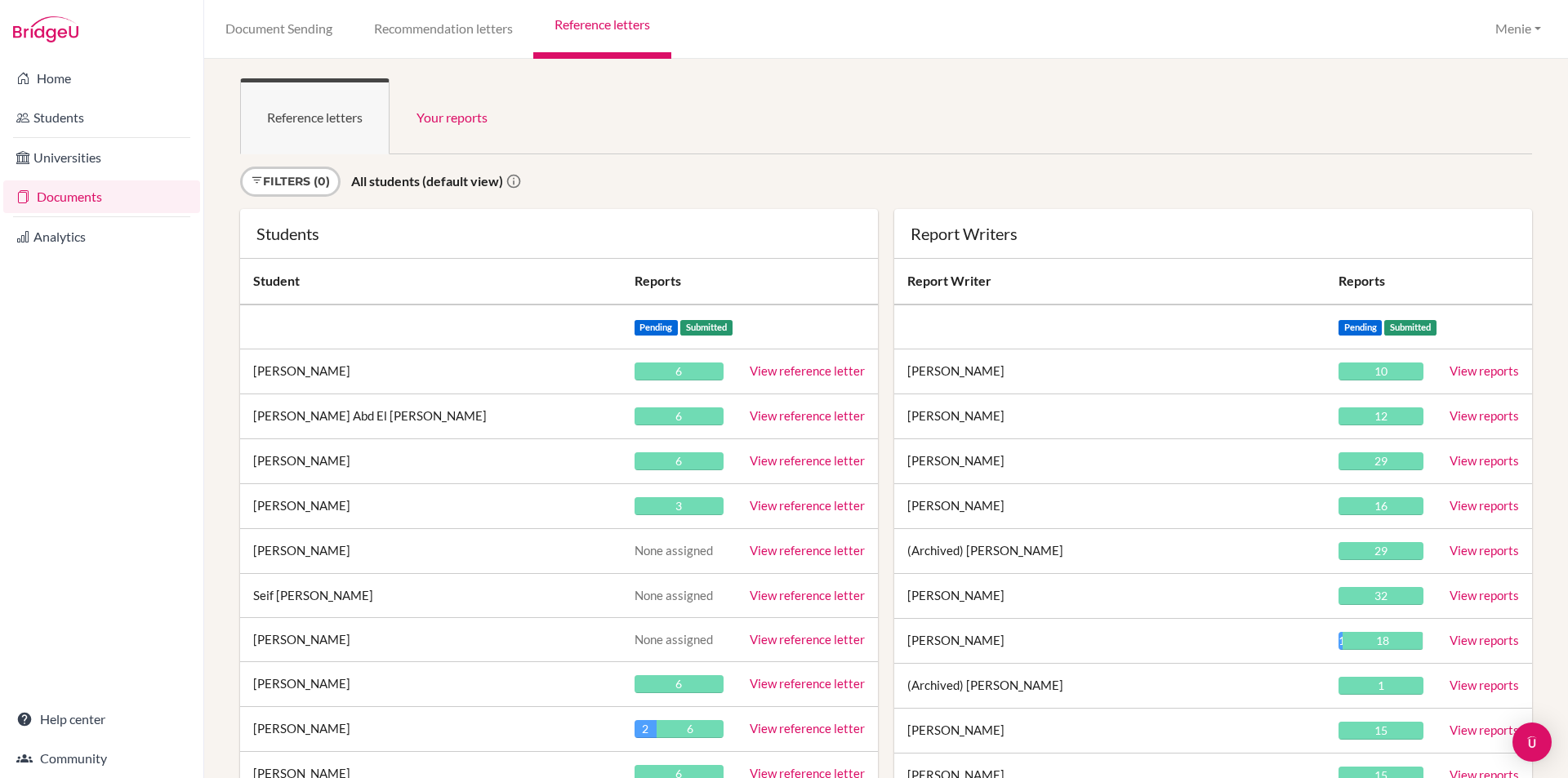
scroll to position [2191, 0]
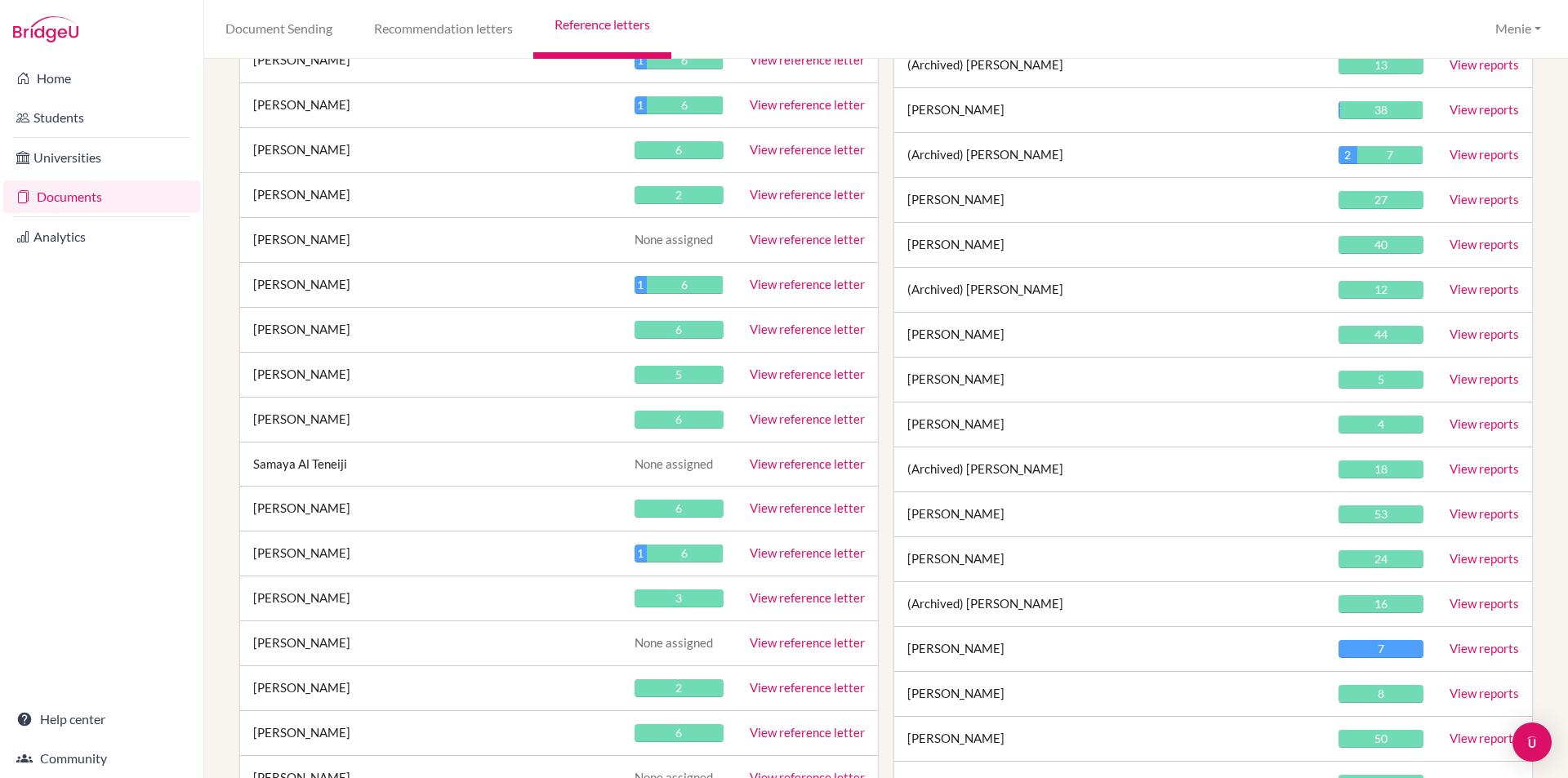
click at [810, 419] on link "View reference letter" at bounding box center [807, 419] width 115 height 15
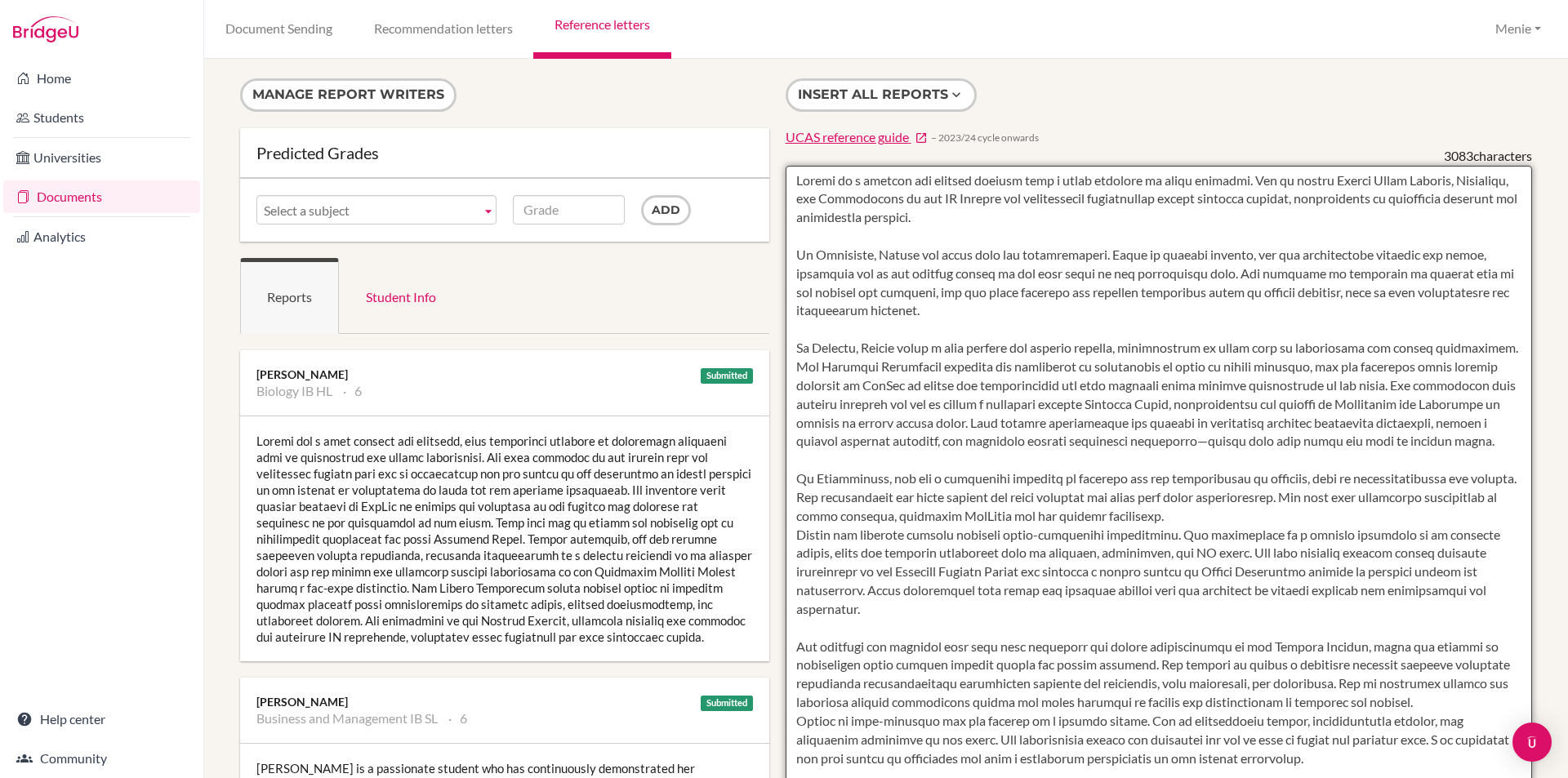
drag, startPoint x: 1252, startPoint y: 179, endPoint x: 1149, endPoint y: 197, distance: 104.6
click at [1149, 197] on textarea at bounding box center [1160, 637] width 747 height 943
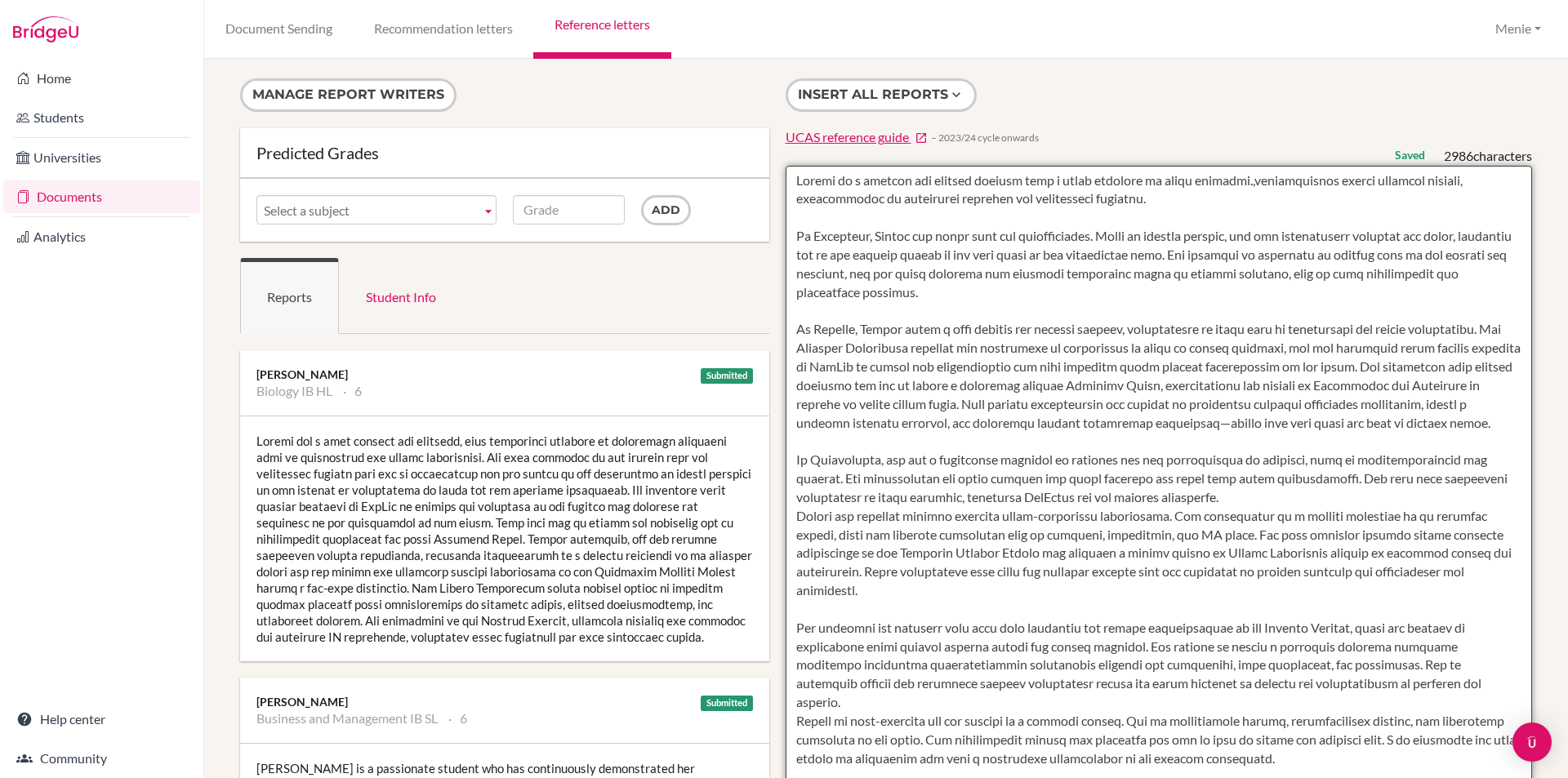
click at [862, 235] on textarea at bounding box center [1160, 637] width 747 height 943
click at [846, 328] on textarea at bounding box center [1160, 637] width 747 height 943
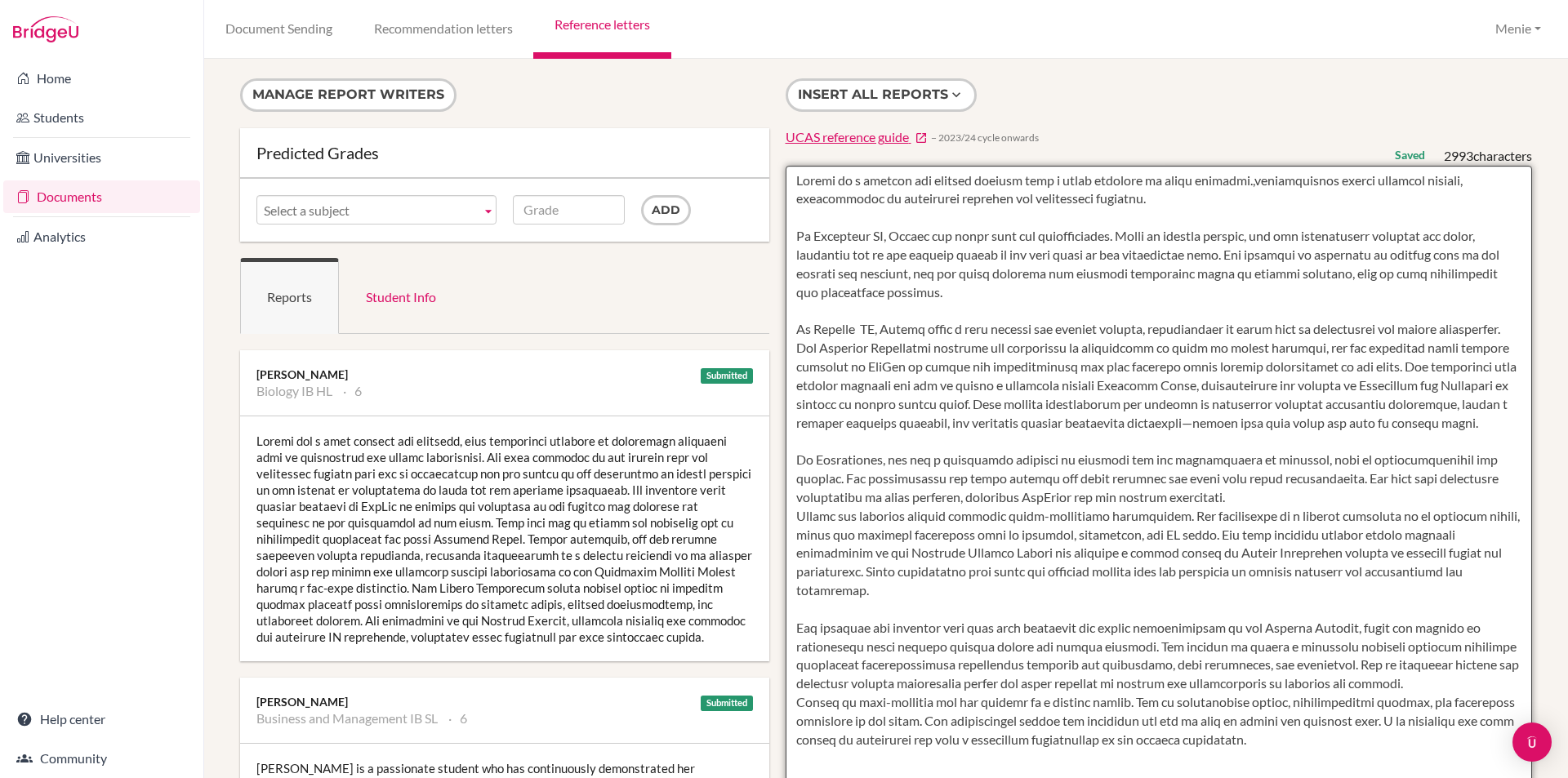
drag, startPoint x: 1140, startPoint y: 237, endPoint x: 1214, endPoint y: 259, distance: 77.2
click at [1214, 259] on textarea at bounding box center [1160, 637] width 747 height 943
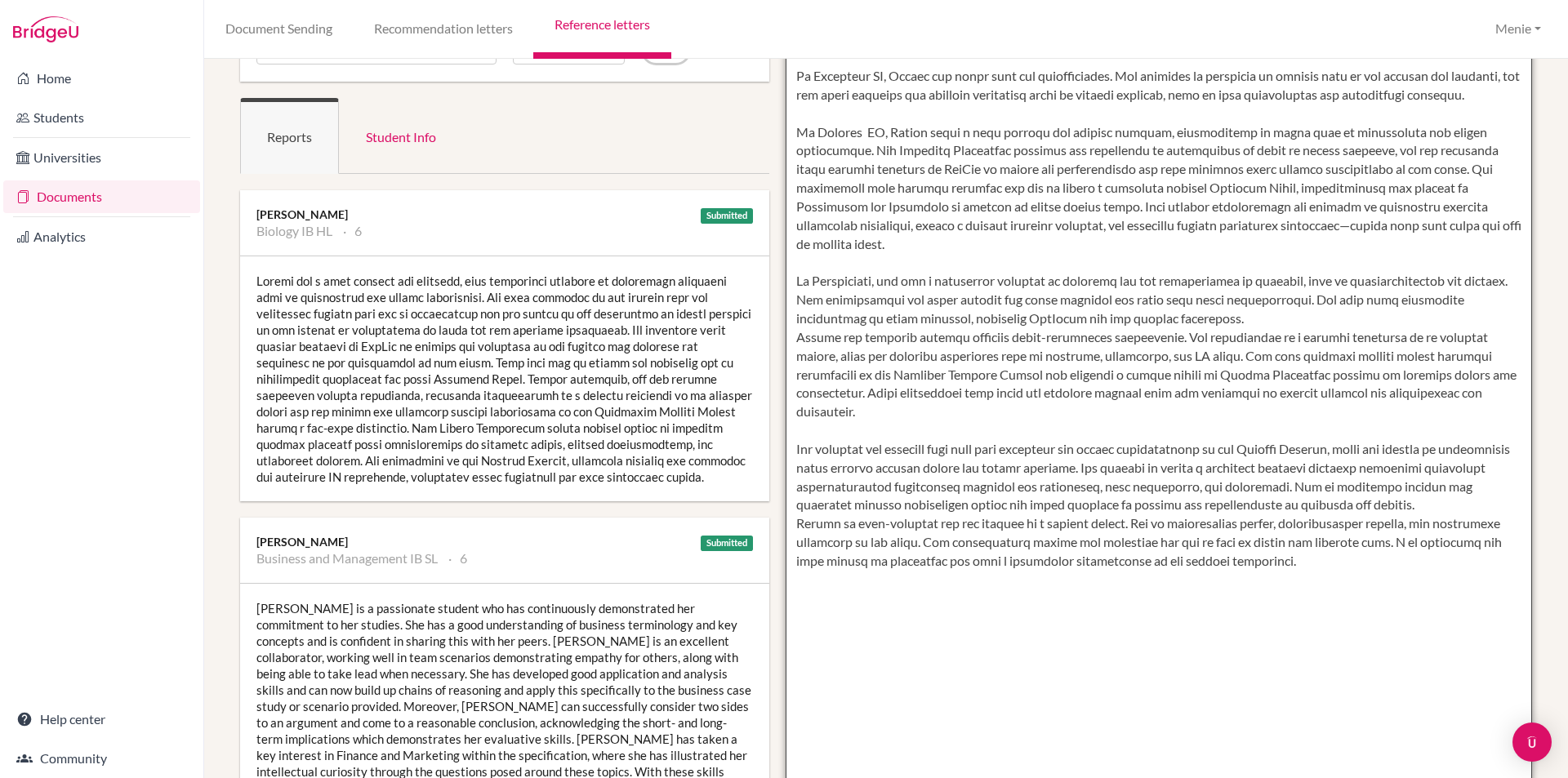
scroll to position [82, 0]
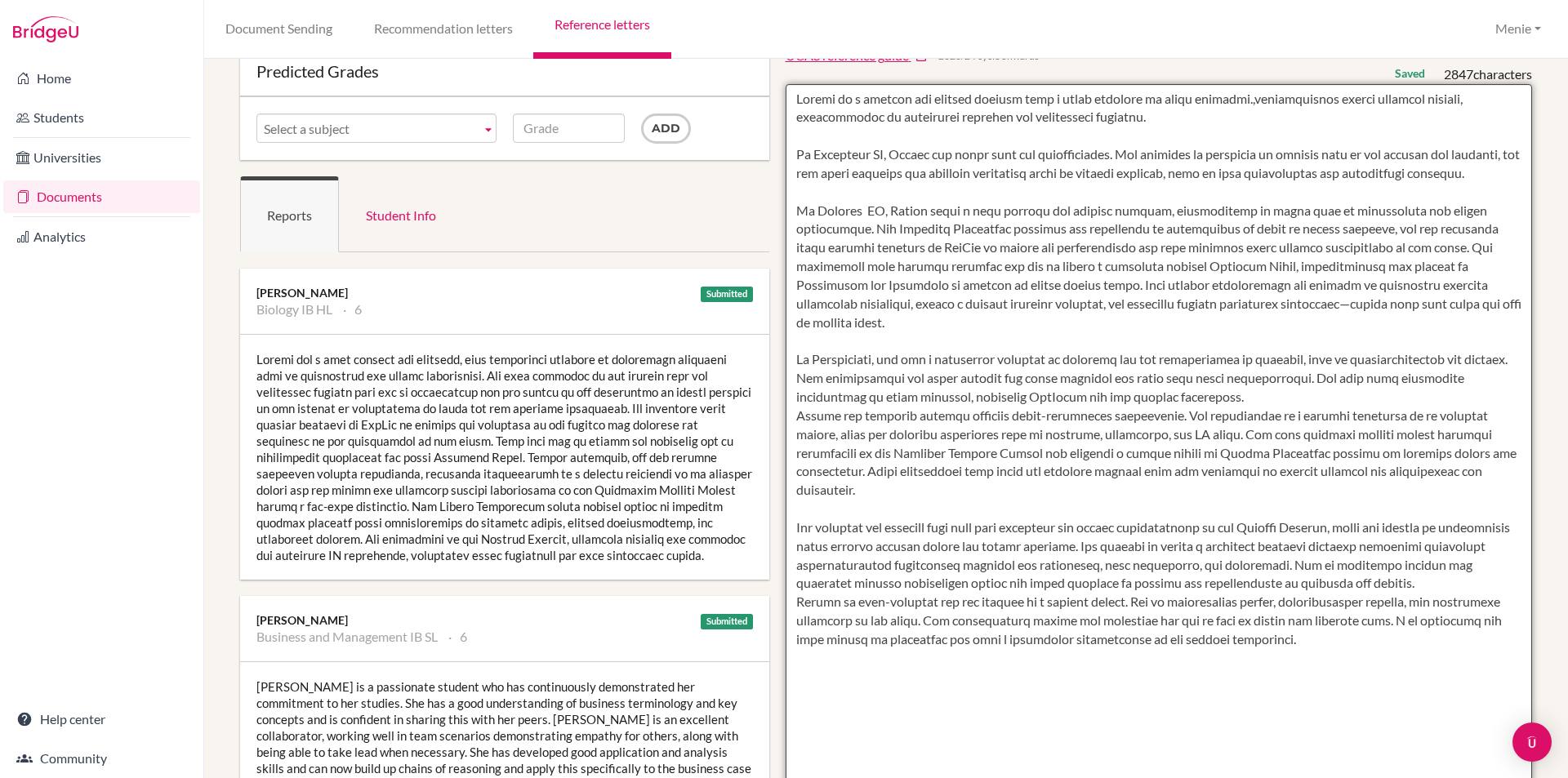
click at [867, 190] on textarea at bounding box center [1160, 556] width 747 height 943
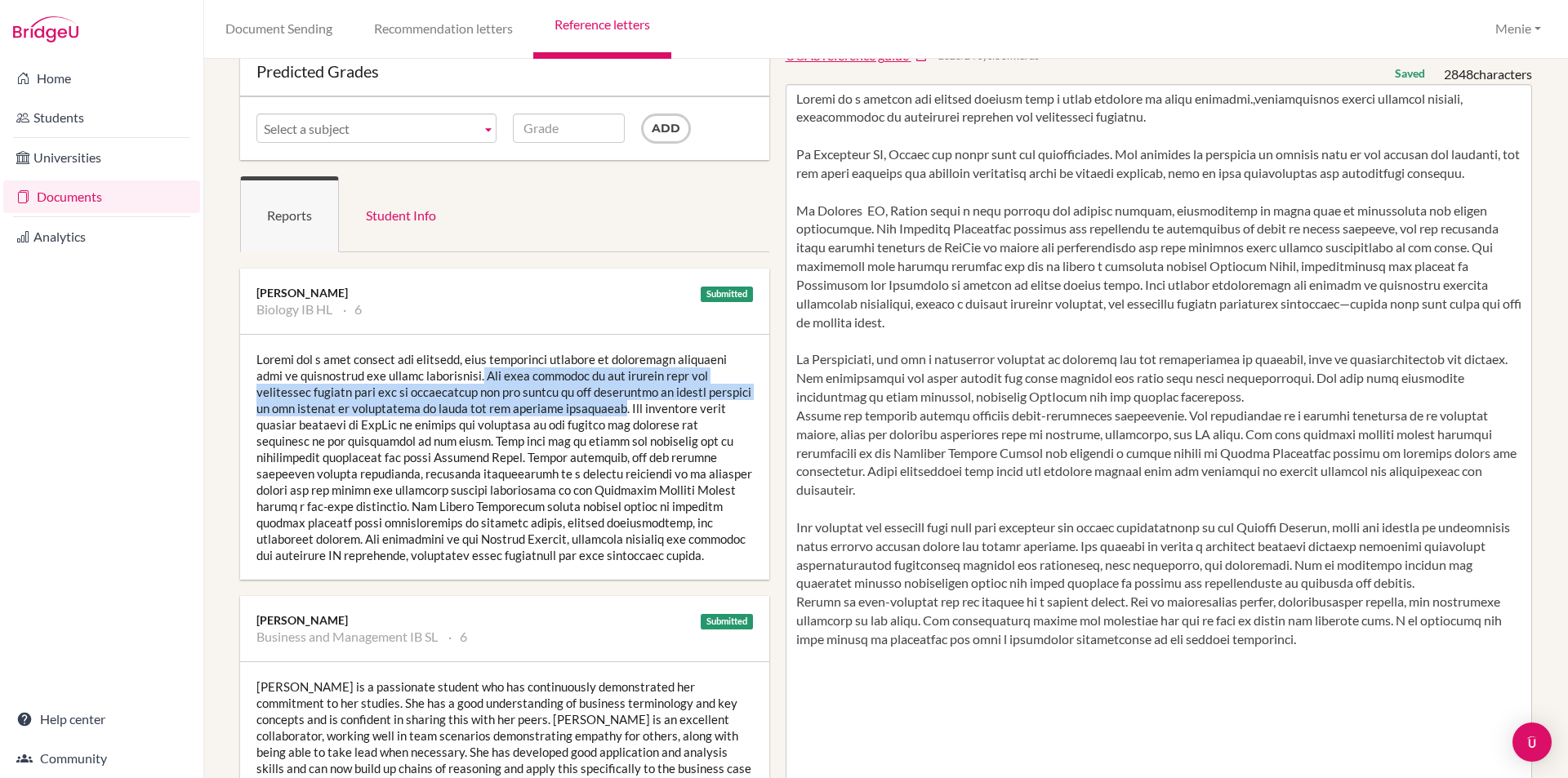
drag, startPoint x: 491, startPoint y: 374, endPoint x: 595, endPoint y: 408, distance: 109.4
click at [597, 408] on div at bounding box center [504, 457] width 529 height 245
copy div "Her keen interest in the subject lead and scientific inquiry lead her to invest…"
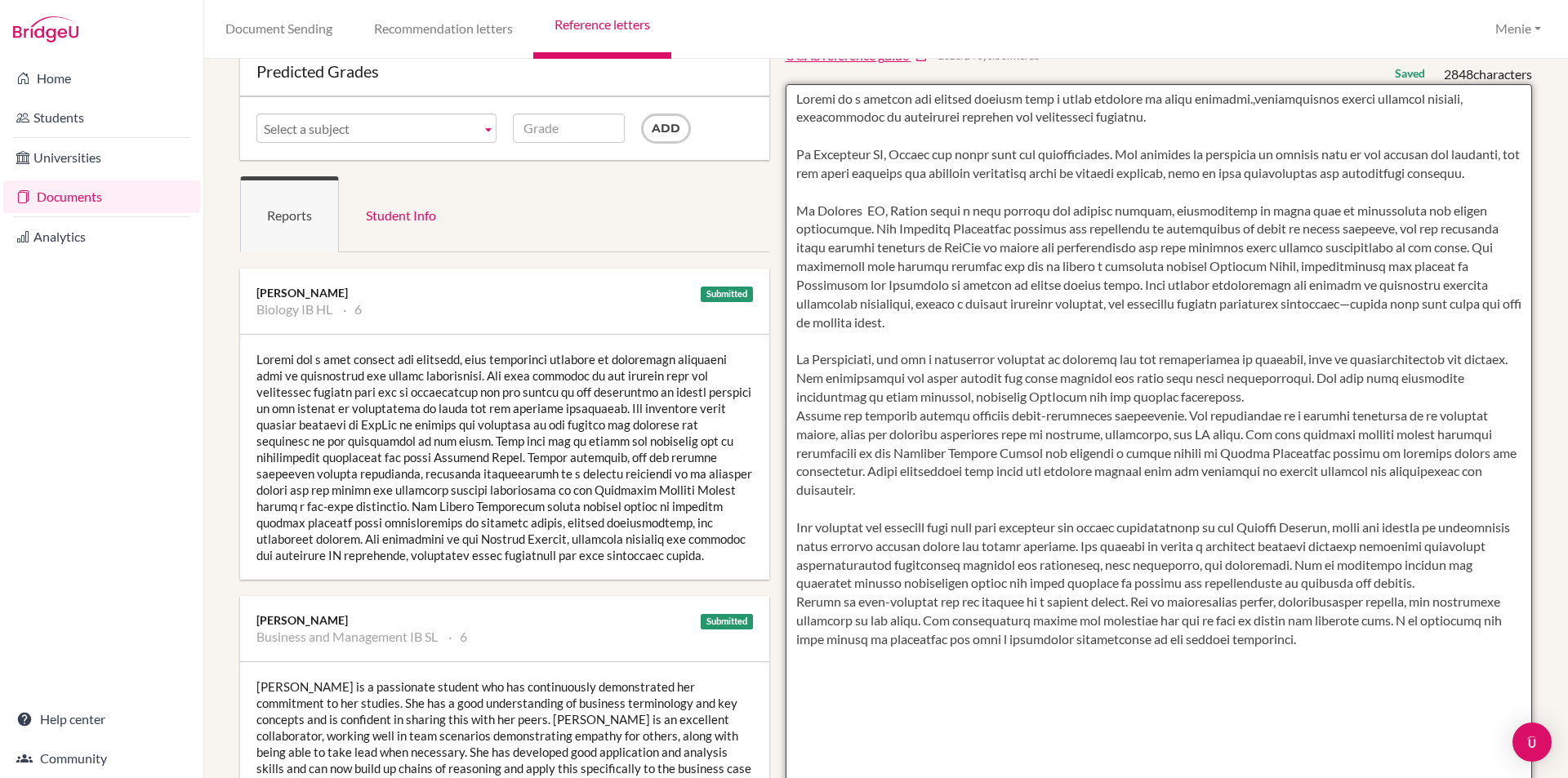
click at [871, 188] on textarea at bounding box center [1160, 556] width 747 height 943
paste textarea "Her keen interest in the subject lead and scientific inquiry lead her to invest…"
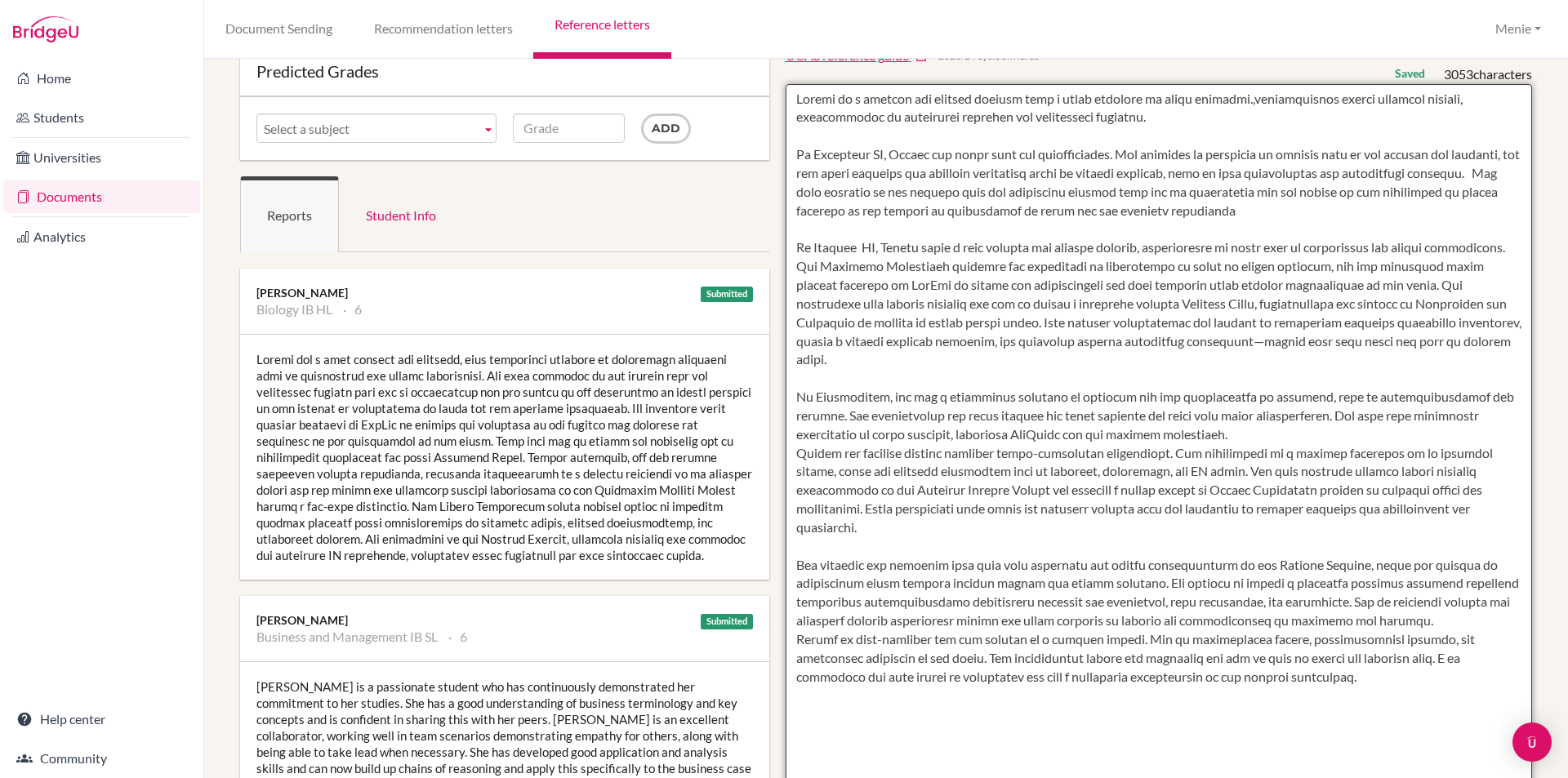
click at [1033, 190] on textarea at bounding box center [1160, 556] width 747 height 943
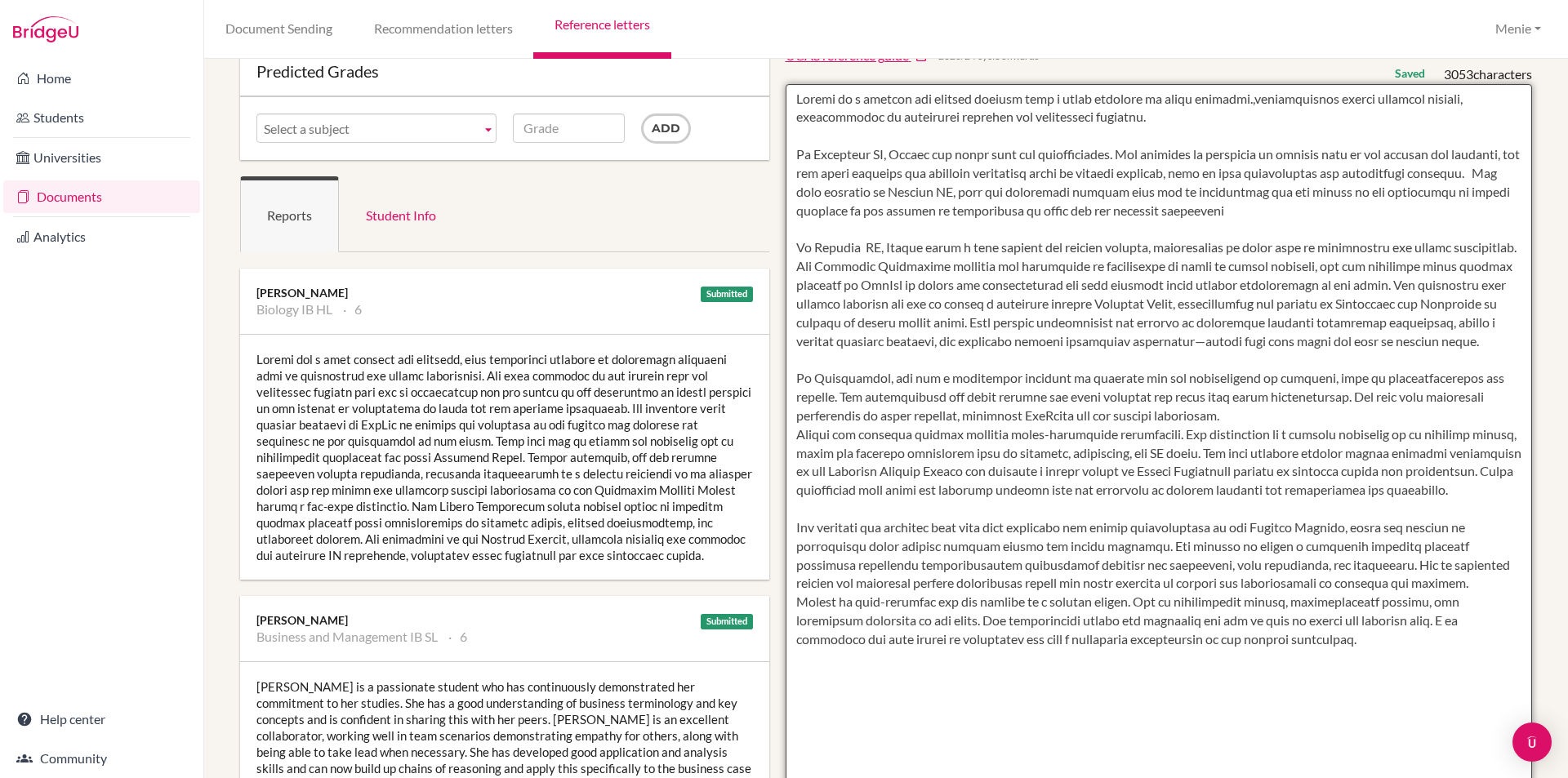
drag, startPoint x: 1037, startPoint y: 192, endPoint x: 1182, endPoint y: 199, distance: 145.2
click at [1182, 199] on textarea at bounding box center [1160, 556] width 747 height 943
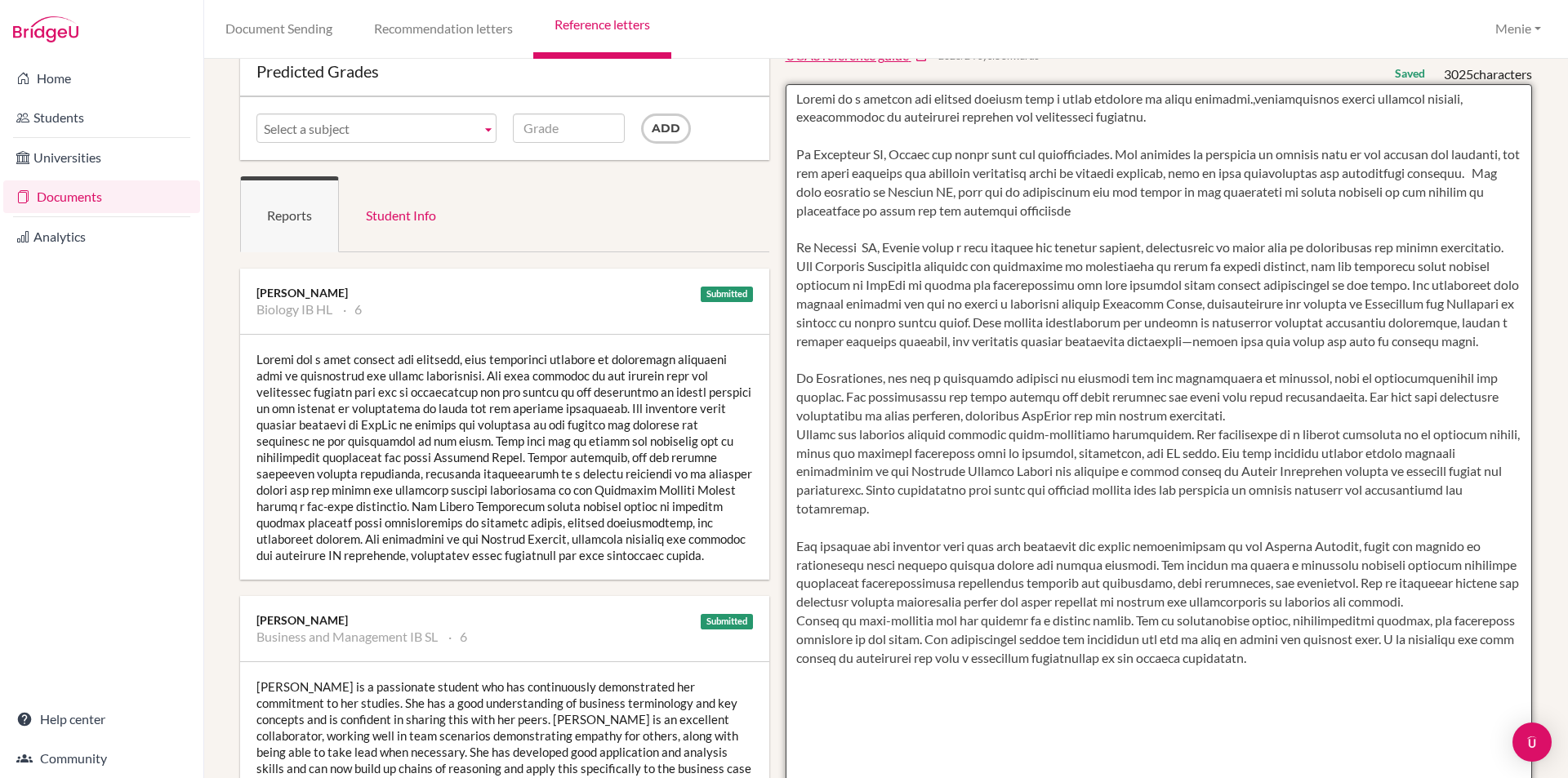
drag, startPoint x: 805, startPoint y: 247, endPoint x: 1411, endPoint y: 264, distance: 606.2
click at [1411, 264] on textarea at bounding box center [1160, 556] width 747 height 943
drag, startPoint x: 1404, startPoint y: 266, endPoint x: 791, endPoint y: 269, distance: 613.0
click at [790, 253] on textarea at bounding box center [1160, 556] width 747 height 943
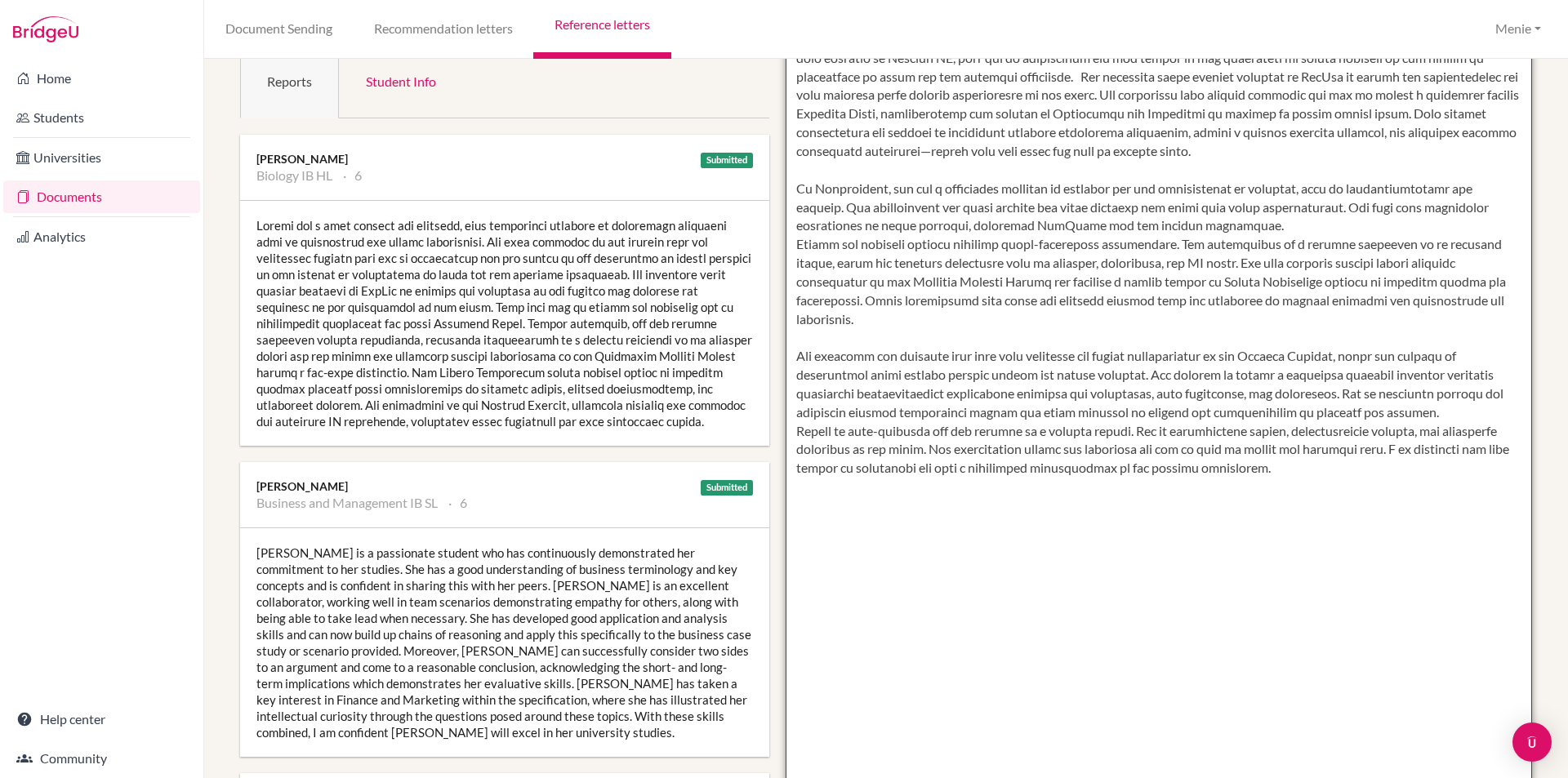
scroll to position [245, 0]
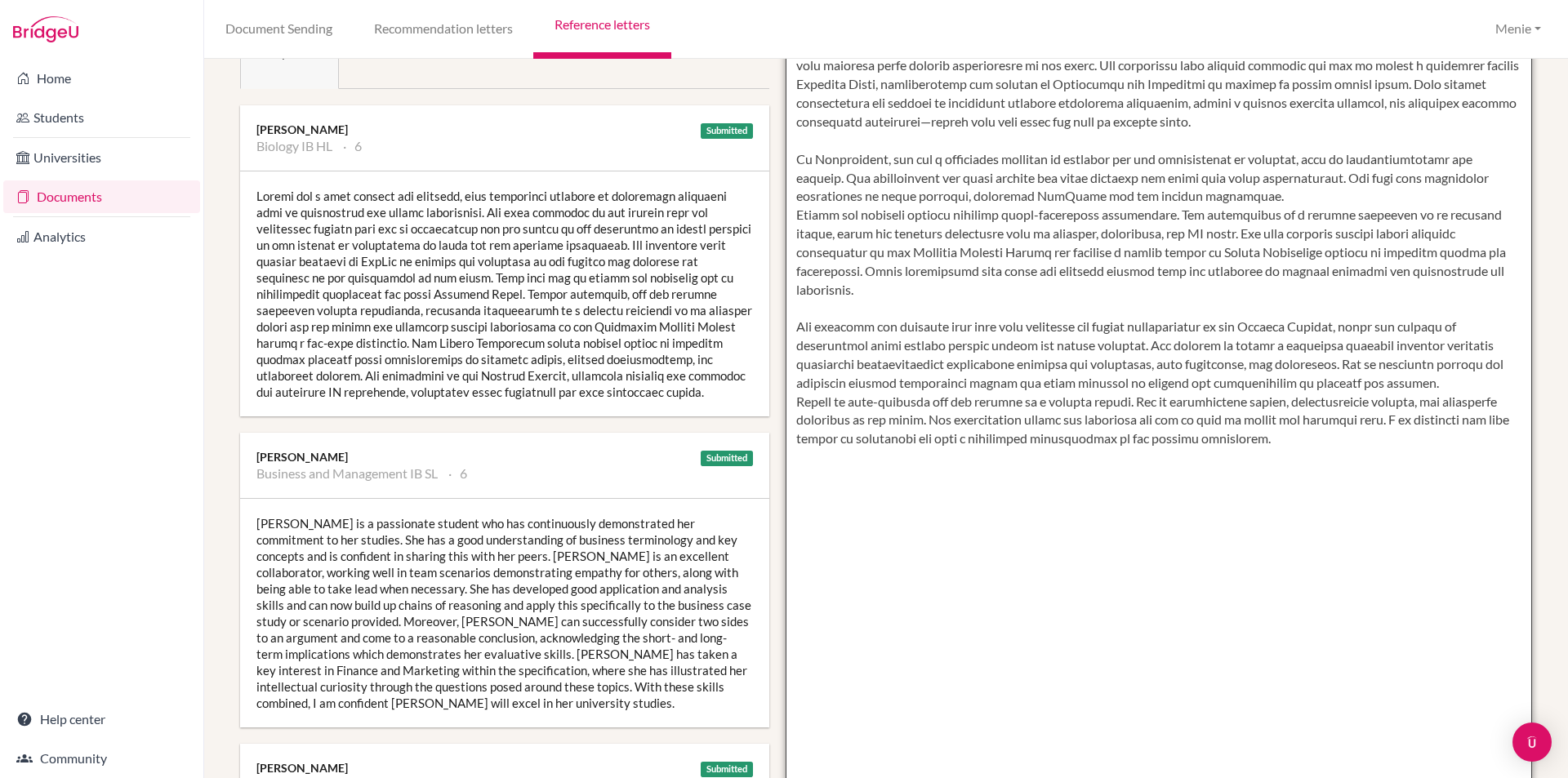
click at [792, 156] on textarea at bounding box center [1160, 392] width 747 height 943
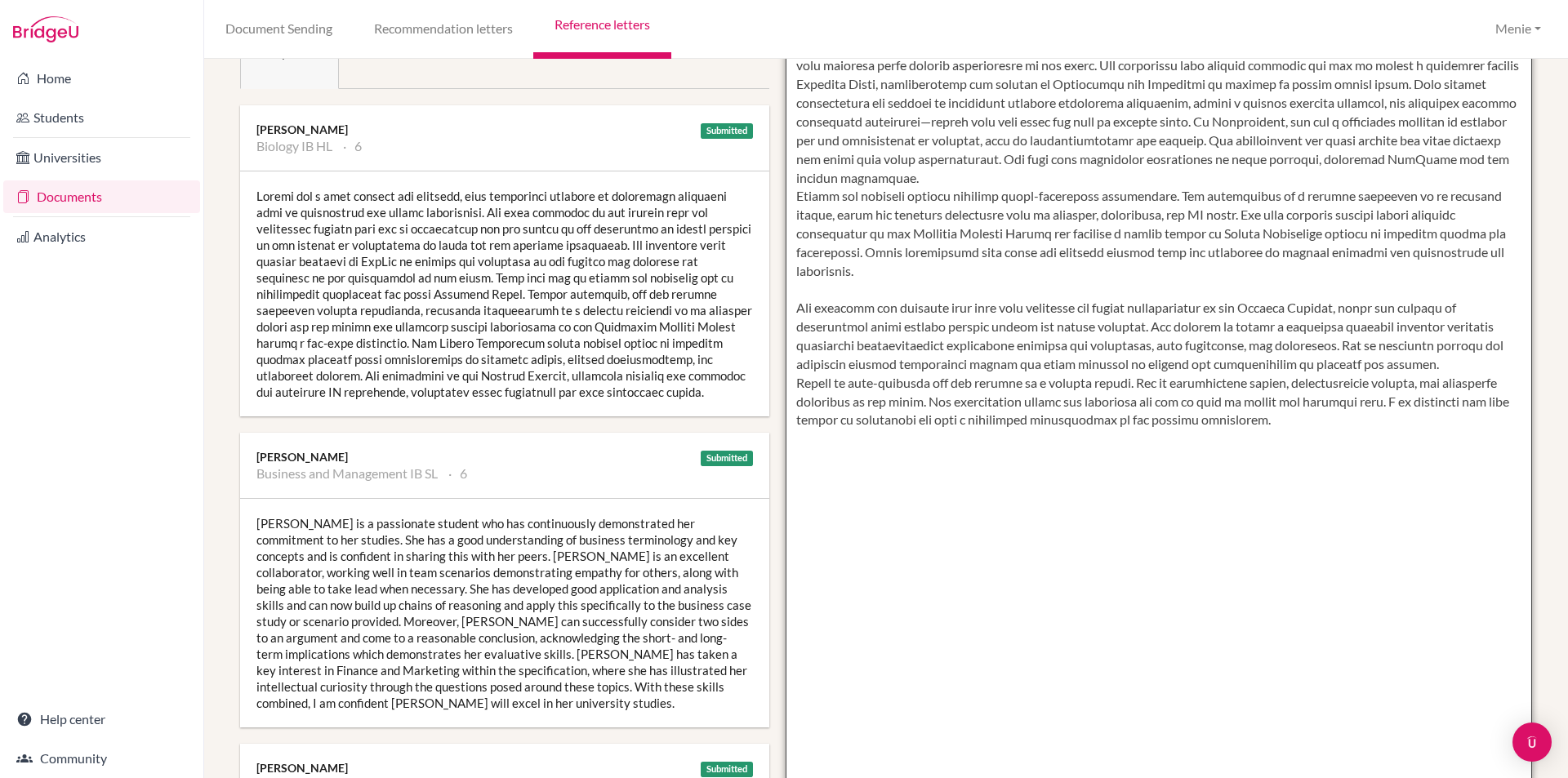
click at [1376, 122] on textarea at bounding box center [1160, 392] width 747 height 943
click at [1375, 121] on textarea at bounding box center [1160, 392] width 747 height 943
click at [1377, 122] on textarea at bounding box center [1160, 392] width 747 height 943
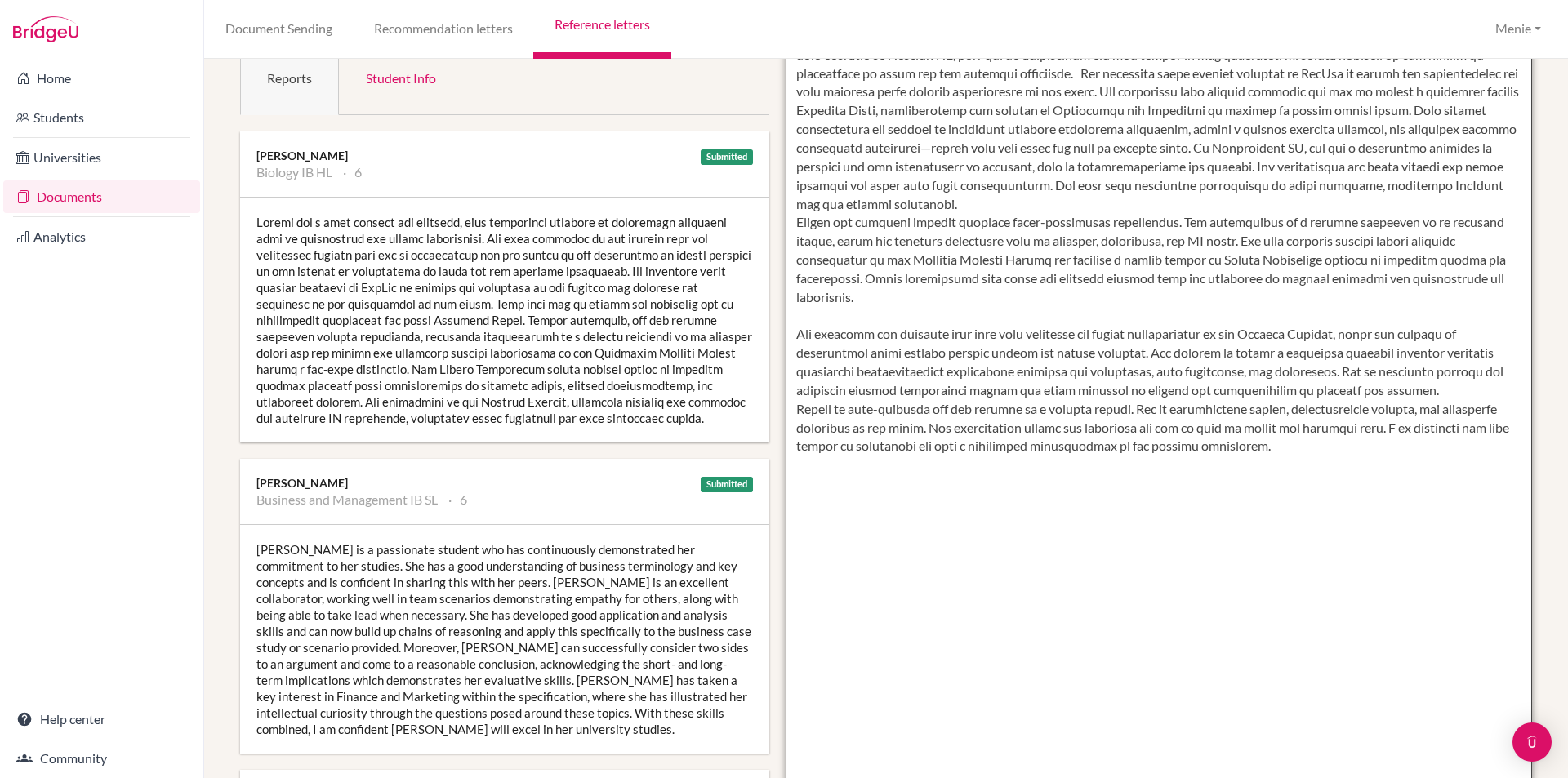
scroll to position [0, 0]
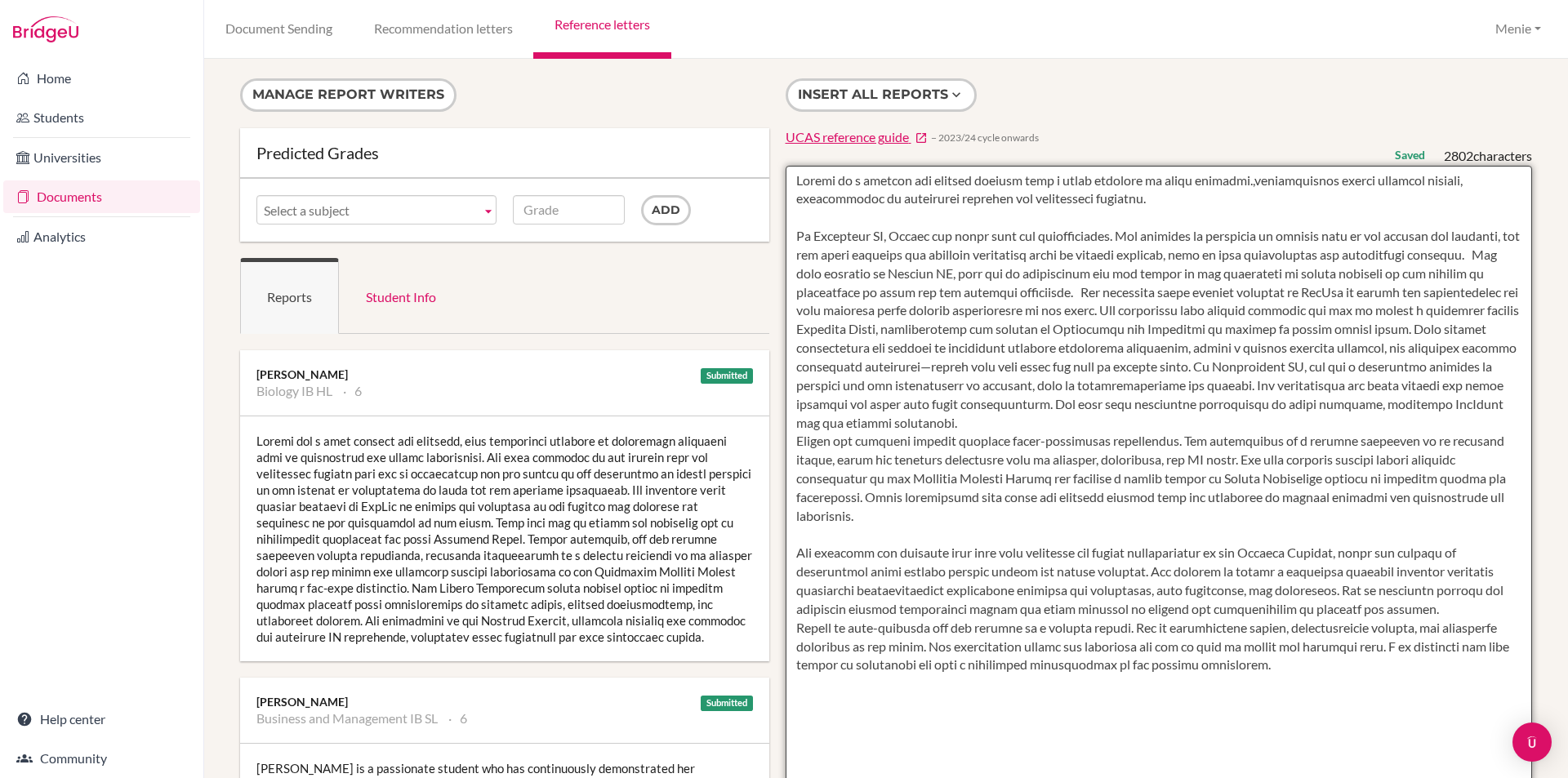
click at [1379, 368] on textarea at bounding box center [1160, 637] width 747 height 943
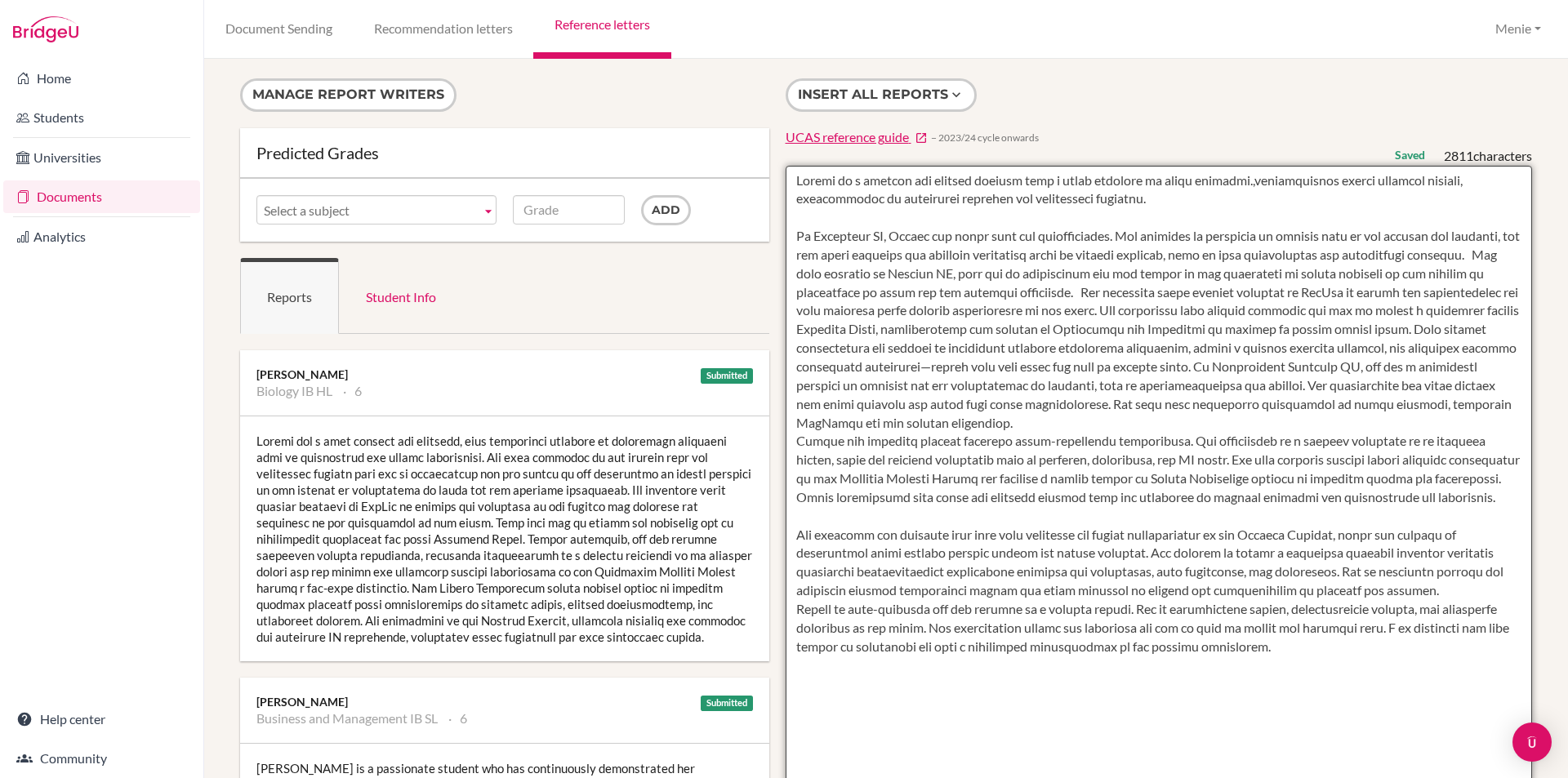
click at [1095, 420] on textarea at bounding box center [1160, 637] width 747 height 943
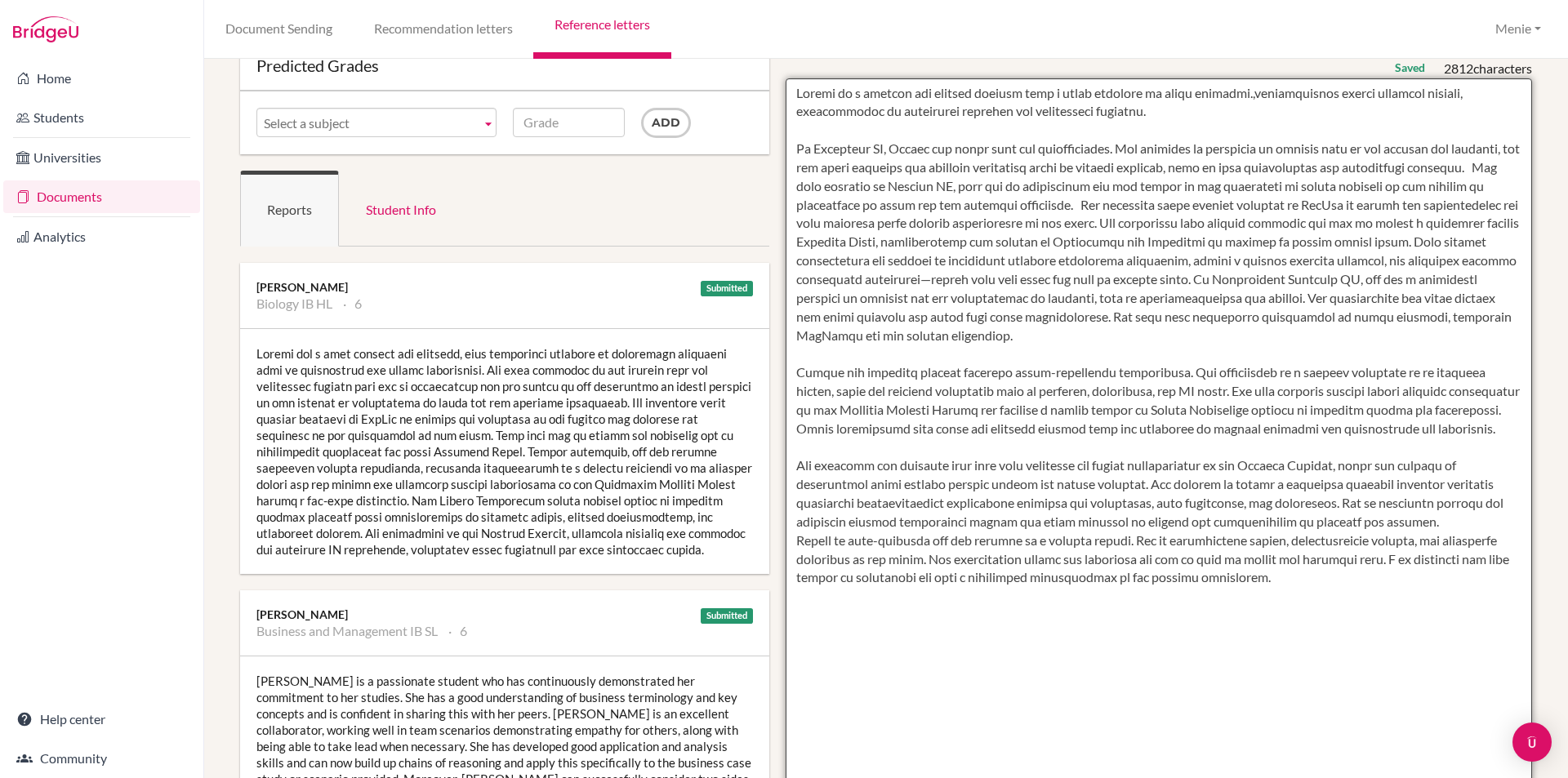
scroll to position [327, 0]
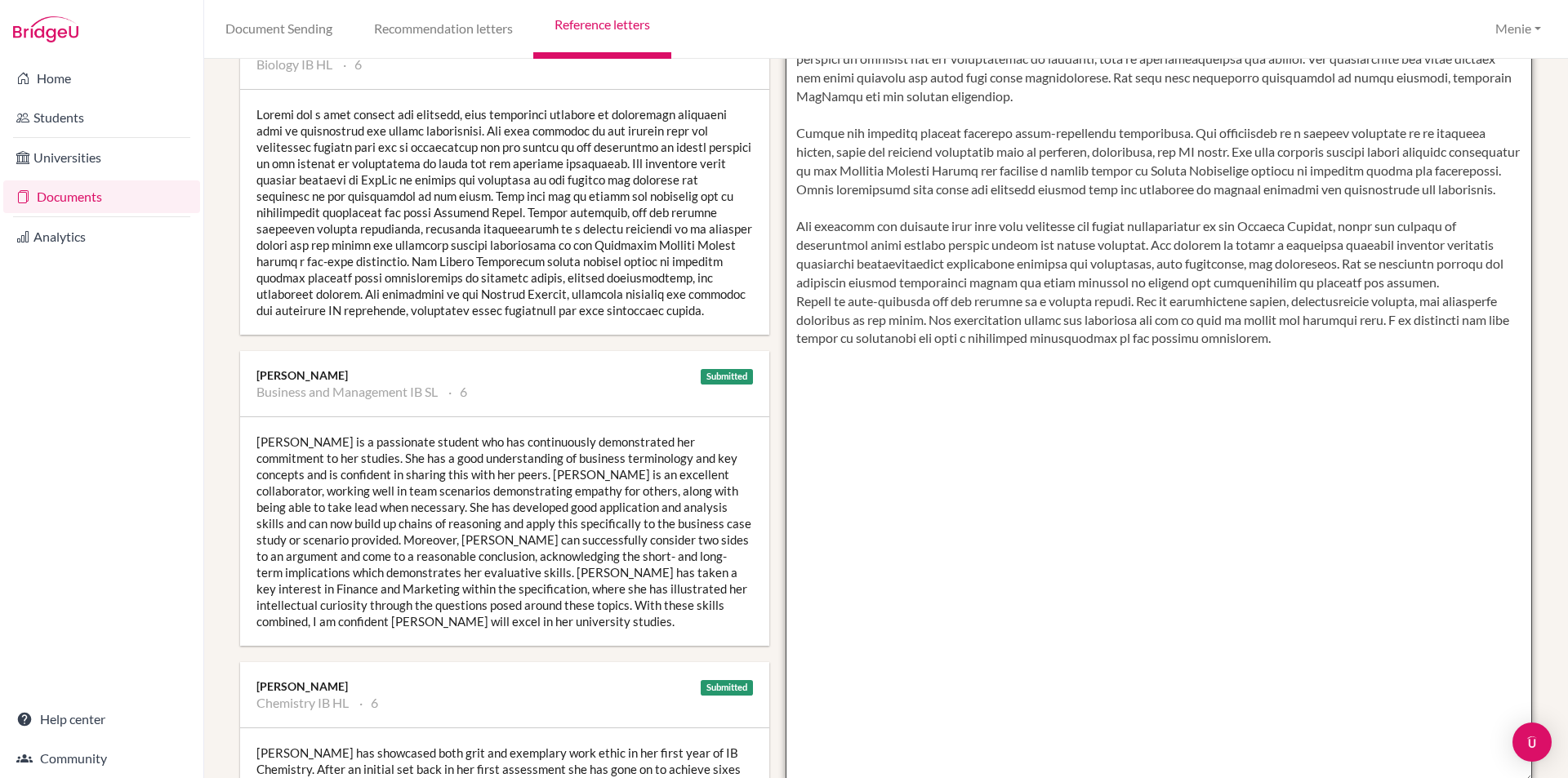
click at [945, 211] on textarea at bounding box center [1160, 311] width 747 height 943
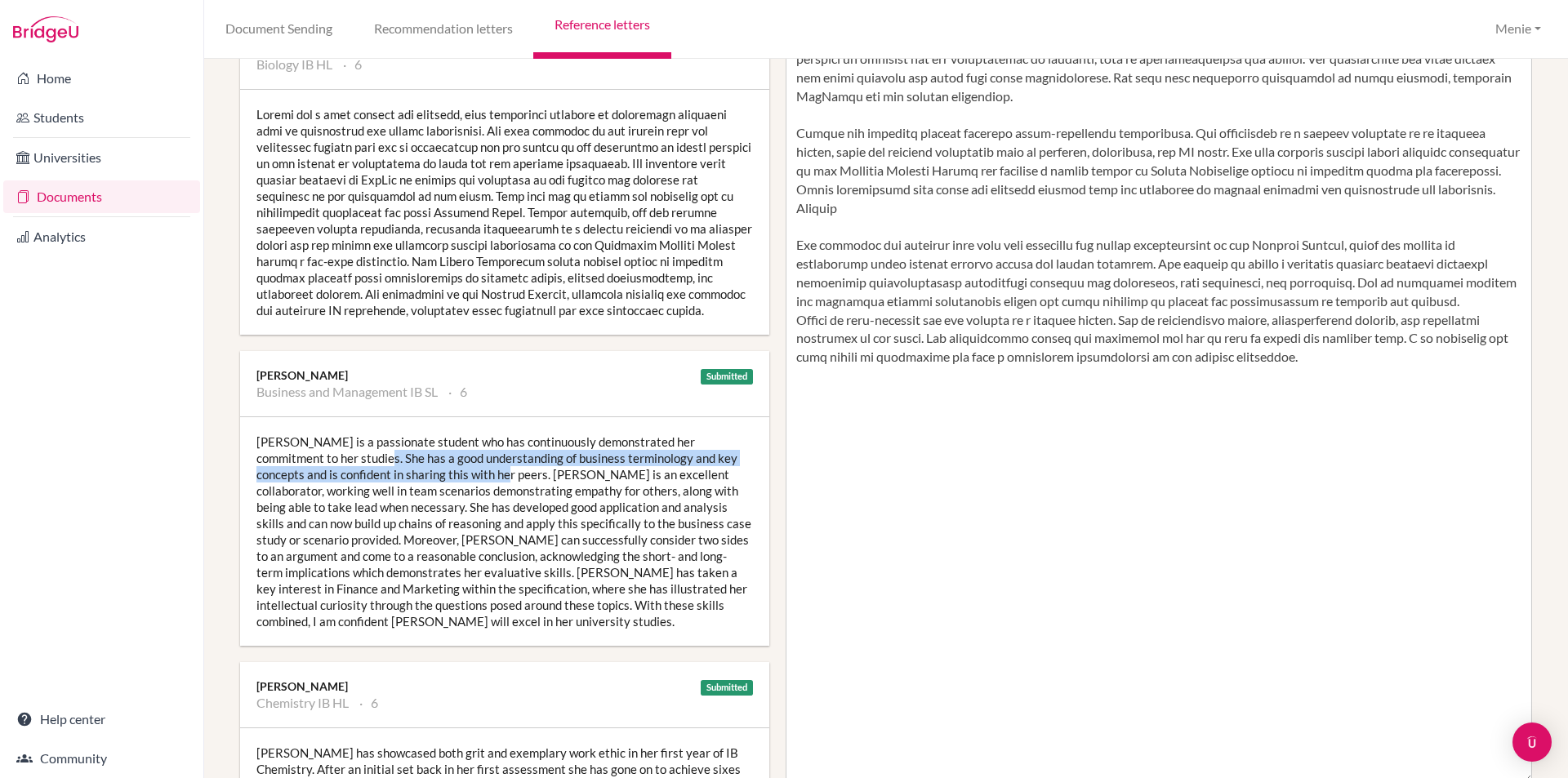
drag, startPoint x: 323, startPoint y: 472, endPoint x: 463, endPoint y: 493, distance: 141.6
click at [463, 493] on div "Maryam is a passionate student who has continuously demonstrated her commitment…" at bounding box center [504, 530] width 529 height 228
copy div "has a good understanding of business terminology and key concepts and is confid…"
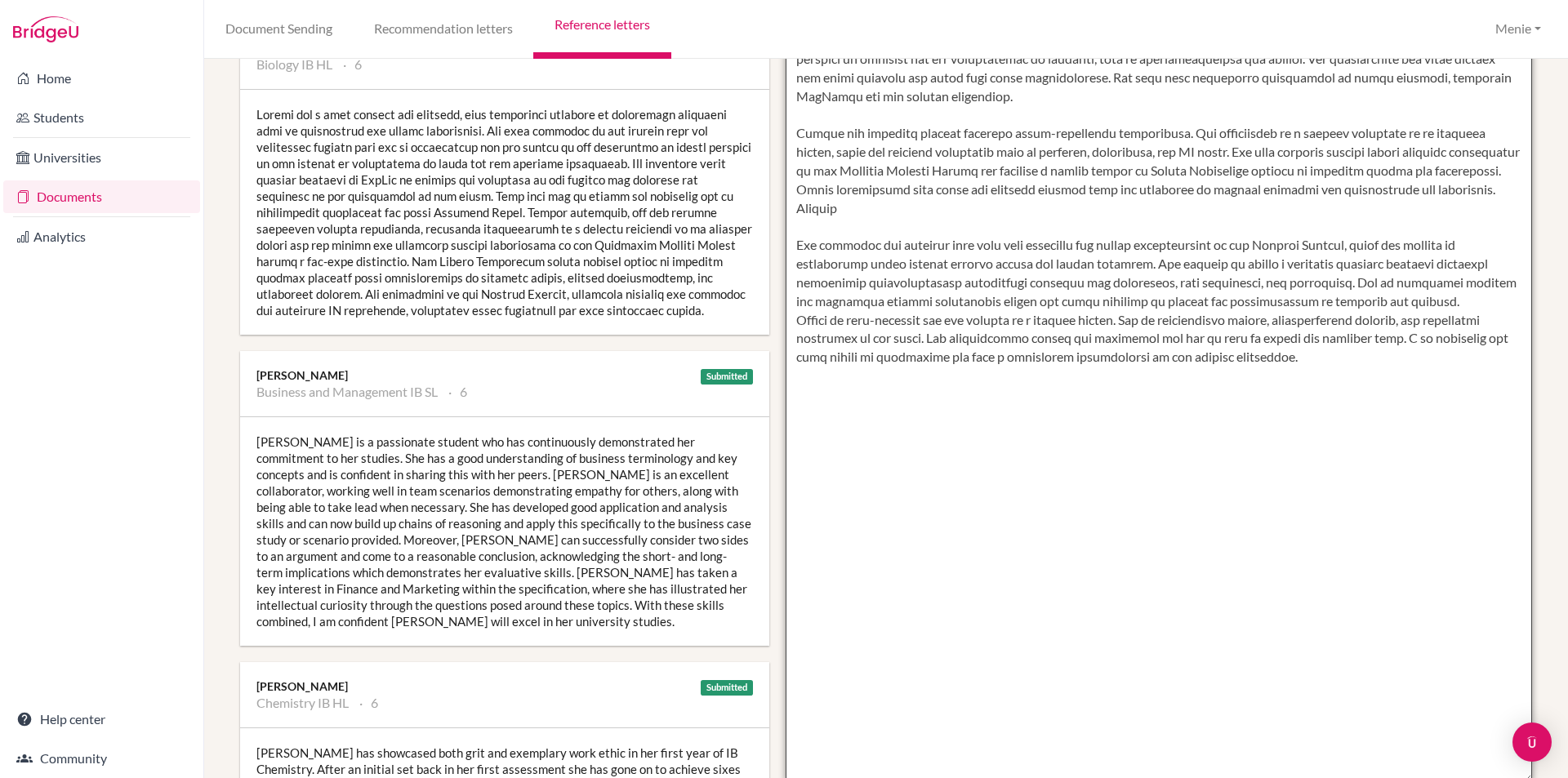
click at [970, 209] on textarea at bounding box center [1160, 311] width 747 height 943
drag, startPoint x: 880, startPoint y: 210, endPoint x: 940, endPoint y: 217, distance: 60.4
click at [940, 217] on textarea at bounding box center [1160, 311] width 747 height 943
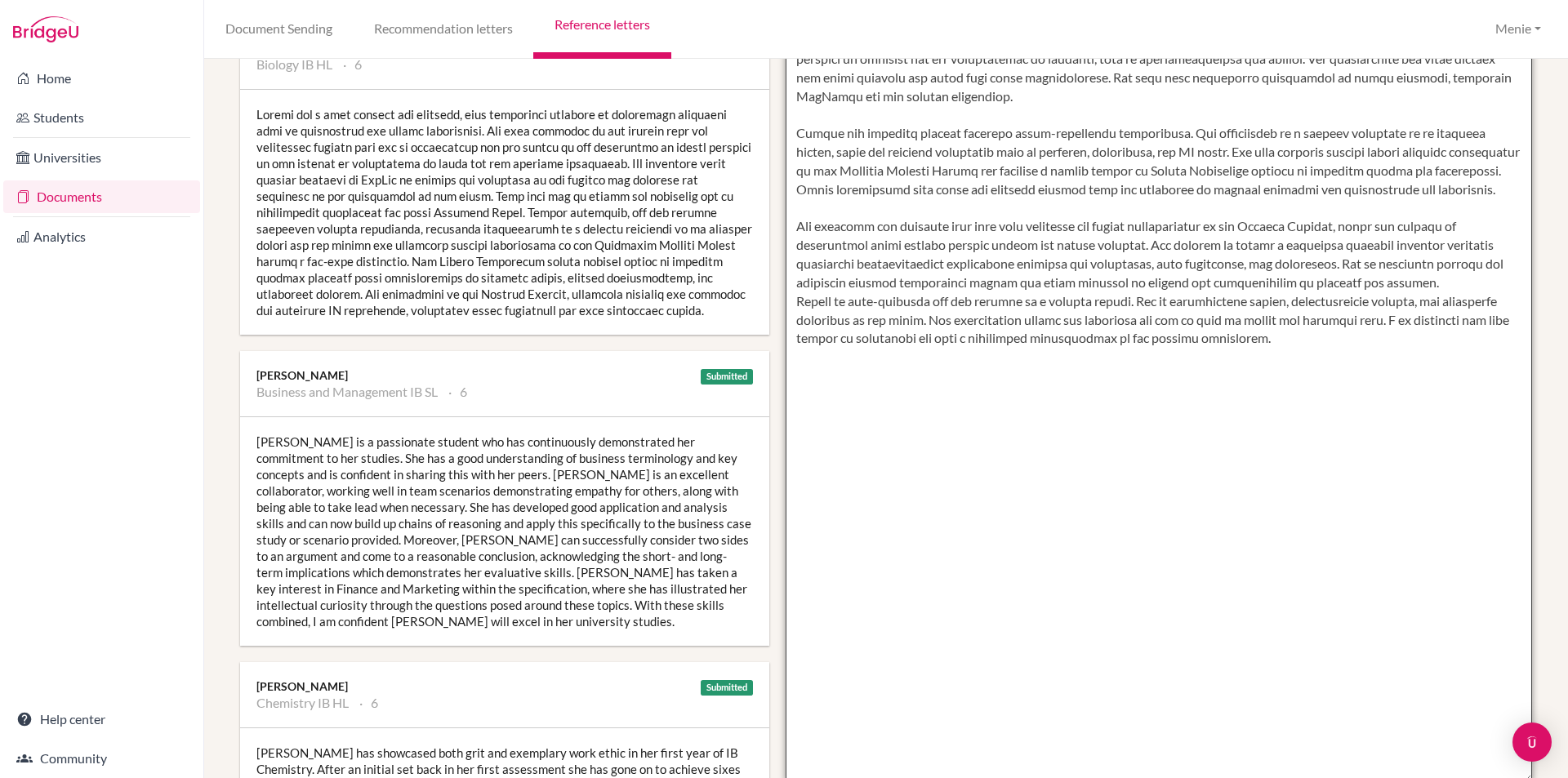
scroll to position [0, 0]
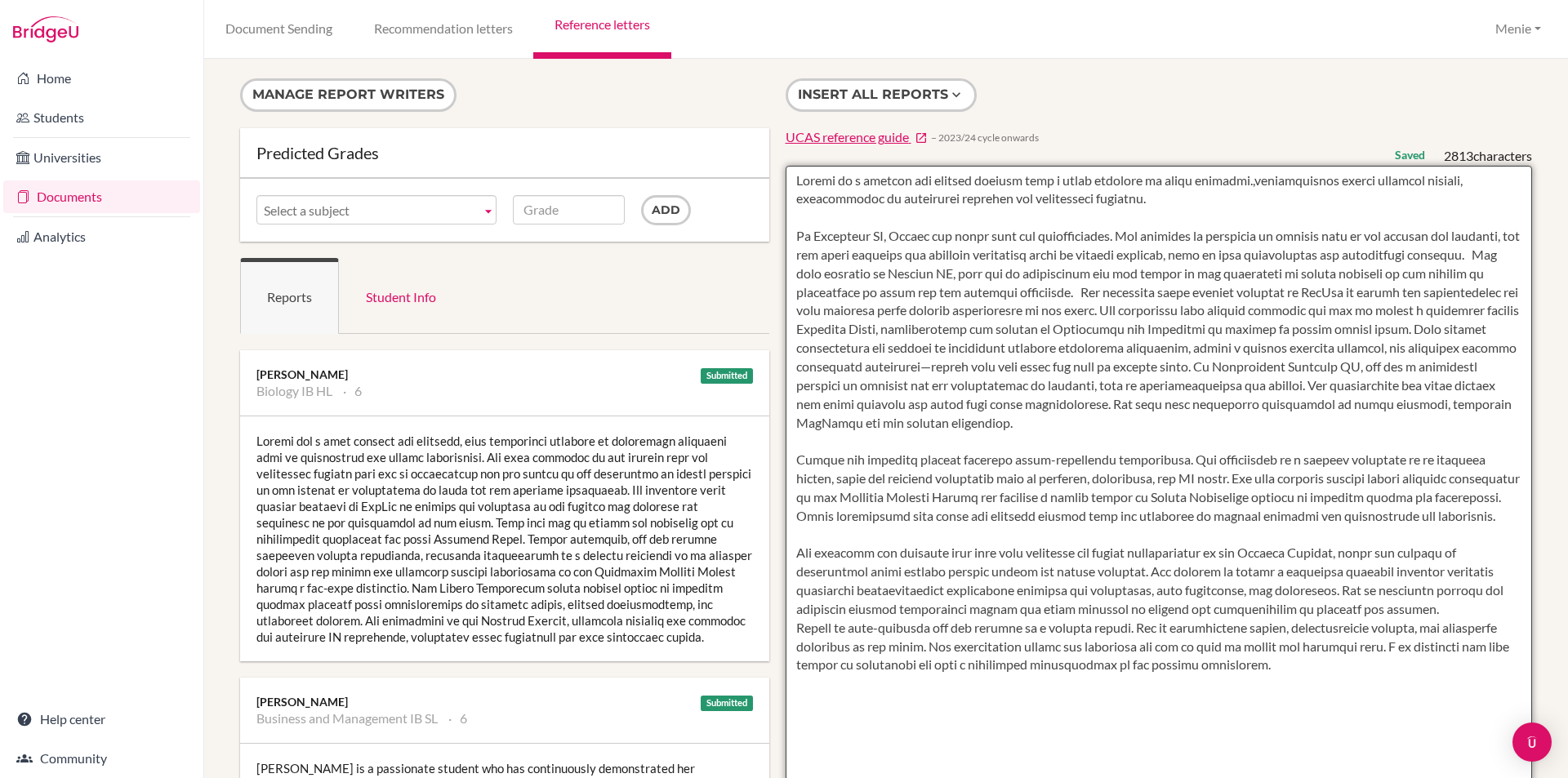
click at [1082, 424] on textarea at bounding box center [1160, 637] width 747 height 943
paste textarea "has a good understanding of business terminology and key concepts and is confid…"
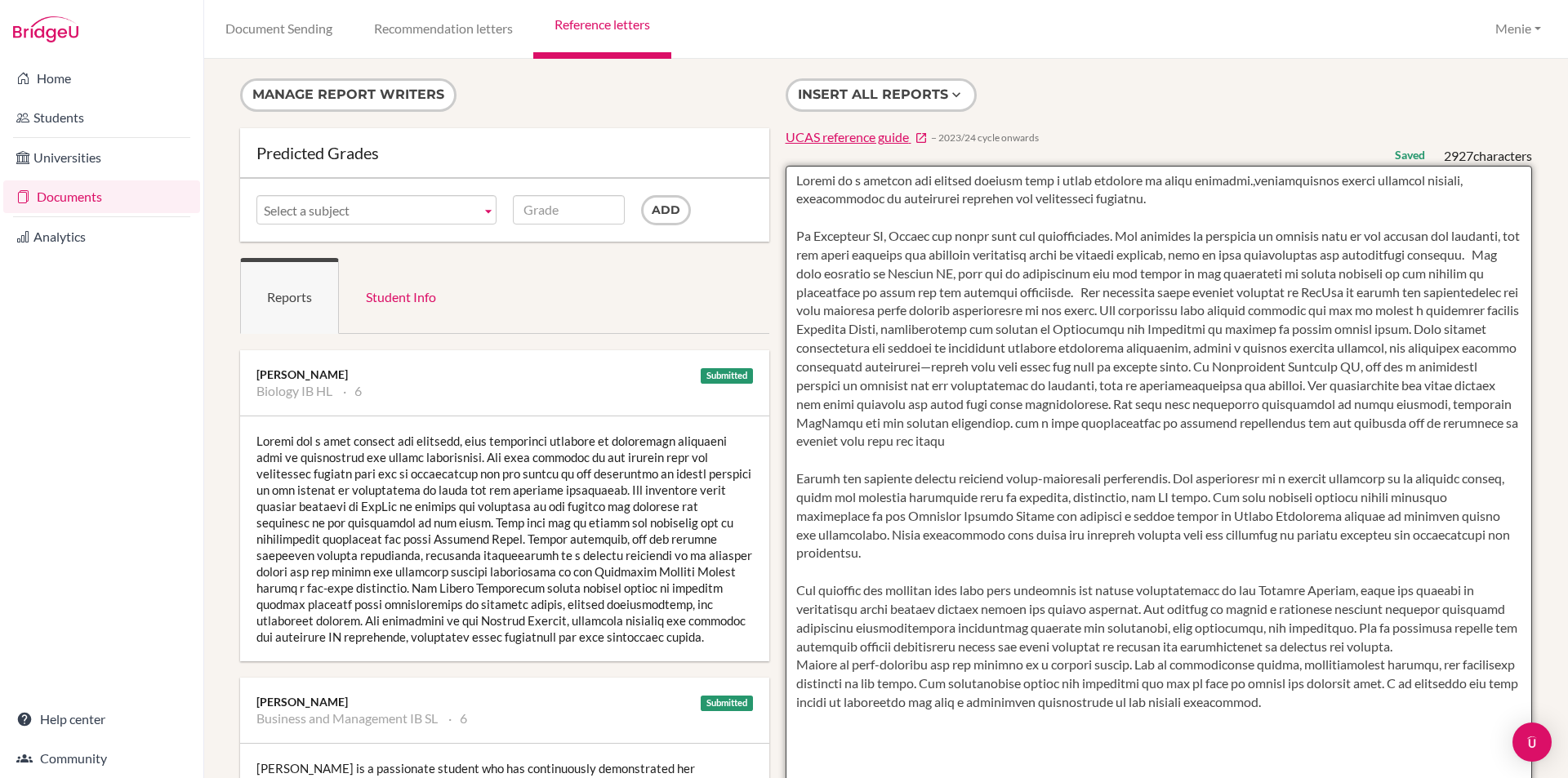
drag, startPoint x: 1057, startPoint y: 423, endPoint x: 1083, endPoint y: 463, distance: 47.7
click at [1058, 423] on textarea at bounding box center [1160, 637] width 747 height 943
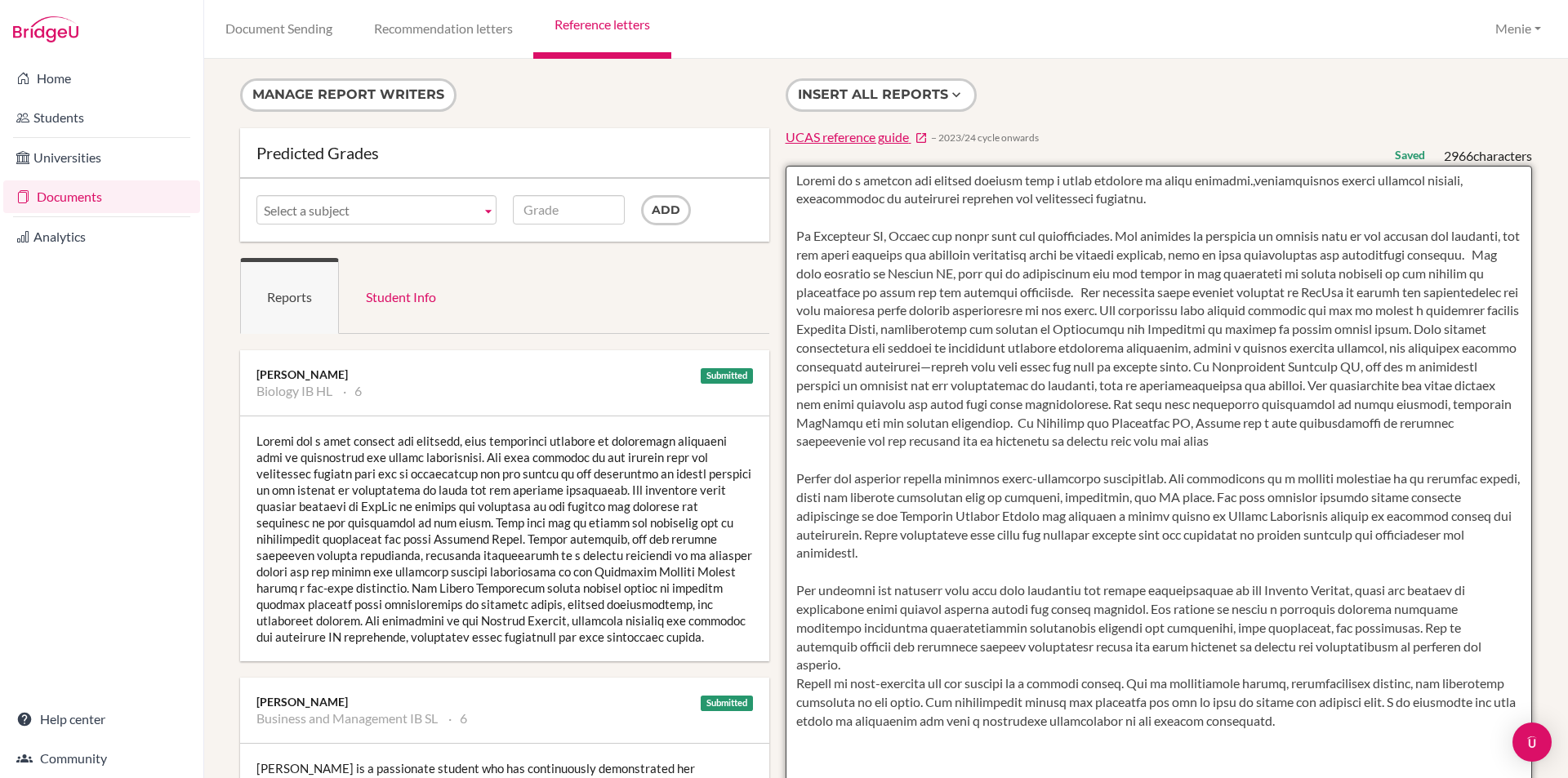
scroll to position [163, 0]
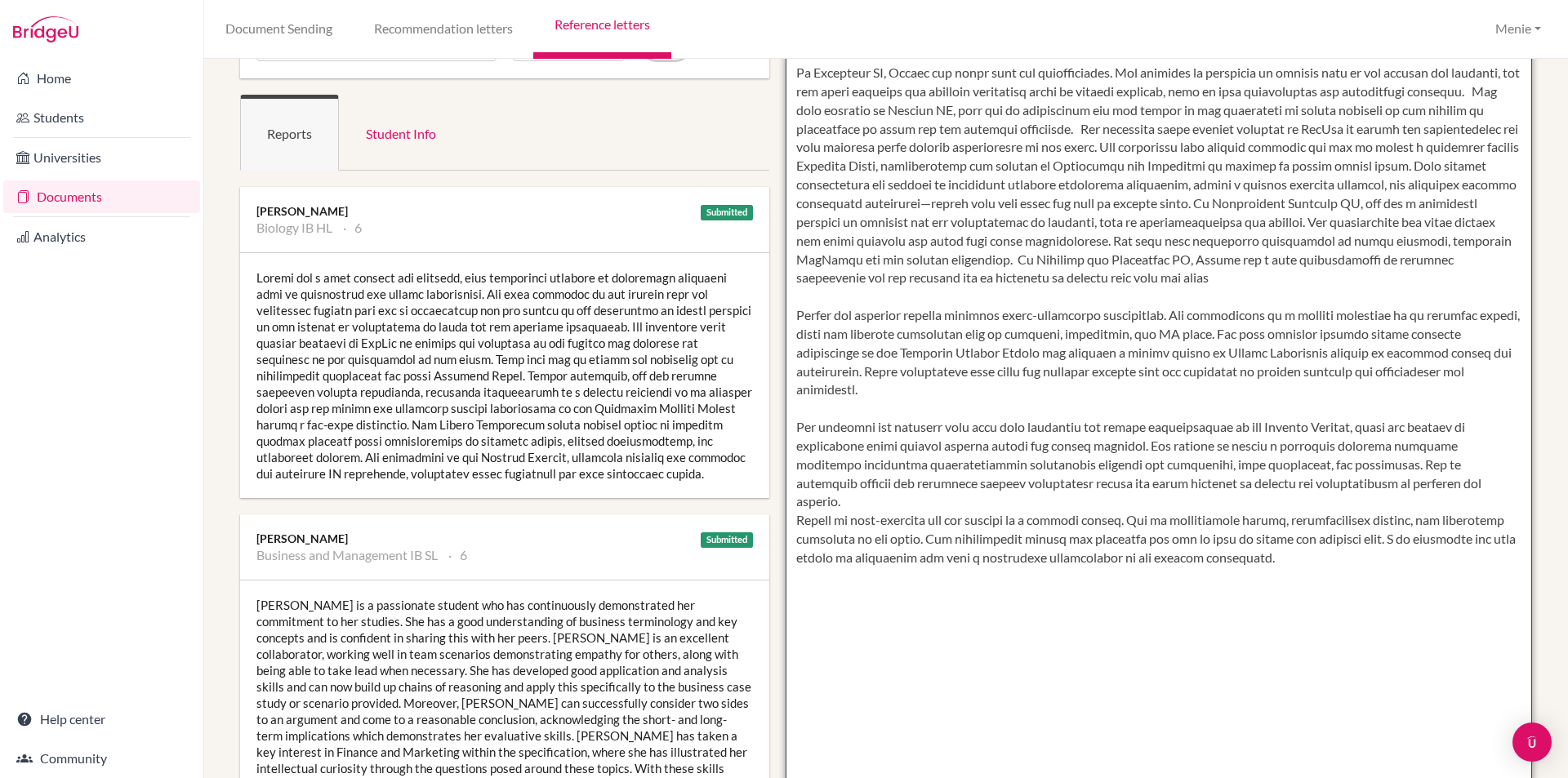
click at [1270, 280] on textarea at bounding box center [1160, 474] width 747 height 943
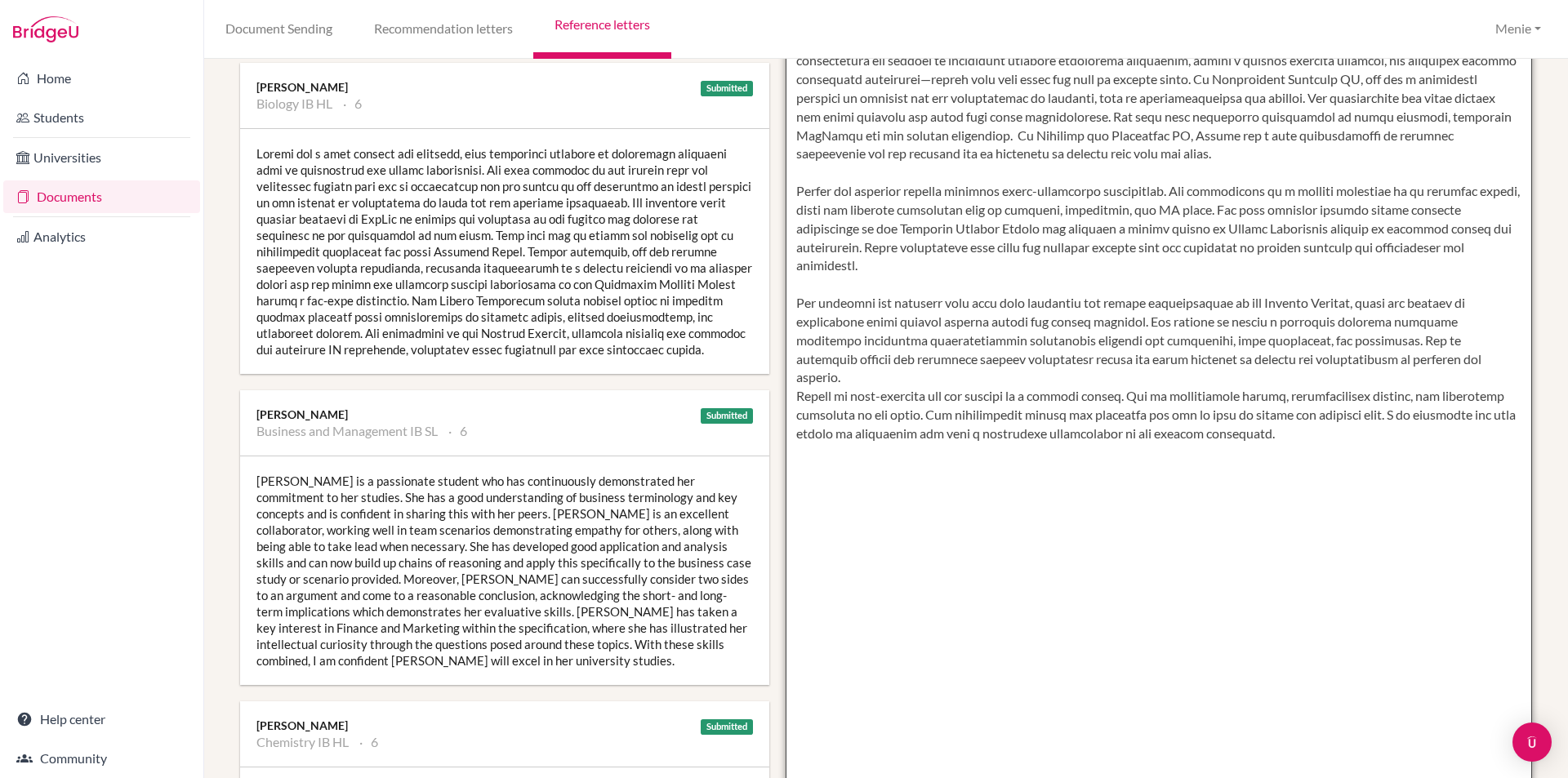
scroll to position [408, 0]
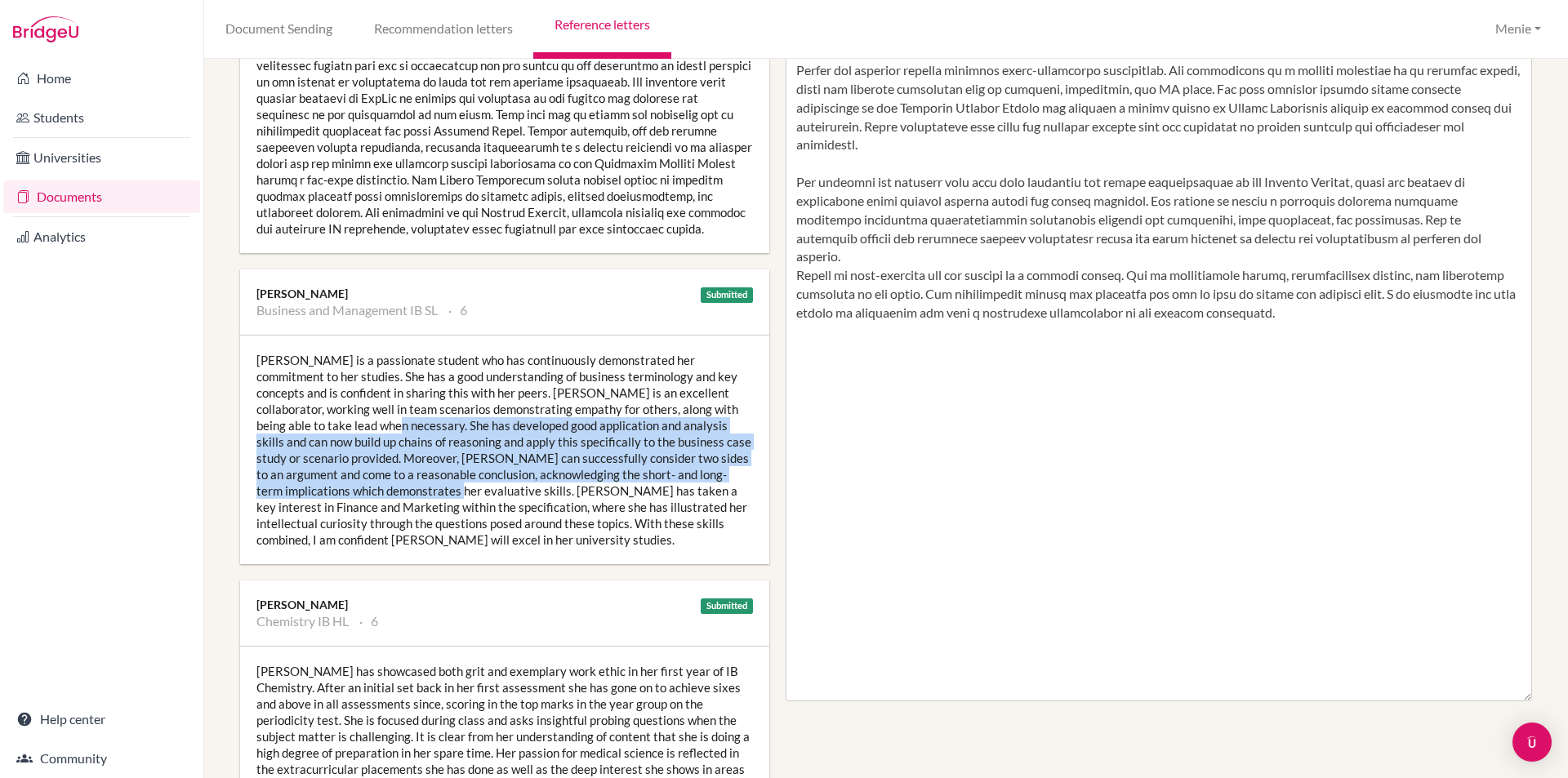
drag, startPoint x: 322, startPoint y: 441, endPoint x: 437, endPoint y: 505, distance: 131.6
click at [437, 505] on div "Maryam is a passionate student who has continuously demonstrated her commitment…" at bounding box center [504, 449] width 529 height 228
copy div "he has developed good application and analysis skills and can now build up chai…"
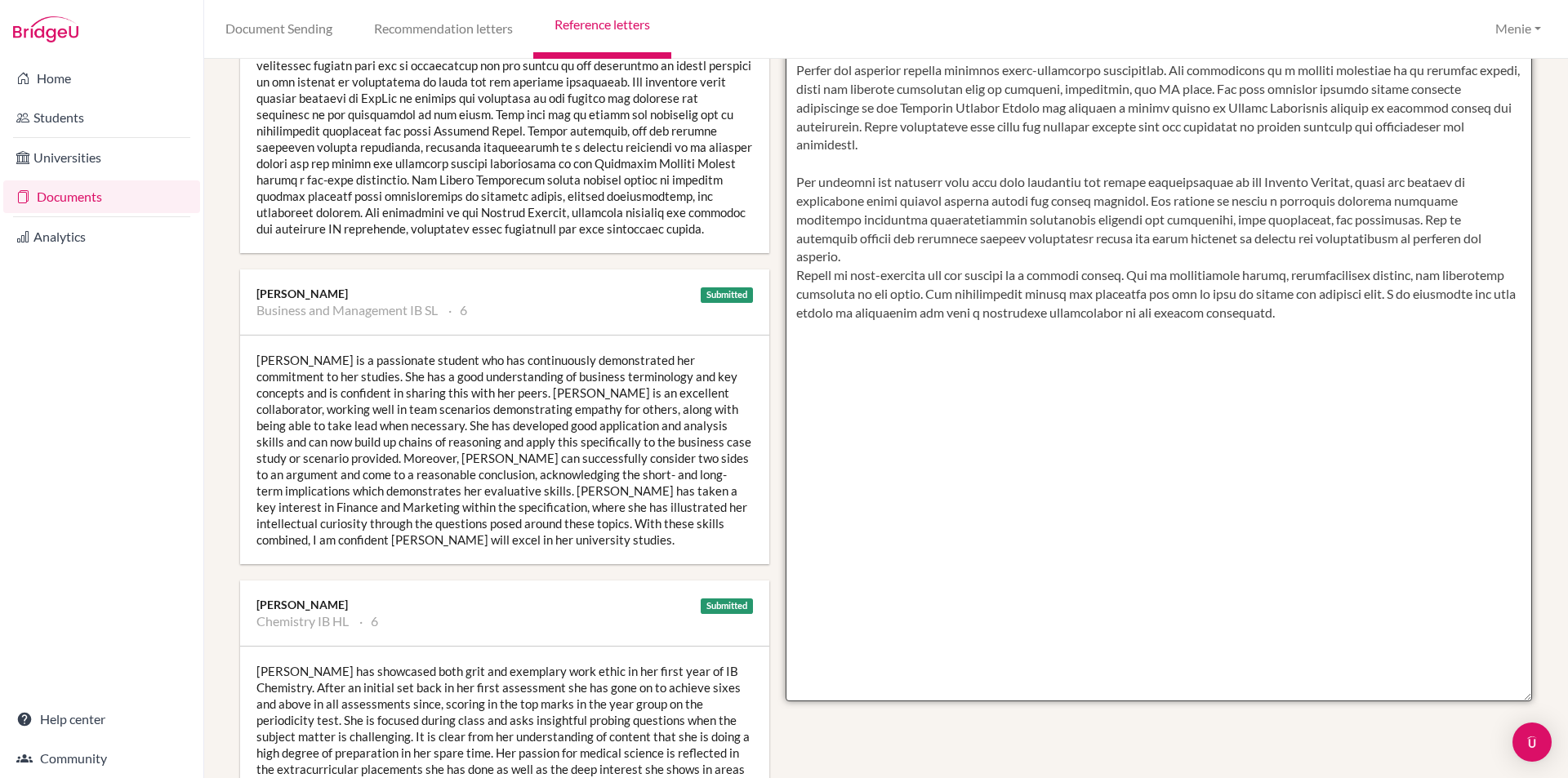
click at [935, 147] on textarea at bounding box center [1160, 229] width 747 height 943
paste textarea "he has developed good application and analysis skills and can now build up chai…"
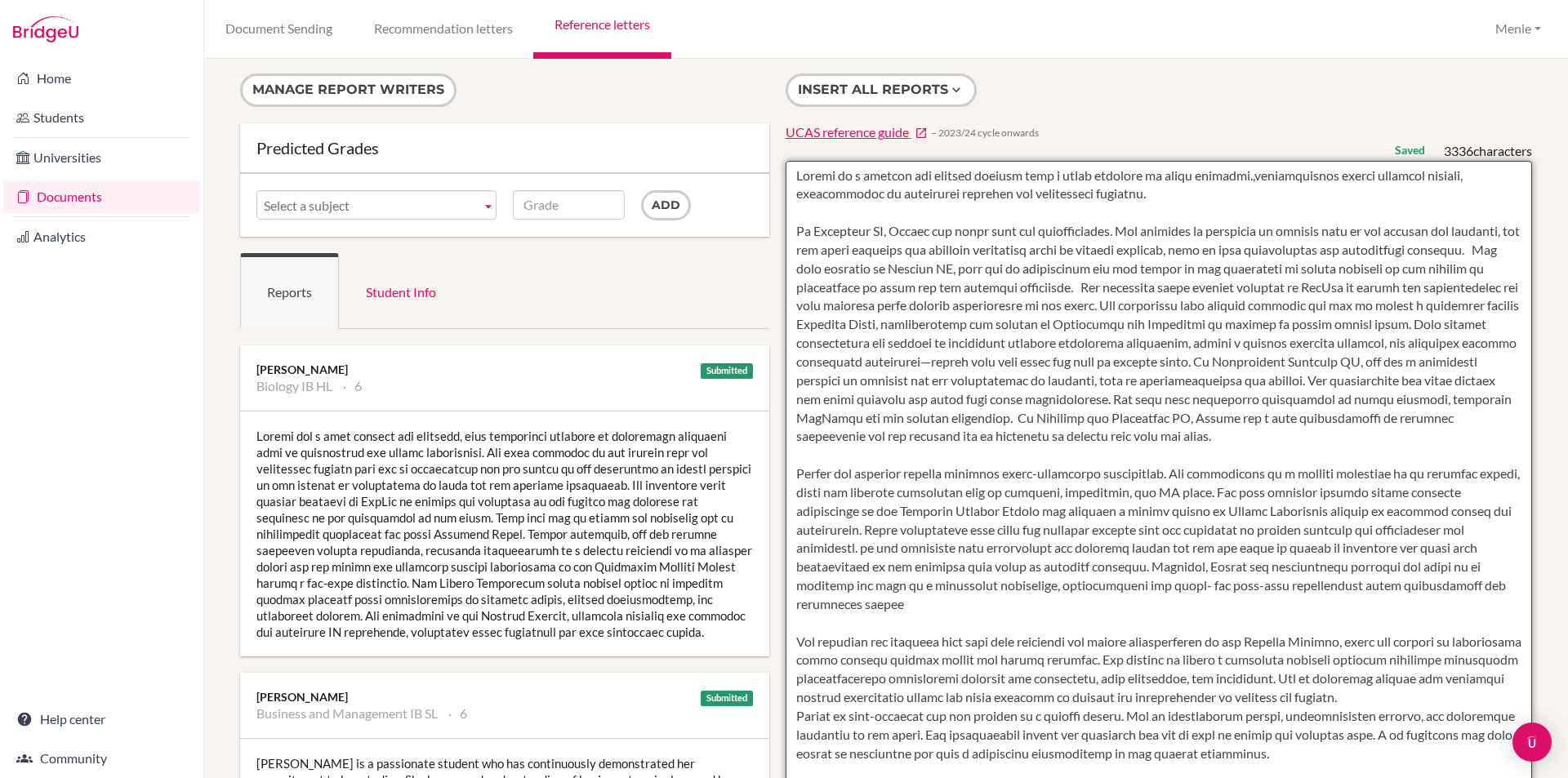
scroll to position [0, 0]
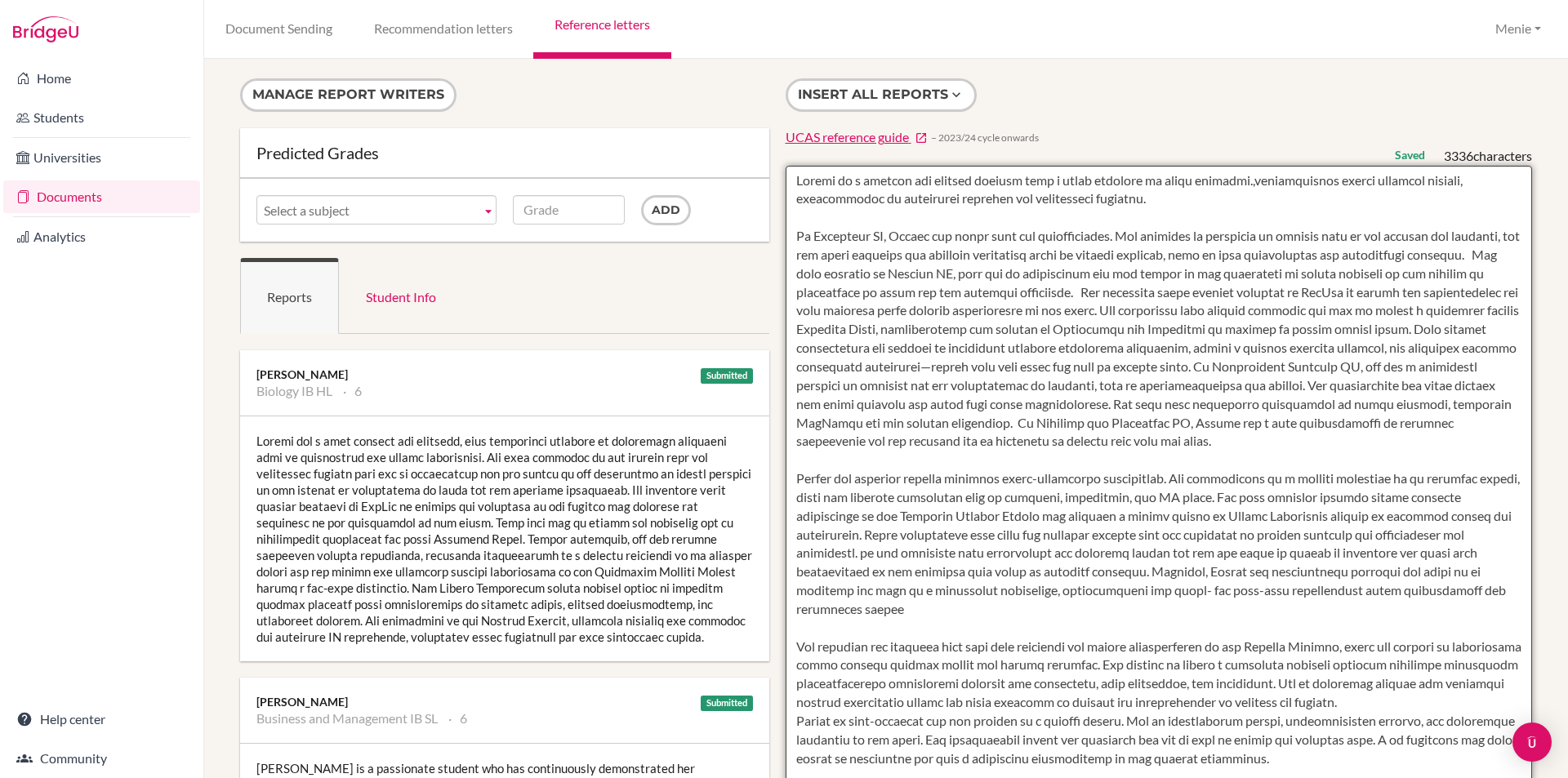
drag, startPoint x: 1130, startPoint y: 572, endPoint x: 1139, endPoint y: 606, distance: 35.2
click at [1139, 606] on textarea at bounding box center [1160, 637] width 747 height 943
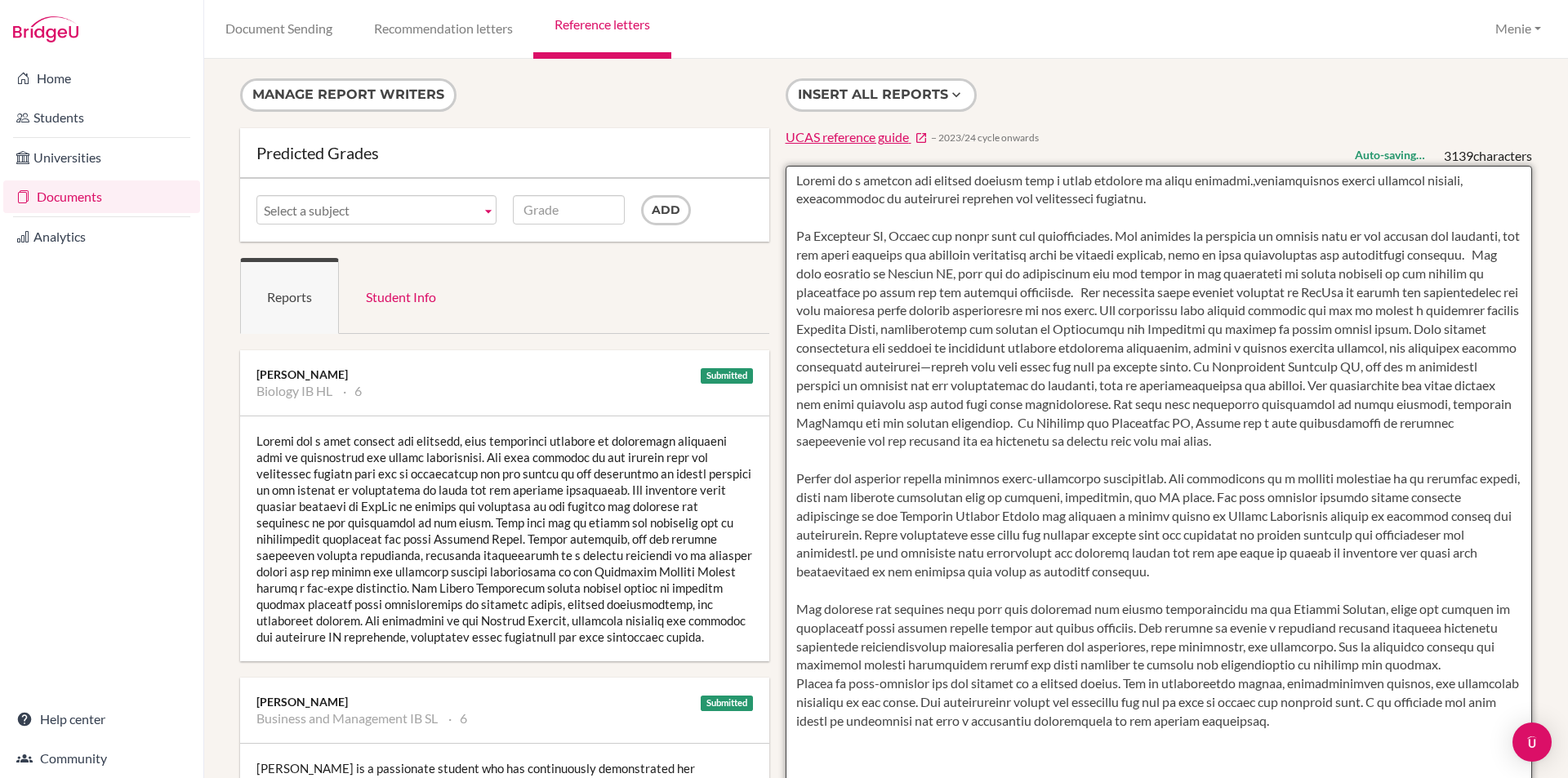
click at [1286, 442] on textarea at bounding box center [1160, 637] width 747 height 943
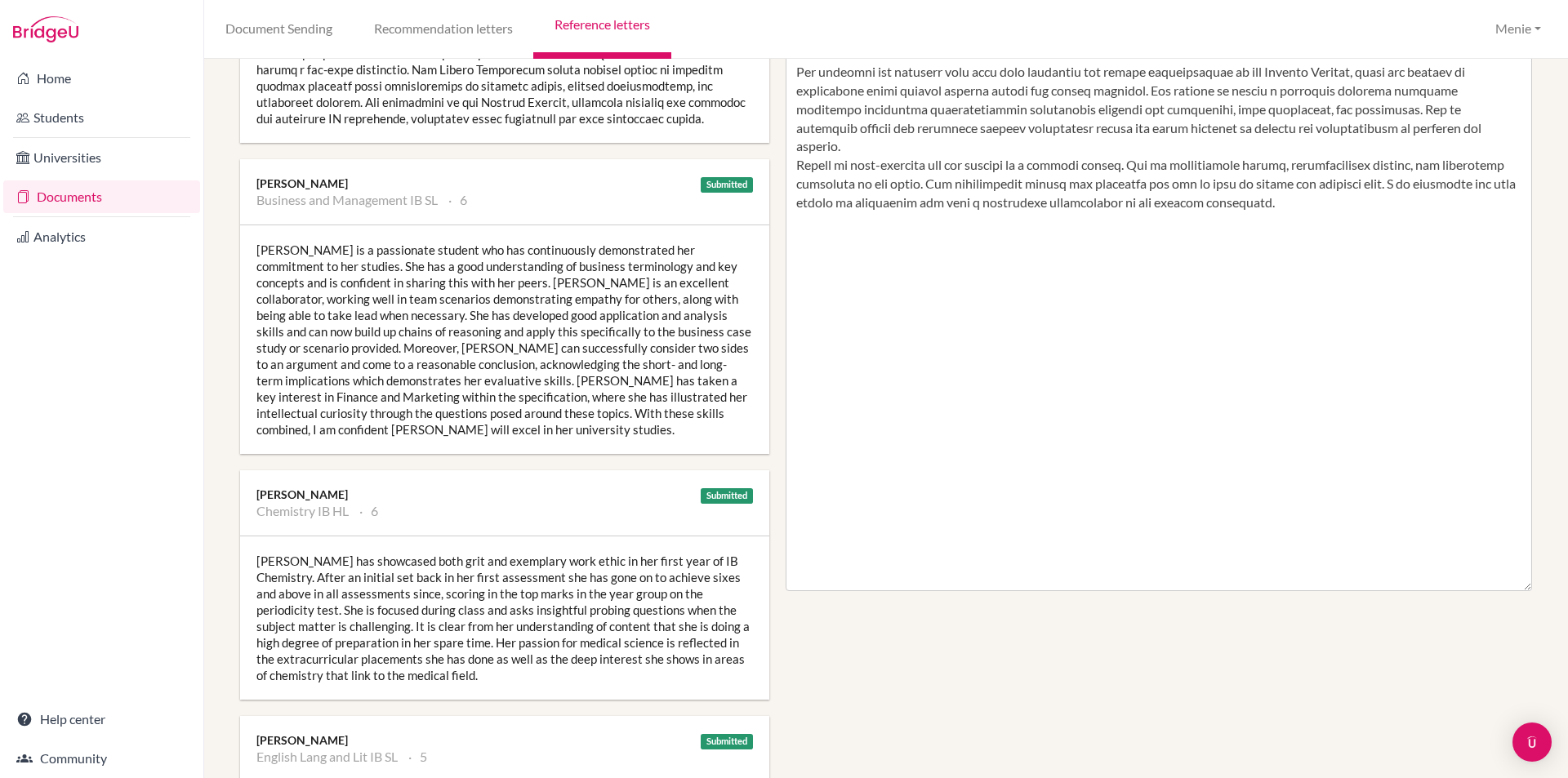
scroll to position [653, 0]
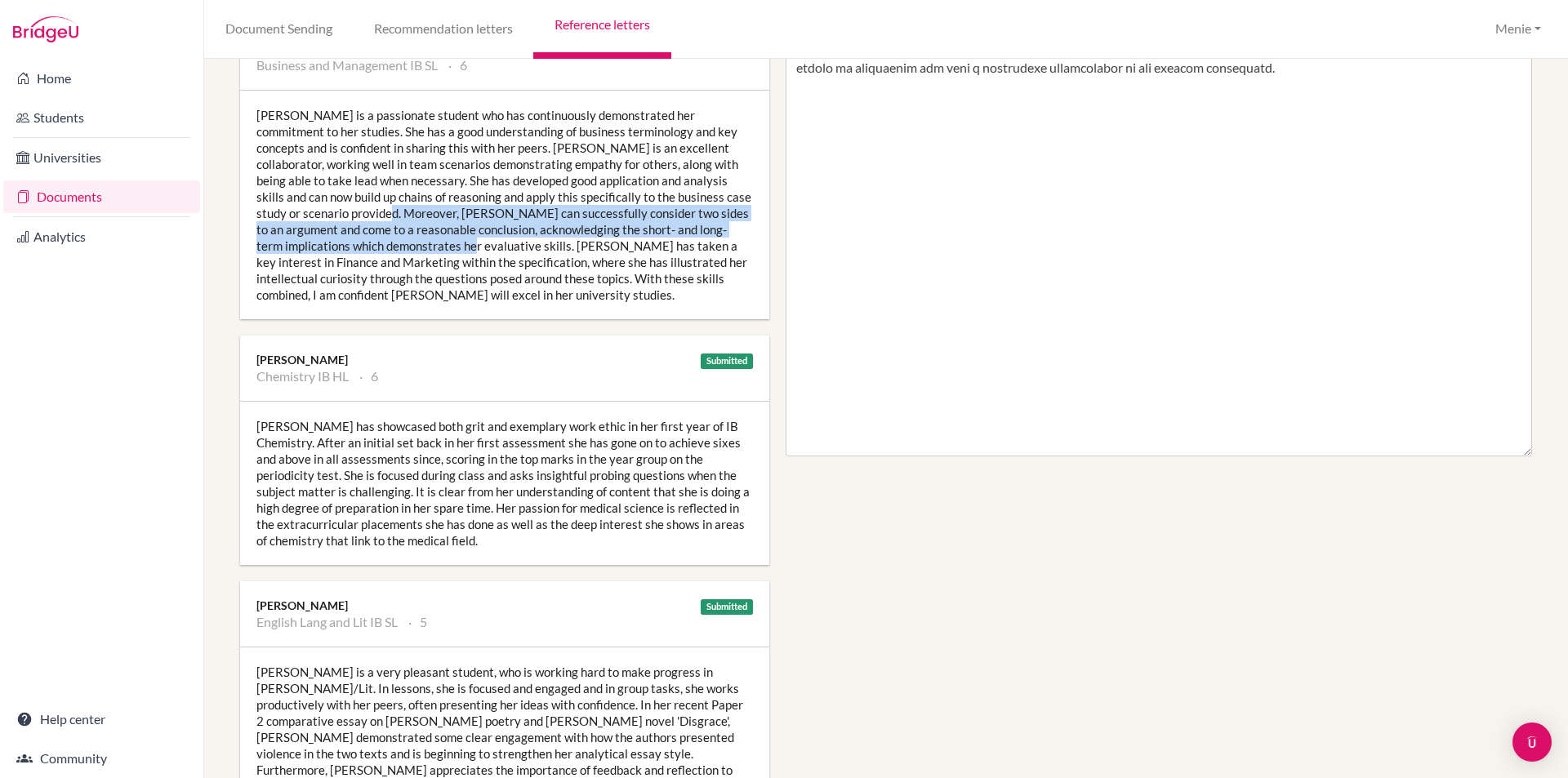
drag, startPoint x: 375, startPoint y: 229, endPoint x: 423, endPoint y: 252, distance: 53.2
click at [441, 261] on div "[PERSON_NAME] is a passionate student who has continuously demonstrated her com…" at bounding box center [504, 205] width 529 height 228
click at [420, 249] on div "[PERSON_NAME] is a passionate student who has continuously demonstrated her com…" at bounding box center [504, 205] width 529 height 228
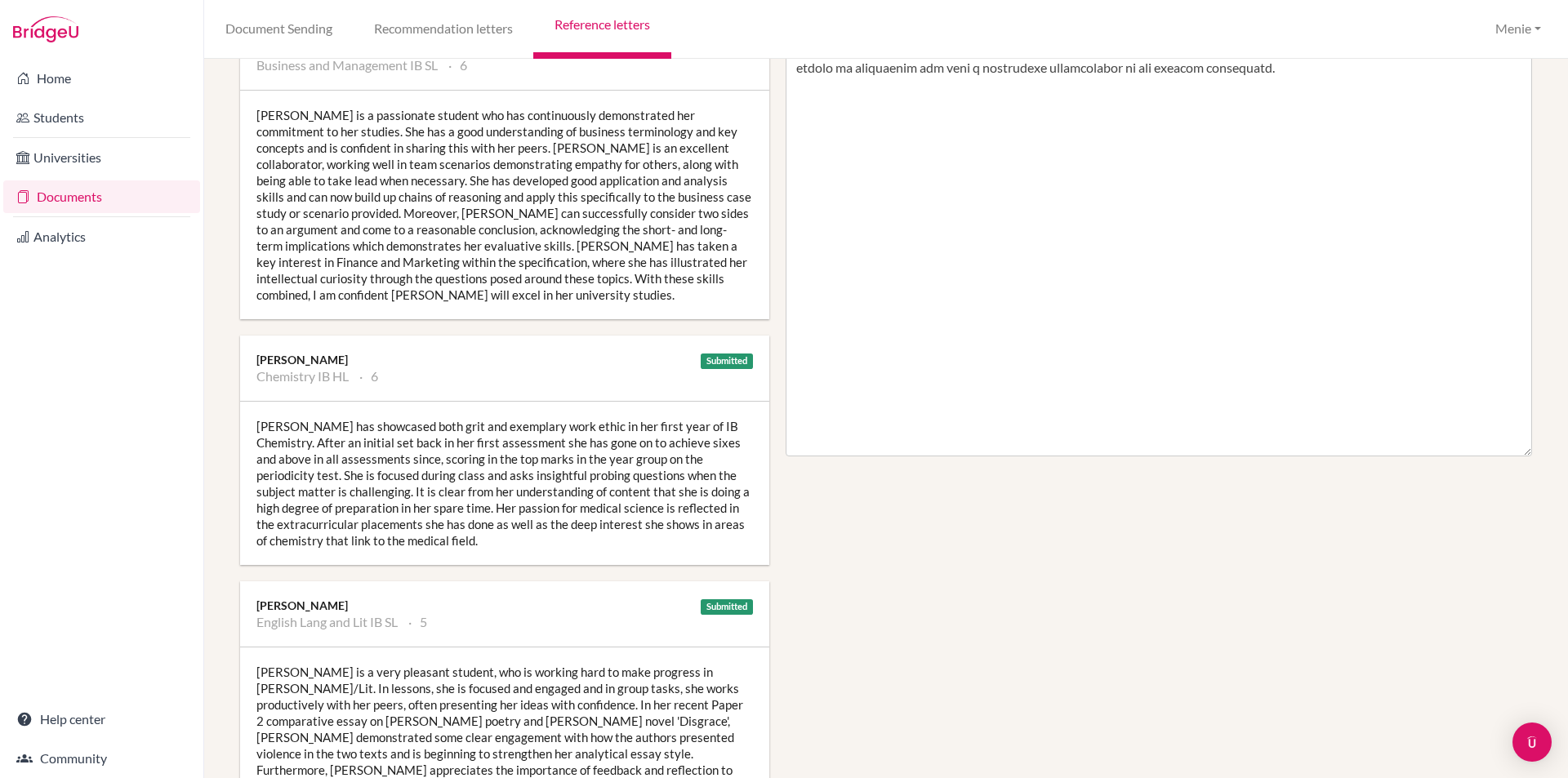
click at [365, 226] on div "[PERSON_NAME] is a passionate student who has continuously demonstrated her com…" at bounding box center [504, 205] width 529 height 228
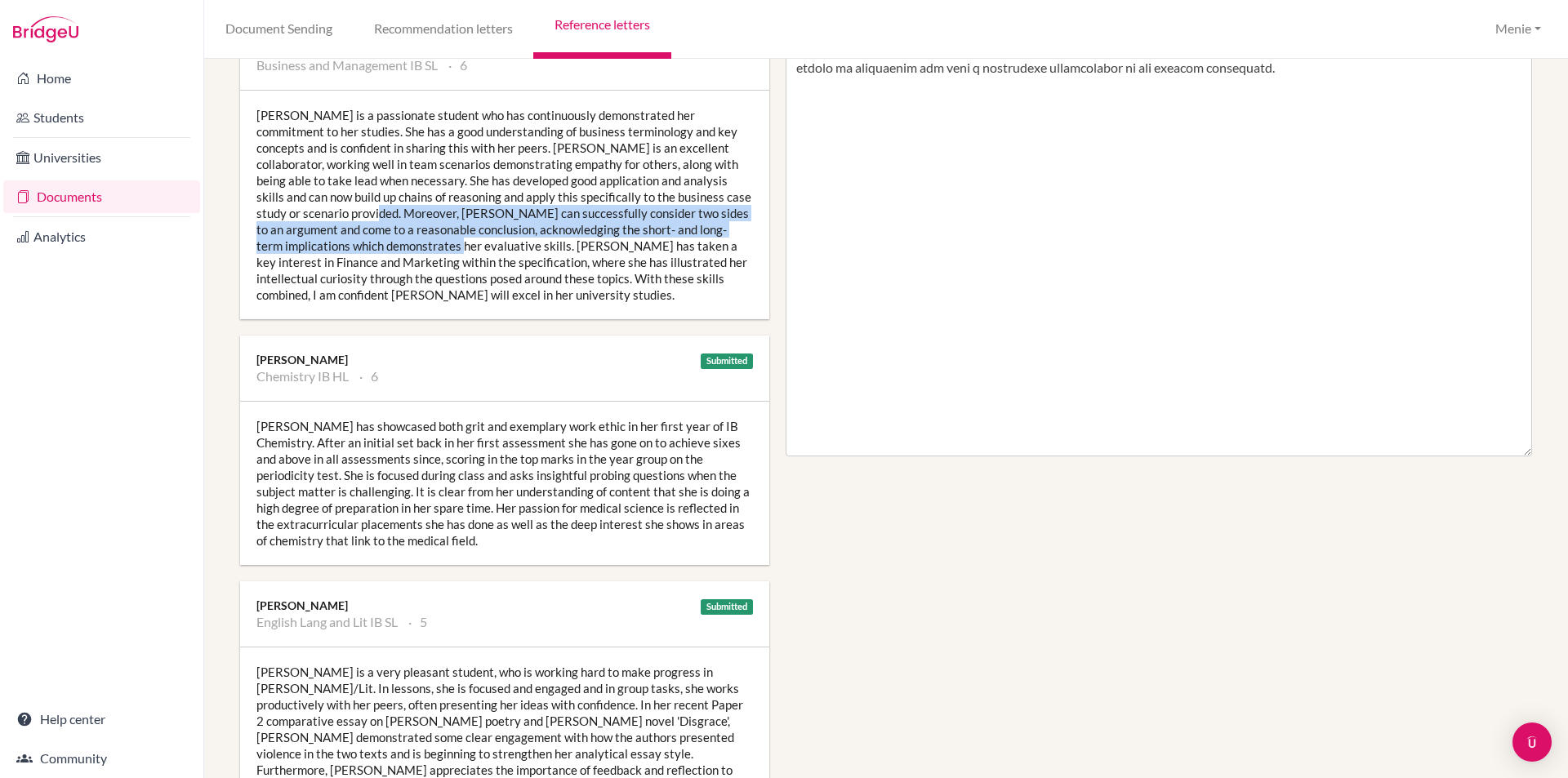
drag, startPoint x: 365, startPoint y: 226, endPoint x: 421, endPoint y: 260, distance: 65.5
click at [432, 267] on div "[PERSON_NAME] is a passionate student who has continuously demonstrated her com…" at bounding box center [504, 205] width 529 height 228
copy div "Maryam can successfully consider two sides to an argument and come to a reasona…"
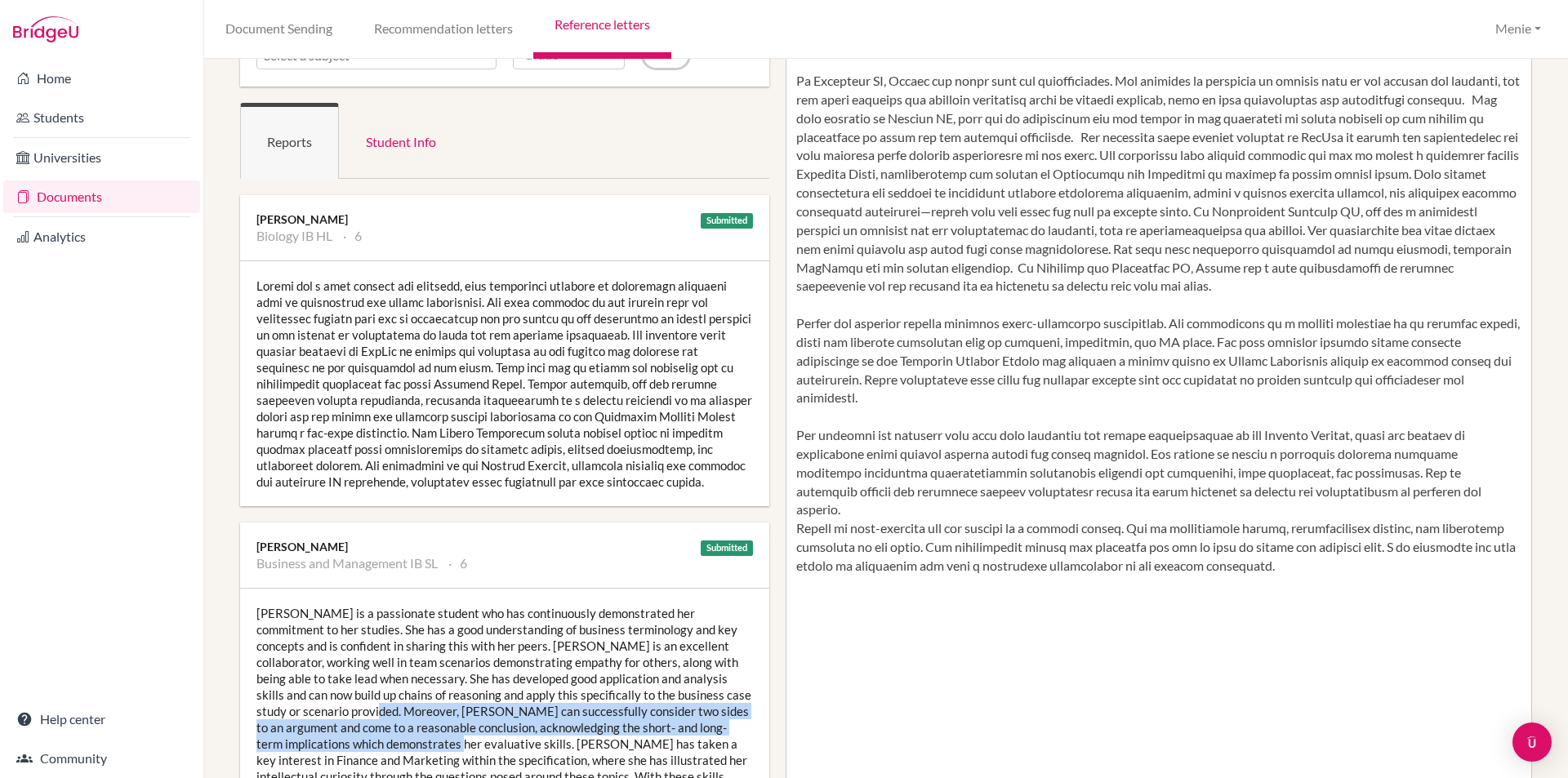
scroll to position [0, 0]
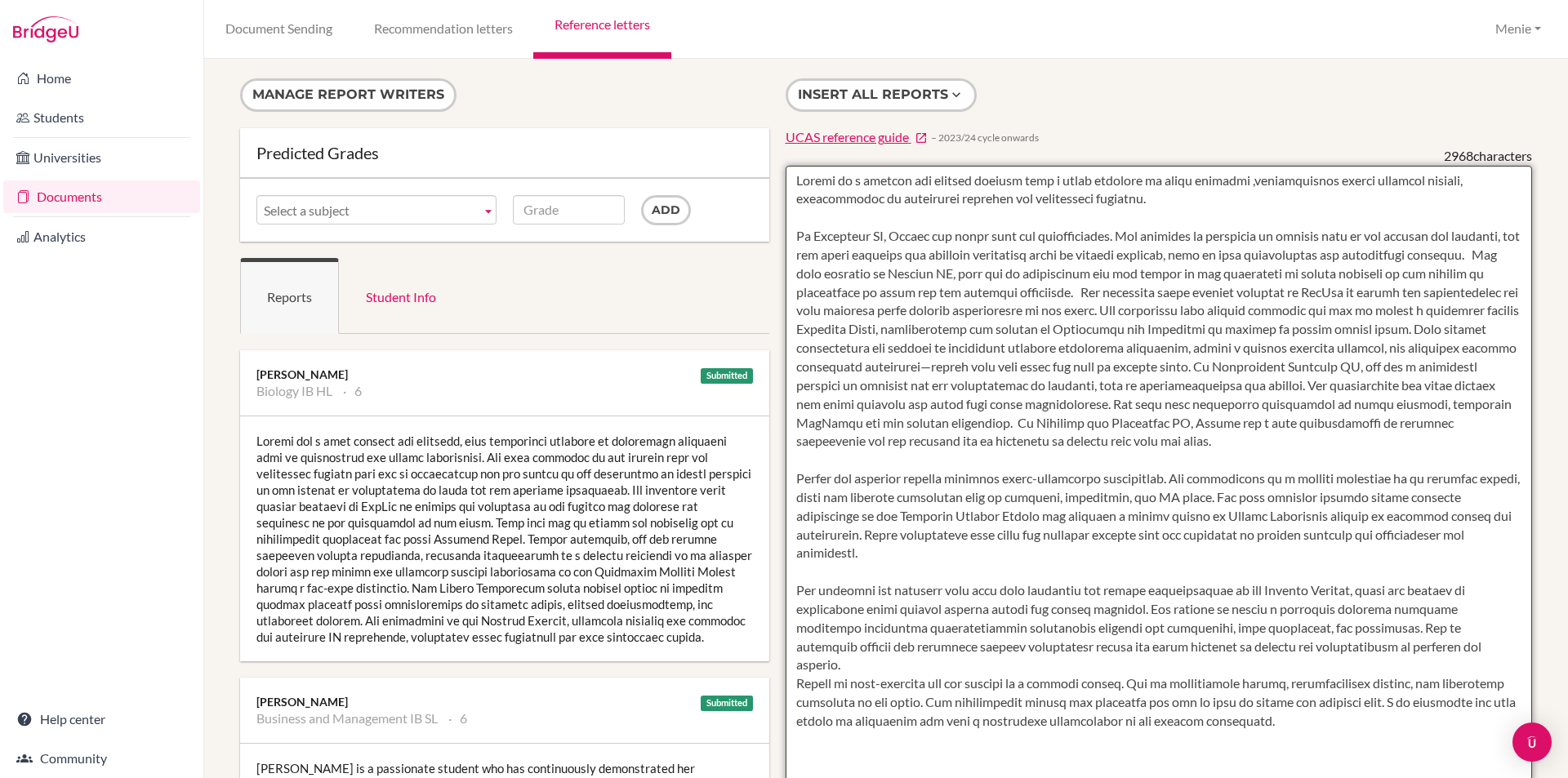
click at [1307, 447] on textarea at bounding box center [1160, 637] width 747 height 943
paste textarea "Maryam can successfully consider two sides to an argument and come to a reasona…"
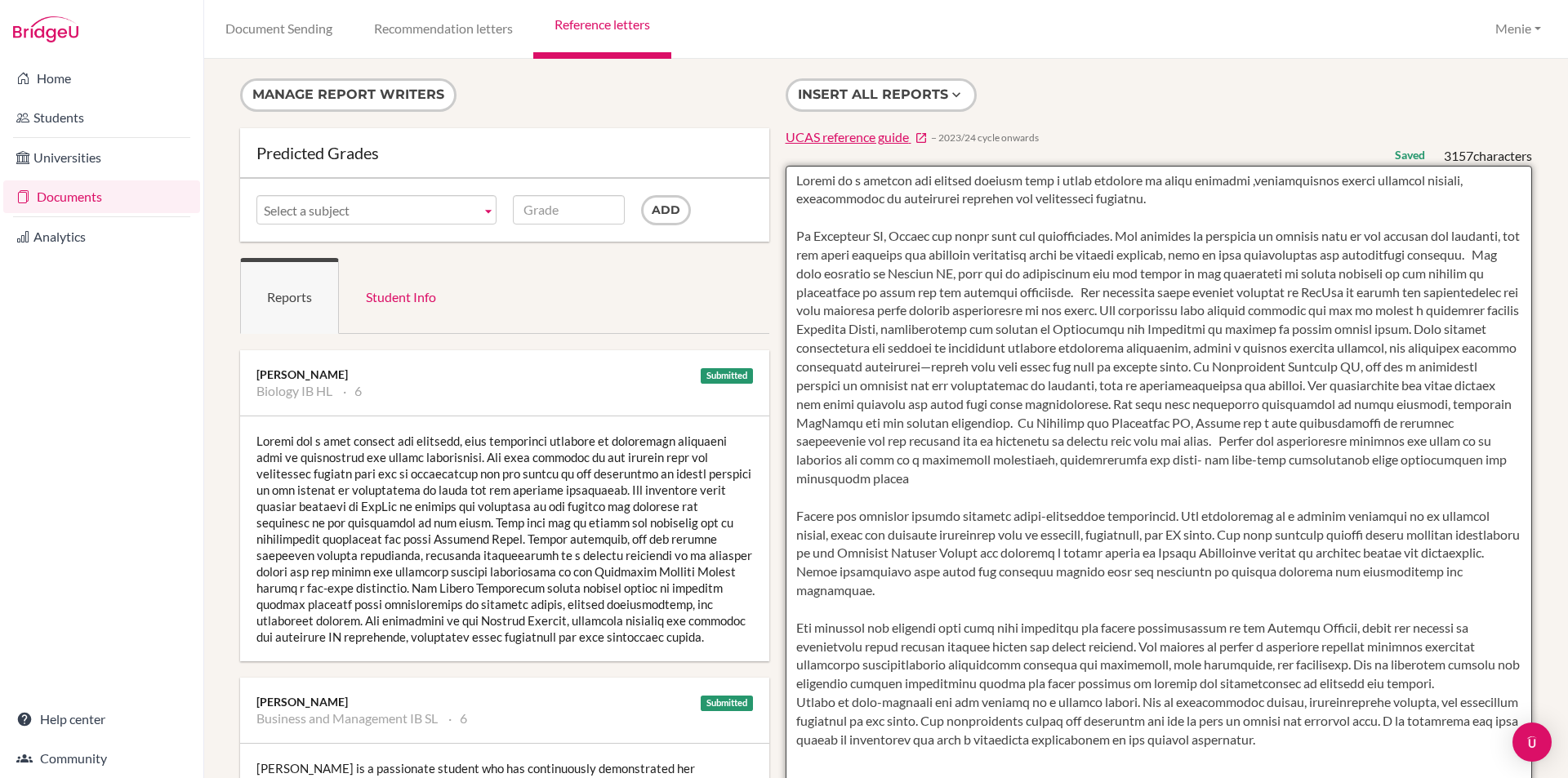
click at [814, 500] on textarea at bounding box center [1160, 637] width 747 height 943
click at [1327, 441] on textarea at bounding box center [1160, 637] width 747 height 943
drag, startPoint x: 1389, startPoint y: 443, endPoint x: 1326, endPoint y: 442, distance: 63.0
click at [1326, 442] on textarea at bounding box center [1160, 637] width 747 height 943
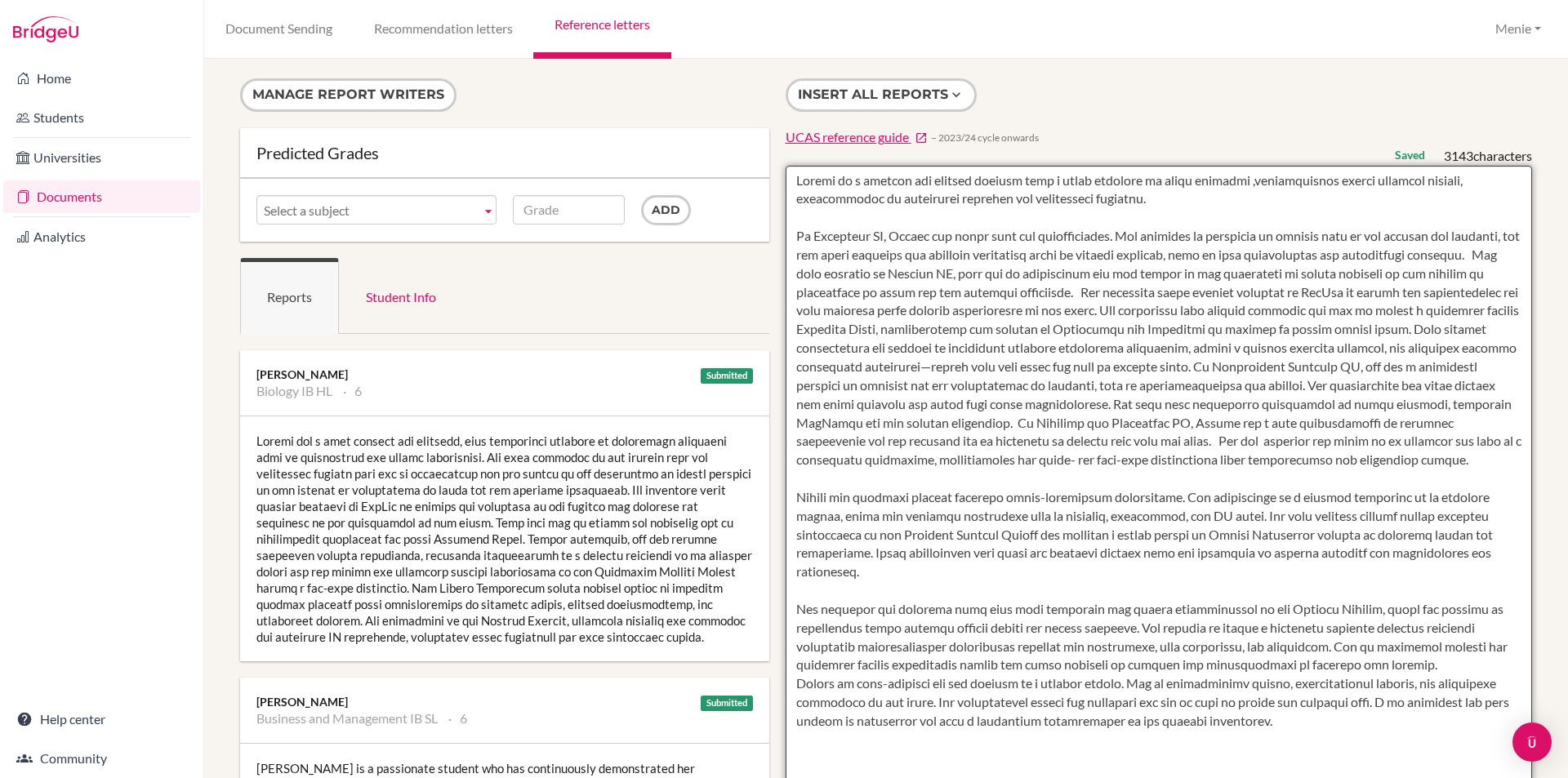
drag, startPoint x: 870, startPoint y: 462, endPoint x: 915, endPoint y: 468, distance: 45.4
click at [915, 468] on textarea at bounding box center [1160, 637] width 747 height 943
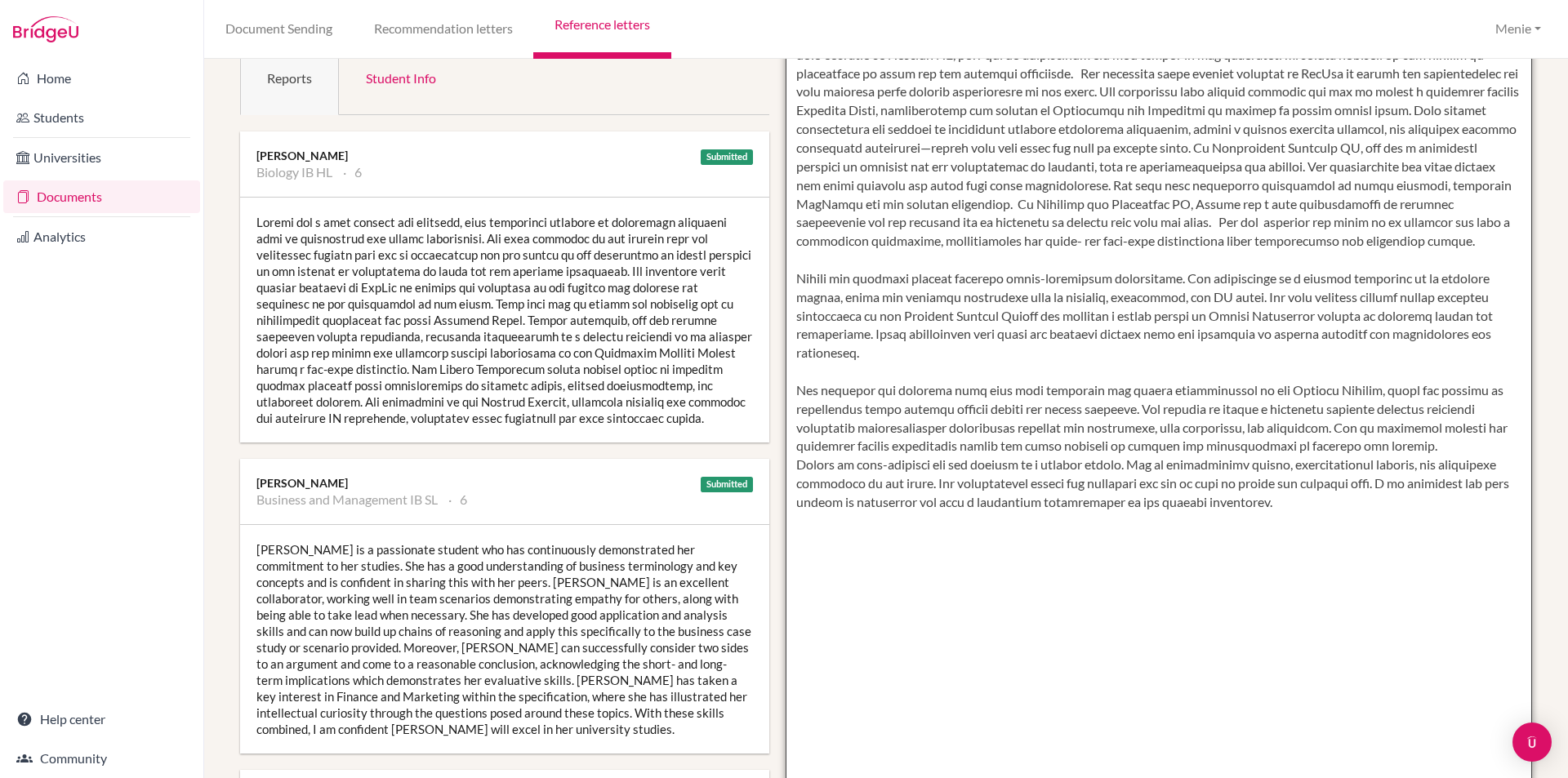
scroll to position [327, 0]
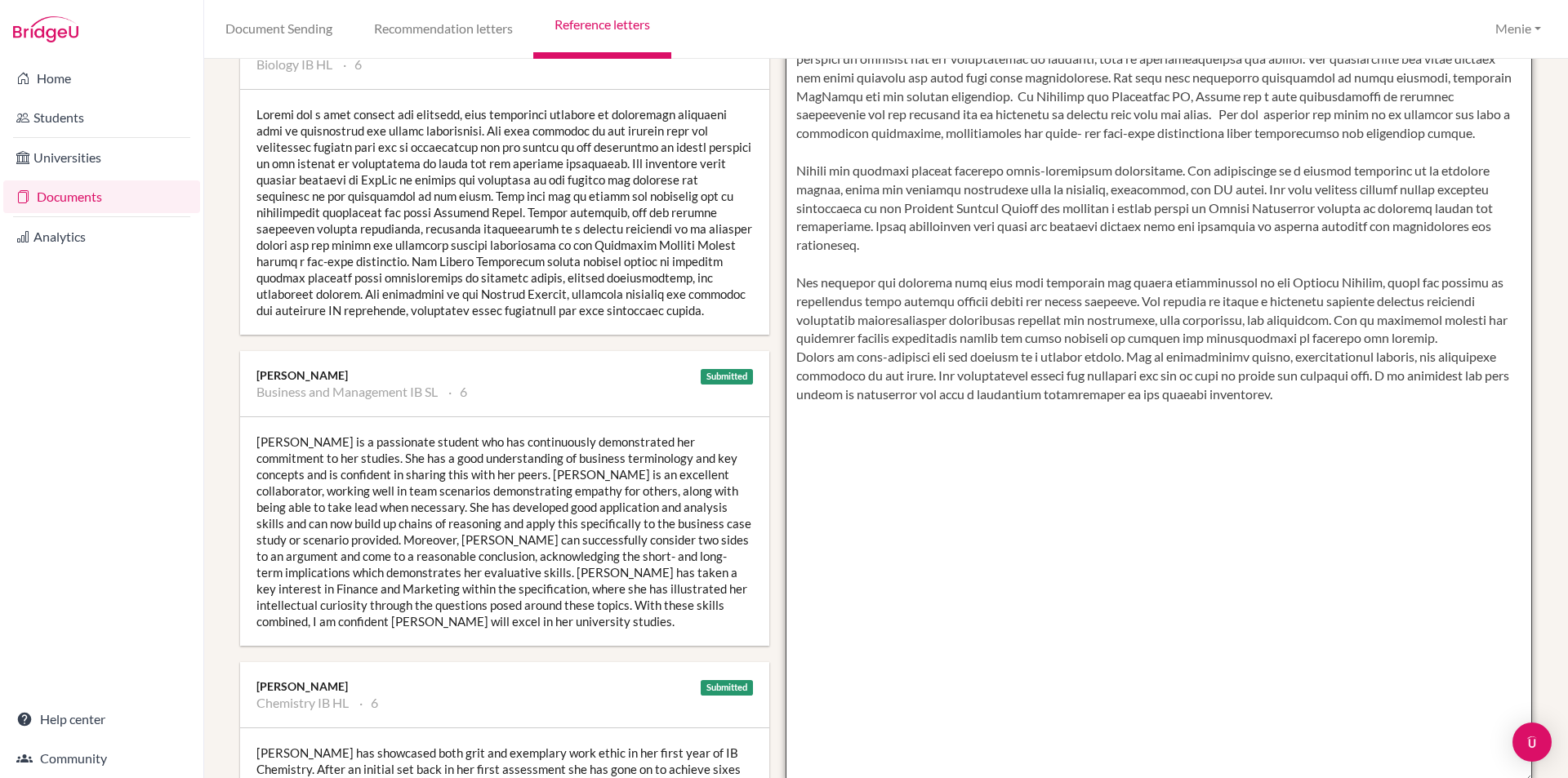
drag, startPoint x: 911, startPoint y: 394, endPoint x: 1380, endPoint y: 401, distance: 469.1
click at [1381, 401] on textarea at bounding box center [1160, 311] width 747 height 943
click at [1380, 401] on textarea at bounding box center [1160, 311] width 747 height 943
drag, startPoint x: 1321, startPoint y: 392, endPoint x: 924, endPoint y: 397, distance: 397.0
click at [924, 397] on textarea at bounding box center [1160, 311] width 747 height 943
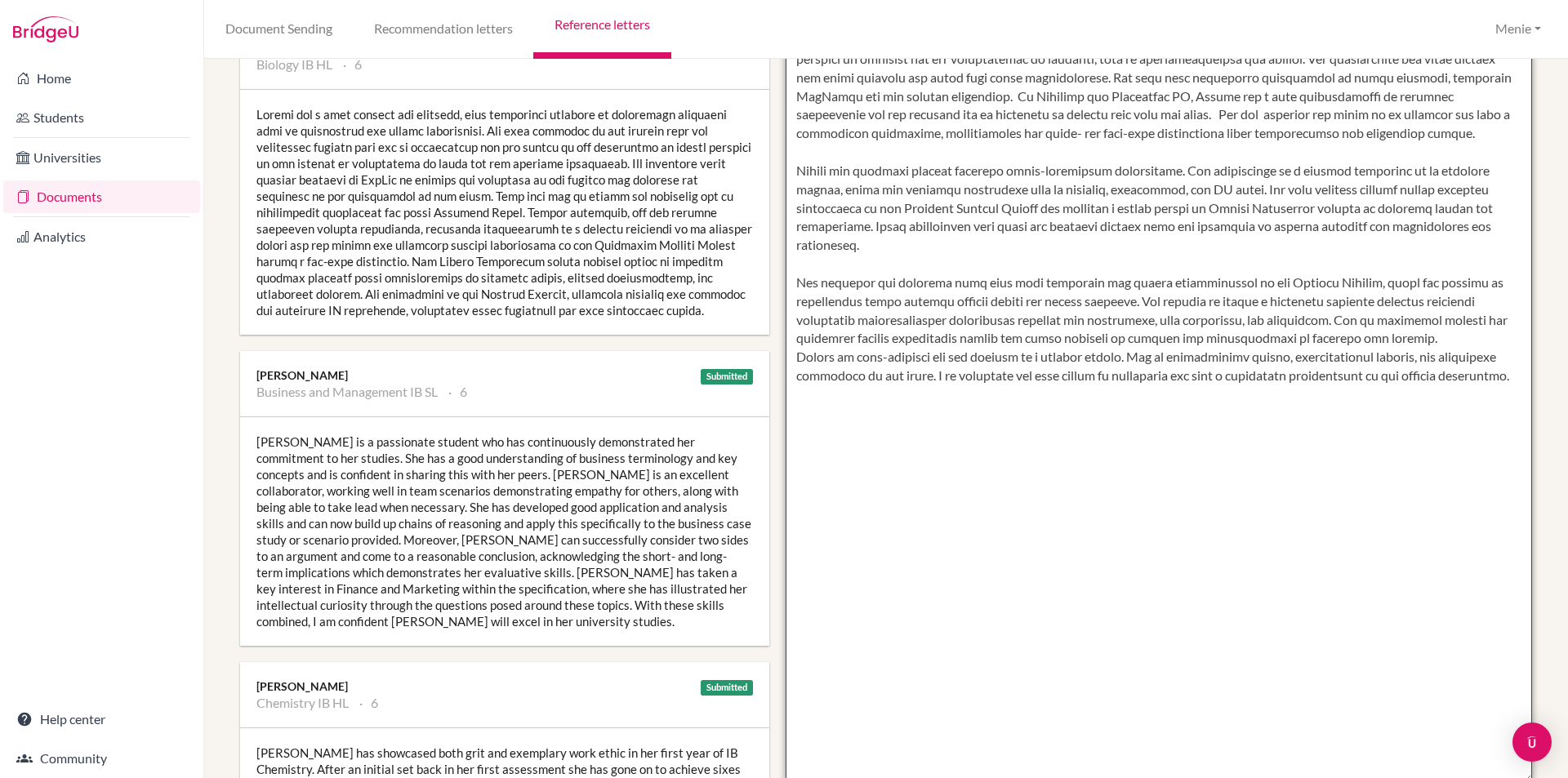
click at [864, 412] on textarea at bounding box center [1160, 311] width 747 height 943
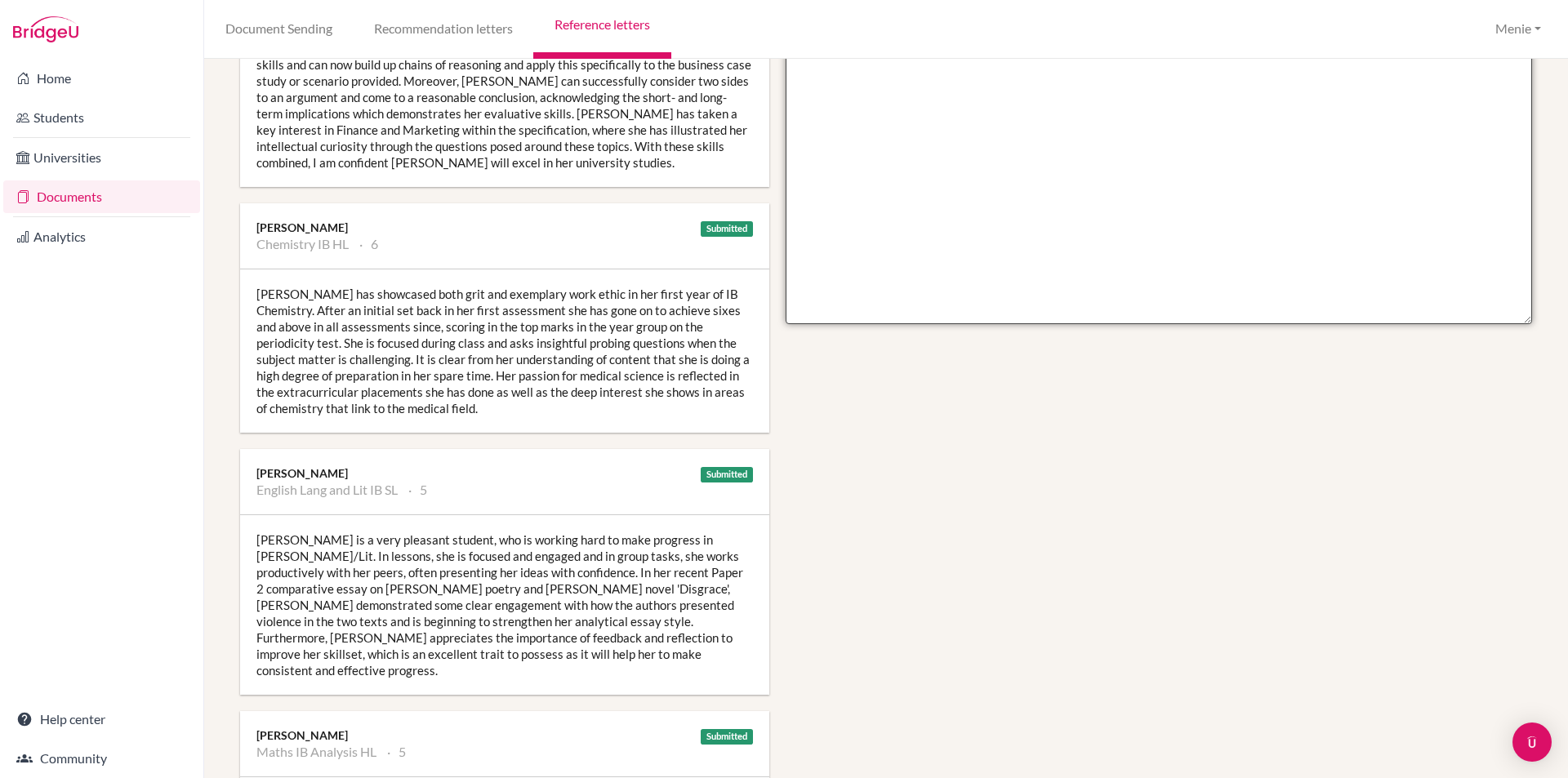
scroll to position [979, 0]
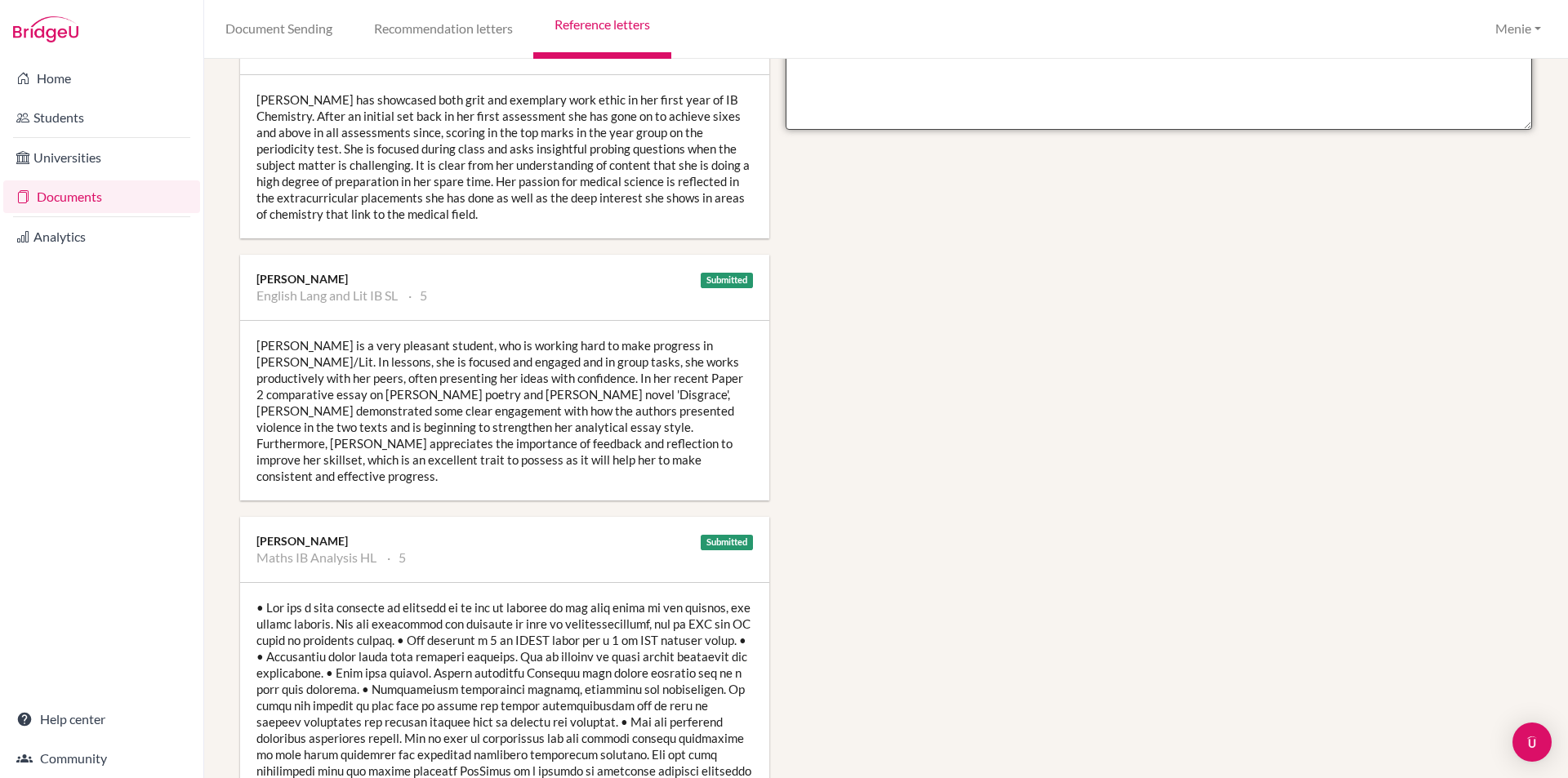
type textarea "[PERSON_NAME] is a focused and capable student with a clear ambition to study m…"
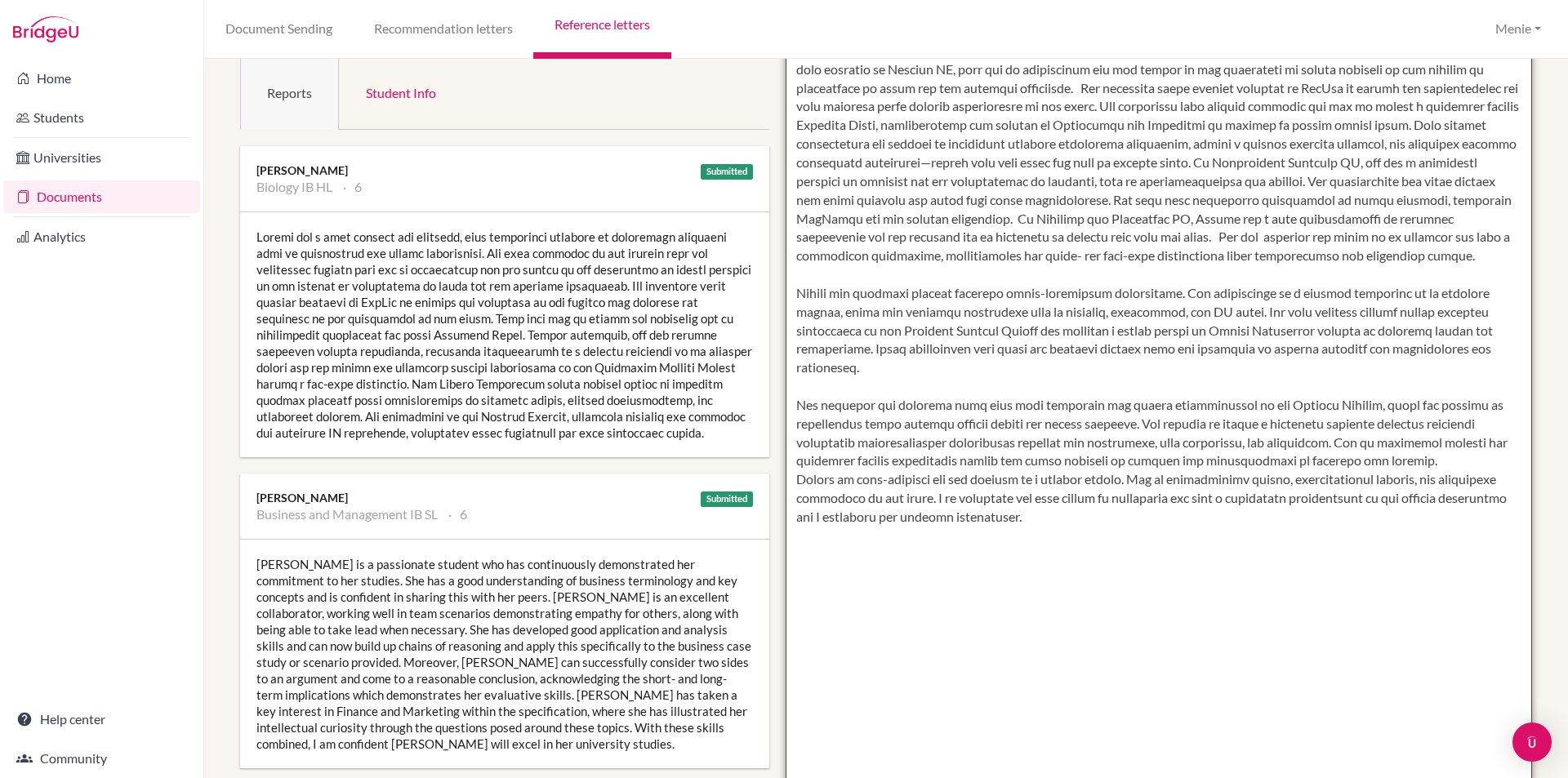
scroll to position [0, 0]
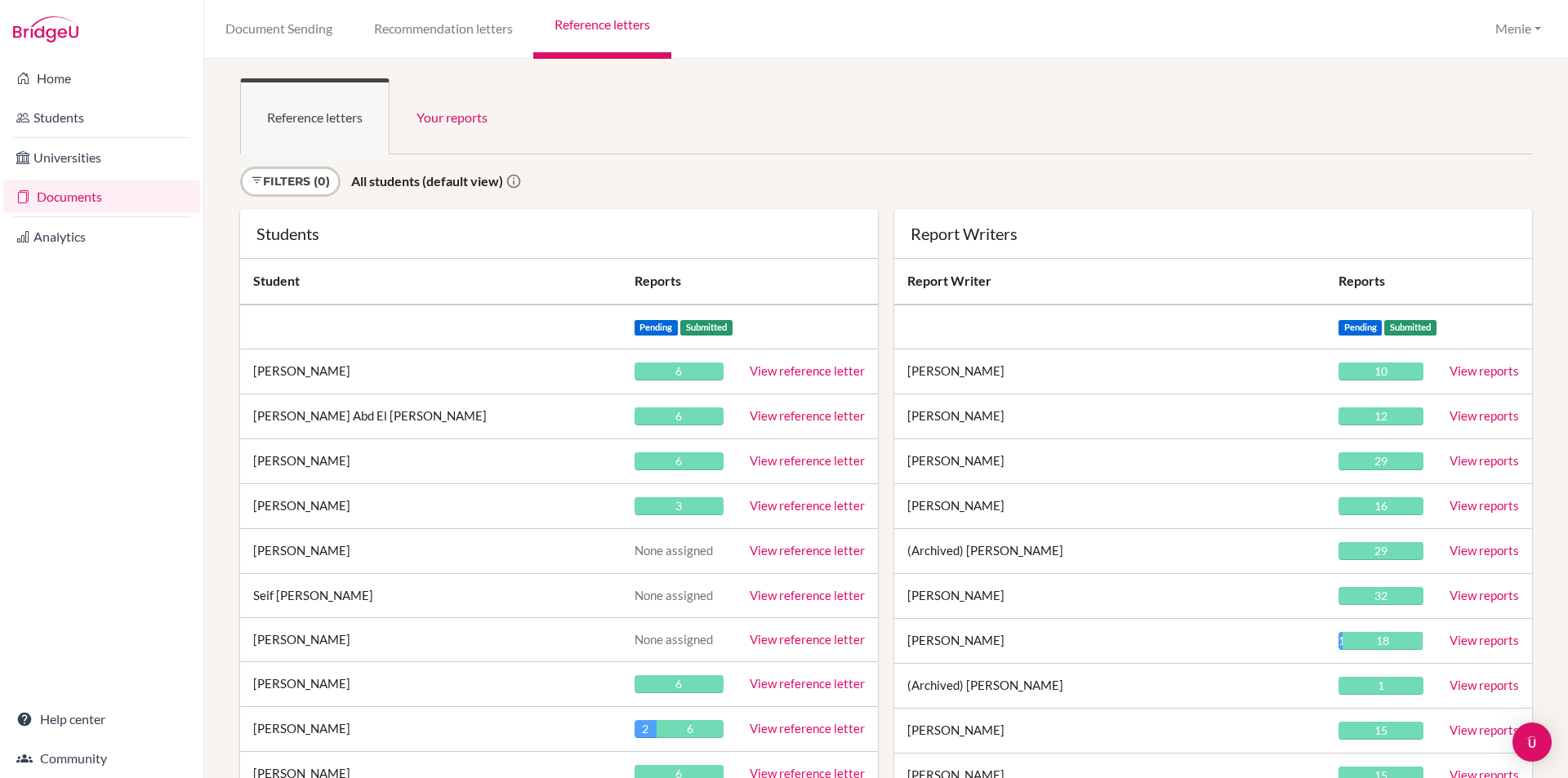
click at [789, 370] on link "View reference letter" at bounding box center [807, 371] width 115 height 15
